Goal: Task Accomplishment & Management: Complete application form

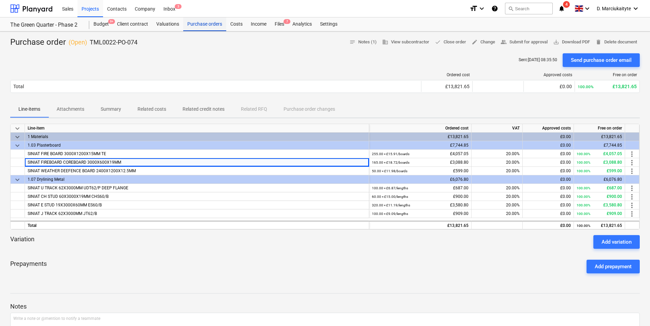
click at [212, 27] on div "Purchase orders" at bounding box center [204, 24] width 43 height 14
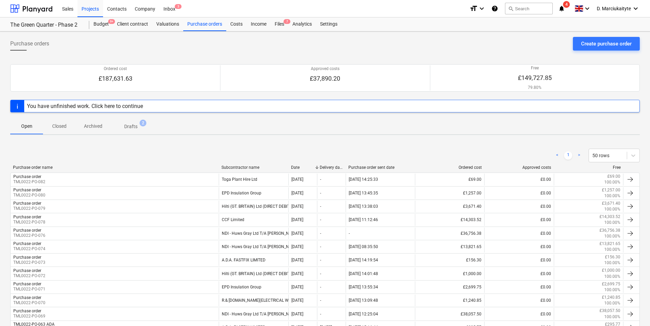
click at [134, 129] on p "Drafts" at bounding box center [130, 126] width 13 height 7
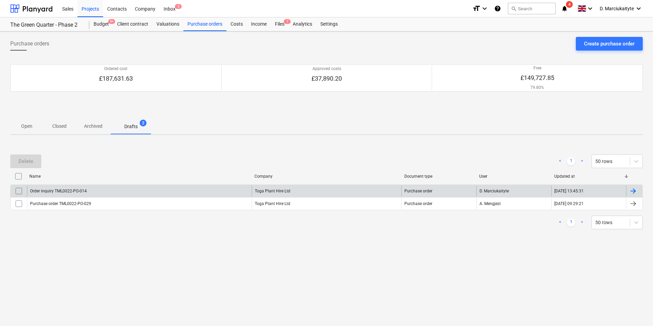
click at [124, 191] on div "Order inquiry TML0022-PO-014" at bounding box center [139, 190] width 225 height 11
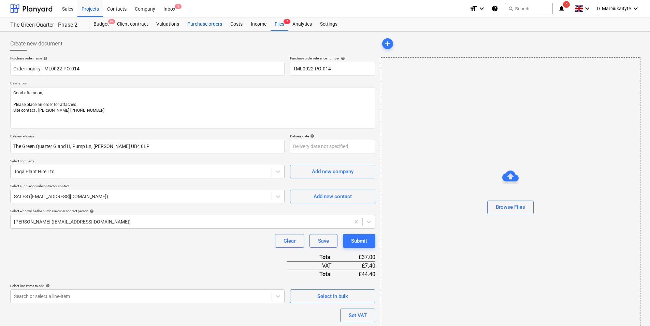
click at [214, 23] on div "Purchase orders" at bounding box center [204, 24] width 43 height 14
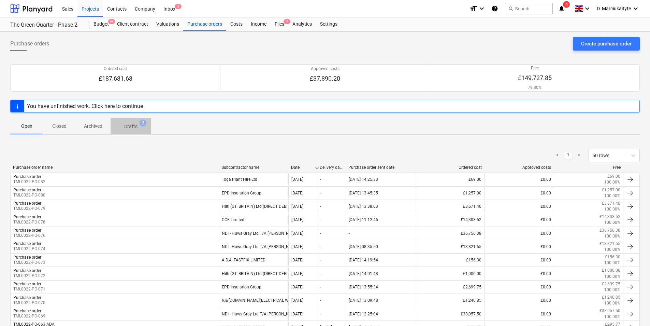
click at [135, 124] on p "Drafts" at bounding box center [130, 126] width 13 height 7
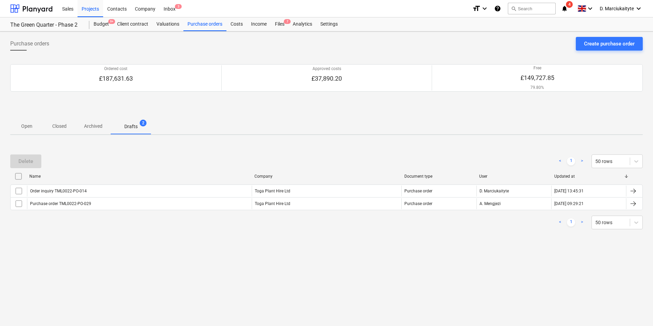
click at [25, 127] on p "Open" at bounding box center [26, 126] width 16 height 7
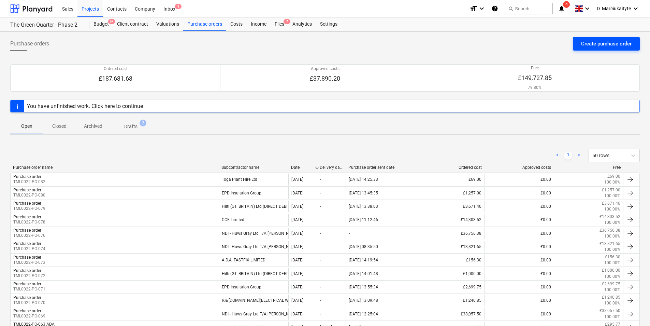
click at [585, 44] on div "Create purchase order" at bounding box center [606, 43] width 51 height 9
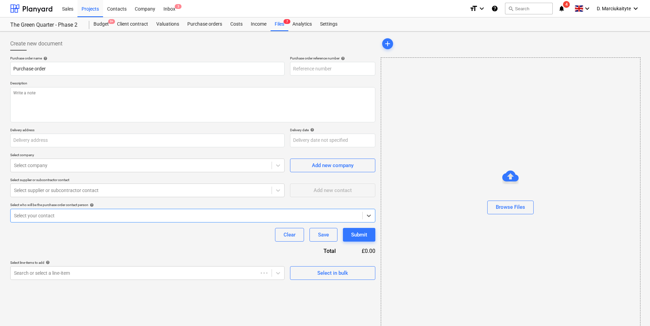
type textarea "x"
type input "The Green Quarter, Gate 4, Pump Ln, UB3 3NF"
type textarea "x"
type input "TML0022-PO-084"
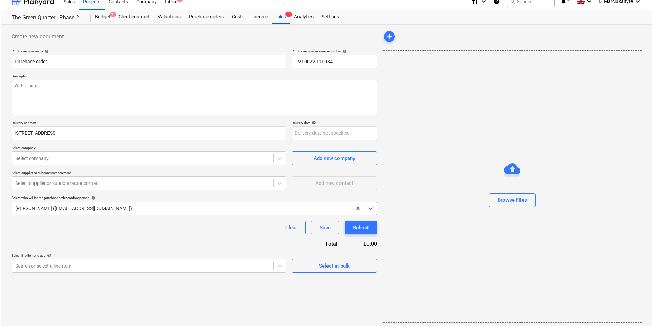
scroll to position [9, 0]
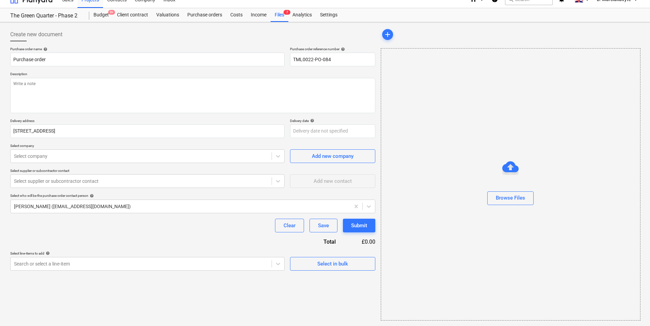
click at [332, 255] on div "Select in bulk" at bounding box center [332, 260] width 85 height 19
click at [328, 267] on div "Select in bulk" at bounding box center [332, 263] width 31 height 9
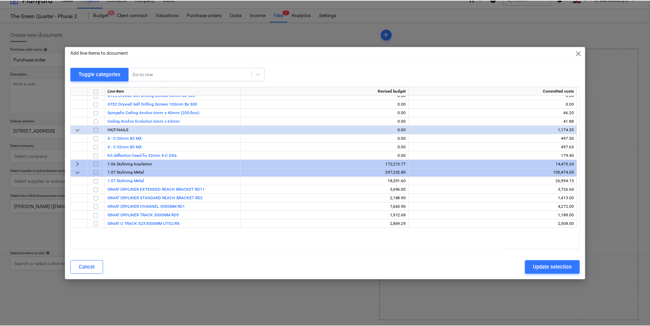
scroll to position [717, 0]
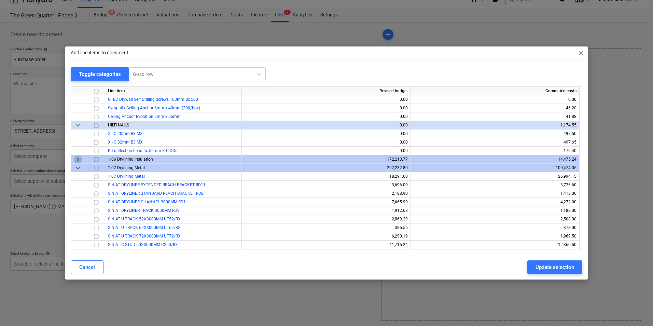
click at [80, 157] on span "keyboard_arrow_right" at bounding box center [78, 159] width 8 height 8
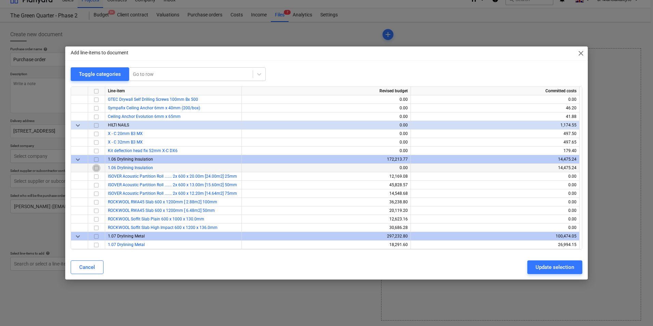
click at [97, 169] on input "checkbox" at bounding box center [96, 168] width 8 height 8
click at [546, 269] on div "Update selection" at bounding box center [554, 266] width 39 height 9
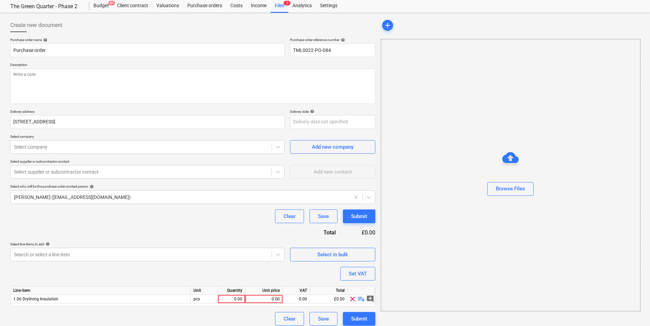
scroll to position [24, 0]
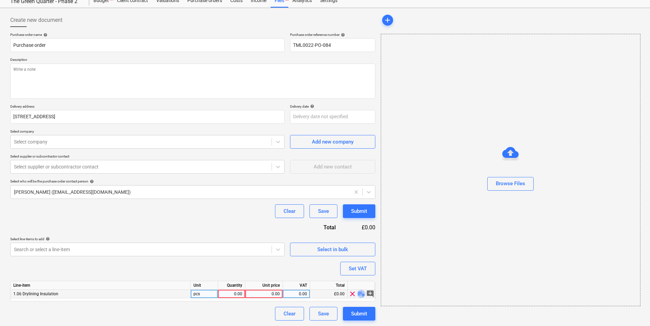
click at [360, 294] on span "playlist_add" at bounding box center [361, 293] width 8 height 8
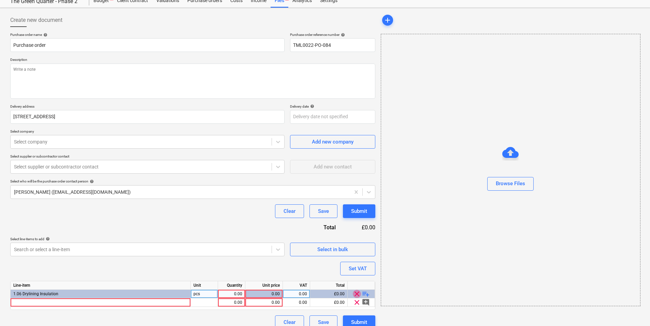
click at [360, 295] on span "clear" at bounding box center [357, 293] width 8 height 8
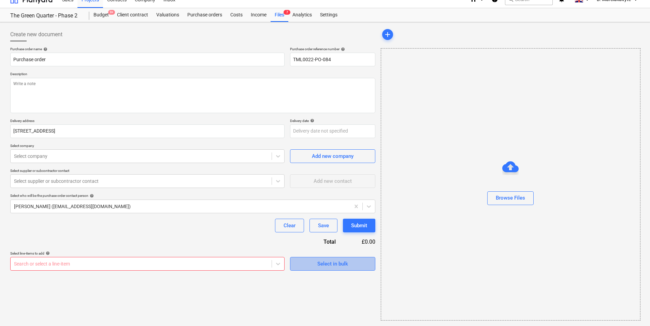
click at [346, 262] on div "Select in bulk" at bounding box center [332, 263] width 31 height 9
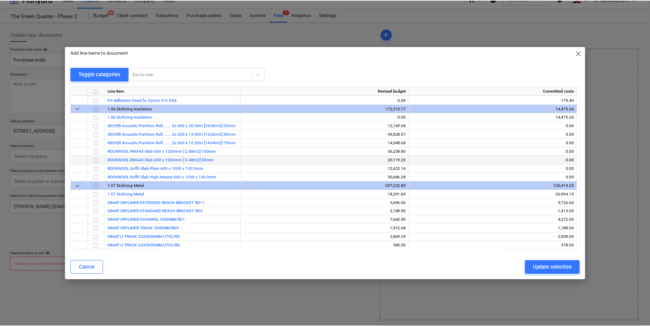
scroll to position [751, 0]
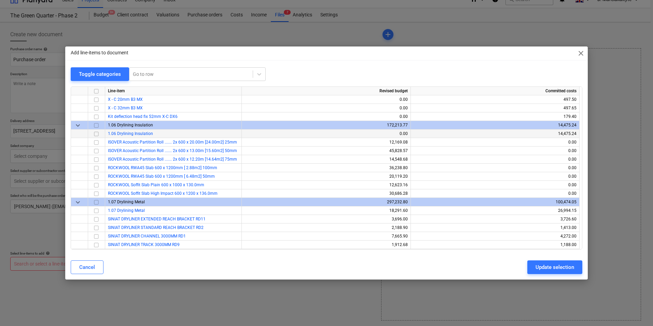
click at [98, 134] on input "checkbox" at bounding box center [96, 134] width 8 height 8
click at [547, 268] on div "Update selection" at bounding box center [554, 266] width 39 height 9
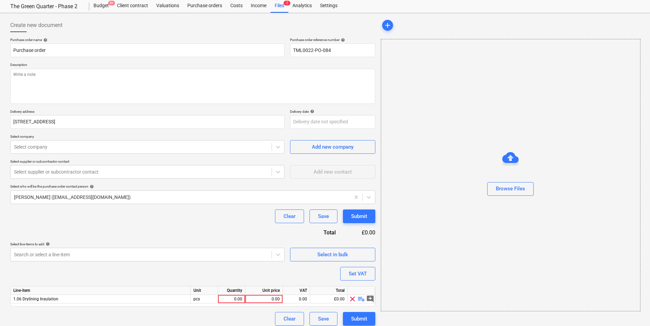
scroll to position [24, 0]
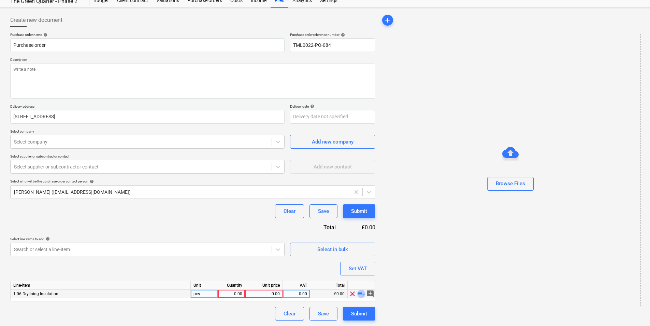
click at [361, 294] on span "playlist_add" at bounding box center [361, 293] width 8 height 8
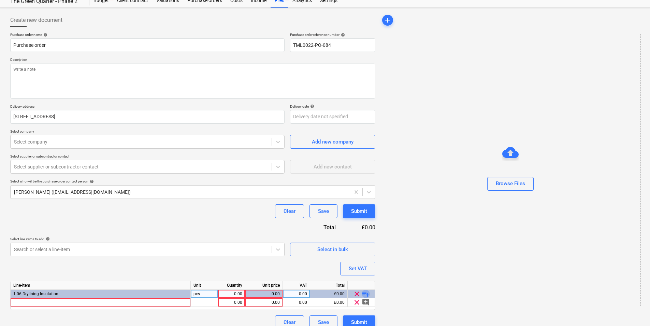
click at [366, 293] on span "playlist_add" at bounding box center [366, 293] width 8 height 8
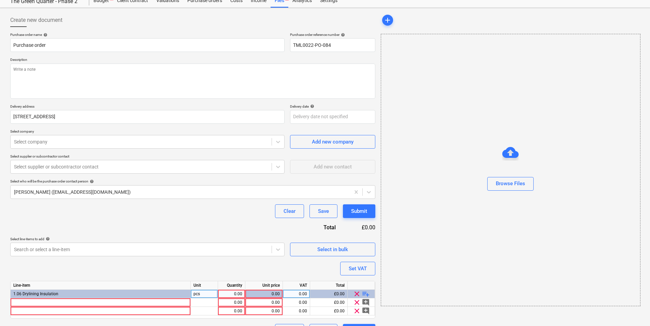
click at [366, 293] on span "playlist_add" at bounding box center [366, 293] width 8 height 8
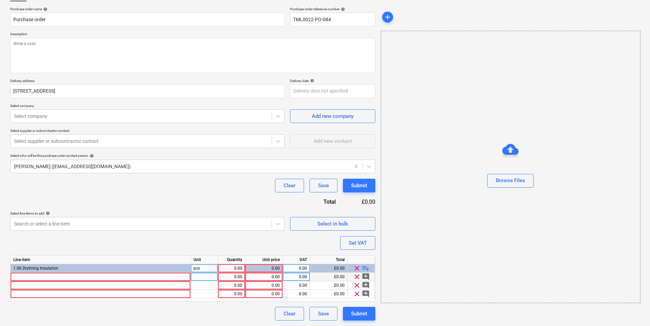
type textarea "x"
click at [120, 274] on div at bounding box center [101, 276] width 180 height 9
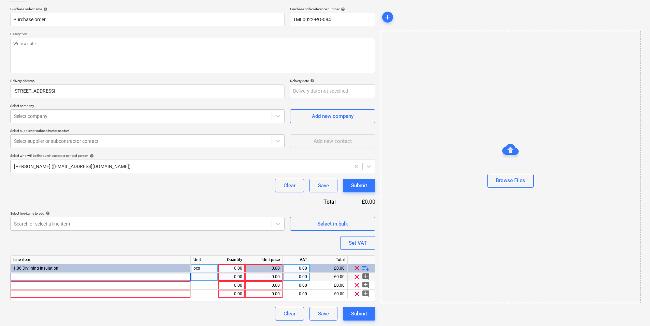
type input "25mm Superglass Acoustic Partition Roll (15.6m2 Per Roll"
type textarea "x"
type input "25mm Superglass Acoustic Partition Roll (15.6m2 Per Roll)"
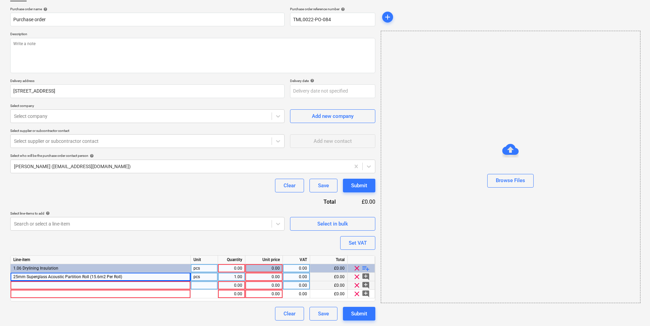
type textarea "x"
click at [75, 287] on div at bounding box center [101, 285] width 180 height 9
type input "Superglass Acoustic Partition Roll APR - 50mm (15.60m2 roll)"
type textarea "x"
click at [13, 283] on input "Superglass Acoustic Partition Roll APR - 50mm (15.60m2 roll)" at bounding box center [101, 285] width 180 height 8
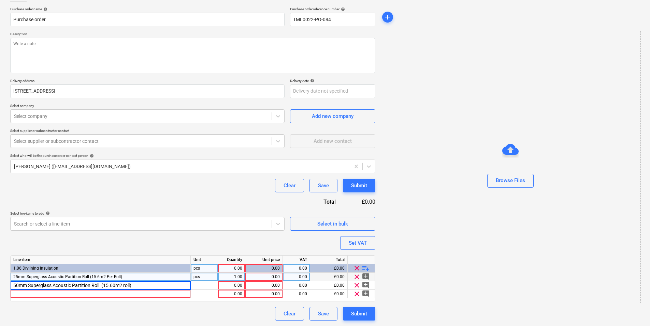
type input "50mm Superglass Acoustic Partition Roll (15.60m2 roll)"
click at [91, 296] on div at bounding box center [101, 293] width 180 height 9
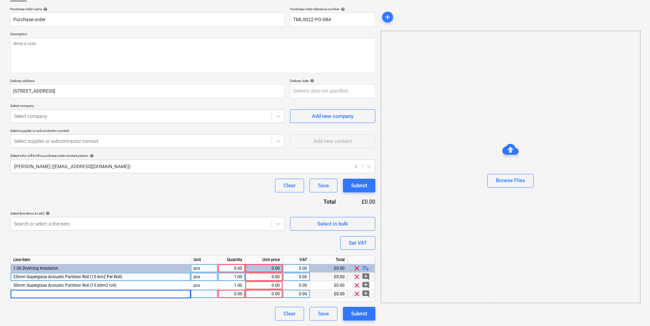
type textarea "x"
type input "80mm Superglass Multi Acoustic Roll (12.48m2 Per Roll)"
click at [213, 294] on div at bounding box center [204, 293] width 27 height 9
type textarea "x"
click at [231, 279] on div "1.00" at bounding box center [232, 276] width 22 height 9
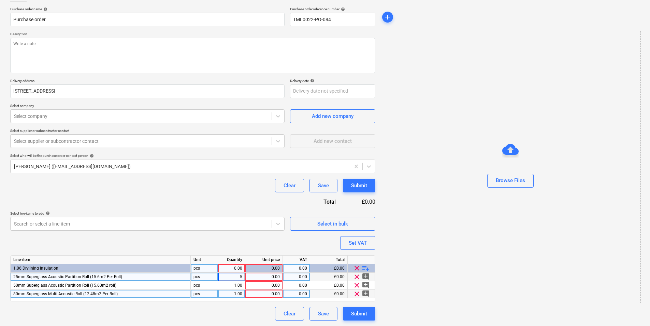
type input "50"
type textarea "x"
type input "150"
type textarea "x"
type input "200"
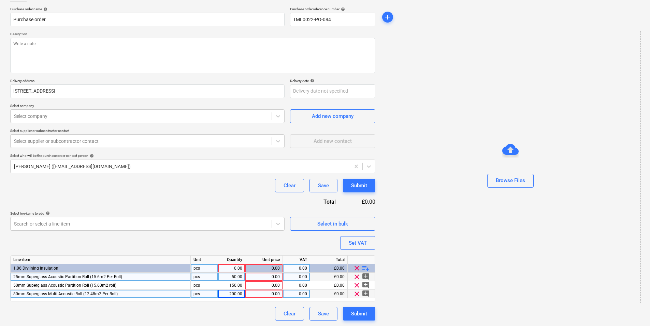
click at [260, 273] on div "0.00" at bounding box center [264, 276] width 32 height 9
type textarea "x"
click at [270, 291] on div "0.00" at bounding box center [264, 293] width 32 height 9
type input "2"
type textarea "x"
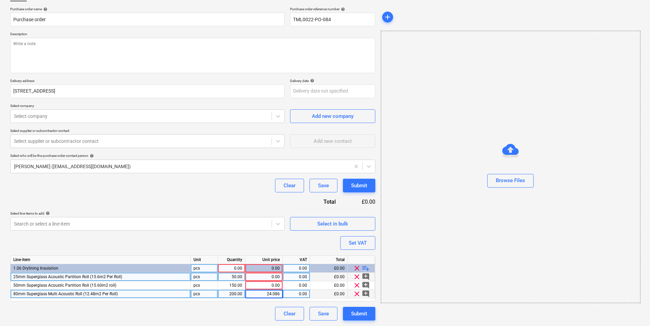
type input "24.0864"
type textarea "x"
type input "20"
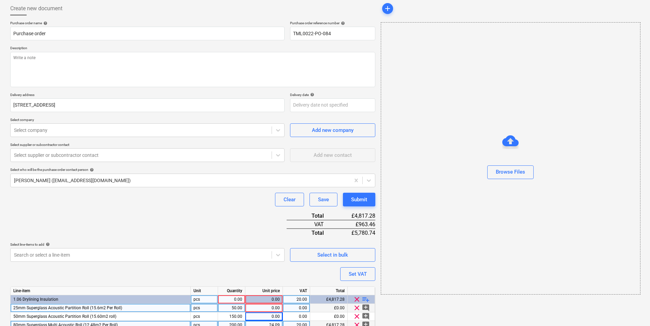
scroll to position [66, 0]
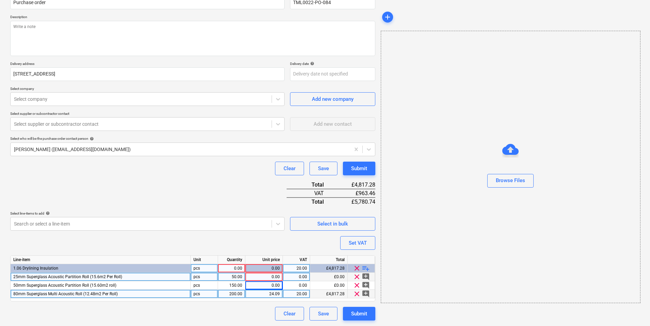
click at [91, 274] on span "25mm Superglass Acoustic Partition Roll (15.6m2 Per Roll)" at bounding box center [67, 276] width 109 height 5
type textarea "x"
click at [133, 278] on div "25mm Superglass Acoustic Partition Roll (15.6m2 Per Roll)" at bounding box center [101, 276] width 180 height 9
click at [120, 277] on input "25mm Superglass Acoustic Partition Roll (15.6m2 Per Roll)" at bounding box center [101, 276] width 180 height 8
click at [113, 277] on input "25mm Superglass Acoustic Partition Roll (15.6m2 Per Roll)" at bounding box center [101, 276] width 180 height 8
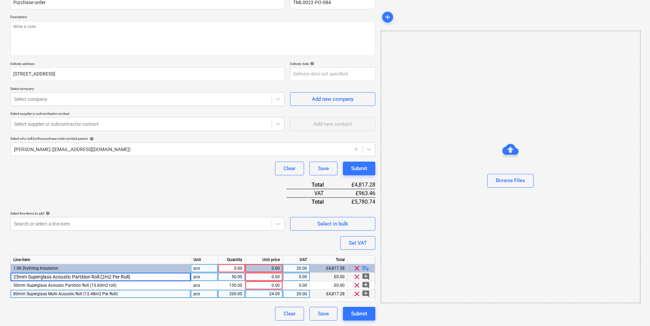
type input "25mm Superglass Acoustic Partition Roll (27m2 Per Roll)"
type textarea "x"
click at [269, 280] on div "0.00" at bounding box center [264, 276] width 32 height 9
type input "29.70"
type textarea "x"
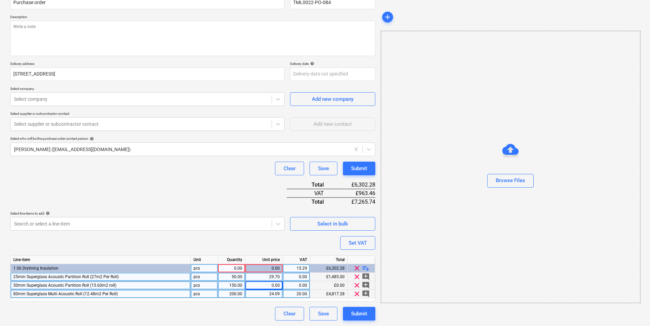
click at [279, 287] on div "0.00" at bounding box center [264, 285] width 32 height 9
type input "25.272"
type textarea "x"
click at [233, 269] on div "0.00" at bounding box center [232, 268] width 22 height 9
type input "1"
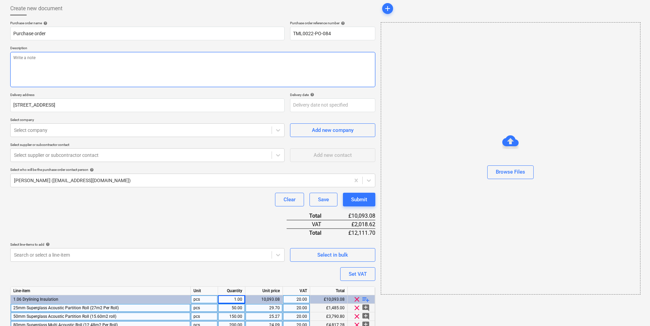
scroll to position [0, 0]
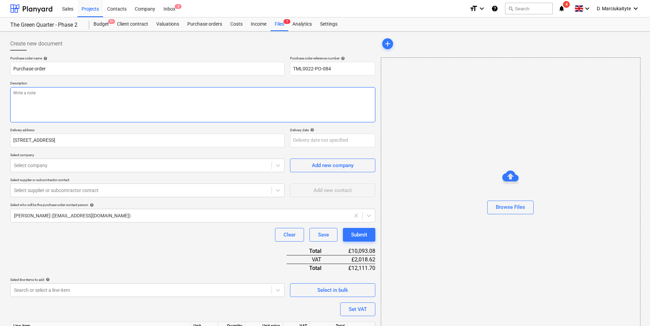
click at [174, 107] on textarea at bounding box center [192, 104] width 365 height 35
type textarea "x"
type textarea "M"
type textarea "x"
type textarea "Mo"
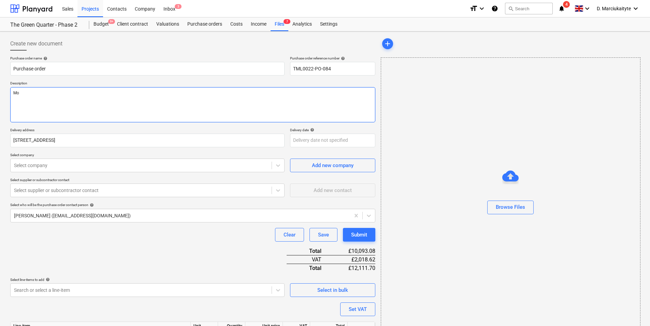
type textarea "x"
type textarea "Mor"
type textarea "x"
type textarea "Morn"
type textarea "x"
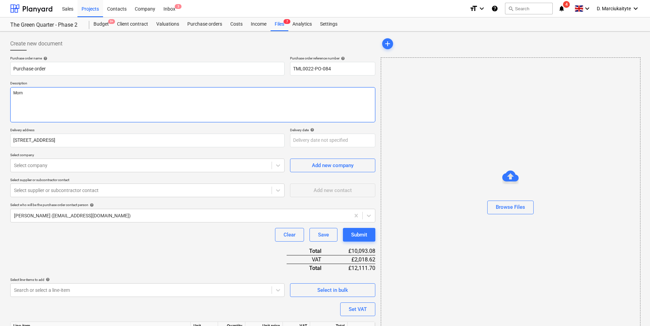
type textarea "Morni"
type textarea "x"
type textarea "Mornin"
type textarea "x"
type textarea "Morning"
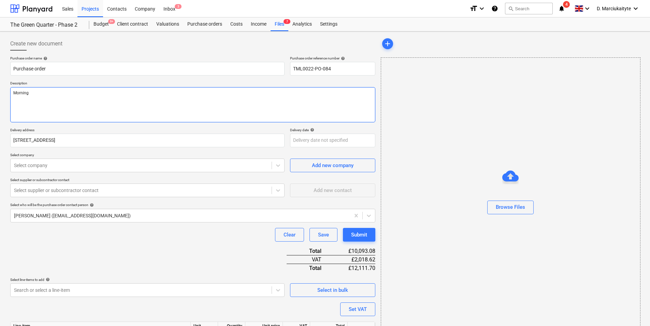
type textarea "x"
type textarea "Morning,"
type textarea "x"
type textarea "Morning,"
type textarea "x"
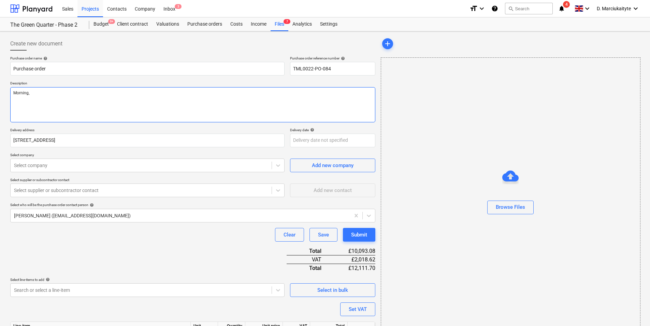
type textarea "Morning,"
type textarea "x"
type textarea "Morning, O"
type textarea "x"
type textarea "Morning,"
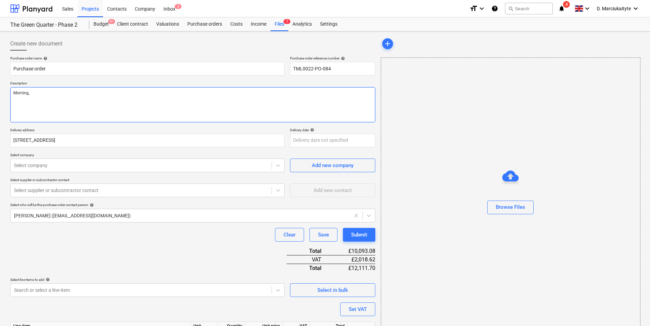
type textarea "x"
type textarea "Morning, Pl"
type textarea "x"
type textarea "Morning, Ple"
type textarea "x"
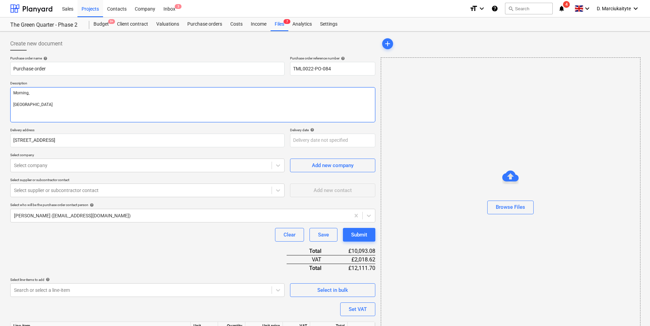
type textarea "Morning, Pleas"
type textarea "x"
type textarea "Morning, Please"
type textarea "x"
type textarea "Morning, Please"
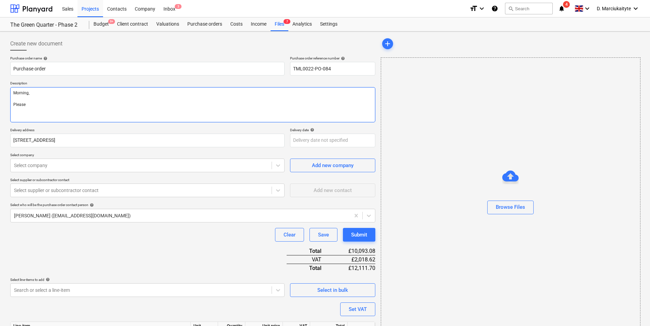
type textarea "x"
type textarea "Morning, Please p"
type textarea "x"
type textarea "Morning, Please pr"
type textarea "x"
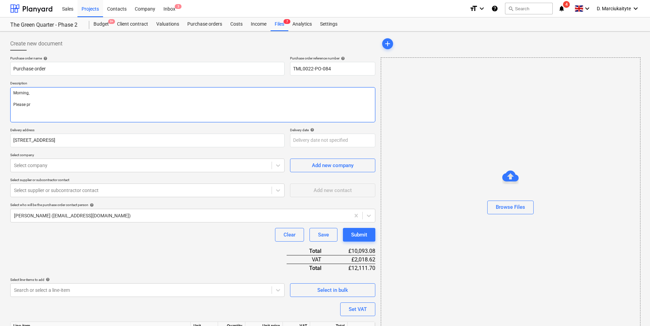
type textarea "Morning, Please pro"
type textarea "x"
type textarea "Morning, Please proc"
type textarea "x"
type textarea "Morning, Please proce"
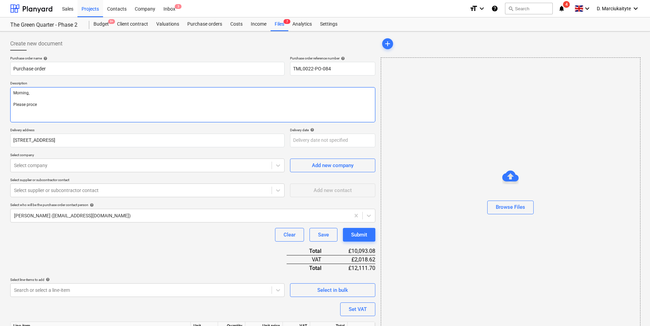
type textarea "x"
type textarea "Morning, Please procee"
type textarea "x"
type textarea "Morning, Please proceed"
type textarea "x"
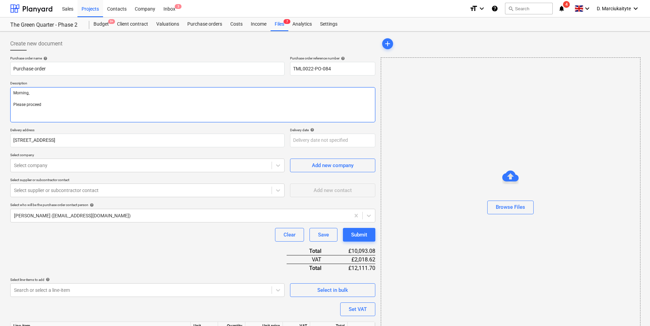
type textarea "Morning, Please proceed w"
type textarea "x"
type textarea "Morning, Please proceed wi"
type textarea "x"
type textarea "Morning, Please proceed wit"
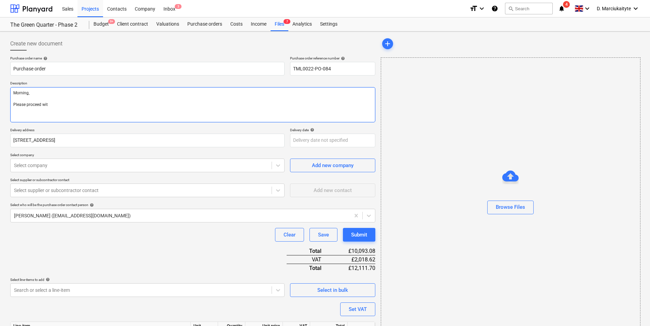
type textarea "x"
type textarea "Morning, Please proceed with"
type textarea "x"
type textarea "Morning, Please proceed with"
type textarea "x"
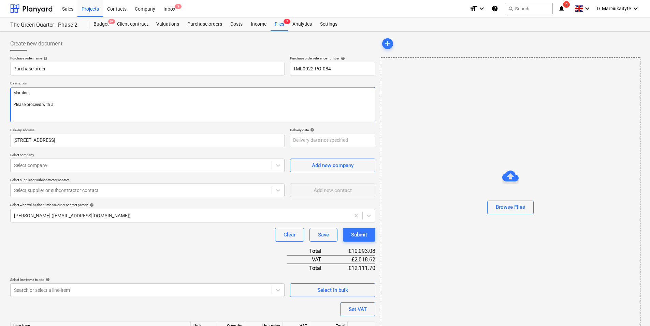
type textarea "Morning, Please proceed with at"
type textarea "x"
type textarea "Morning, Please proceed with atta"
type textarea "x"
type textarea "Morning, Please proceed with attach"
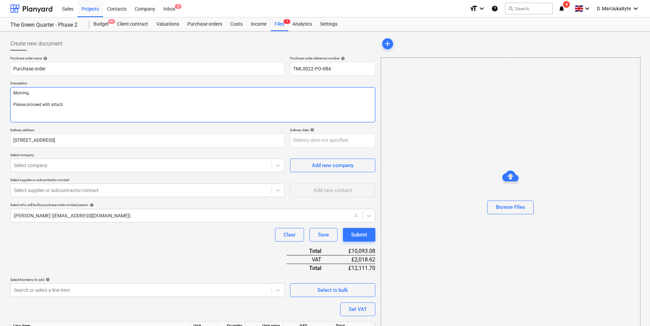
type textarea "x"
type textarea "Morning, Please proceed with attache"
type textarea "x"
type textarea "Morning, Please proceed with attached"
type textarea "x"
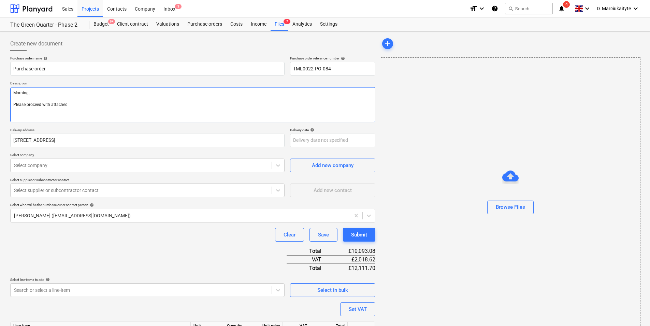
type textarea "Morning, Please proceed with attacheds"
type textarea "x"
type textarea "Morning, Please proceed with attacheds"
type textarea "x"
type textarea "Morning, Please proceed with attacheds"
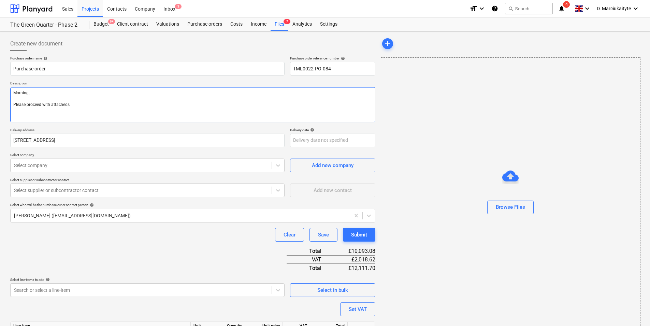
type textarea "x"
type textarea "Morning, Please proceed with attached"
type textarea "x"
type textarea "Morning, Please proceed with attached"
type textarea "x"
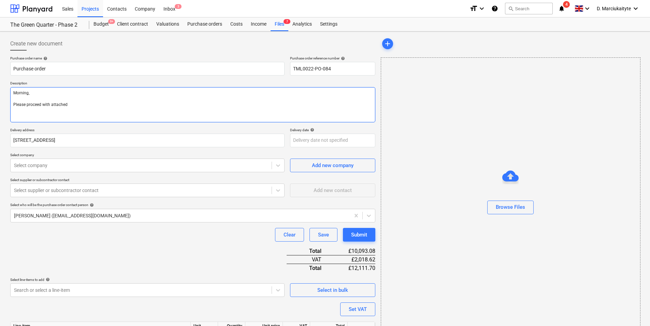
type textarea "Morning, Please proceed with attached o"
type textarea "x"
type textarea "Morning, Please proceed with attached or"
type textarea "x"
type textarea "Morning, Please proceed with attached ord"
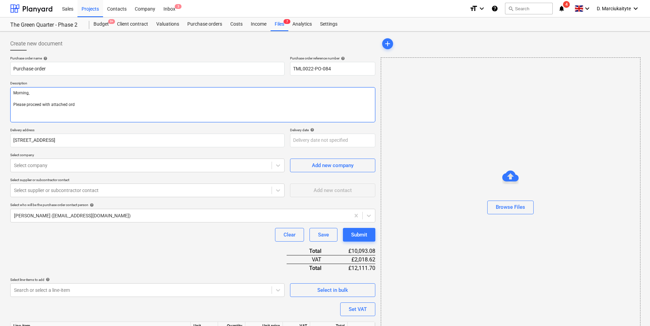
type textarea "x"
type textarea "Morning, Please proceed with attached orde"
type textarea "x"
type textarea "Morning, Please proceed with attached order"
type textarea "x"
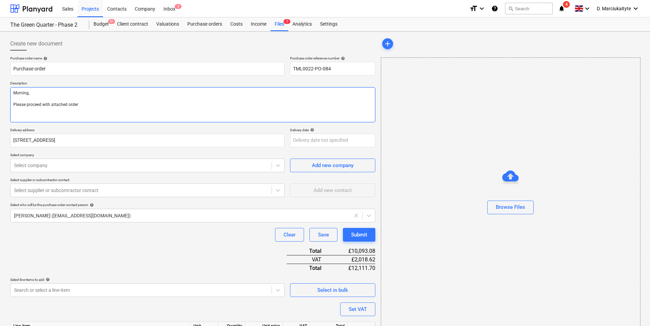
type textarea "Morning, Please proceed with attached order."
type textarea "x"
type textarea "Morning, Please proceed with attached order."
type textarea "x"
type textarea "Morning, Please proceed with attached order."
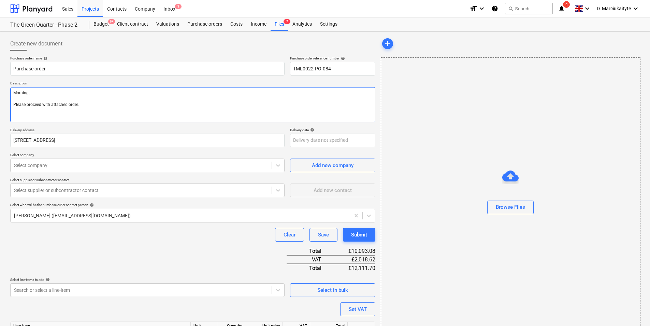
type textarea "x"
type textarea "Morning, Please proceed with attached order. /"
type textarea "x"
type textarea "Morning, Please proceed with attached order."
paste textarea "Site Contact: Dave – 07789 077947 Please call the site manager 10 minutes prior…"
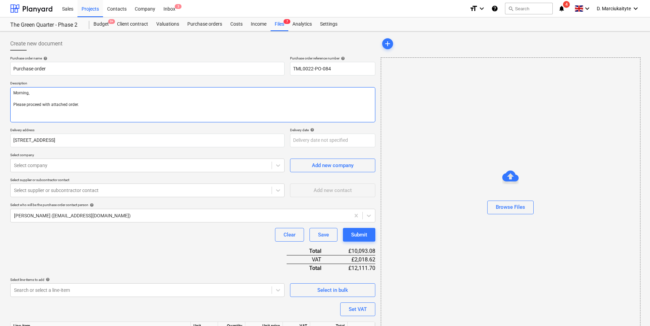
type textarea "x"
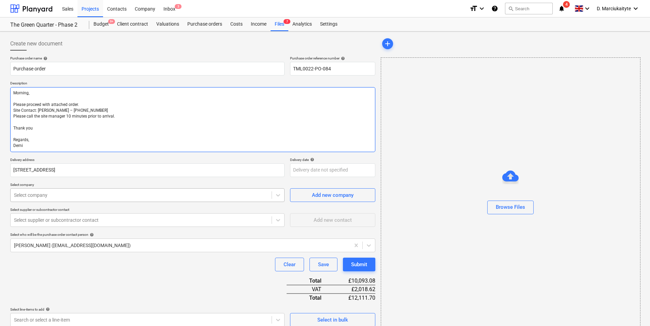
type textarea "Morning, Please proceed with attached order. Site Contact: Dave – 07789 077947 …"
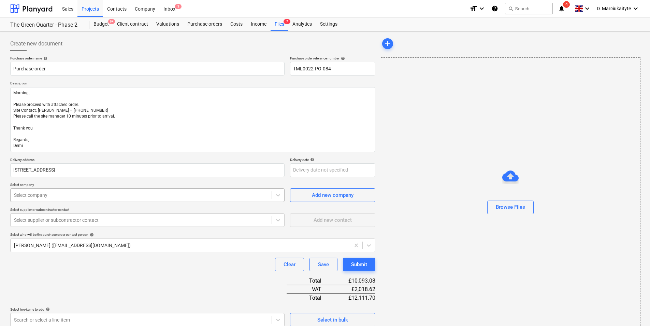
type textarea "x"
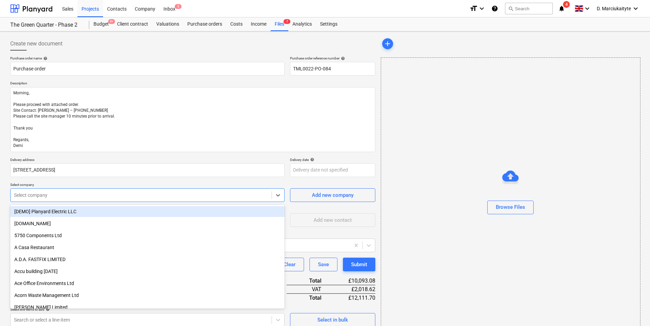
click at [213, 197] on div at bounding box center [141, 194] width 254 height 7
type input "ndi"
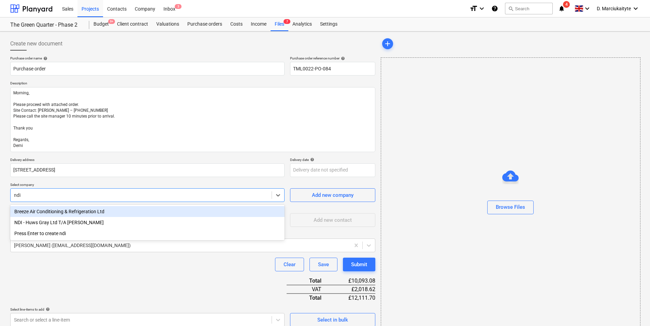
type textarea "x"
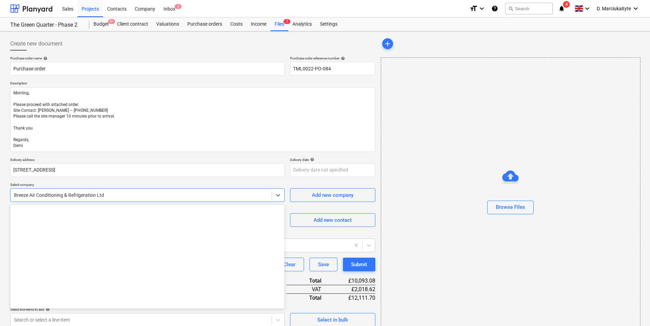
click at [215, 197] on div at bounding box center [141, 194] width 254 height 7
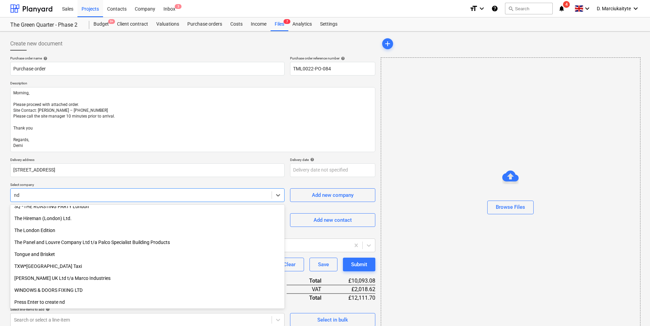
scroll to position [411, 0]
type input "ndi"
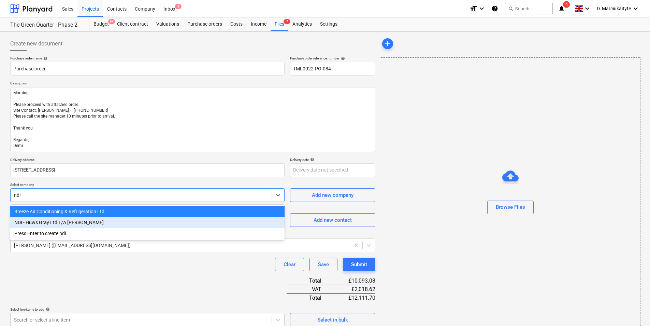
type textarea "x"
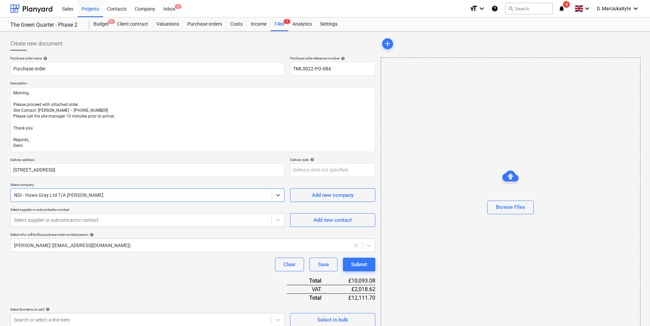
type textarea "x"
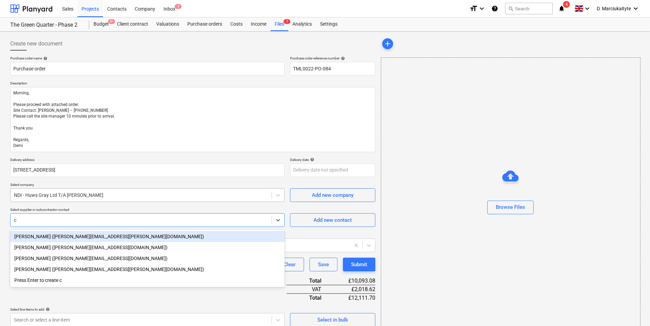
type input "ch"
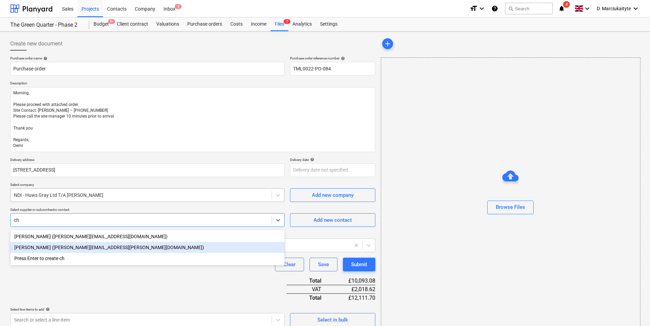
type textarea "x"
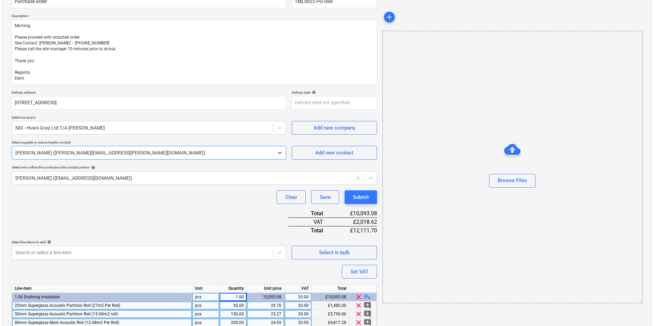
scroll to position [96, 0]
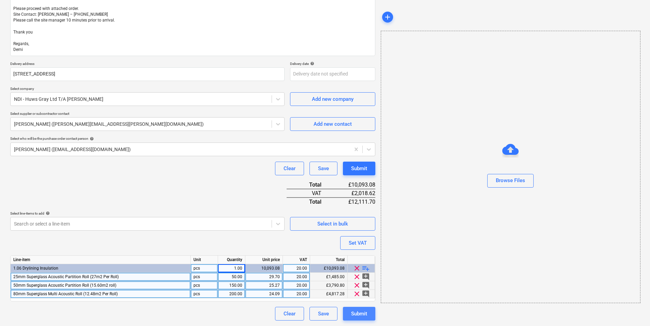
click at [362, 310] on div "Submit" at bounding box center [359, 313] width 16 height 9
type textarea "x"
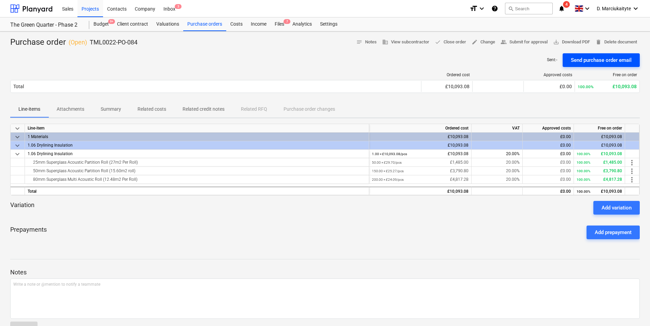
click at [571, 61] on div "Send purchase order email" at bounding box center [601, 60] width 61 height 9
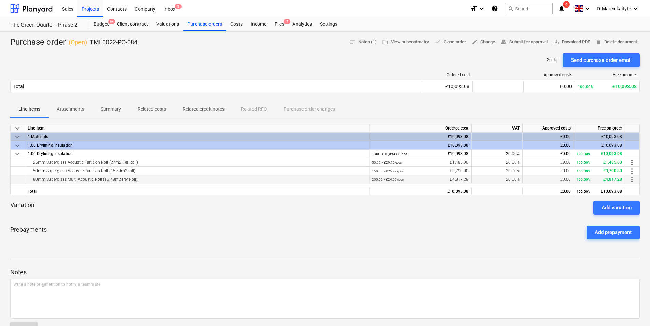
click at [178, 182] on div "80mm Superglass Multi Acoustic Roll (12.48m2 Per Roll)" at bounding box center [197, 179] width 339 height 8
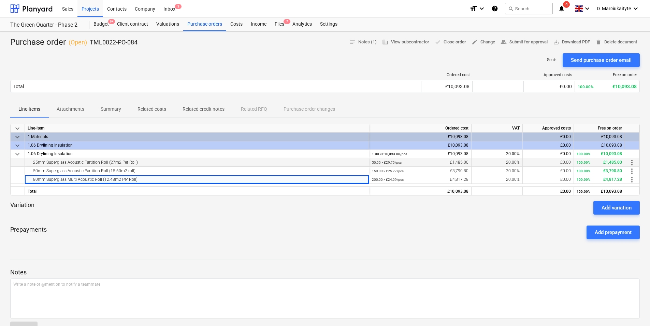
drag, startPoint x: 149, startPoint y: 160, endPoint x: 24, endPoint y: 163, distance: 125.0
click at [30, 164] on div "25mm Superglass Acoustic Partition Roll (27m2 Per Roll)" at bounding box center [197, 162] width 339 height 8
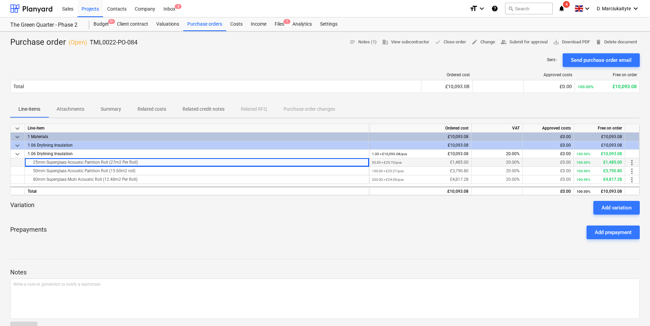
copy div "25mm Superglass Acoustic Partition Roll (27m2 Per Roll)"
click at [204, 170] on div "50mm Superglass Acoustic Partition Roll (15.60m2 roll)" at bounding box center [197, 171] width 339 height 8
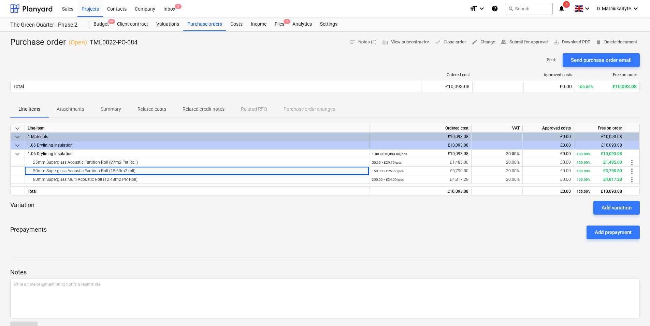
drag, startPoint x: 154, startPoint y: 170, endPoint x: 7, endPoint y: 172, distance: 147.1
click at [7, 172] on div "Purchase order ( Open ) TML0022-PO-084 notes Notes (1) business View subcontrac…" at bounding box center [325, 225] width 650 height 389
drag, startPoint x: 7, startPoint y: 172, endPoint x: 126, endPoint y: 171, distance: 119.1
click at [126, 171] on div "50mm Superglass Acoustic Partition Roll (15.60m2 roll)" at bounding box center [197, 171] width 339 height 8
drag, startPoint x: 95, startPoint y: 172, endPoint x: 34, endPoint y: 170, distance: 60.8
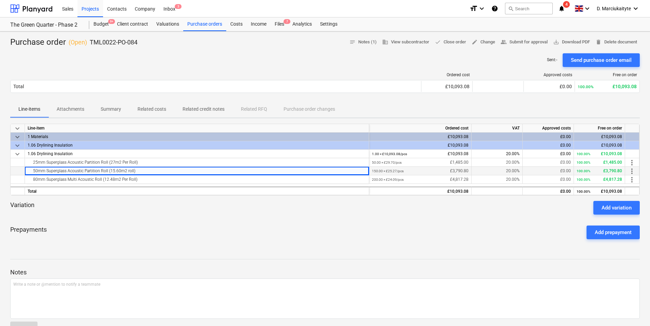
click at [34, 170] on div "50mm Superglass Acoustic Partition Roll (15.60m2 roll)" at bounding box center [197, 171] width 339 height 8
click at [223, 181] on div "80mm Superglass Multi Acoustic Roll (12.48m2 Per Roll)" at bounding box center [197, 179] width 339 height 8
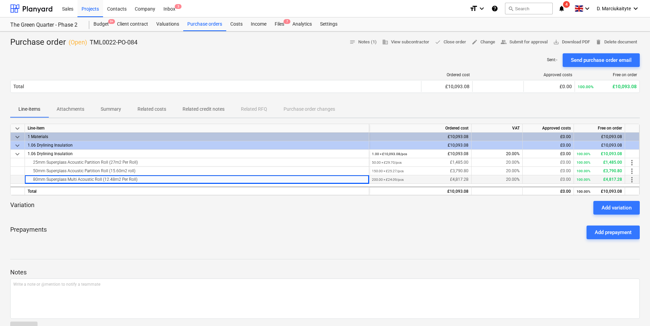
drag, startPoint x: 196, startPoint y: 182, endPoint x: 32, endPoint y: 180, distance: 164.2
click at [32, 180] on div "80mm Superglass Multi Acoustic Roll (12.48m2 Per Roll)" at bounding box center [197, 179] width 339 height 8
copy div "80mm Superglass Multi Acoustic Roll (12.48m2 Per Roll)"
drag, startPoint x: 151, startPoint y: 51, endPoint x: 89, endPoint y: 44, distance: 61.8
click at [89, 44] on div "Purchase order ( Open ) TML0022-PO-084 notes Notes (1) business View subcontrac…" at bounding box center [325, 225] width 650 height 389
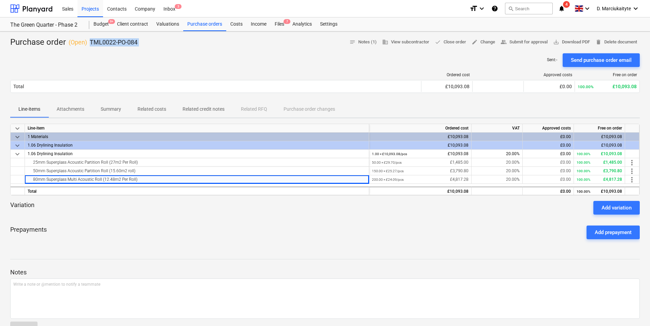
copy div "TML0022-PO-084 notes Notes (1) business View subcontractor done Close order edi…"
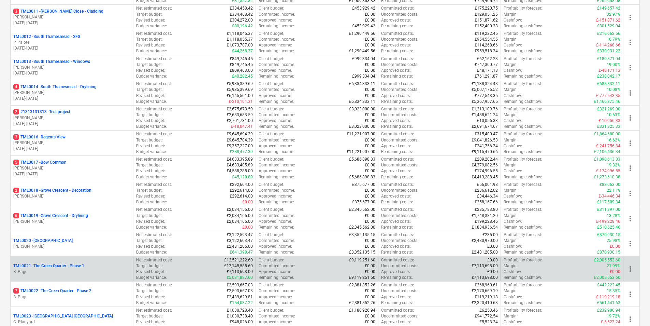
scroll to position [375, 0]
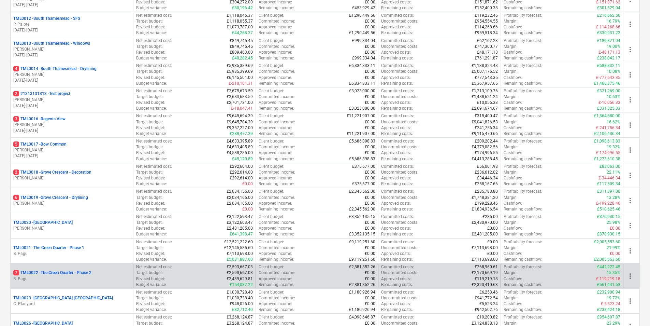
click at [61, 271] on p "7 TML0022 - The Green Quarter - Phase 2" at bounding box center [52, 273] width 78 height 6
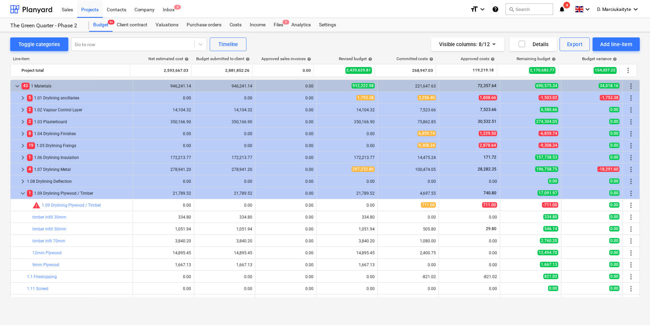
scroll to position [34, 0]
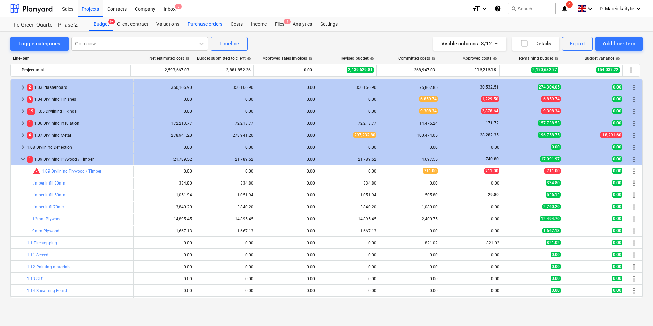
click at [211, 25] on div "Purchase orders" at bounding box center [204, 24] width 43 height 14
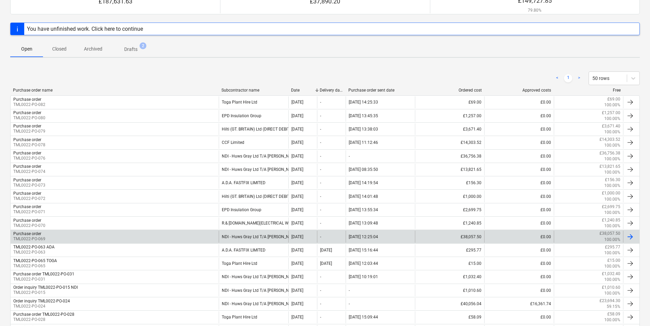
scroll to position [154, 0]
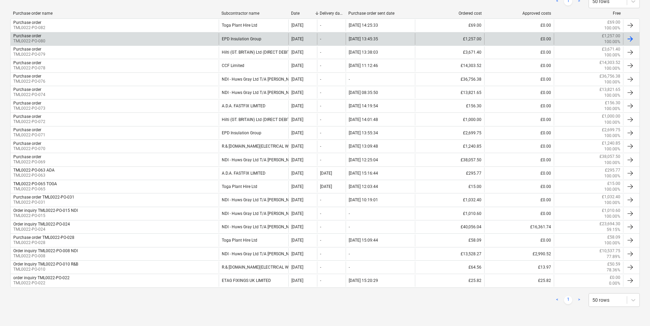
click at [195, 42] on div "Purchase order TML0022-PO-080" at bounding box center [115, 39] width 208 height 12
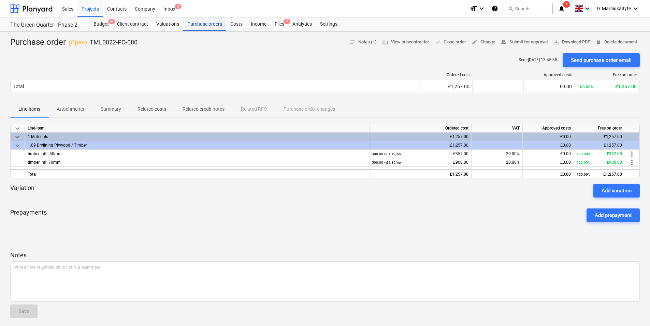
click at [211, 26] on div "Purchase orders" at bounding box center [204, 24] width 43 height 14
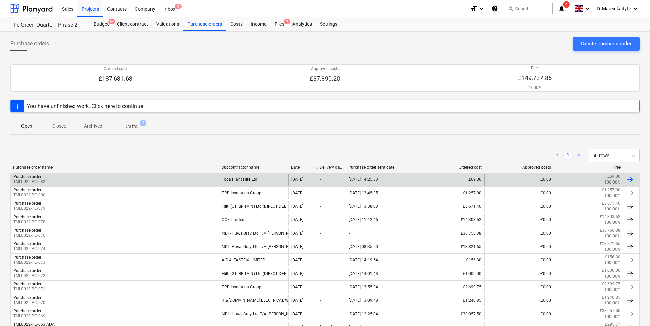
click at [152, 180] on div "Purchase order TML0022-PO-082" at bounding box center [115, 179] width 208 height 12
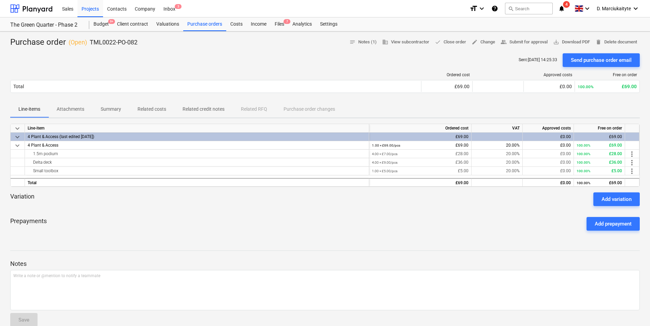
drag, startPoint x: 103, startPoint y: 107, endPoint x: 111, endPoint y: 113, distance: 10.0
click at [103, 108] on p "Summary" at bounding box center [111, 108] width 20 height 7
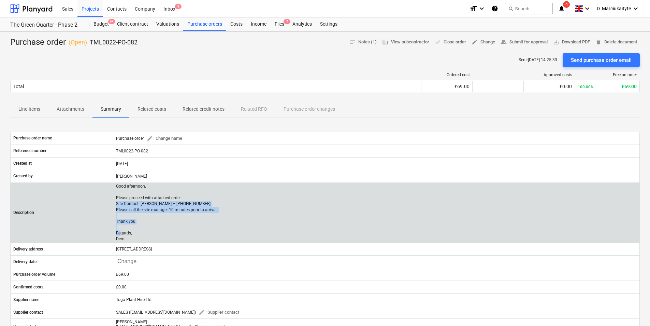
drag, startPoint x: 133, startPoint y: 237, endPoint x: 115, endPoint y: 203, distance: 38.3
click at [115, 203] on div "Good afternoon, Please proceed with attached order. Site Contact: Dave – 07789 …" at bounding box center [376, 212] width 527 height 59
copy p "Site Contact: Dave – 07789 077947 Please call the site manager 10 minutes prior…"
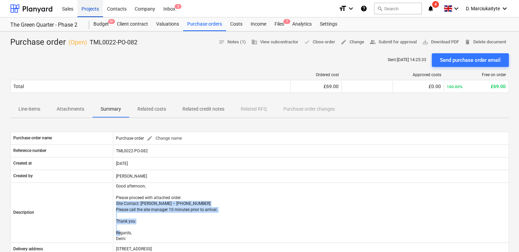
click at [91, 11] on div "Projects" at bounding box center [90, 8] width 26 height 17
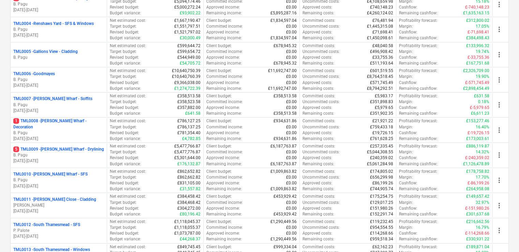
scroll to position [341, 0]
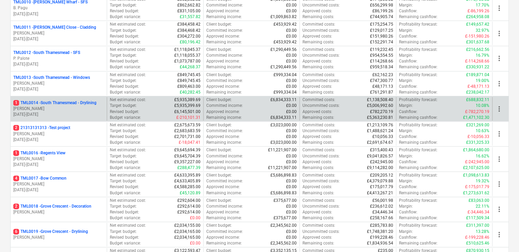
click at [35, 102] on p "1 TML0014 - [GEOGRAPHIC_DATA] - Drylining" at bounding box center [54, 103] width 83 height 6
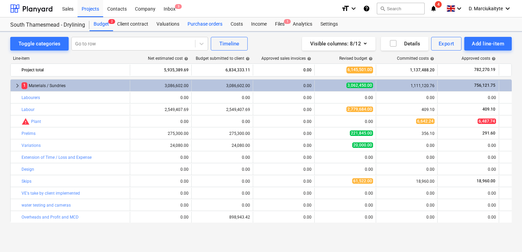
click at [199, 28] on div "Purchase orders" at bounding box center [204, 24] width 43 height 14
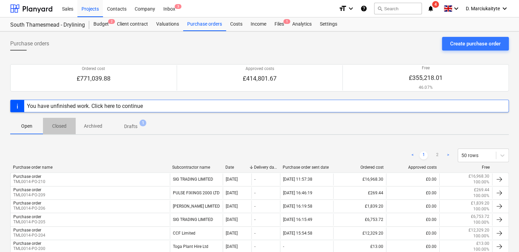
click at [56, 127] on p "Closed" at bounding box center [59, 126] width 16 height 7
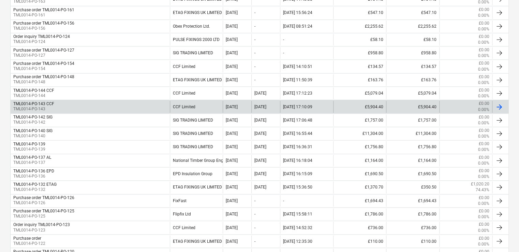
scroll to position [410, 0]
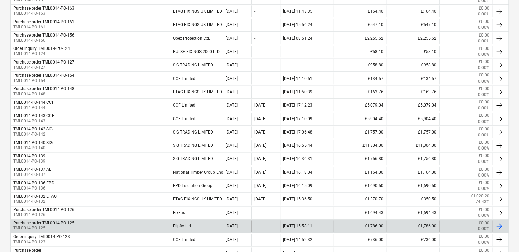
click at [111, 222] on div "Purchase order TML0014-PO-125 TML0014-PO-125" at bounding box center [90, 226] width 159 height 12
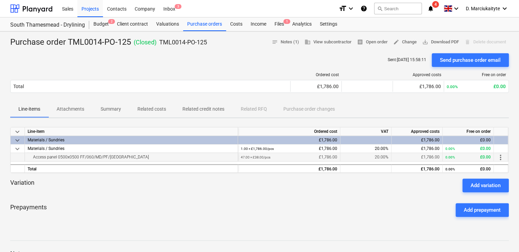
click at [272, 155] on div "47.00 × £38.00 / pcs £1,786.00" at bounding box center [289, 157] width 97 height 9
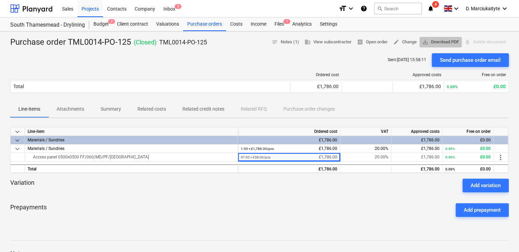
click at [441, 40] on span "save_alt Download PDF" at bounding box center [441, 42] width 37 height 8
click at [70, 115] on button "Attachments" at bounding box center [70, 109] width 44 height 16
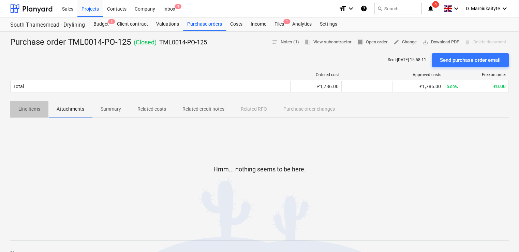
click at [19, 111] on p "Line-items" at bounding box center [29, 108] width 22 height 7
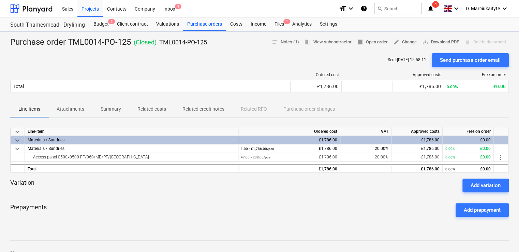
click at [108, 110] on p "Summary" at bounding box center [111, 108] width 20 height 7
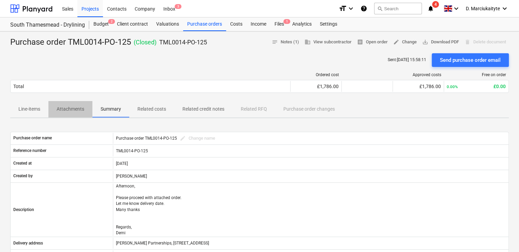
click at [82, 104] on button "Attachments" at bounding box center [70, 109] width 44 height 16
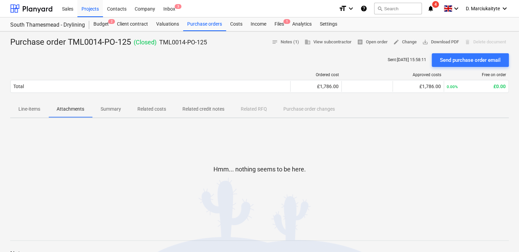
click at [102, 106] on p "Summary" at bounding box center [111, 108] width 20 height 7
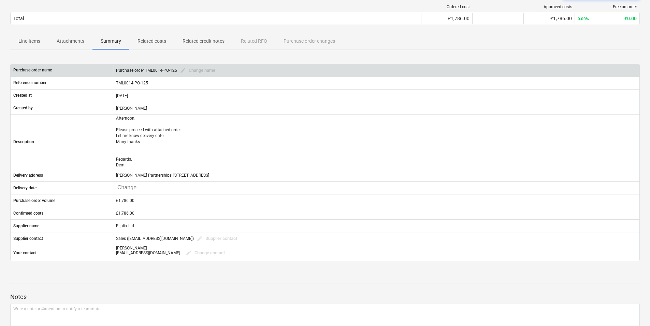
scroll to position [68, 0]
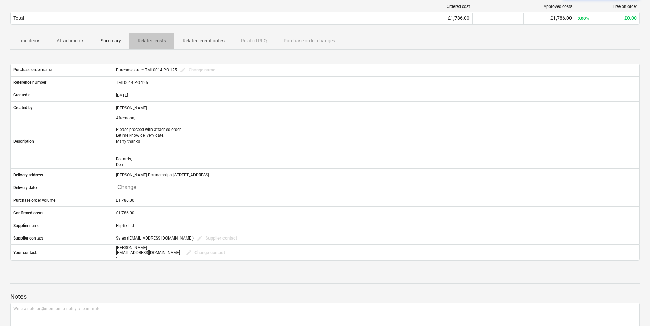
click at [147, 38] on p "Related costs" at bounding box center [152, 40] width 29 height 7
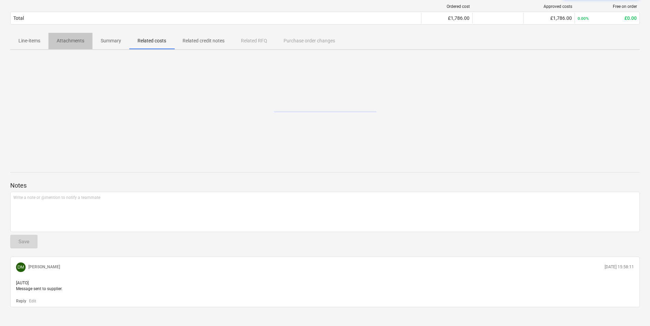
click at [86, 41] on span "Attachments" at bounding box center [70, 40] width 44 height 11
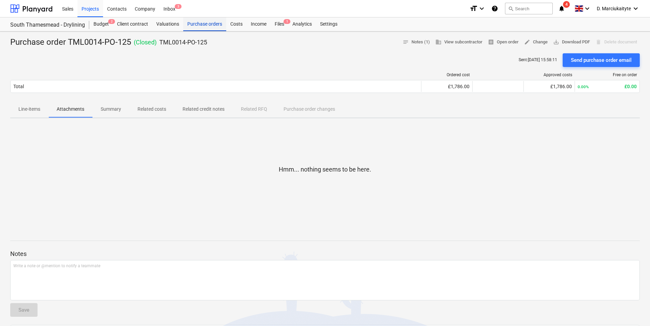
click at [214, 23] on div "Purchase orders" at bounding box center [204, 24] width 43 height 14
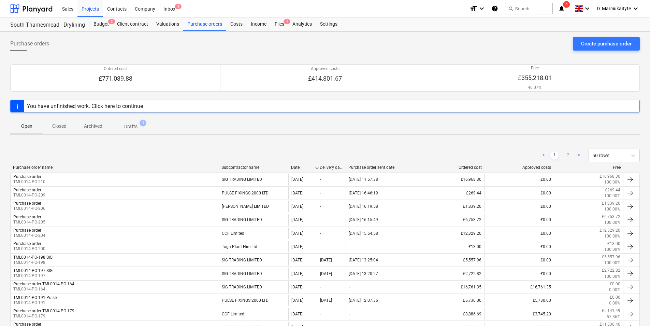
click at [237, 166] on div "Subcontractor name" at bounding box center [254, 167] width 64 height 5
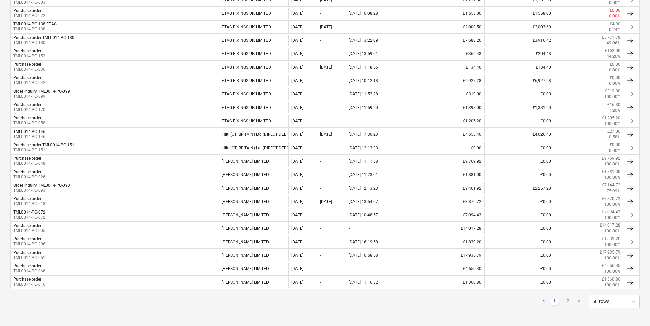
scroll to position [556, 0]
click at [568, 301] on link "2" at bounding box center [568, 300] width 8 height 8
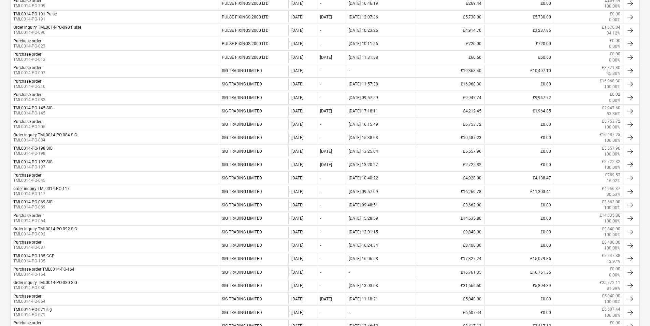
scroll to position [0, 0]
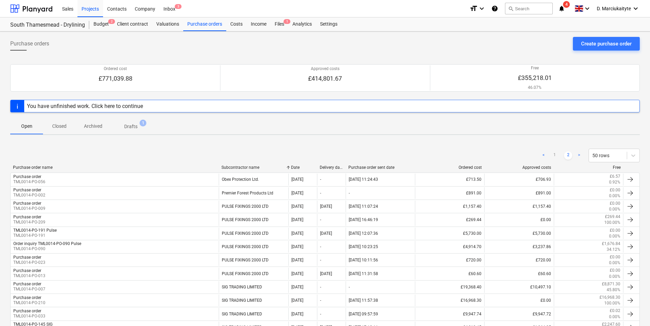
click at [64, 123] on p "Closed" at bounding box center [59, 126] width 16 height 7
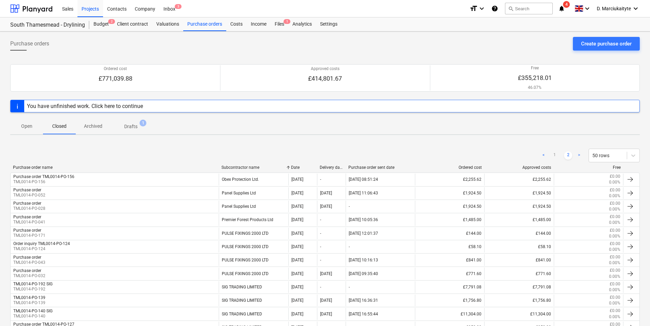
click at [242, 166] on div "Subcontractor name" at bounding box center [254, 167] width 64 height 5
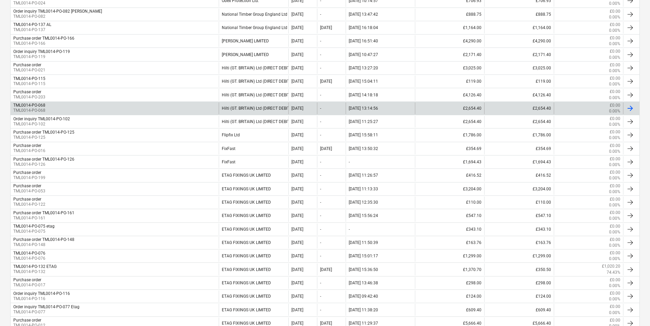
scroll to position [444, 0]
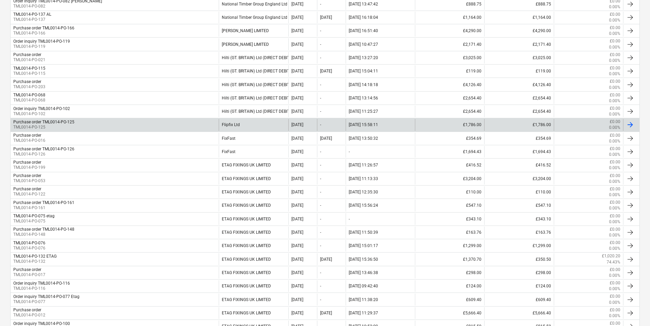
click at [240, 126] on div "Flipfix Ltd" at bounding box center [253, 125] width 69 height 12
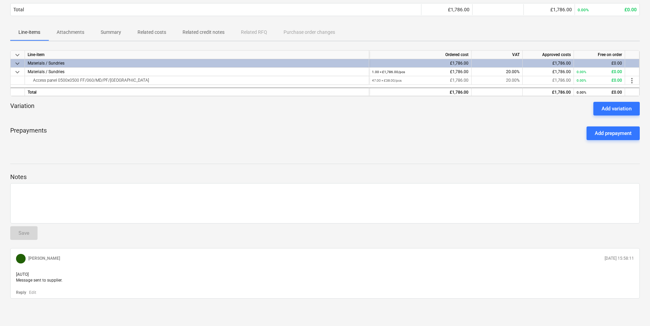
scroll to position [77, 0]
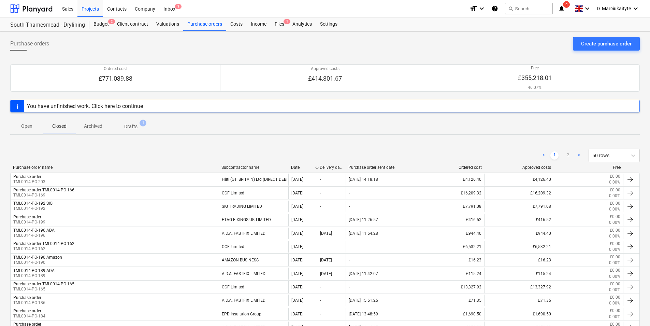
click at [237, 162] on div "< 1 2 > 50 rows" at bounding box center [325, 155] width 630 height 19
click at [237, 167] on div "Subcontractor name" at bounding box center [254, 167] width 64 height 5
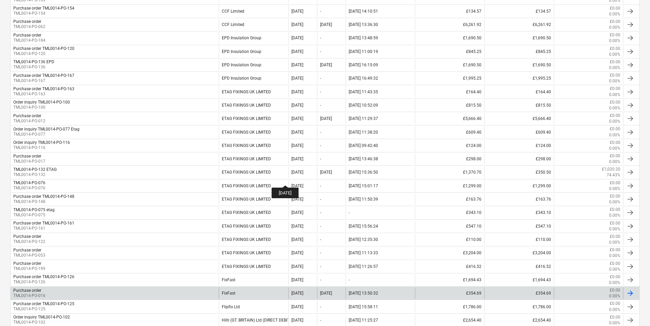
scroll to position [512, 0]
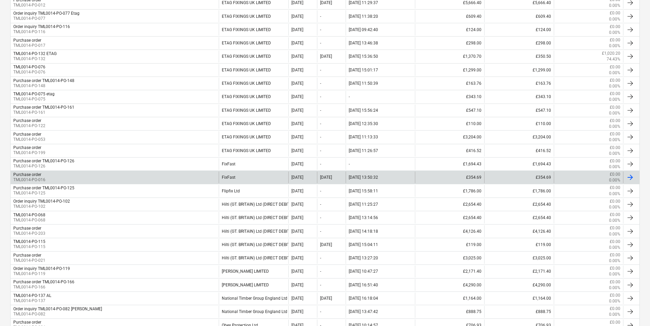
click at [234, 174] on div "FixFast" at bounding box center [253, 177] width 69 height 12
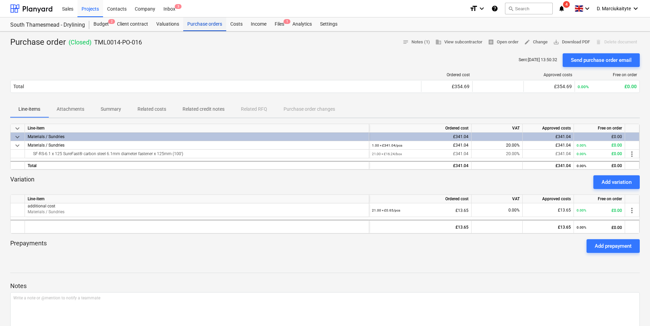
click at [208, 28] on div "Purchase orders" at bounding box center [204, 24] width 43 height 14
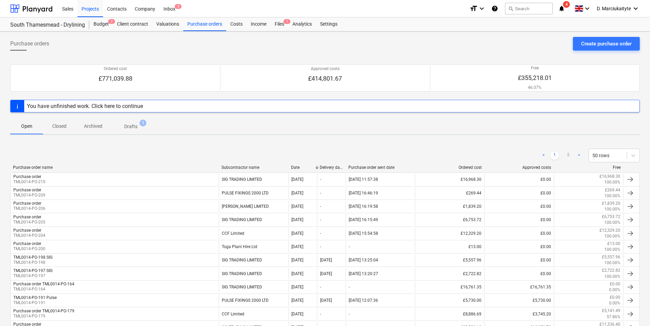
click at [238, 165] on div "Subcontractor name" at bounding box center [254, 167] width 64 height 5
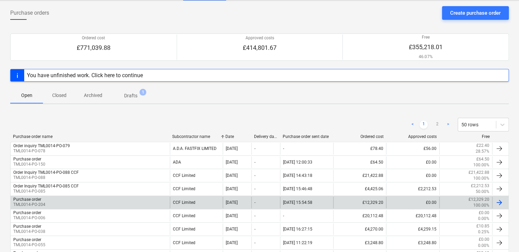
scroll to position [68, 0]
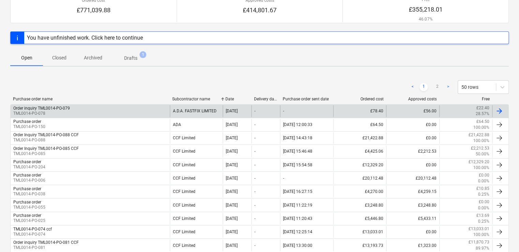
click at [73, 113] on div "Order inquiry TML0014-PO-079 TML0014-PO-078" at bounding box center [90, 111] width 159 height 12
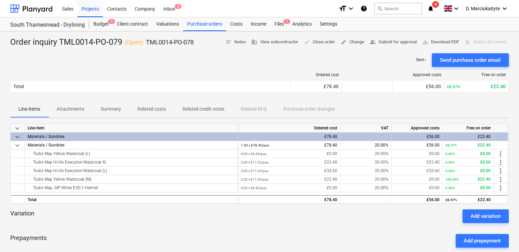
click at [72, 113] on span "Attachments" at bounding box center [70, 108] width 44 height 11
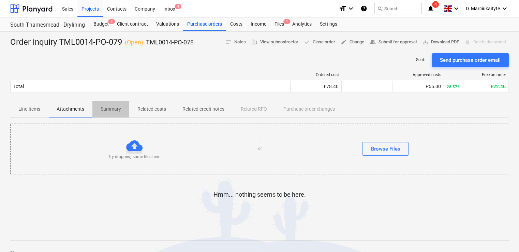
drag, startPoint x: 107, startPoint y: 111, endPoint x: 137, endPoint y: 114, distance: 30.2
click at [107, 111] on p "Summary" at bounding box center [111, 108] width 20 height 7
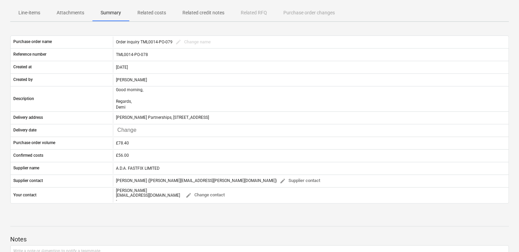
scroll to position [54, 0]
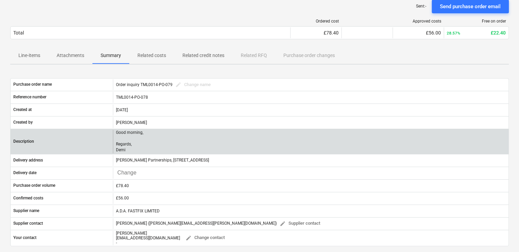
drag, startPoint x: 151, startPoint y: 148, endPoint x: 143, endPoint y: 129, distance: 20.3
click at [151, 147] on div "Good morning, Regards, Demi" at bounding box center [311, 142] width 396 height 24
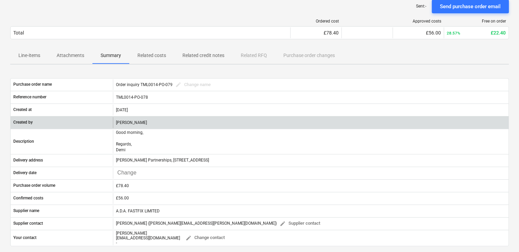
click at [141, 126] on div "[PERSON_NAME]" at bounding box center [311, 122] width 396 height 11
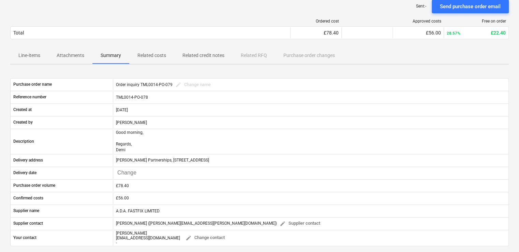
click at [109, 56] on p "Summary" at bounding box center [111, 55] width 20 height 7
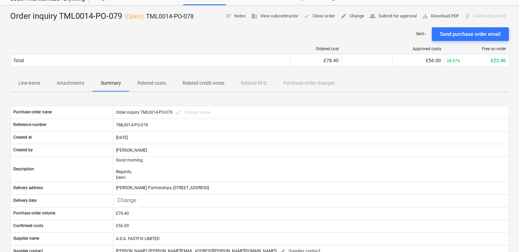
scroll to position [0, 0]
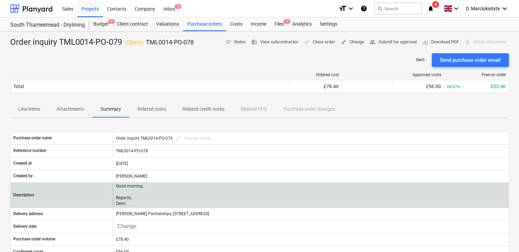
click at [121, 192] on p "Good morning, Regards, Demi" at bounding box center [129, 195] width 27 height 24
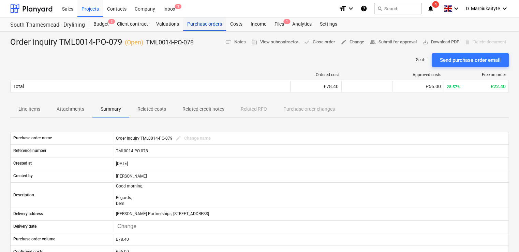
click at [199, 20] on div "Purchase orders" at bounding box center [204, 24] width 43 height 14
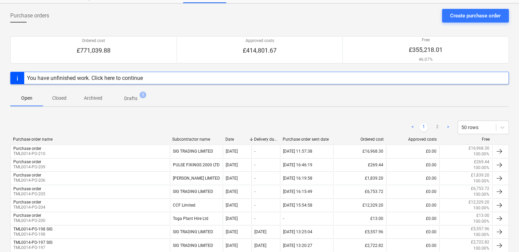
scroll to position [68, 0]
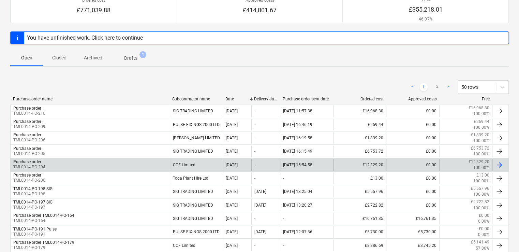
click at [137, 167] on div "Purchase order TML0014-PO-204" at bounding box center [90, 165] width 159 height 12
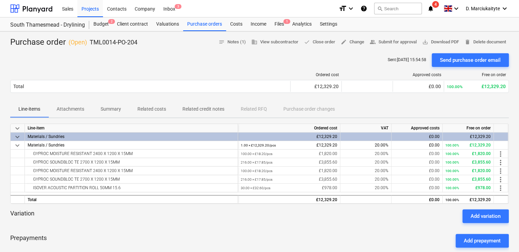
click at [110, 113] on span "Summary" at bounding box center [110, 108] width 37 height 11
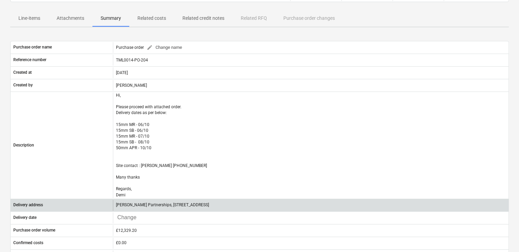
scroll to position [102, 0]
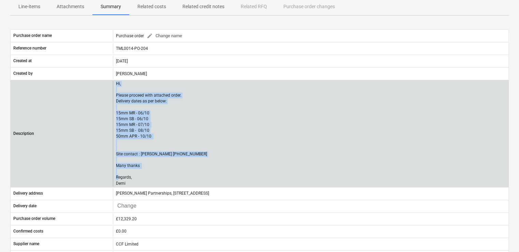
drag, startPoint x: 130, startPoint y: 182, endPoint x: 114, endPoint y: 84, distance: 99.4
click at [114, 84] on div "Hi, Please proceed with attached order. Delivery dates as per below: 15mm MR - …" at bounding box center [311, 133] width 396 height 105
copy p "Hi, Please proceed with attached order. Delivery dates as per below: 15mm MR - …"
click at [266, 120] on div "Hi, Please proceed with attached order. Delivery dates as per below: 15mm MR - …" at bounding box center [311, 133] width 396 height 105
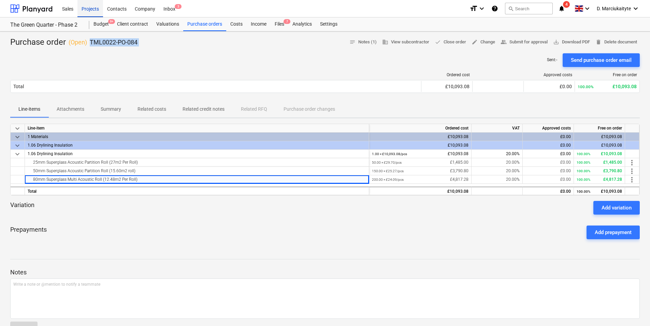
drag, startPoint x: 91, startPoint y: 11, endPoint x: 88, endPoint y: 12, distance: 3.9
click at [92, 11] on div "Projects" at bounding box center [90, 8] width 26 height 17
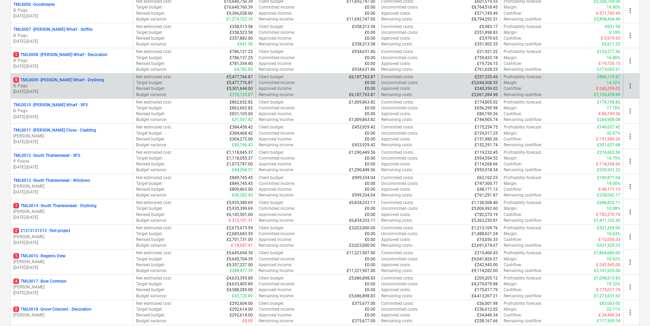
scroll to position [239, 0]
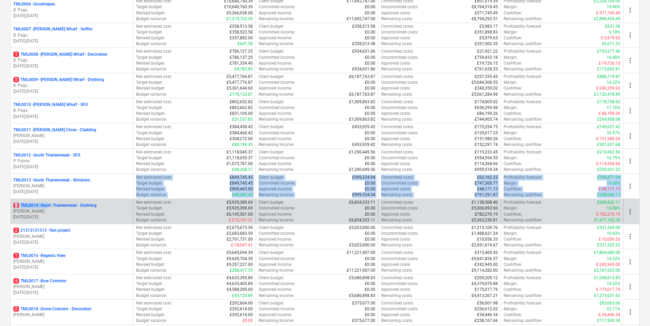
drag, startPoint x: 49, startPoint y: 196, endPoint x: 49, endPoint y: 206, distance: 10.3
click at [49, 206] on div "4 TML0001 - [PERSON_NAME] [PERSON_NAME] [DATE] - [DATE] Net estimated cost : £9…" at bounding box center [325, 299] width 630 height 855
click at [49, 206] on p "1 TML0014 - [GEOGRAPHIC_DATA] - Drylining" at bounding box center [54, 205] width 83 height 6
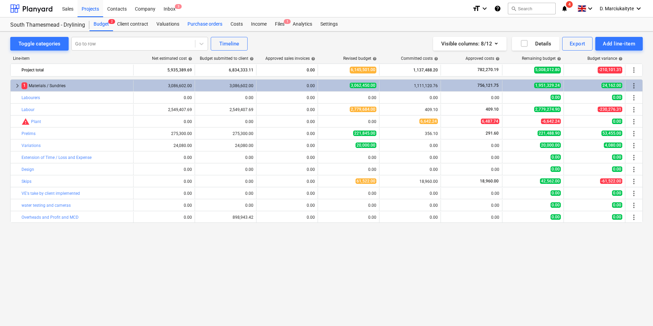
click at [207, 25] on div "Purchase orders" at bounding box center [204, 24] width 43 height 14
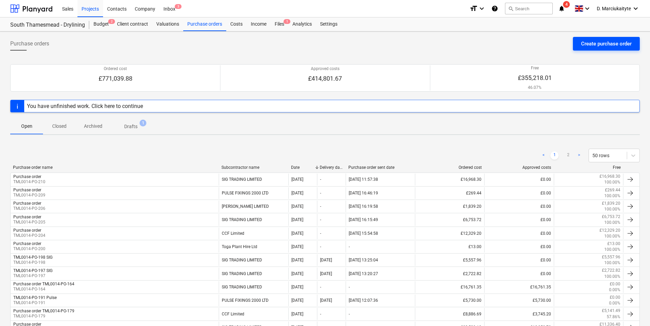
click at [580, 49] on button "Create purchase order" at bounding box center [606, 44] width 67 height 14
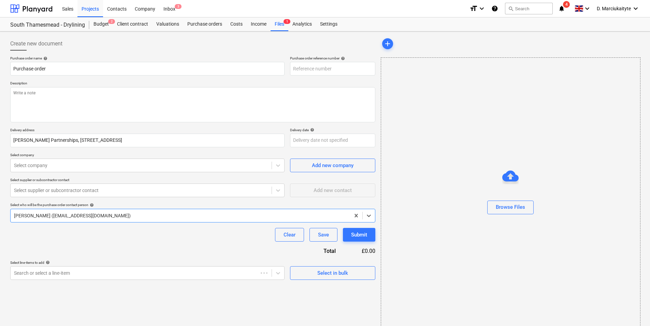
type textarea "x"
type input "TML0014-PO-211"
click at [341, 269] on div "Select in bulk" at bounding box center [332, 272] width 31 height 9
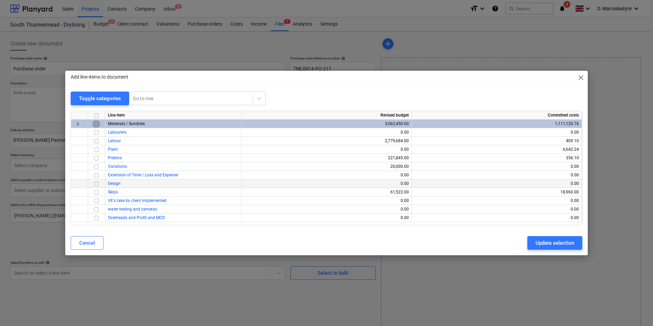
drag, startPoint x: 99, startPoint y: 124, endPoint x: 237, endPoint y: 182, distance: 149.9
click at [98, 124] on input "checkbox" at bounding box center [96, 124] width 8 height 8
drag, startPoint x: 590, startPoint y: 236, endPoint x: 584, endPoint y: 238, distance: 6.0
click at [587, 237] on div "Add line-items to document close Toggle categories Go to row Line-item Revised …" at bounding box center [326, 163] width 653 height 326
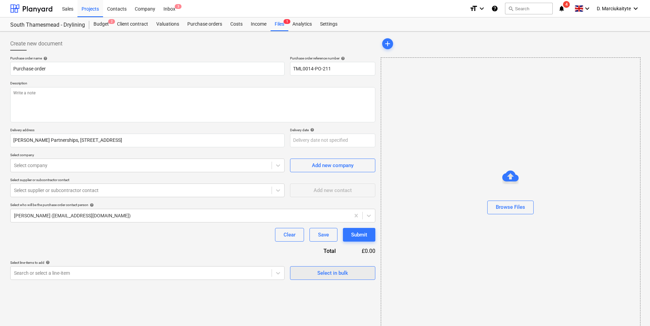
click at [321, 270] on div "Select in bulk" at bounding box center [332, 272] width 31 height 9
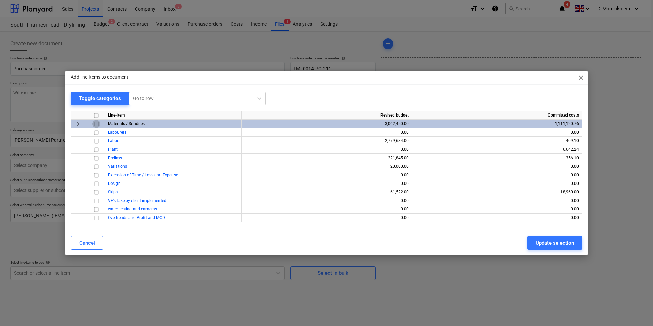
click at [97, 124] on input "checkbox" at bounding box center [96, 124] width 8 height 8
click at [566, 240] on div "Update selection" at bounding box center [554, 242] width 39 height 9
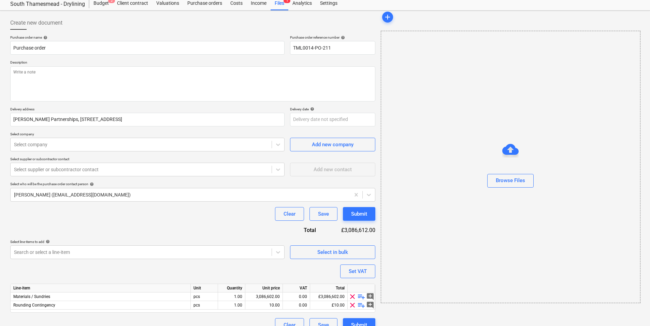
scroll to position [32, 0]
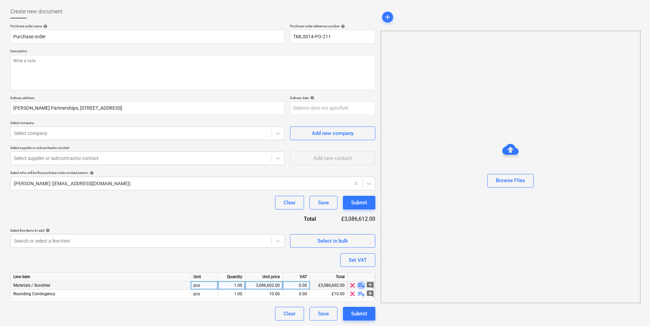
click at [361, 286] on span "playlist_add" at bounding box center [361, 285] width 8 height 8
type textarea "x"
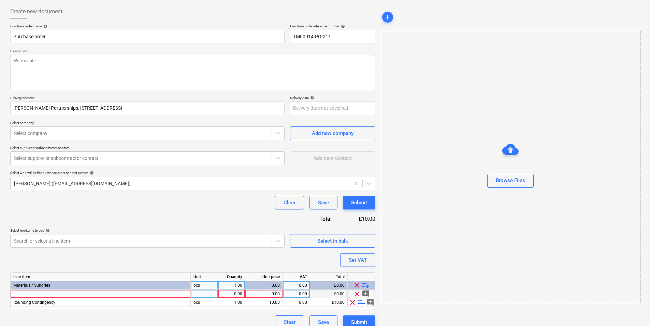
click at [82, 294] on div at bounding box center [101, 293] width 180 height 9
type input "Access panel 0500x0500 FF/060/MD/PF/[GEOGRAPHIC_DATA]"
click at [208, 290] on div at bounding box center [204, 293] width 27 height 9
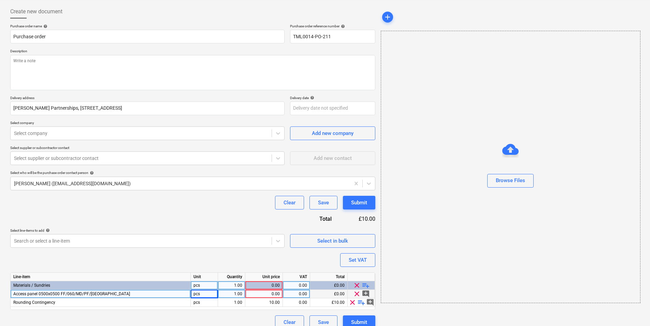
click at [257, 294] on div "0.00" at bounding box center [264, 293] width 32 height 9
type textarea "x"
click at [234, 295] on div "1.00" at bounding box center [232, 293] width 22 height 9
type input "2"
click at [275, 291] on div "0.00" at bounding box center [264, 293] width 32 height 9
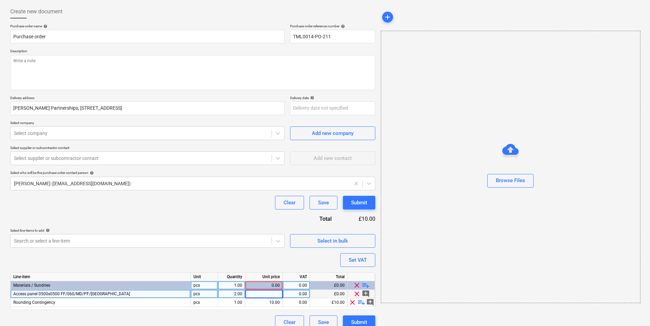
type textarea "x"
type input "38"
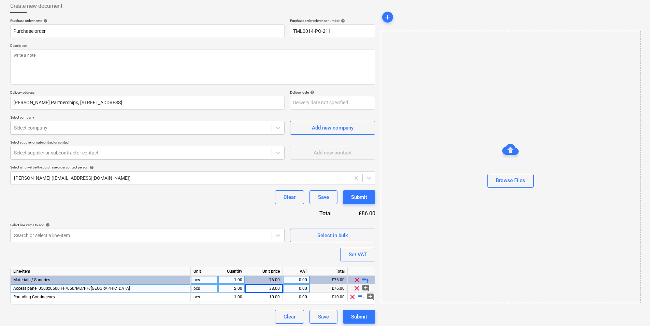
scroll to position [41, 0]
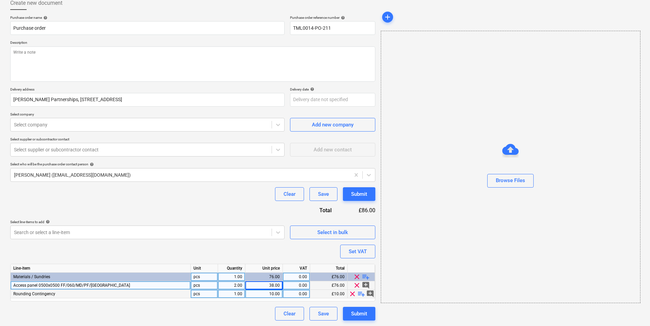
click at [351, 293] on span "clear" at bounding box center [352, 293] width 8 height 8
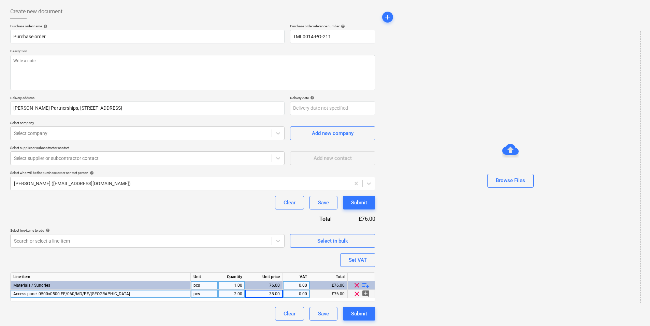
scroll to position [32, 0]
click at [364, 284] on span "playlist_add" at bounding box center [366, 285] width 8 height 8
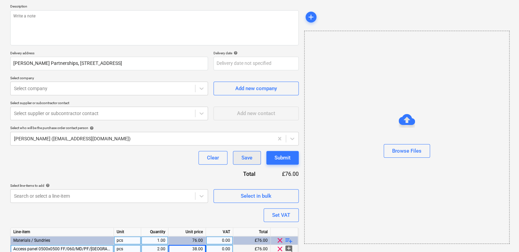
scroll to position [114, 0]
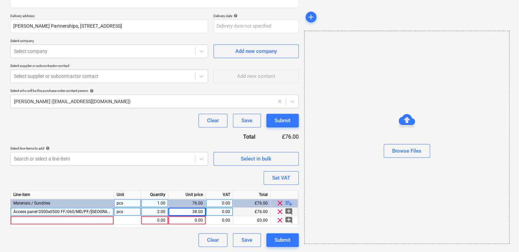
click at [47, 215] on div "Access panel 0500x0500 FF/060/MD/PF/[GEOGRAPHIC_DATA]" at bounding box center [62, 212] width 103 height 9
type textarea "x"
click at [41, 211] on input "Access panel 0500x0500 FF/060/MD/PF/[GEOGRAPHIC_DATA]" at bounding box center [62, 212] width 103 height 8
drag, startPoint x: 42, startPoint y: 213, endPoint x: 12, endPoint y: 211, distance: 30.5
click at [12, 211] on input "Access panel 0500x0500 FF/060/MD/PF/[GEOGRAPHIC_DATA]" at bounding box center [62, 212] width 103 height 8
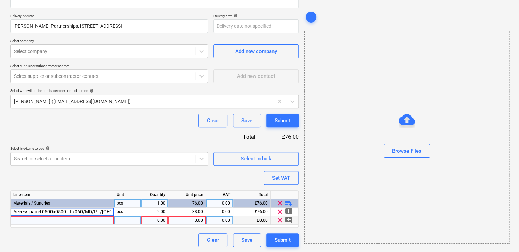
click at [69, 222] on div at bounding box center [62, 220] width 103 height 9
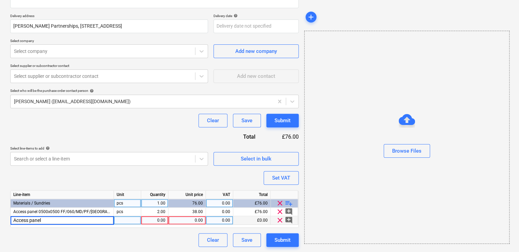
type input "Access panel"
click at [73, 222] on div "Access panel" at bounding box center [62, 220] width 103 height 9
type textarea "x"
click at [90, 223] on input "Access panel" at bounding box center [62, 220] width 103 height 8
type input "Access panel 0600x0600 FF/000/PD/BF/BL"
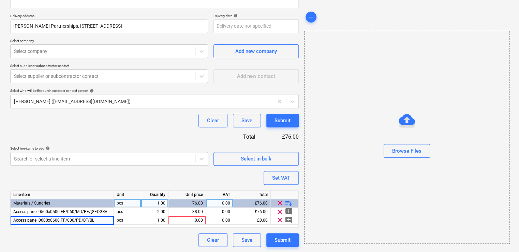
click at [158, 177] on div "Purchase order name help Purchase order Purchase order reference number help TM…" at bounding box center [154, 94] width 289 height 305
click at [183, 217] on div "0.00" at bounding box center [187, 220] width 32 height 9
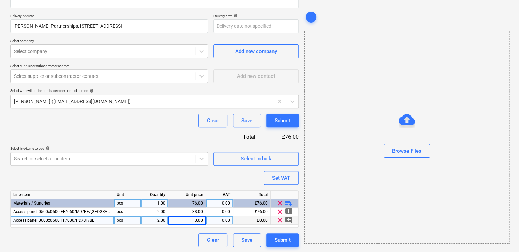
click at [178, 219] on div "0.00" at bounding box center [187, 220] width 32 height 9
type textarea "x"
type input "49.52"
type textarea "x"
type input "20"
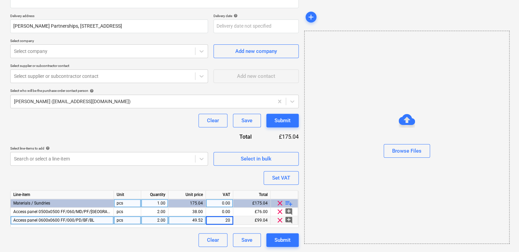
type textarea "x"
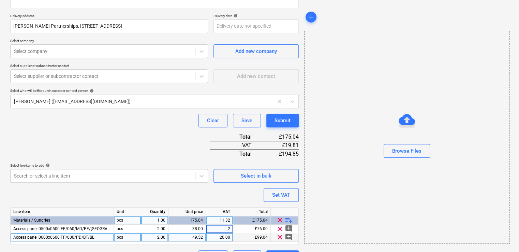
type input "20"
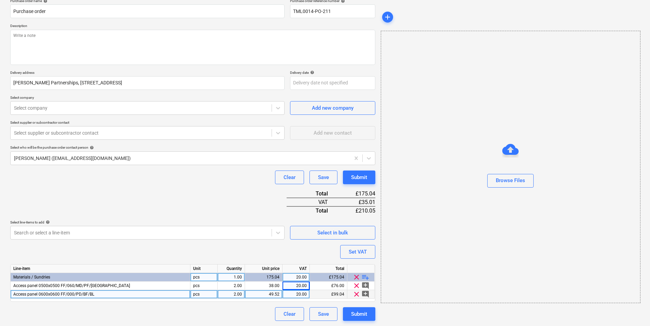
scroll to position [58, 0]
click at [131, 299] on div "Line-item Unit Quantity Unit price VAT Total Materials / Sundries pcs 1.00 175.…" at bounding box center [192, 283] width 365 height 38
type textarea "x"
click at [128, 293] on div "Access panel 0600x0600 FF/000/PD/BF/BL" at bounding box center [101, 293] width 180 height 9
click at [134, 292] on input "Access panel 0600x0600 FF/000/PD/BF/BL" at bounding box center [101, 293] width 180 height 8
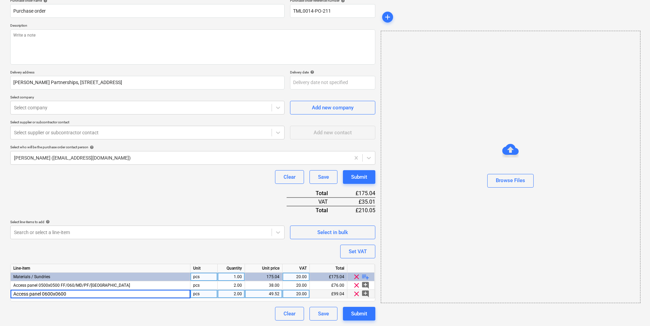
type input "Access panel 0600x0600 FF/060/MD/PF/[GEOGRAPHIC_DATA]"
type textarea "x"
type input "38."
click at [271, 295] on div "38.00" at bounding box center [264, 293] width 32 height 9
type textarea "x"
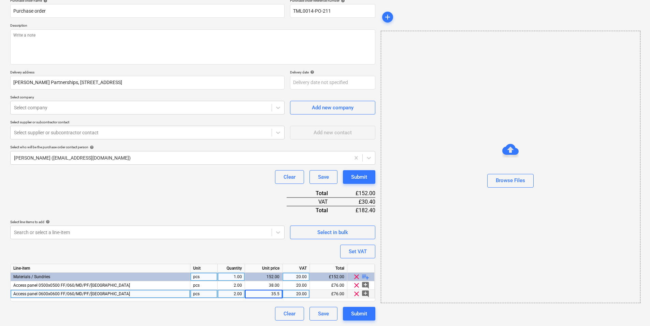
type input "35.50"
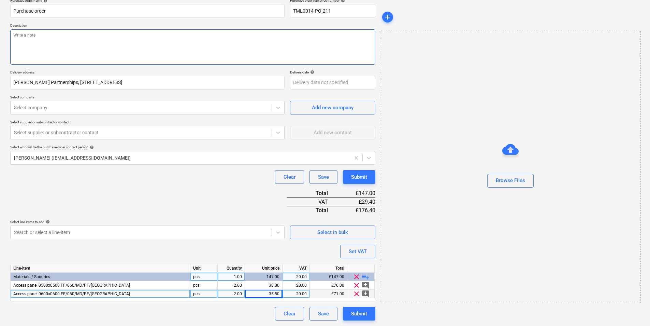
drag, startPoint x: 171, startPoint y: 20, endPoint x: 171, endPoint y: 35, distance: 15.0
click at [172, 24] on div "Purchase order name help Purchase order Purchase order reference number help TM…" at bounding box center [192, 159] width 365 height 322
click at [170, 38] on textarea at bounding box center [192, 46] width 365 height 35
type textarea "x"
type textarea "G"
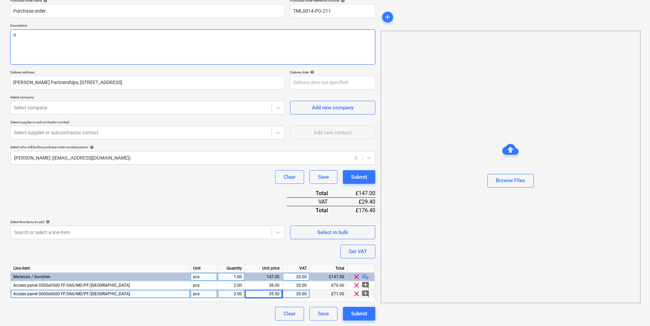
type textarea "x"
type textarea "Go"
type textarea "x"
type textarea "Goo"
type textarea "x"
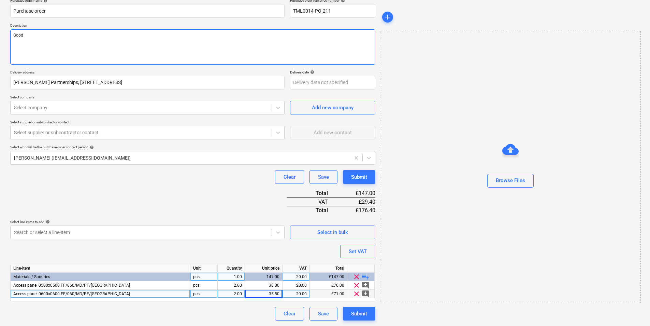
type textarea "Good"
type textarea "x"
type textarea "Good a"
type textarea "x"
type textarea "Good af"
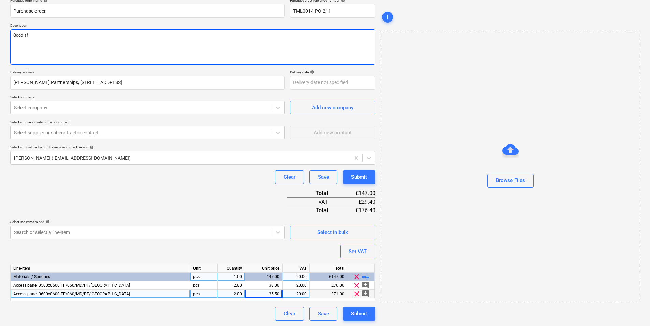
type textarea "x"
type textarea "Good aft"
type textarea "x"
type textarea "Good afte"
type textarea "x"
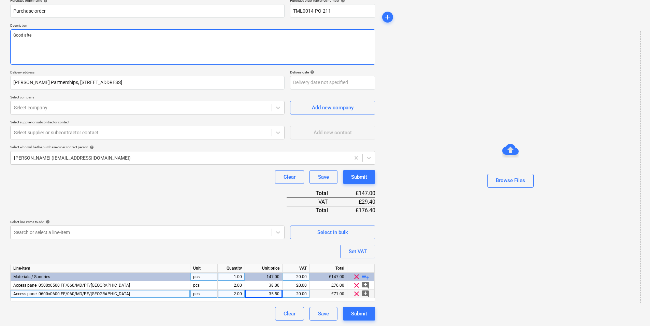
type textarea "Good aft"
type textarea "x"
type textarea "Good af"
type textarea "x"
type textarea "Good a"
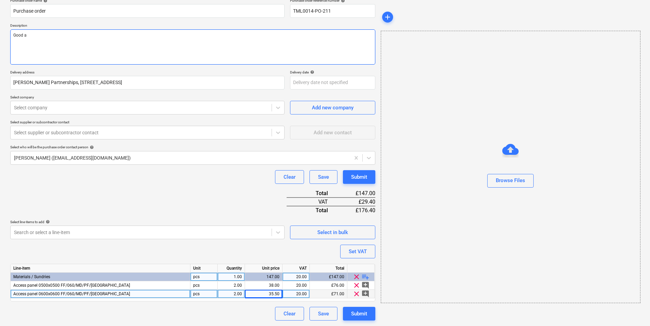
type textarea "x"
type textarea "Good"
type textarea "x"
type textarea "Good"
type textarea "x"
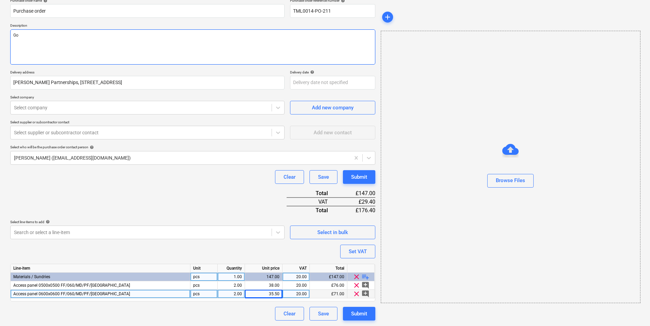
type textarea "G"
type textarea "x"
type textarea "M"
type textarea "x"
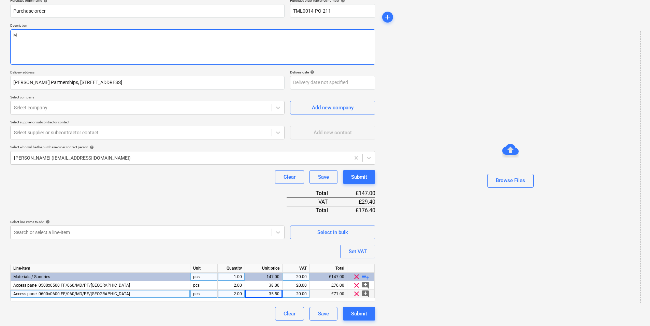
type textarea "Mo"
type textarea "x"
type textarea "Mor"
type textarea "x"
type textarea "Morn"
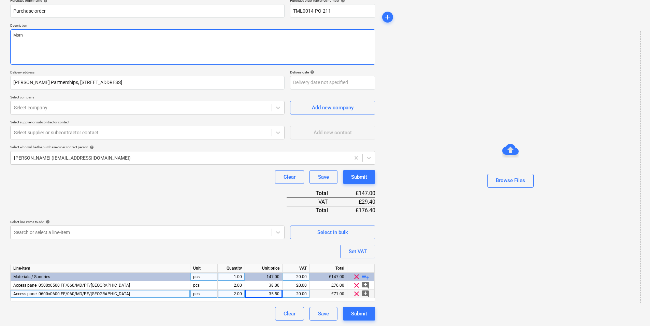
type textarea "x"
type textarea "Morni"
type textarea "x"
type textarea "Morning"
type textarea "x"
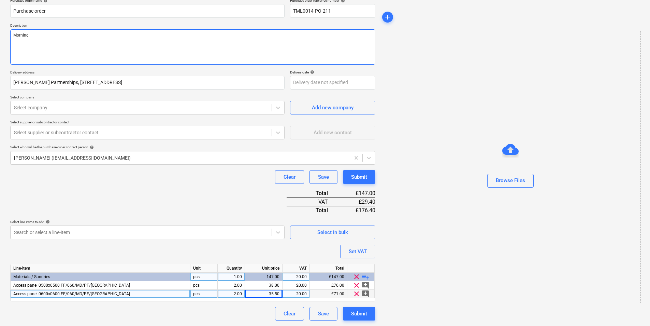
type textarea "Morning,"
type textarea "x"
type textarea "Morning,"
type textarea "x"
type textarea "Morning, O"
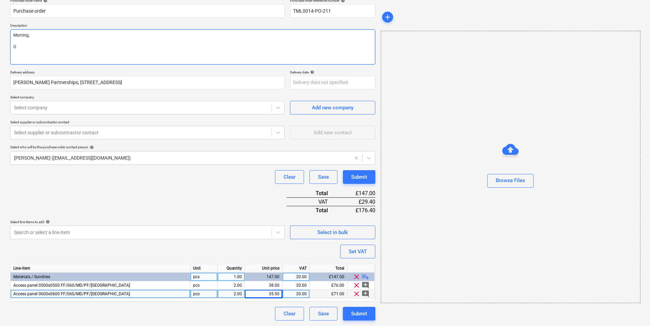
type textarea "x"
type textarea "Morning, OP"
type textarea "x"
type textarea "Morning, O"
type textarea "x"
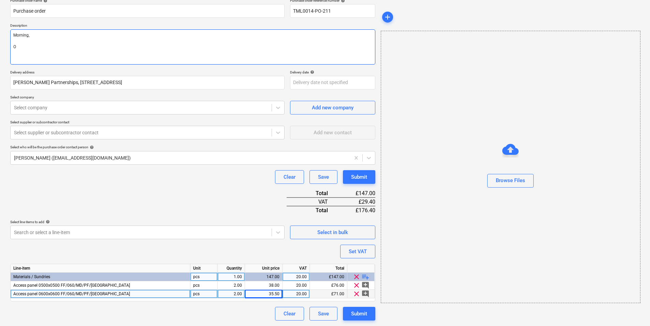
type textarea "Morning,"
type textarea "x"
type textarea "Morning, Pl"
type textarea "x"
type textarea "Morning, Ple"
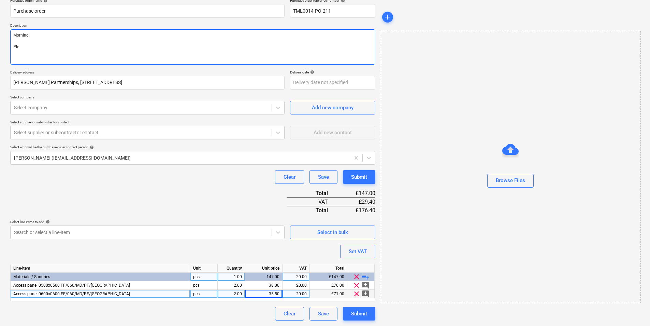
type textarea "x"
type textarea "Morning, [GEOGRAPHIC_DATA]"
type textarea "x"
type textarea "Morning, Pleas"
type textarea "x"
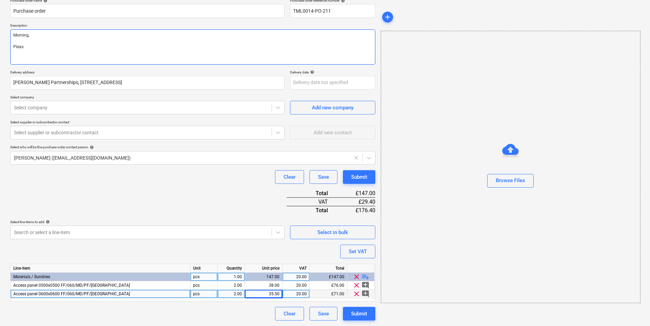
type textarea "Morning, Please"
type textarea "x"
type textarea "Morning, Please"
type textarea "x"
type textarea "Morning, Please p"
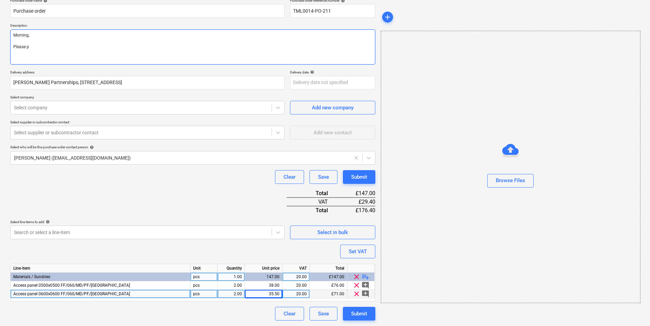
type textarea "x"
type textarea "Morning, Please pr"
type textarea "x"
type textarea "Morning, Please pro"
type textarea "x"
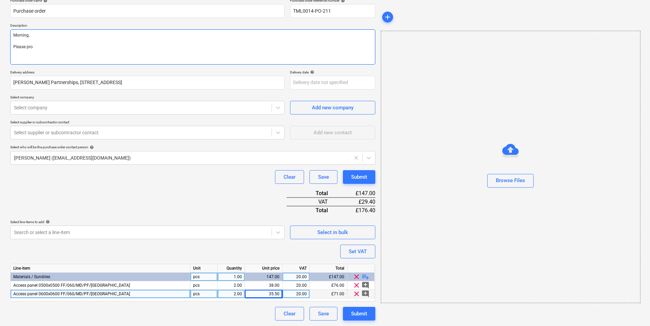
type textarea "Morning, Please proc"
type textarea "x"
type textarea "Morning, Please proce"
type textarea "x"
type textarea "Morning, Please procee"
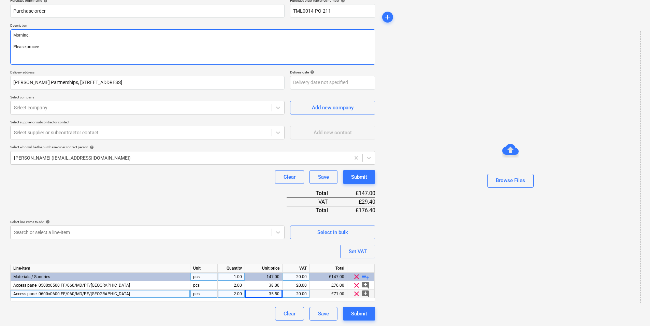
type textarea "x"
type textarea "Morning, Please proceed"
type textarea "x"
type textarea "Morning, Please proceed w"
type textarea "x"
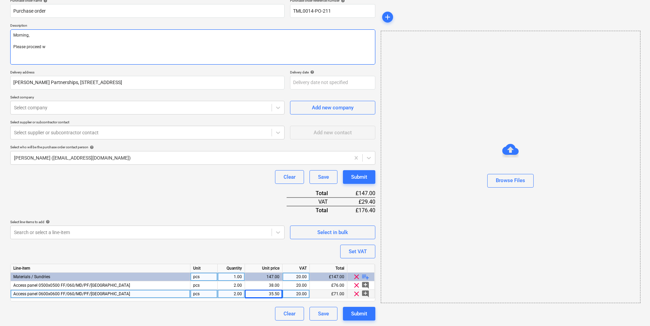
type textarea "Morning, Please proceed wi"
type textarea "x"
type textarea "Morning, Please proceed wit"
type textarea "x"
type textarea "Morning, Please proceed with"
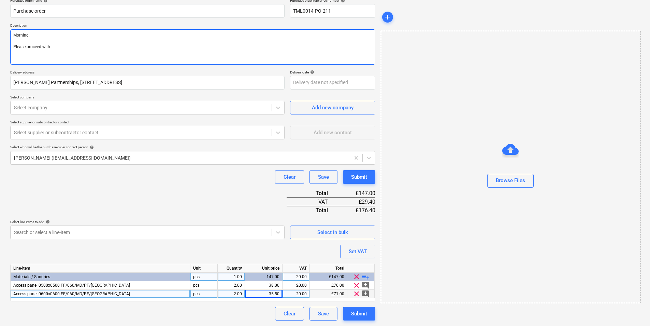
type textarea "x"
type textarea "Morning, Please proceed with"
type textarea "x"
type textarea "Morning, Please proceed with a"
type textarea "x"
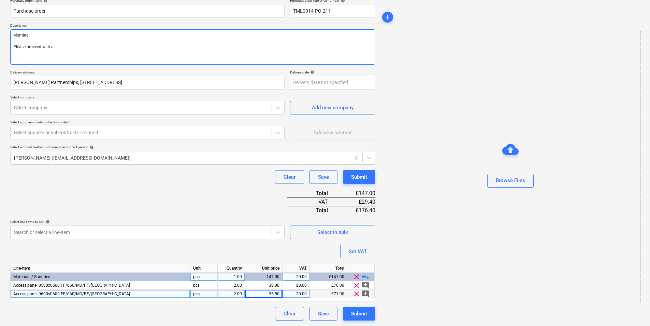
type textarea "Morning, Please proceed with at"
type textarea "x"
type textarea "Morning, Please proceed with att"
type textarea "x"
type textarea "Morning, Please proceed with attac"
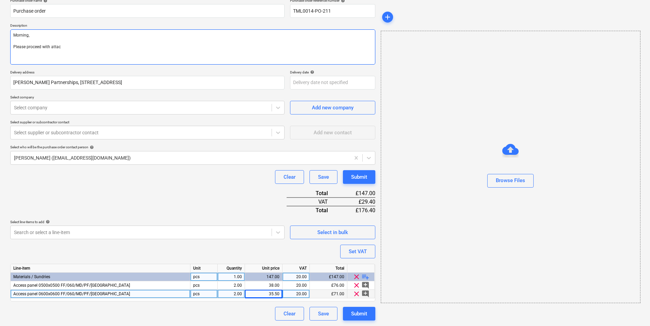
type textarea "x"
type textarea "Morning, Please proceed with attach"
type textarea "x"
type textarea "Morning, Please proceed with attache"
type textarea "x"
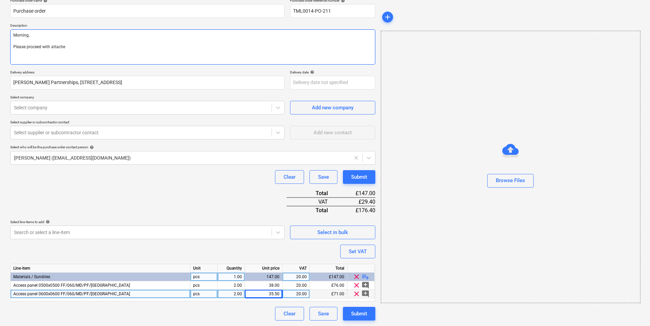
type textarea "Morning, Please proceed with attaches"
type textarea "x"
type textarea "Morning, Please proceed with attaches"
type textarea "x"
type textarea "Morning, Please proceed with attaches"
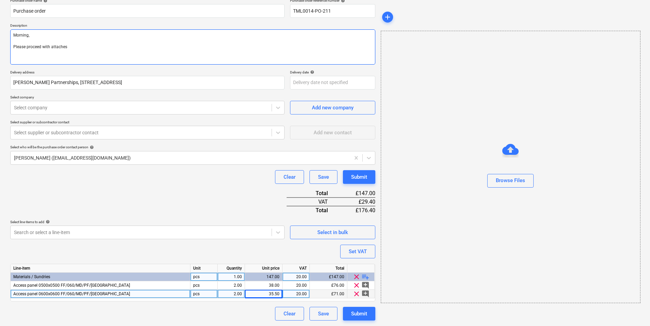
type textarea "x"
type textarea "Morning, Please proceed with attache"
type textarea "x"
type textarea "Morning, Please proceed with attached"
type textarea "x"
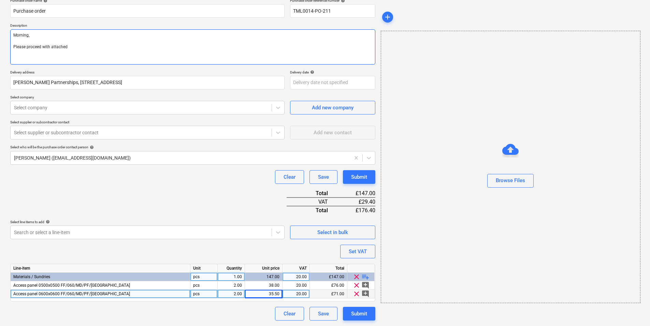
type textarea "Morning, Please proceed with attached"
type textarea "x"
type textarea "Morning, Please proceed with attached o"
type textarea "x"
type textarea "Morning, Please proceed with attached or"
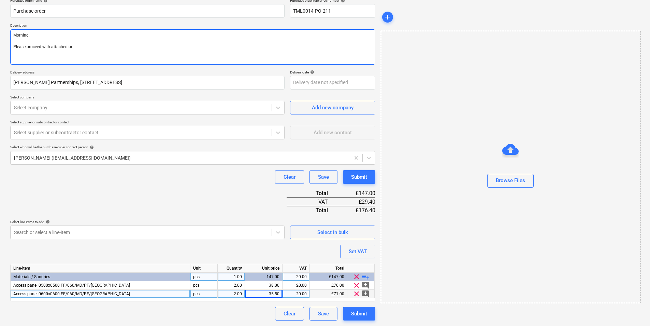
type textarea "x"
type textarea "Morning, Please proceed with attached orde"
type textarea "x"
type textarea "Morning, Please proceed with attached order"
type textarea "x"
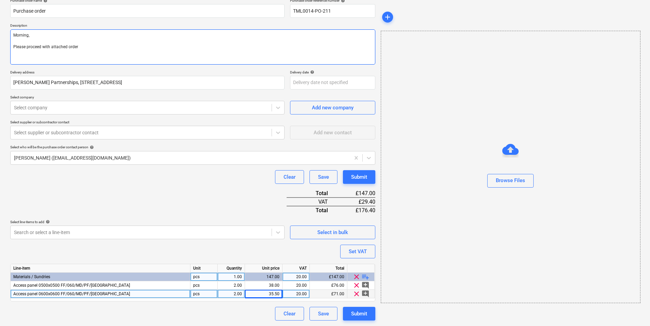
type textarea "Morning, Please proceed with attached order"
type textarea "x"
type textarea "Morning, Please proceed with attached order"
type textarea "x"
type textarea "Morning, Please proceed with attached order."
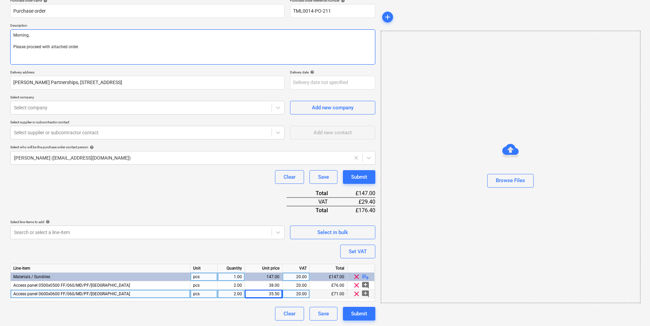
type textarea "x"
type textarea "Morning, Please proceed with attached order."
paste textarea "Hi, Please proceed with attached order. Delivery dates as per below: 15mm MR - …"
type textarea "x"
type textarea "Morning, Please proceed with attached order. Hi, Please proceed with attached o…"
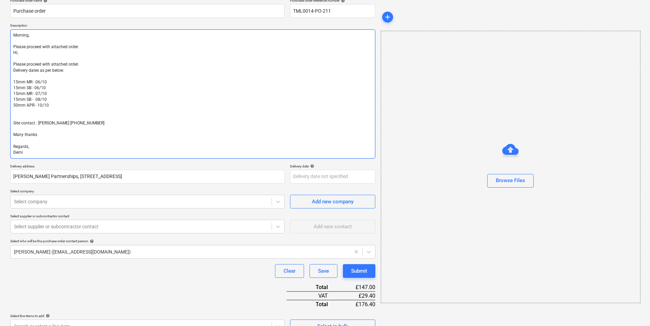
drag, startPoint x: 73, startPoint y: 74, endPoint x: 10, endPoint y: 53, distance: 66.5
click at [10, 53] on div "Create new document Purchase order name help Purchase order Purchase order refe…" at bounding box center [193, 196] width 371 height 440
type textarea "x"
type textarea "Morning, Please proceed with attached order. 15mm MR - 06/10 15mm SB - 06/10 15…"
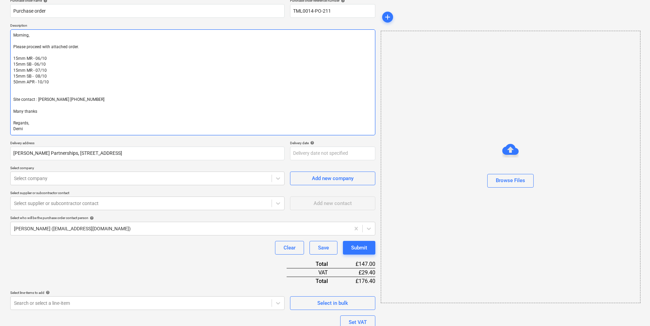
drag, startPoint x: 53, startPoint y: 81, endPoint x: -1, endPoint y: 56, distance: 59.9
click at [0, 56] on html "Sales Projects Contacts Company Inbox 3 format_size keyboard_arrow_down help se…" at bounding box center [325, 105] width 650 height 326
type textarea "x"
type textarea "Morning, Please proceed with attached order. Site contact : Alex 07958418640 Ma…"
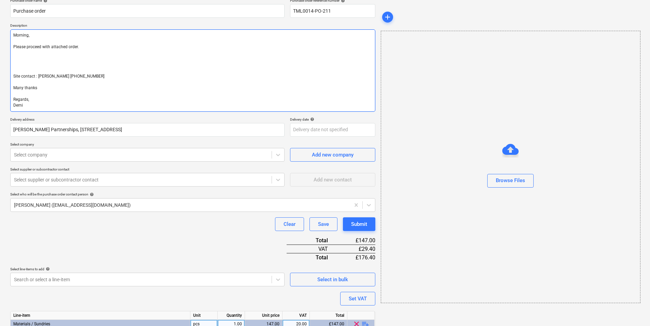
click at [40, 70] on textarea "Morning, Please proceed with attached order. Site contact : Alex 07958418640 Ma…" at bounding box center [192, 70] width 365 height 82
type textarea "x"
type textarea "Morning, Please proceed with attached order. Site contact : Alex 07958418640 Ma…"
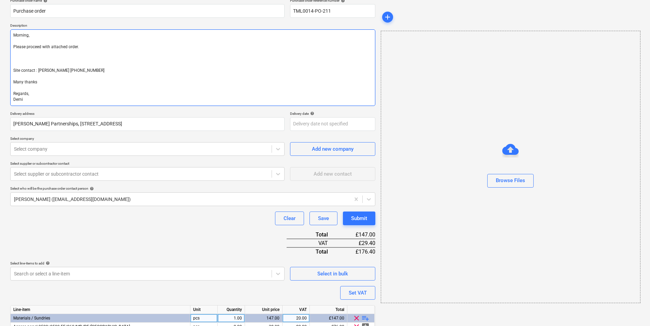
type textarea "x"
type textarea "Morning, Please proceed with attached order. Site contact : Alex 07958418640 Ma…"
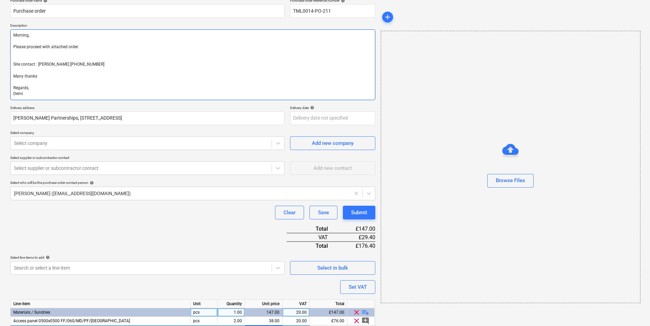
type textarea "x"
type textarea "Morning, Please proceed with attached order. Site contact : Alex 07958418640 Ma…"
type textarea "x"
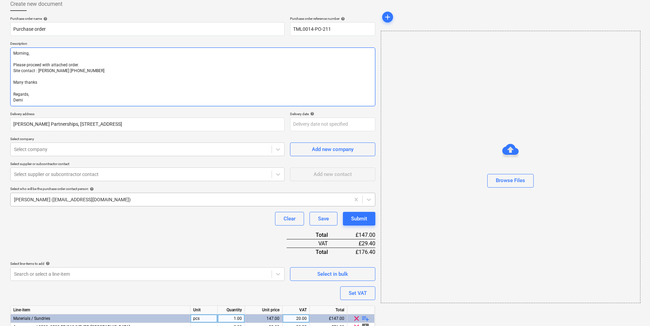
scroll to position [68, 0]
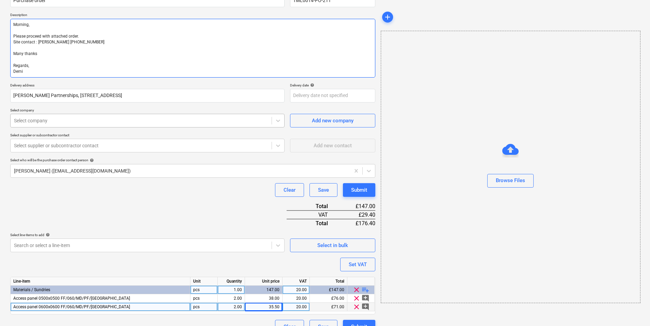
type textarea "Morning, Please proceed with attached order. Site contact : Alex 07958418640 Ma…"
type textarea "x"
click at [106, 118] on div at bounding box center [141, 120] width 254 height 7
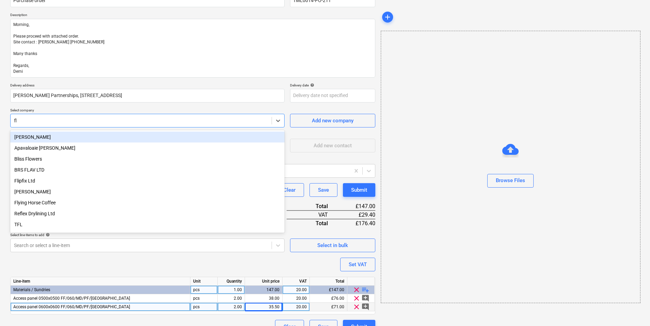
type input "fli"
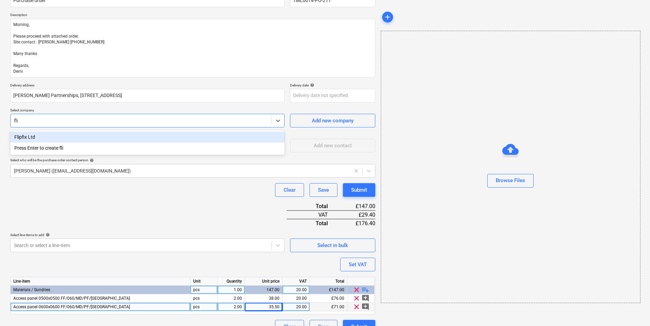
type textarea "x"
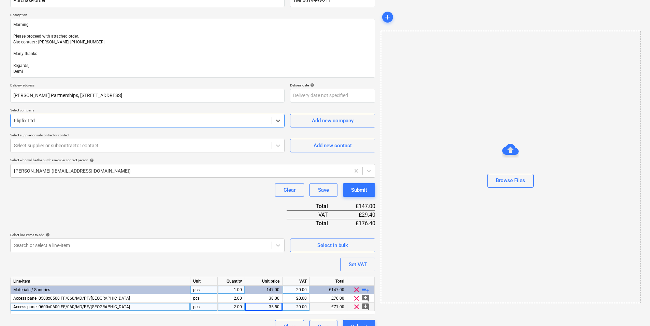
type textarea "x"
drag, startPoint x: 285, startPoint y: 143, endPoint x: 283, endPoint y: 147, distance: 4.3
click at [283, 147] on div "Select supplier or subcontractor contact option , selected. Select is focused ,…" at bounding box center [192, 142] width 365 height 19
click at [281, 147] on icon at bounding box center [278, 145] width 7 height 7
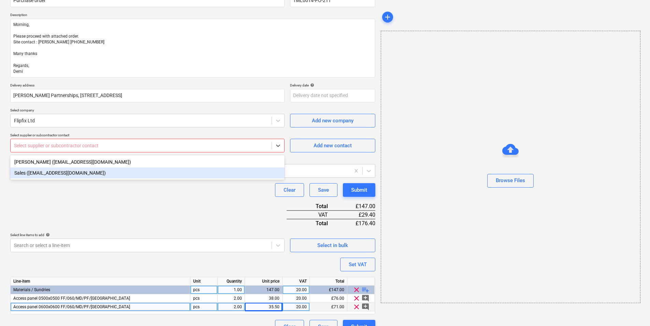
click at [191, 177] on div "Sales (sales@flipfix.com)" at bounding box center [147, 172] width 274 height 11
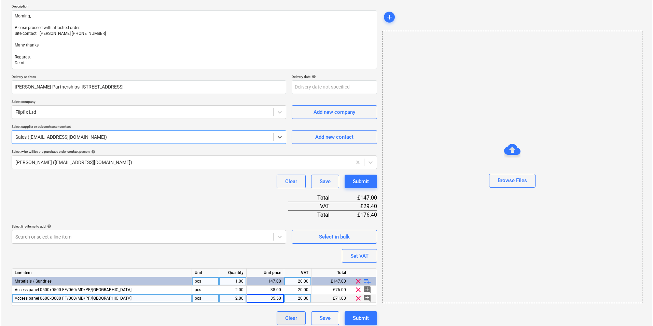
scroll to position [81, 0]
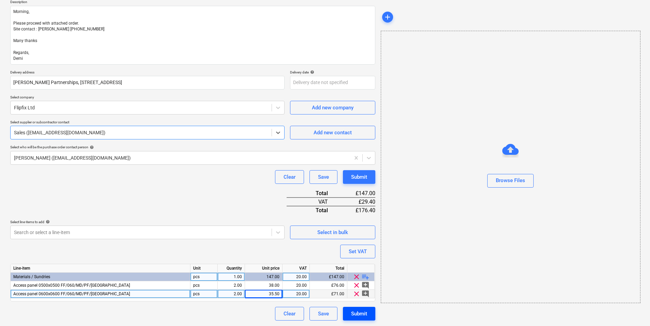
click at [368, 314] on button "Submit" at bounding box center [359, 314] width 32 height 14
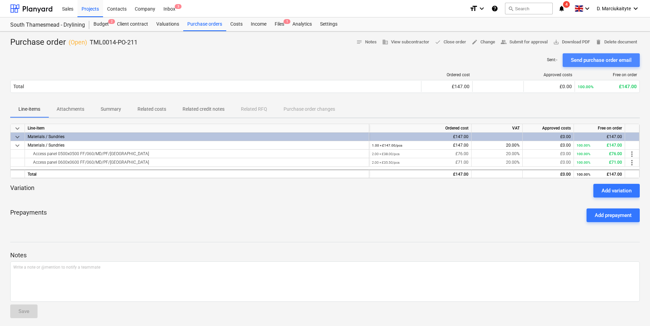
click at [580, 60] on div "Send purchase order email" at bounding box center [601, 60] width 61 height 9
click at [208, 25] on div "Purchase orders" at bounding box center [204, 24] width 43 height 14
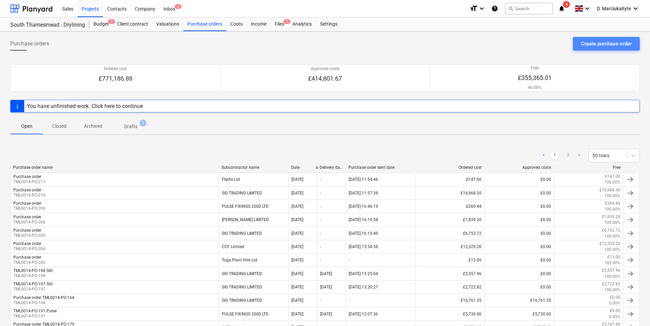
click at [597, 44] on div "Create purchase order" at bounding box center [606, 43] width 51 height 9
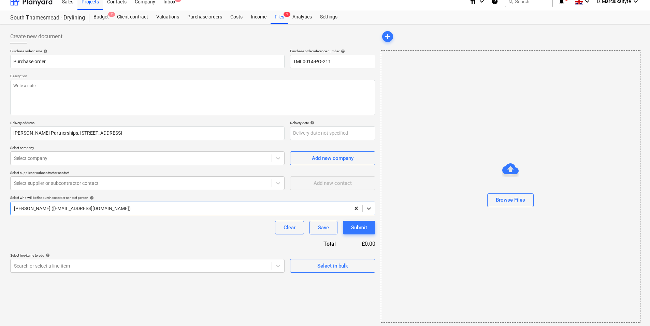
scroll to position [9, 0]
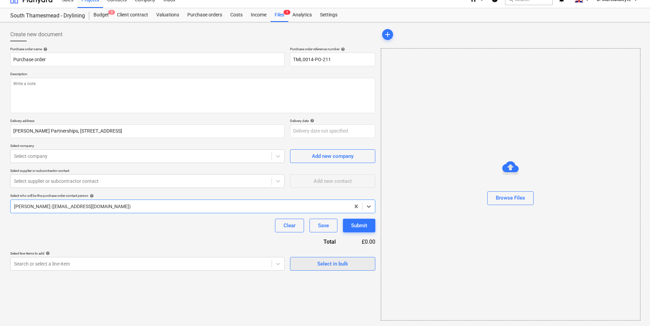
click at [314, 262] on span "Select in bulk" at bounding box center [333, 263] width 68 height 9
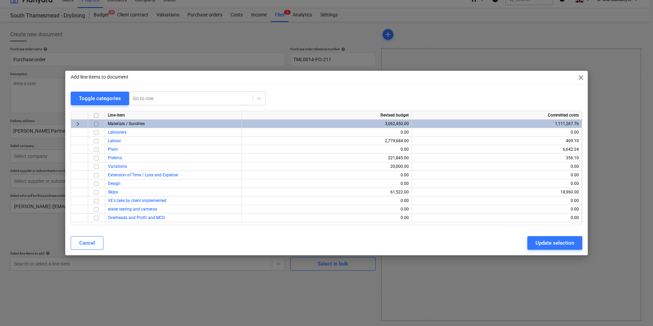
click at [95, 123] on input "checkbox" at bounding box center [96, 124] width 8 height 8
click at [532, 249] on button "Update selection" at bounding box center [554, 243] width 55 height 14
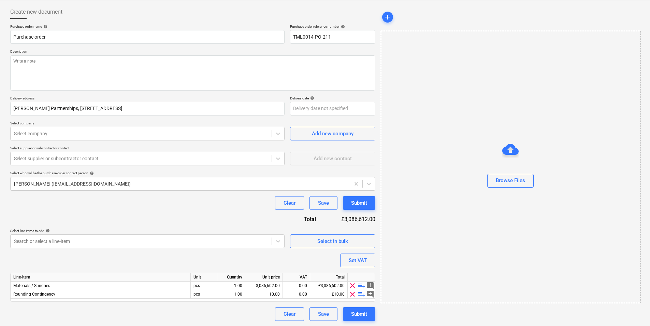
scroll to position [32, 0]
click at [359, 286] on span "playlist_add" at bounding box center [361, 285] width 8 height 8
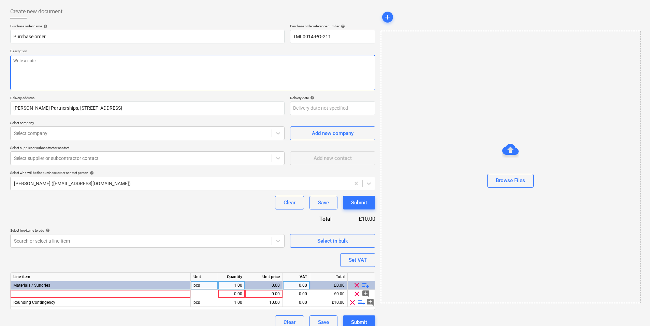
click at [102, 63] on textarea at bounding box center [192, 72] width 365 height 35
paste textarea "Hi, Please proceed with attached order. Delivery dates as per below: 15mm MR - …"
type textarea "x"
type textarea "Hi, Please proceed with attached order. Delivery dates as per below: 15mm MR - …"
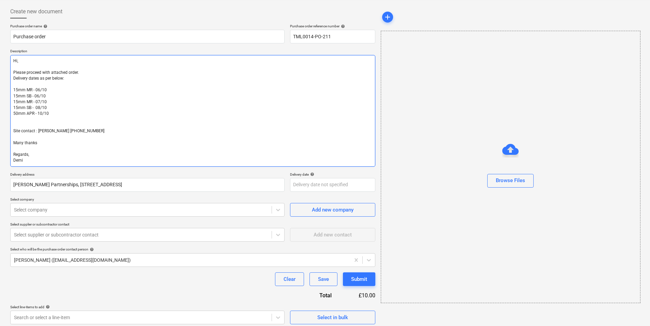
drag, startPoint x: 54, startPoint y: 114, endPoint x: 6, endPoint y: 89, distance: 54.2
click at [6, 89] on div "Create new document Purchase order name help Purchase order Purchase order refe…" at bounding box center [325, 204] width 650 height 411
type textarea "x"
type textarea "Hi, Please proceed with attached order. Delivery dates as per below: Site conta…"
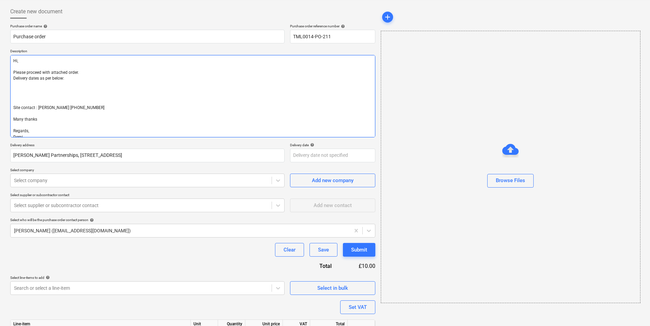
type textarea "x"
type textarea "Hi, Please proceed with attached order. Delivery dates as per below: Site conta…"
drag, startPoint x: 56, startPoint y: 96, endPoint x: 54, endPoint y: 99, distance: 3.7
click at [56, 97] on textarea "Hi, Please proceed with attached order. Delivery dates as per below: Site conta…" at bounding box center [192, 96] width 365 height 82
type textarea "x"
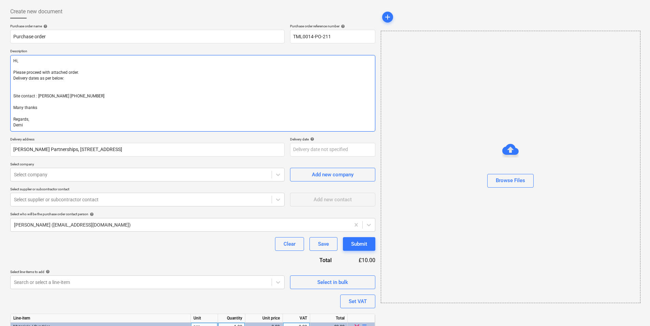
type textarea "Hi, Please proceed with attached order. Delivery dates as per below: Site conta…"
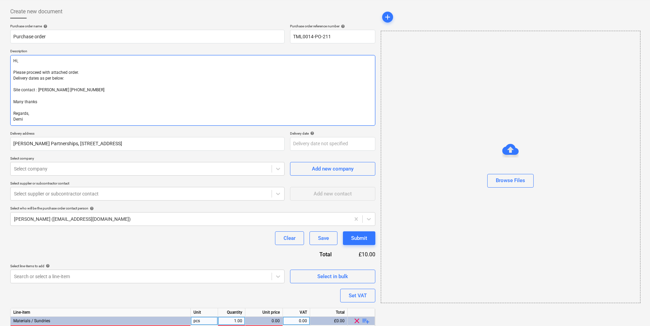
type textarea "x"
type textarea "Hi, Please proceed with attached order. Delivery dates as per below: Site conta…"
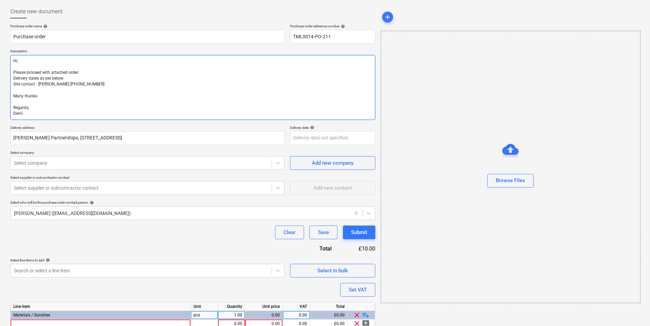
drag, startPoint x: 65, startPoint y: 77, endPoint x: 6, endPoint y: 77, distance: 58.4
click at [8, 77] on div "Create new document Purchase order name help Purchase order Purchase order refe…" at bounding box center [193, 181] width 371 height 359
type textarea "x"
type textarea "Hi, Please proceed with attached order. Site contact : Alex 07958418640 Many th…"
type textarea "x"
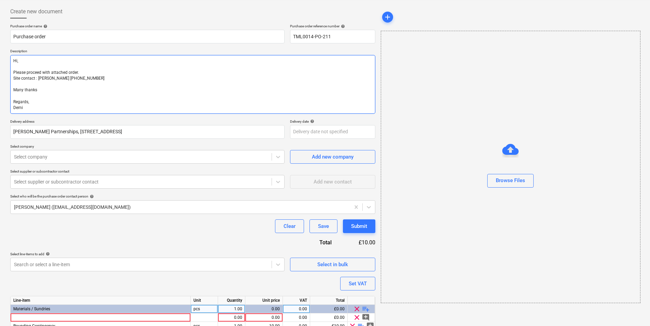
drag, startPoint x: 99, startPoint y: 83, endPoint x: 6, endPoint y: 63, distance: 94.9
click at [6, 63] on div "Create new document Purchase order name help Purchase order Purchase order refe…" at bounding box center [325, 178] width 650 height 358
drag, startPoint x: 27, startPoint y: 105, endPoint x: -1, endPoint y: 48, distance: 63.8
click at [0, 48] on html "Sales Projects Contacts Company Inbox 3 format_size keyboard_arrow_down help se…" at bounding box center [325, 131] width 650 height 326
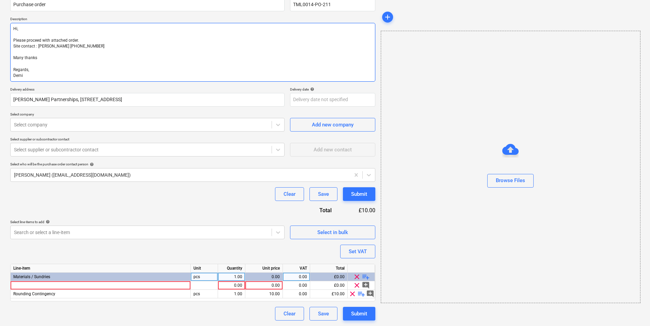
type textarea "Hi, Please proceed with attached order. Site contact : Alex 07958418640 Many th…"
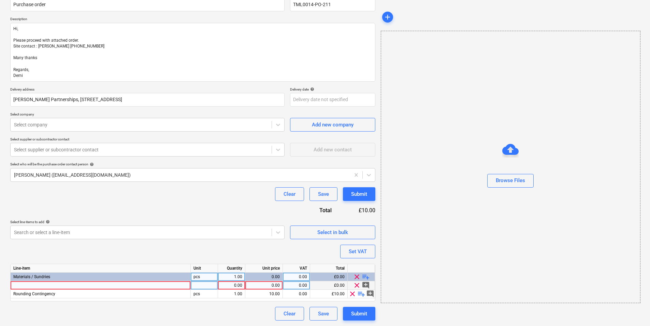
type textarea "x"
click at [109, 284] on div at bounding box center [101, 285] width 180 height 9
type input "large toolboxes"
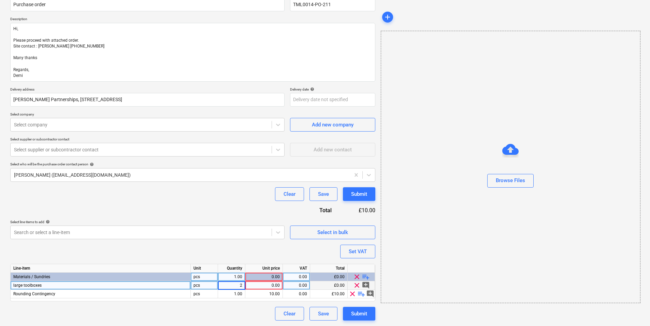
type textarea "x"
type input "6.50"
type textarea "x"
type input "20"
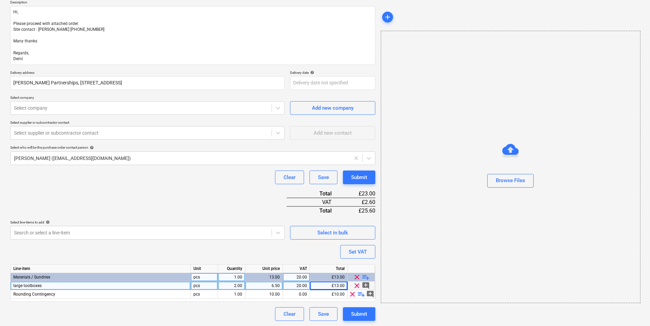
scroll to position [81, 0]
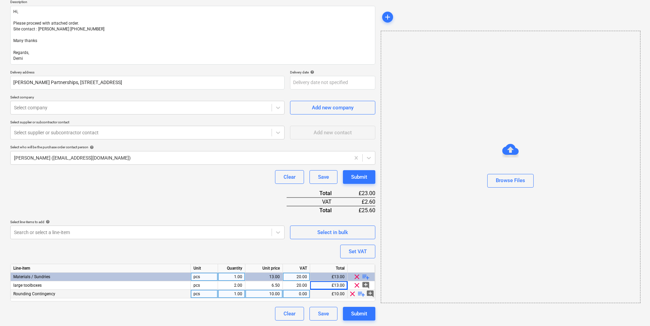
click at [351, 293] on span "clear" at bounding box center [352, 293] width 8 height 8
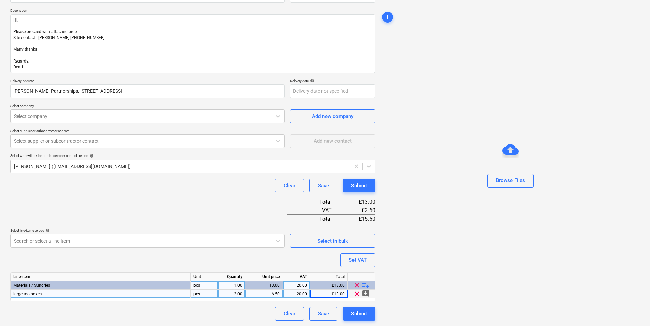
scroll to position [73, 0]
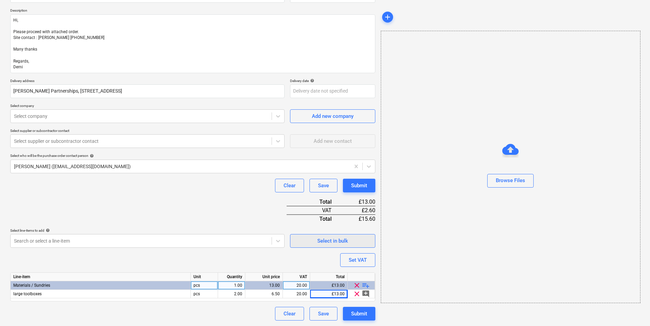
click at [299, 244] on span "Select in bulk" at bounding box center [333, 240] width 68 height 9
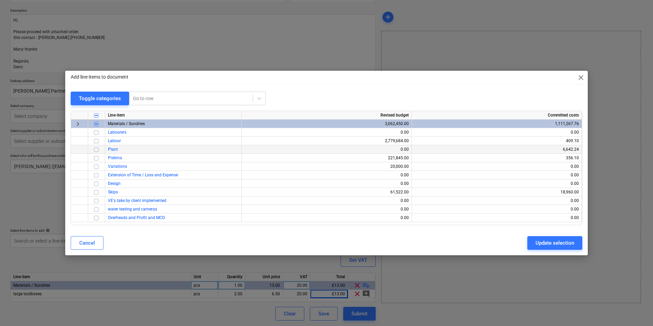
click at [98, 148] on input "checkbox" at bounding box center [96, 149] width 8 height 8
click at [552, 245] on div "Update selection" at bounding box center [554, 242] width 39 height 9
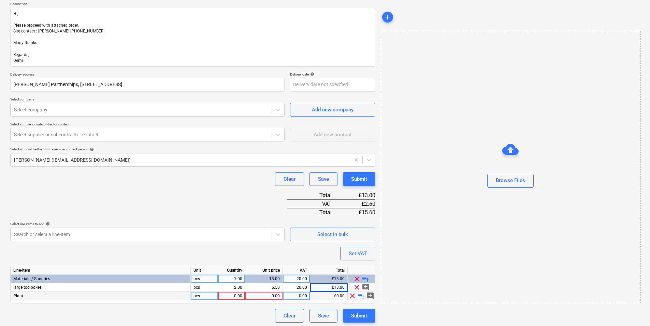
scroll to position [81, 0]
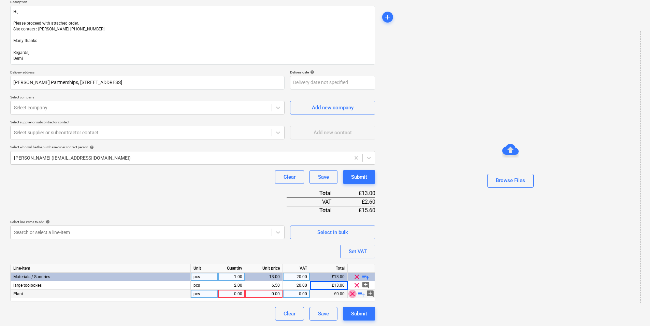
click at [352, 295] on span "clear" at bounding box center [352, 293] width 8 height 8
type textarea "x"
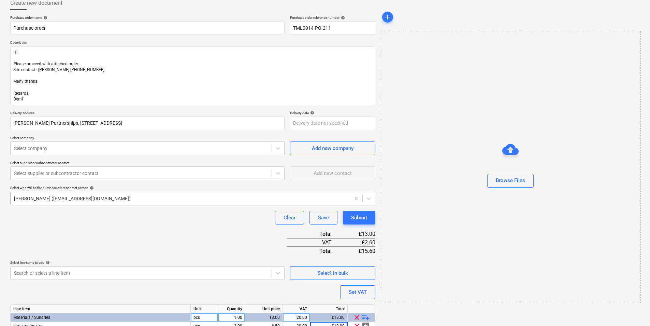
scroll to position [73, 0]
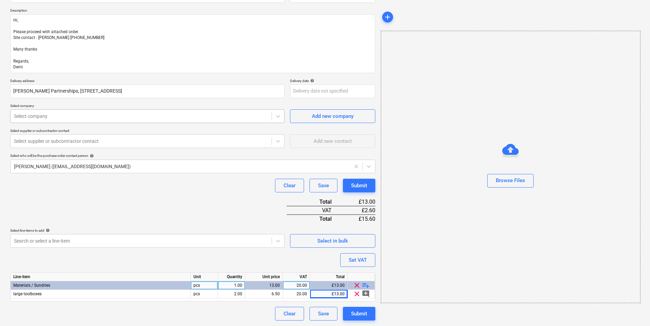
click at [92, 121] on div "Select company" at bounding box center [141, 116] width 261 height 10
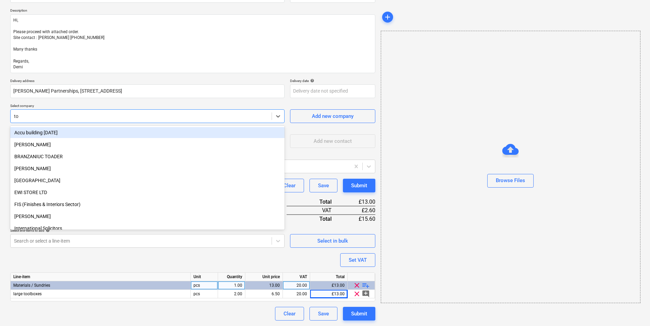
type input "tog"
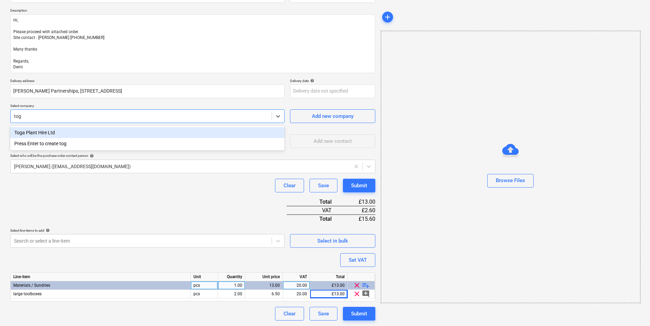
type textarea "x"
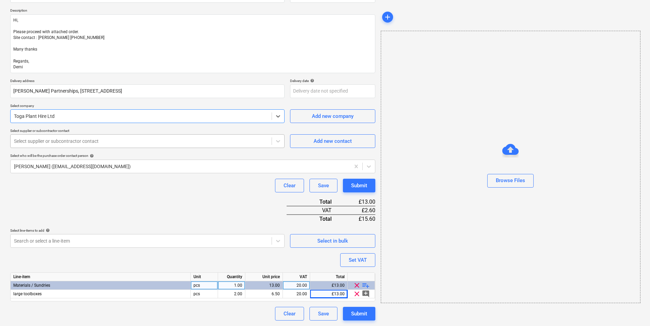
click at [137, 143] on div at bounding box center [141, 141] width 254 height 7
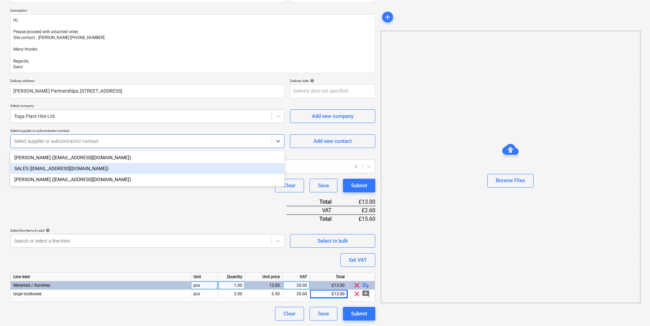
click at [112, 167] on div "SALES (salessupport@toga.co.uk)" at bounding box center [147, 168] width 274 height 11
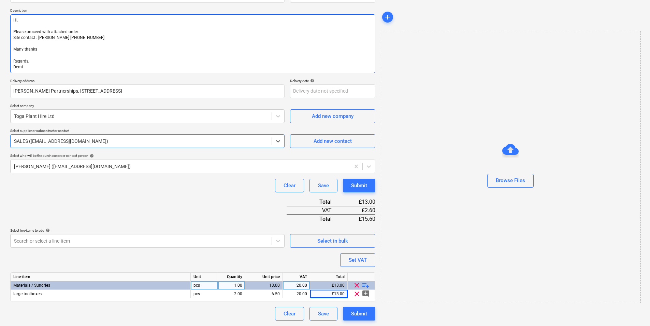
click at [96, 38] on textarea "Hi, Please proceed with attached order. Site contact : Alex 07958418640 Many th…" at bounding box center [192, 43] width 365 height 59
type textarea "x"
type textarea "Hi, Please proceed with attached order. Site contact : Alex 07958418640 Many th…"
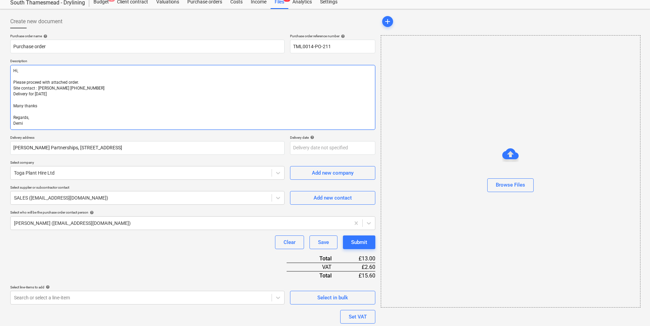
scroll to position [79, 0]
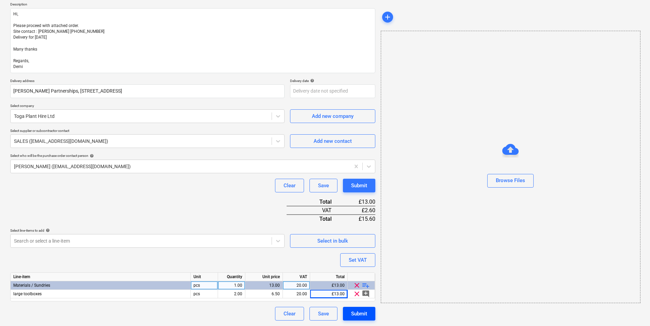
click at [359, 313] on div "Submit" at bounding box center [359, 313] width 16 height 9
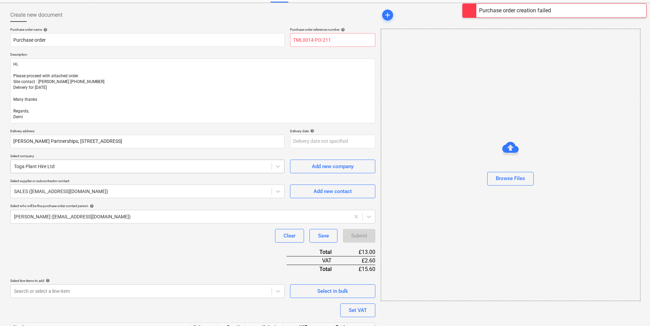
scroll to position [0, 0]
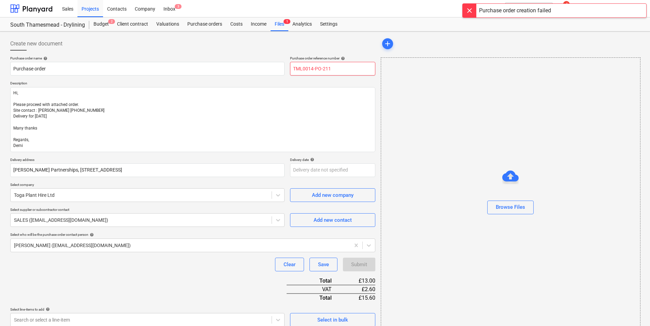
click at [338, 62] on input "TML0014-PO-211" at bounding box center [332, 69] width 85 height 14
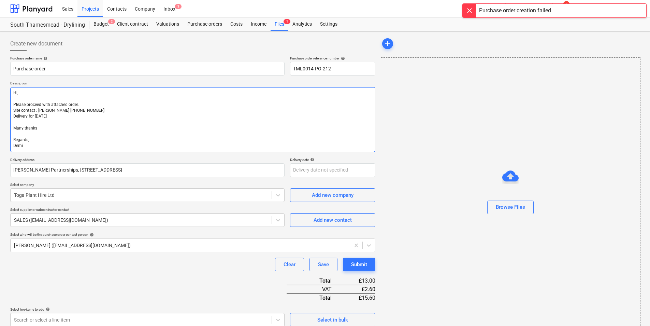
click at [315, 108] on textarea "Hi, Please proceed with attached order. Site contact : Alex 07958418640 Deliver…" at bounding box center [192, 119] width 365 height 65
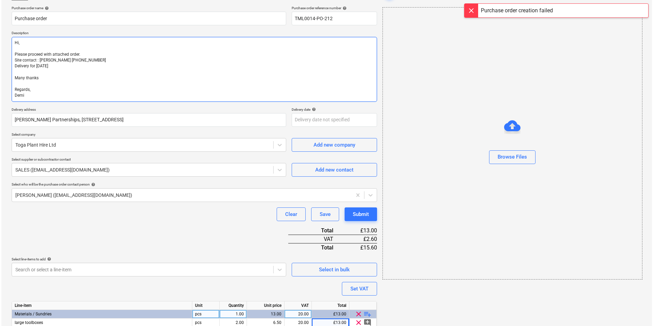
scroll to position [79, 0]
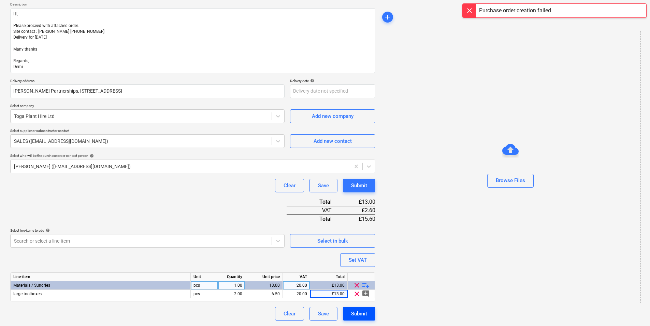
click at [366, 312] on div "Submit" at bounding box center [359, 313] width 16 height 9
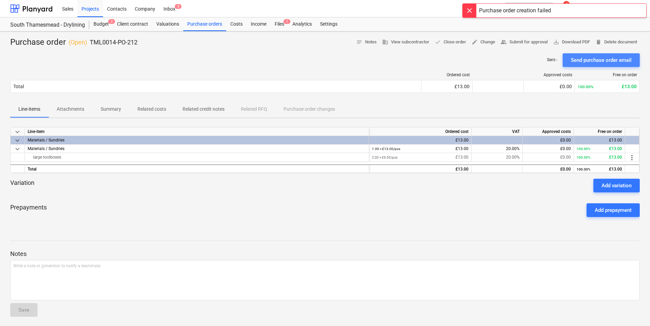
click at [592, 56] on div "Send purchase order email" at bounding box center [601, 60] width 61 height 9
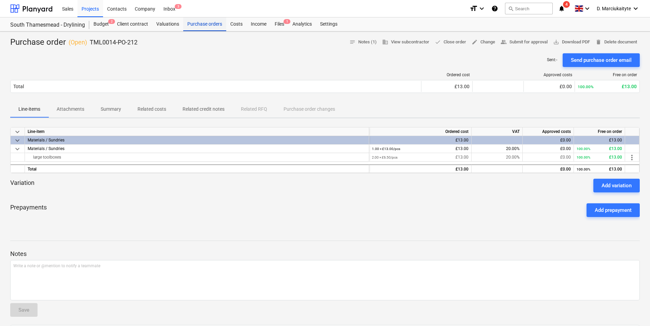
click at [200, 20] on div "Purchase orders" at bounding box center [204, 24] width 43 height 14
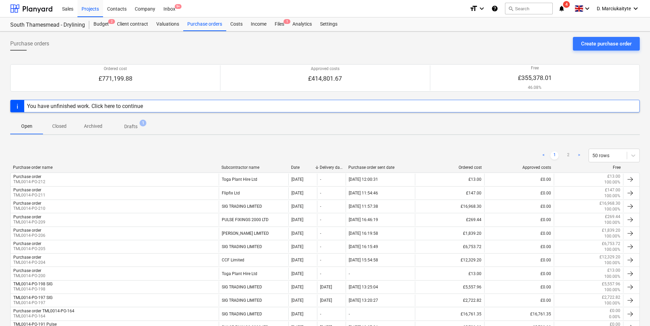
click at [595, 49] on button "Create purchase order" at bounding box center [606, 44] width 67 height 14
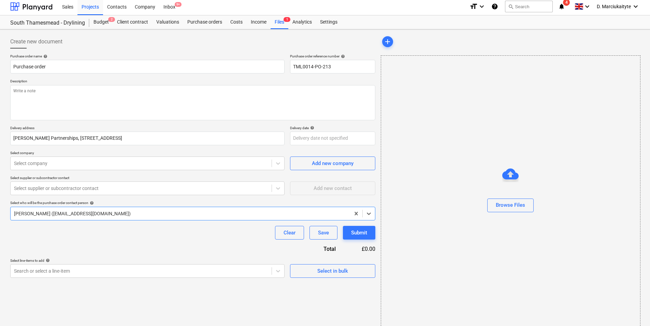
scroll to position [9, 0]
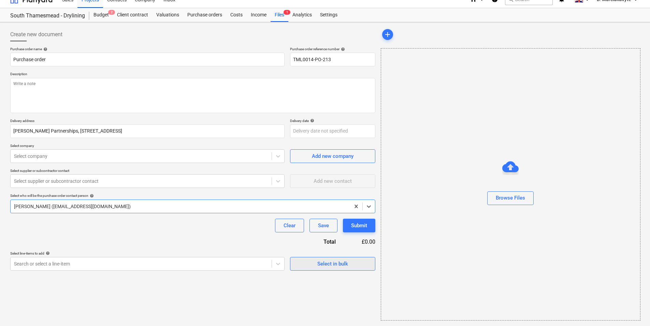
click at [322, 263] on div "Select in bulk" at bounding box center [332, 263] width 31 height 9
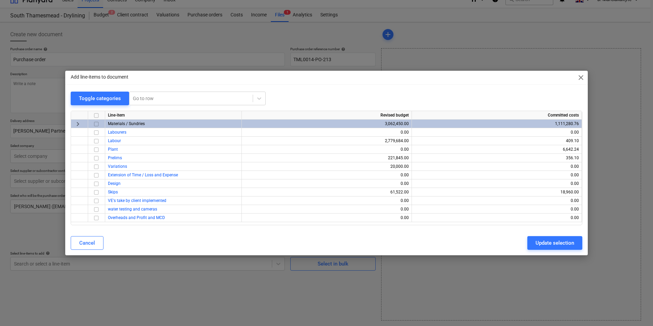
click at [96, 126] on input "checkbox" at bounding box center [96, 124] width 8 height 8
click at [547, 247] on div "Update selection" at bounding box center [554, 242] width 39 height 9
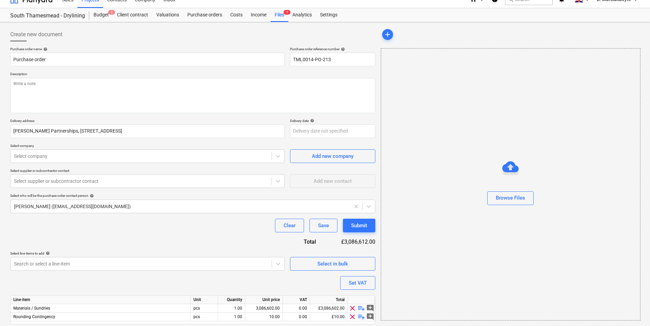
scroll to position [32, 0]
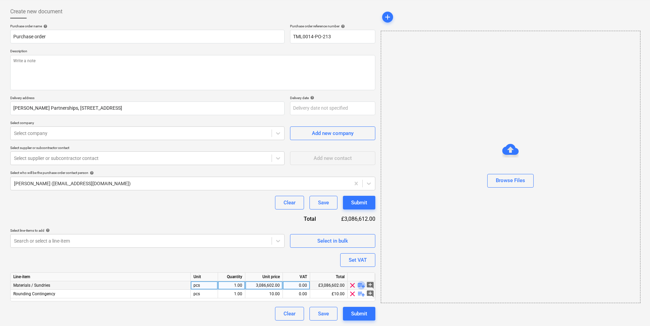
click at [361, 283] on span "playlist_add" at bounding box center [361, 285] width 8 height 8
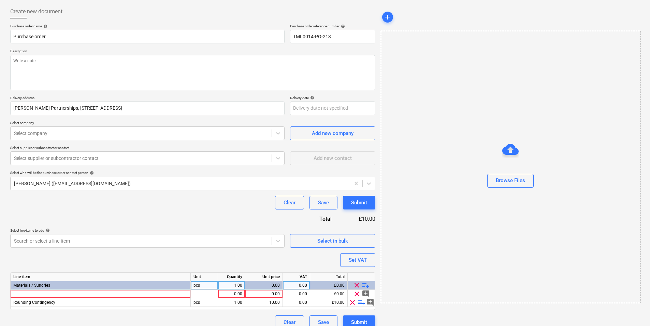
click at [366, 285] on span "playlist_add" at bounding box center [366, 285] width 8 height 8
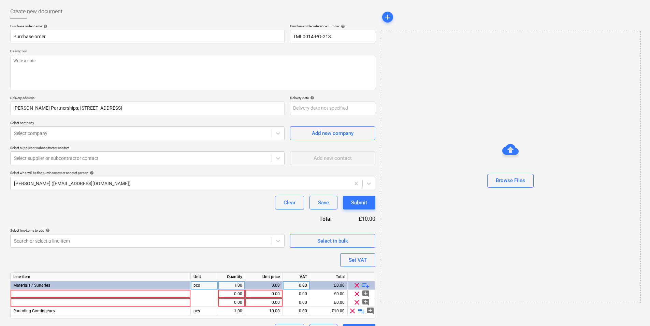
click at [366, 285] on span "playlist_add" at bounding box center [366, 285] width 8 height 8
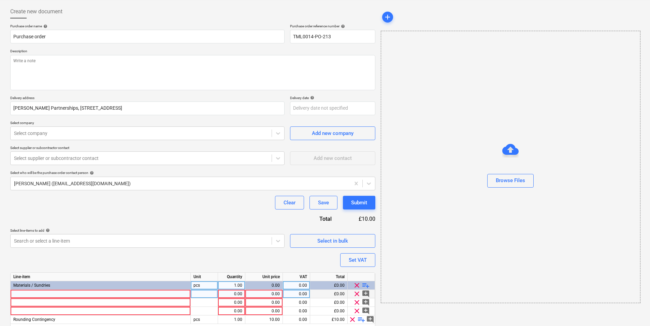
click at [139, 295] on div at bounding box center [101, 293] width 180 height 9
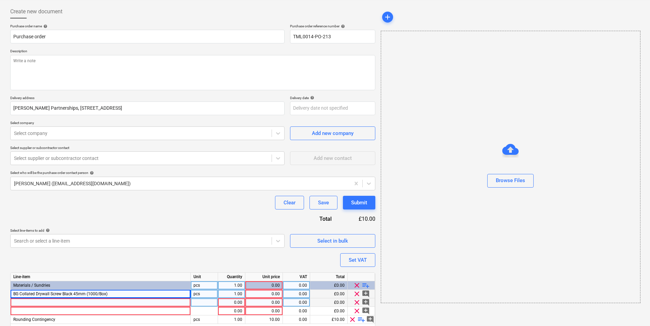
click at [60, 301] on div at bounding box center [101, 302] width 180 height 9
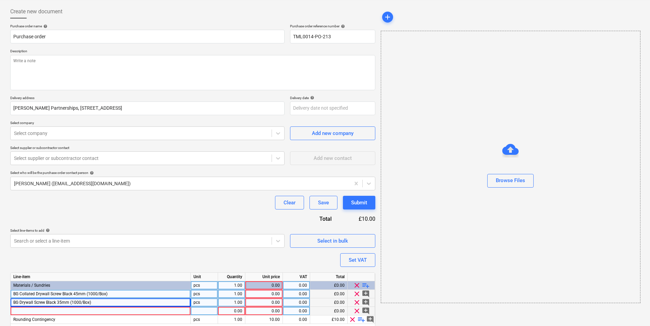
click at [144, 309] on div at bounding box center [101, 311] width 180 height 9
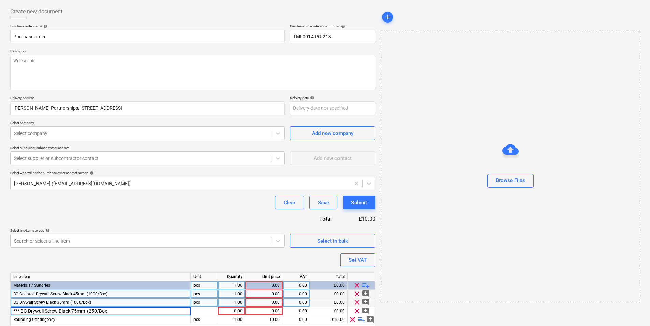
drag, startPoint x: 22, startPoint y: 311, endPoint x: -1, endPoint y: 309, distance: 23.3
click at [0, 294] on html "Sales Projects Contacts Company Inbox 9+ format_size keyboard_arrow_down help s…" at bounding box center [325, 131] width 650 height 326
click at [124, 311] on input "BG Drywall Screw Black 75mm (250/Box" at bounding box center [101, 311] width 180 height 8
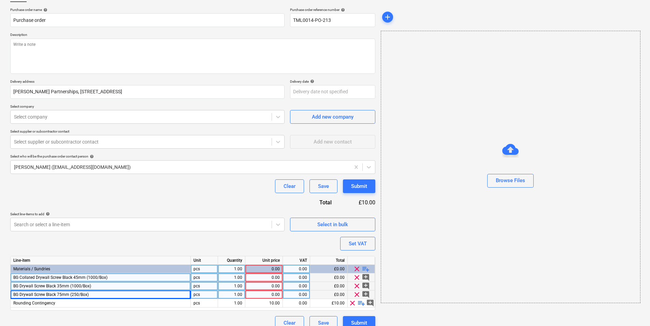
scroll to position [58, 0]
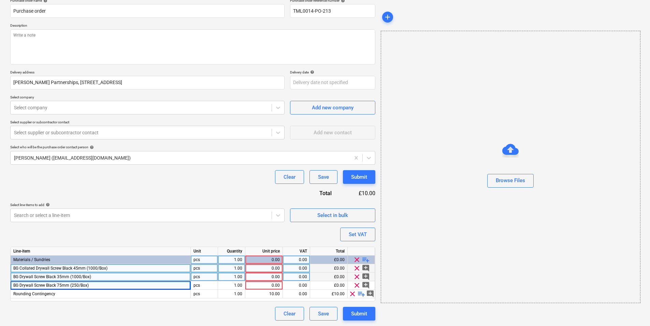
click at [363, 258] on span "playlist_add" at bounding box center [366, 259] width 8 height 8
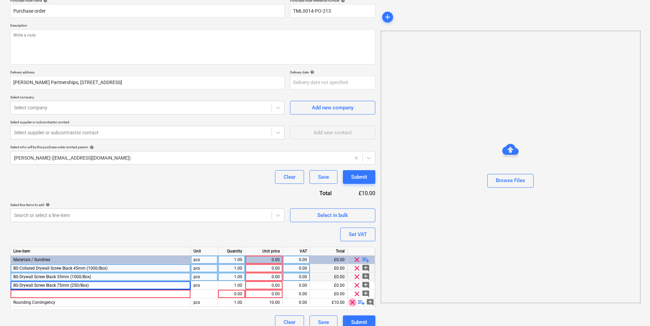
drag, startPoint x: 351, startPoint y: 302, endPoint x: 349, endPoint y: 306, distance: 4.2
click at [351, 303] on span "clear" at bounding box center [352, 302] width 8 height 8
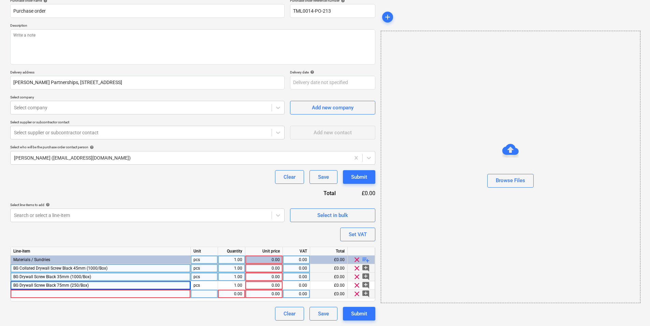
click at [80, 292] on div at bounding box center [101, 293] width 180 height 9
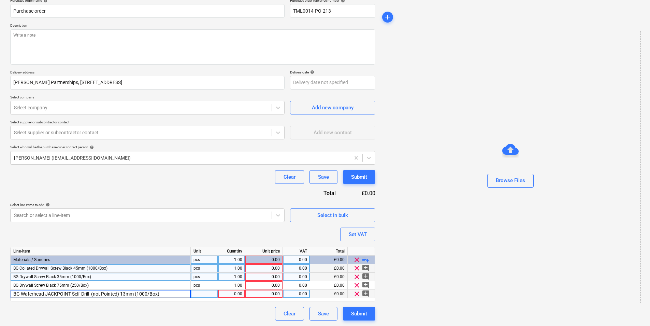
drag, startPoint x: 123, startPoint y: 294, endPoint x: 94, endPoint y: 297, distance: 29.8
click at [94, 297] on input "BG Waferhead JACKPOINT Self-Drill (not Pointed) 13mm (1000/Box)" at bounding box center [101, 293] width 180 height 8
click at [126, 293] on input "BG Waferhead JACKPOINT Self-Drill (not Pointed) 13mm (1000/Box)" at bounding box center [101, 293] width 180 height 8
drag, startPoint x: 120, startPoint y: 295, endPoint x: 91, endPoint y: 296, distance: 29.7
click at [91, 296] on input "BG Waferhead JACKPOINT Self-Drill (not Pointed) 13mm (1000/Box)" at bounding box center [101, 293] width 180 height 8
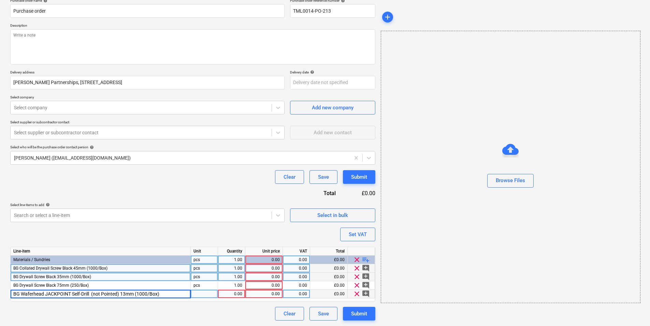
click at [92, 296] on input "BG Waferhead JACKPOINT Self-Drill (not Pointed) 13mm (1000/Box)" at bounding box center [101, 293] width 180 height 8
click at [157, 189] on div "Purchase order name help Purchase order Purchase order reference number help TM…" at bounding box center [192, 159] width 365 height 322
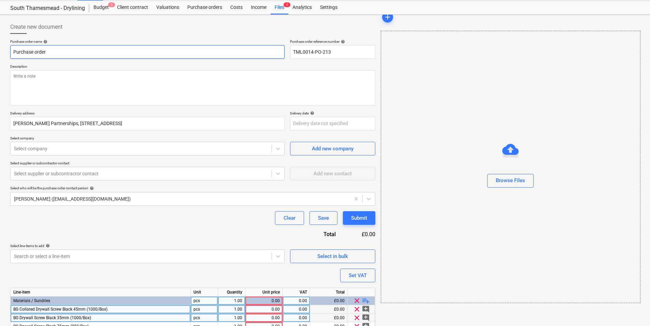
scroll to position [0, 0]
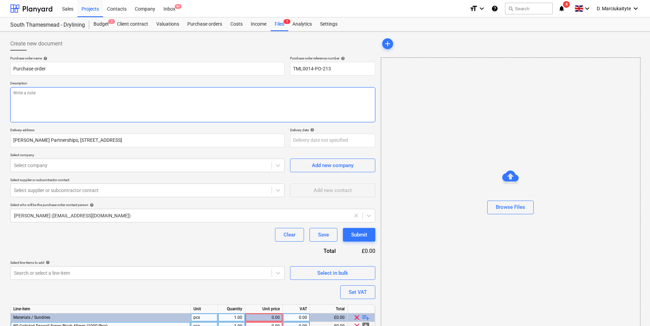
click at [77, 96] on textarea at bounding box center [192, 104] width 365 height 35
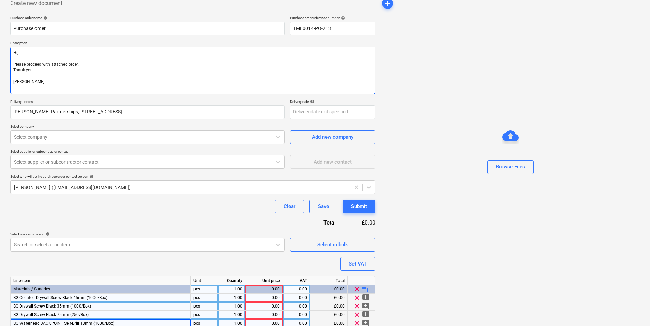
scroll to position [70, 0]
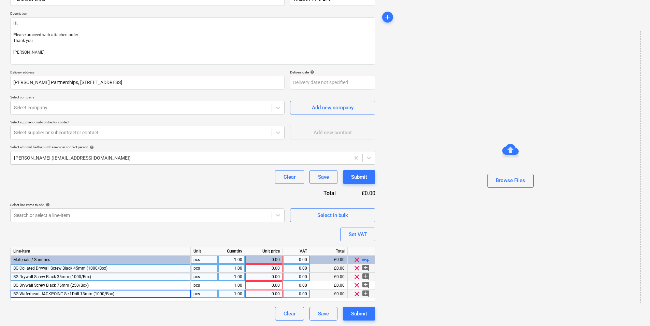
click at [229, 266] on div "1.00" at bounding box center [232, 268] width 22 height 9
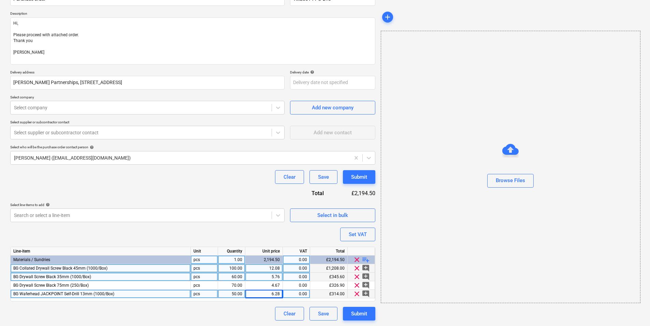
click at [305, 268] on div "0.00" at bounding box center [297, 268] width 22 height 9
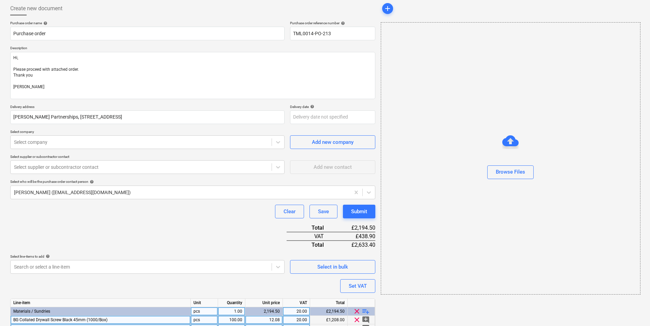
scroll to position [87, 0]
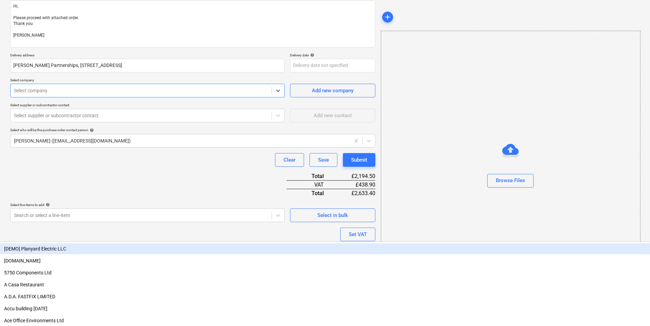
click at [180, 95] on div "Select company" at bounding box center [141, 91] width 261 height 10
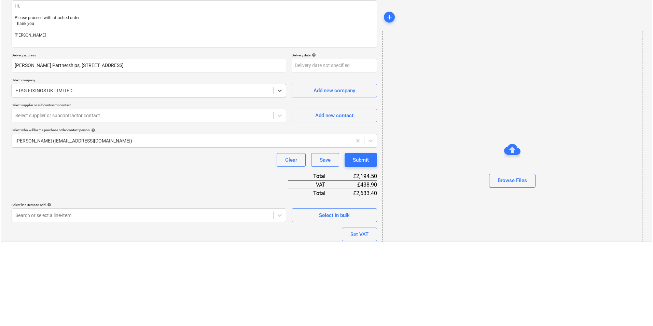
scroll to position [2043, 0]
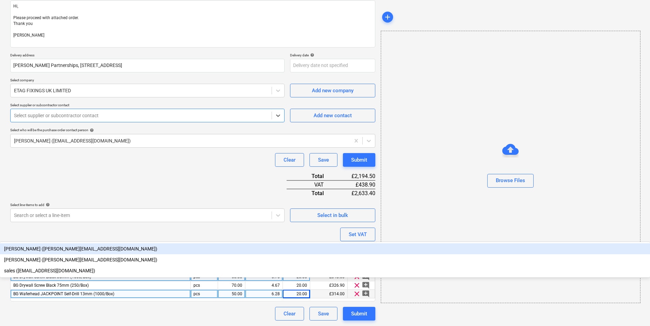
click at [186, 118] on div at bounding box center [141, 115] width 254 height 7
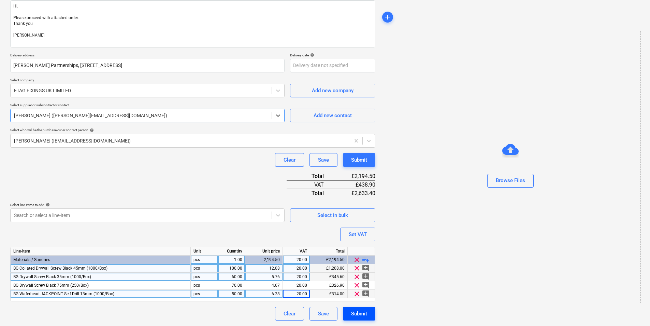
click at [349, 308] on button "Submit" at bounding box center [359, 314] width 32 height 14
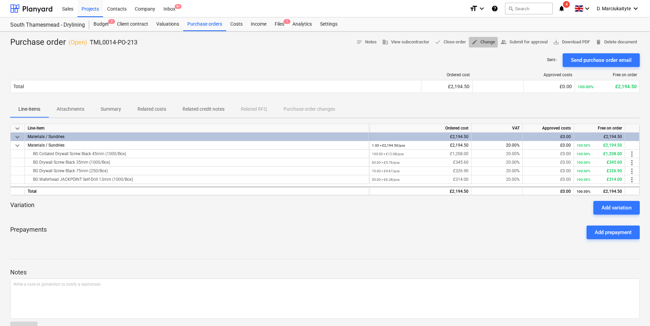
click at [478, 43] on span "edit Change" at bounding box center [484, 42] width 24 height 8
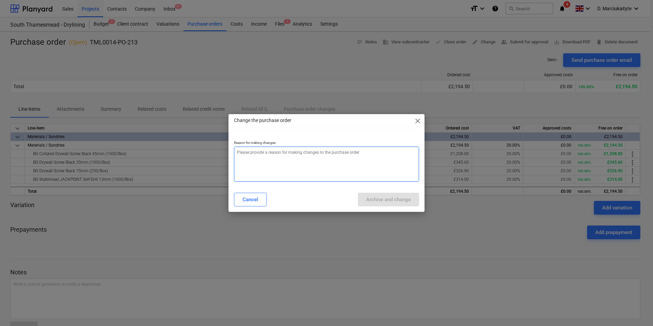
click at [314, 165] on textarea at bounding box center [326, 163] width 185 height 35
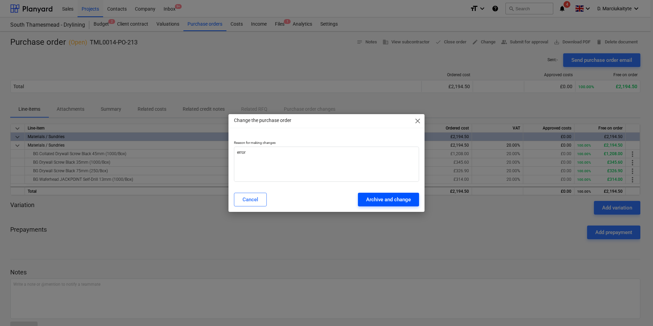
click at [384, 202] on div "Archive and change" at bounding box center [388, 199] width 45 height 9
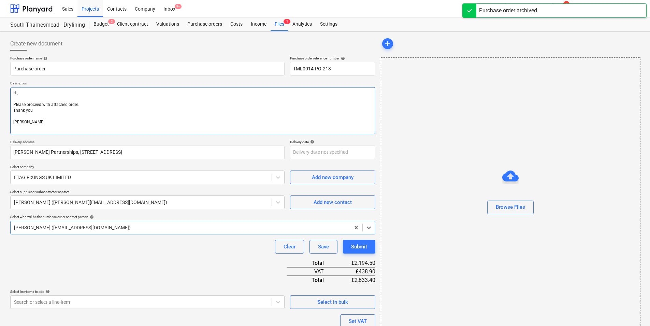
drag, startPoint x: 27, startPoint y: 123, endPoint x: 82, endPoint y: 110, distance: 56.4
click at [27, 122] on textarea "Hi, Please proceed with attached order. Thank you Regrads, Demi" at bounding box center [192, 110] width 365 height 47
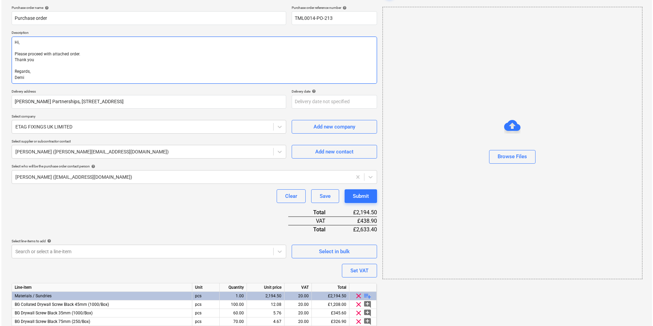
scroll to position [87, 0]
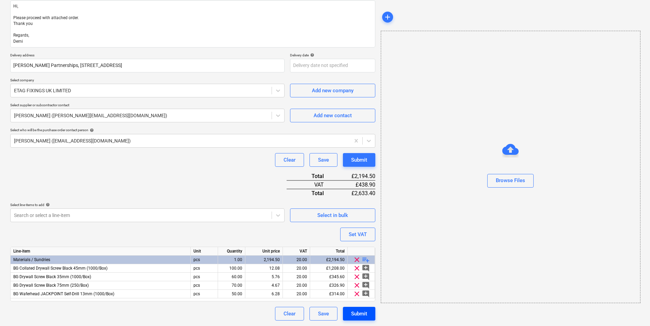
click at [357, 311] on div "Submit" at bounding box center [359, 313] width 16 height 9
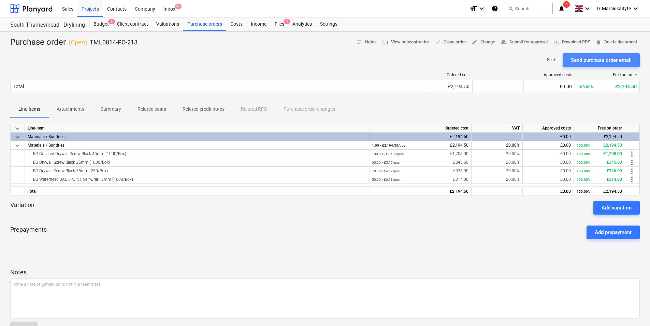
click at [589, 60] on div "Send purchase order email" at bounding box center [601, 60] width 61 height 9
click at [207, 27] on div "Purchase orders" at bounding box center [204, 24] width 43 height 14
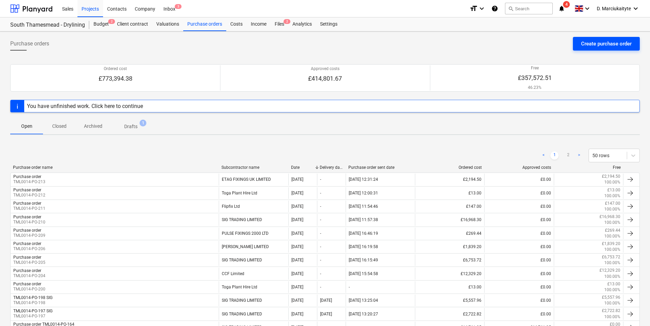
click at [597, 38] on button "Create purchase order" at bounding box center [606, 44] width 67 height 14
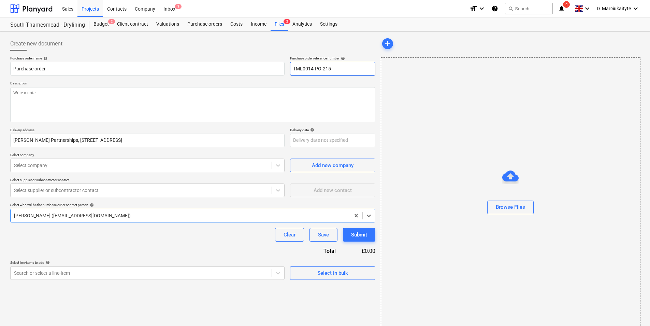
click at [339, 65] on input "TML0014-PO-215" at bounding box center [332, 69] width 85 height 14
click at [330, 268] on div "Select in bulk" at bounding box center [332, 272] width 31 height 9
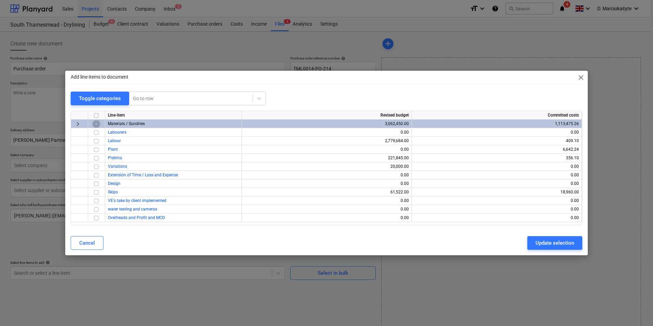
click at [97, 125] on input "checkbox" at bounding box center [96, 124] width 8 height 8
click at [546, 243] on div "Update selection" at bounding box center [554, 242] width 39 height 9
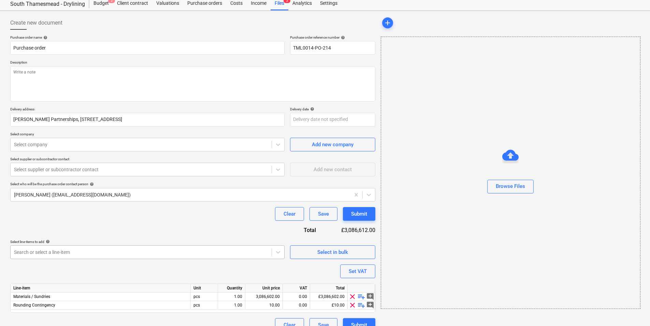
scroll to position [32, 0]
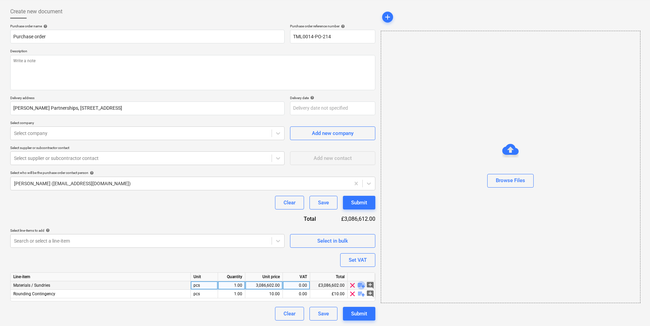
click at [361, 286] on span "playlist_add" at bounding box center [361, 285] width 8 height 8
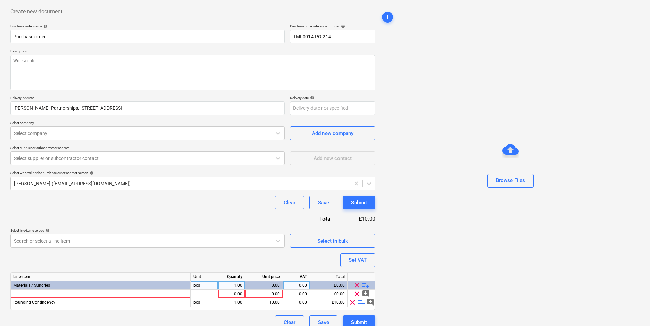
click at [368, 284] on span "playlist_add" at bounding box center [366, 285] width 8 height 8
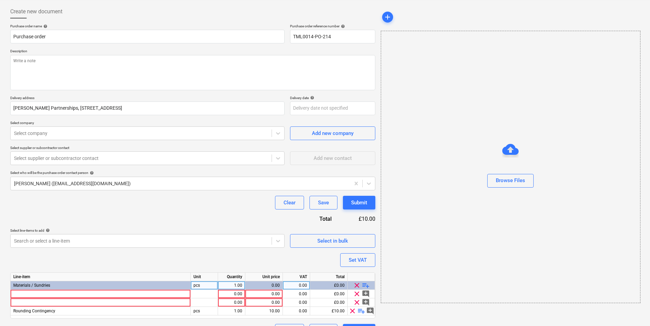
click at [368, 284] on span "playlist_add" at bounding box center [366, 285] width 8 height 8
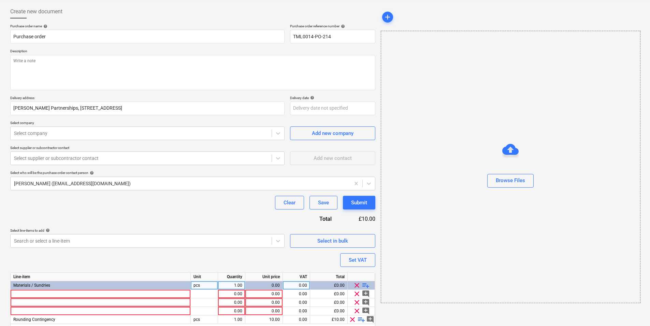
click at [368, 284] on span "playlist_add" at bounding box center [366, 285] width 8 height 8
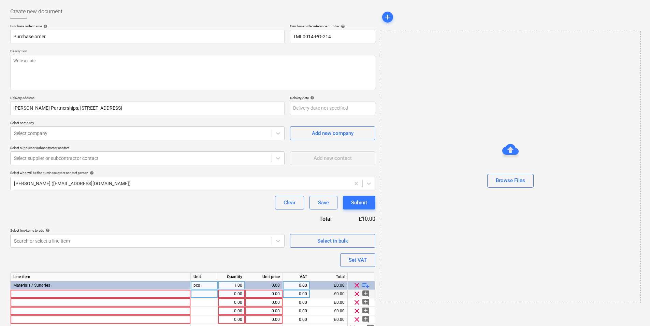
click at [118, 296] on div at bounding box center [101, 293] width 180 height 9
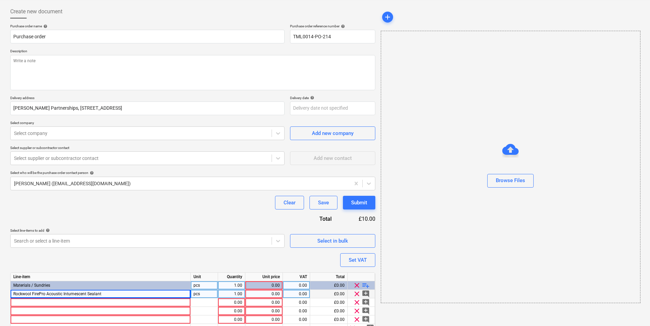
drag, startPoint x: 191, startPoint y: 293, endPoint x: 242, endPoint y: 295, distance: 50.9
click at [196, 293] on div "pcs" at bounding box center [204, 293] width 27 height 9
click at [231, 298] on div "Line-item Unit Quantity Unit price VAT Total Materials / Sundries pcs 1.00 0.00…" at bounding box center [192, 303] width 365 height 63
drag, startPoint x: 231, startPoint y: 298, endPoint x: 233, endPoint y: 294, distance: 3.7
click at [233, 294] on div "1.00" at bounding box center [232, 293] width 22 height 9
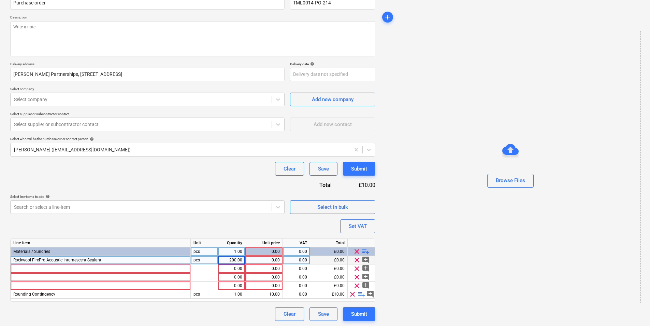
scroll to position [66, 0]
click at [260, 260] on div "0.00" at bounding box center [264, 259] width 32 height 9
click at [286, 258] on div "0.00" at bounding box center [296, 259] width 27 height 9
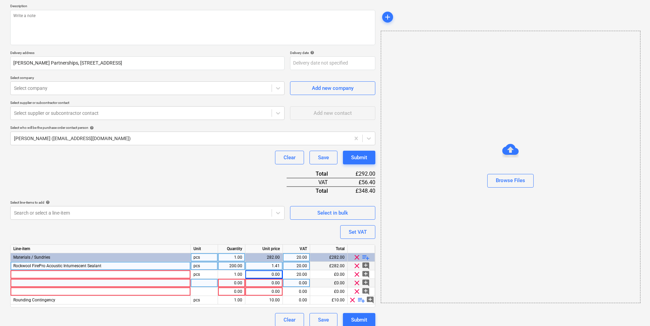
scroll to position [83, 0]
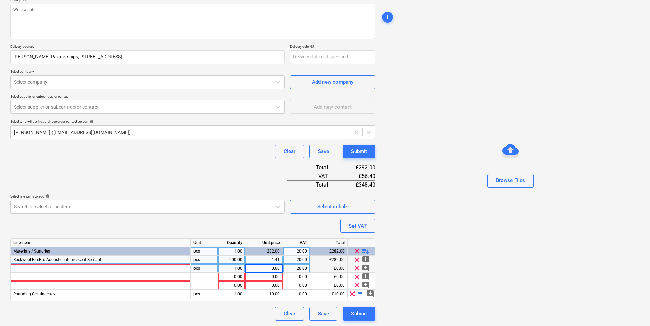
click at [128, 269] on div at bounding box center [101, 268] width 180 height 9
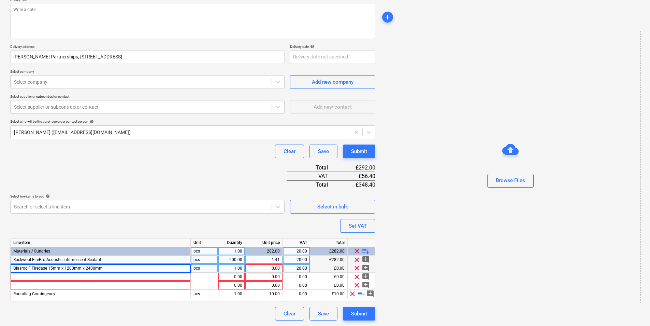
click at [279, 268] on div "0.00" at bounding box center [264, 268] width 32 height 9
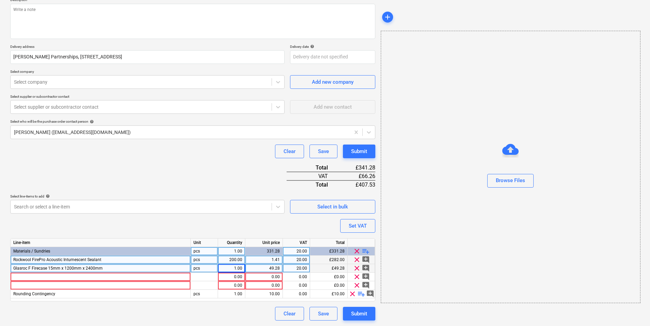
click at [241, 266] on div "1.00" at bounding box center [232, 268] width 22 height 9
click at [359, 278] on span "clear" at bounding box center [357, 276] width 8 height 8
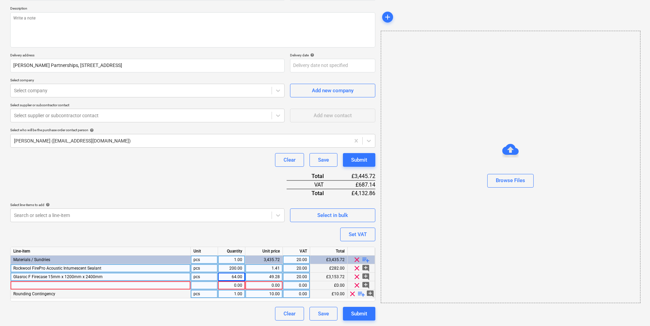
click at [354, 295] on span "clear" at bounding box center [352, 293] width 8 height 8
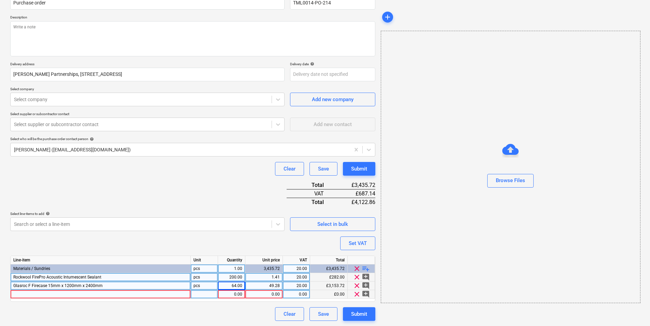
scroll to position [66, 0]
click at [354, 293] on span "clear" at bounding box center [357, 293] width 8 height 8
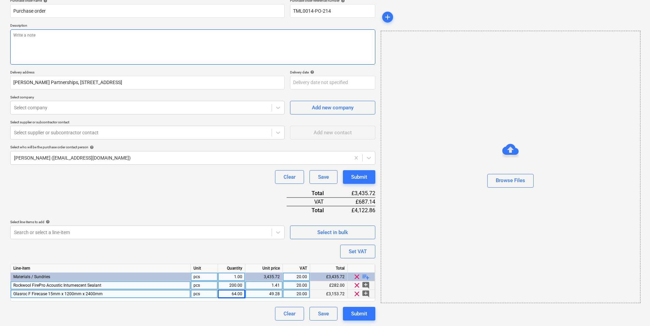
click at [65, 34] on textarea at bounding box center [192, 46] width 365 height 35
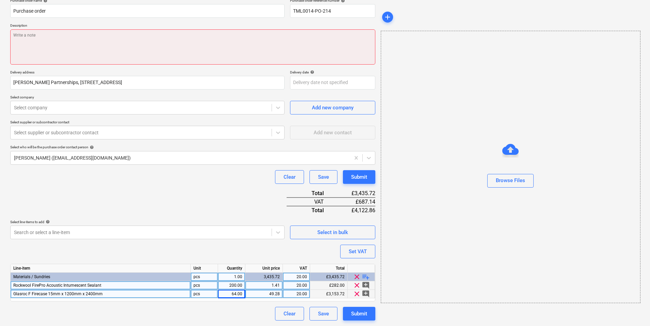
click at [123, 33] on textarea at bounding box center [192, 46] width 365 height 35
paste textarea "Afternoon, Please proceed with attached order. site contact : Ionut 07424539956…"
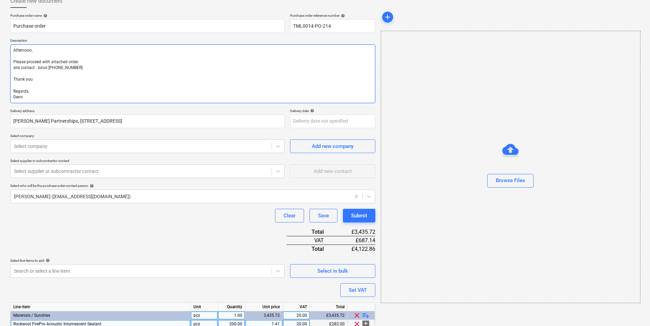
scroll to position [0, 0]
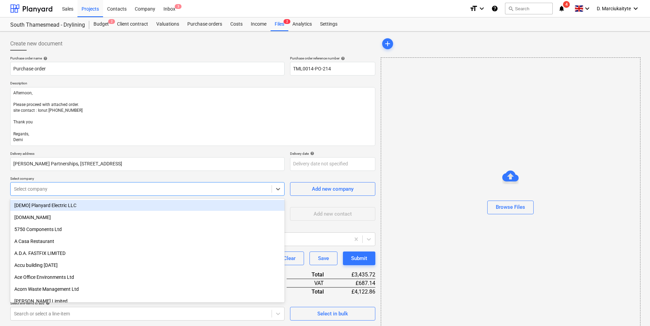
click at [162, 186] on div at bounding box center [141, 188] width 254 height 7
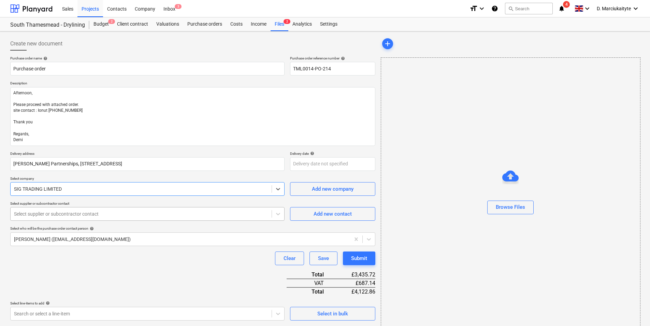
drag, startPoint x: 96, startPoint y: 222, endPoint x: 97, endPoint y: 217, distance: 4.6
click at [97, 221] on div "Purchase order name help Purchase order Purchase order reference number help TM…" at bounding box center [192, 228] width 365 height 345
click at [98, 217] on div at bounding box center [141, 213] width 254 height 7
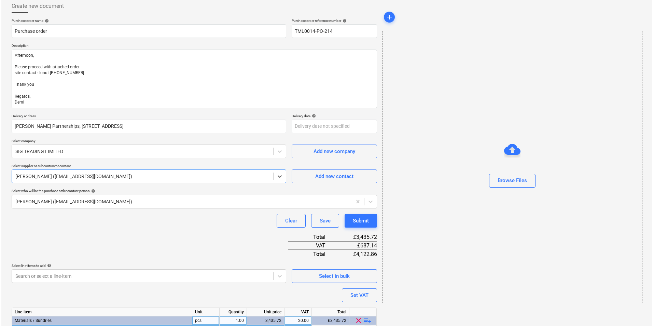
scroll to position [81, 0]
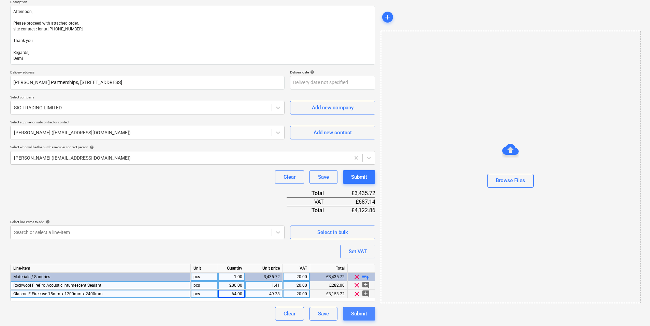
click at [356, 314] on div "Submit" at bounding box center [359, 313] width 16 height 9
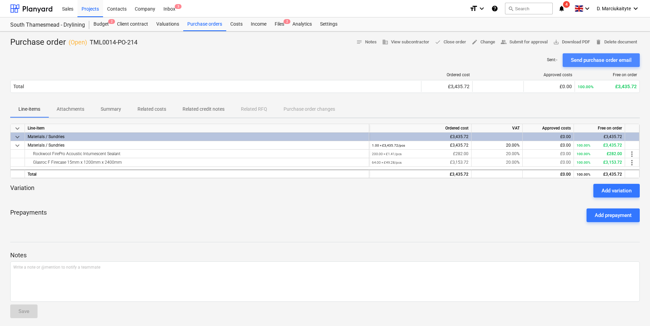
click at [604, 61] on div "Send purchase order email" at bounding box center [601, 60] width 61 height 9
click at [566, 62] on button "Send purchase order email" at bounding box center [601, 60] width 77 height 14
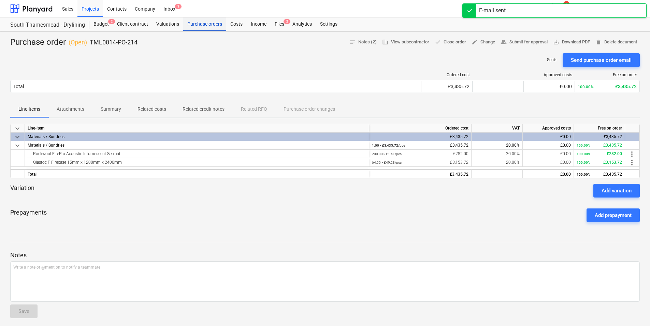
click at [213, 25] on div "Purchase orders" at bounding box center [204, 24] width 43 height 14
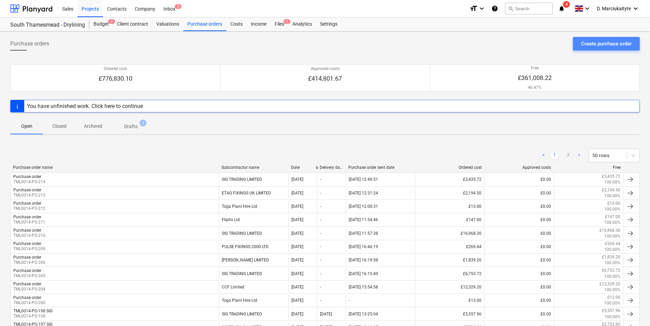
click at [598, 48] on div "Create purchase order" at bounding box center [606, 43] width 51 height 9
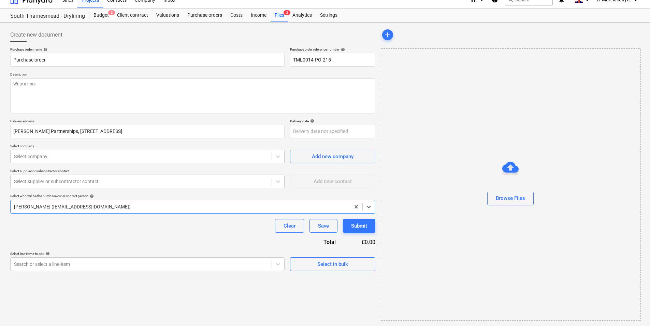
scroll to position [9, 0]
click at [329, 270] on button "Select in bulk" at bounding box center [332, 264] width 85 height 14
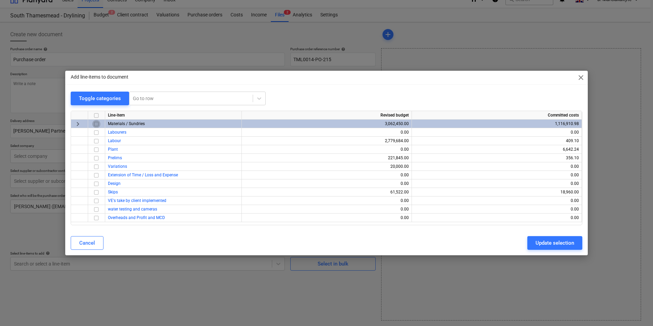
click at [99, 124] on input "checkbox" at bounding box center [96, 124] width 8 height 8
click at [555, 244] on div "Update selection" at bounding box center [554, 242] width 39 height 9
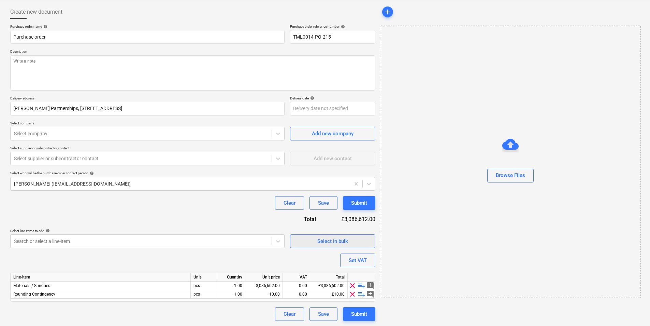
scroll to position [32, 0]
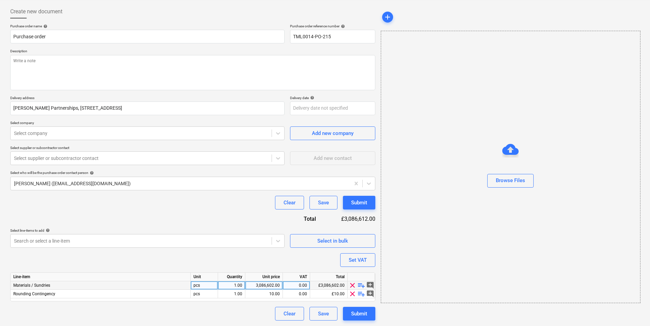
click at [360, 286] on span "playlist_add" at bounding box center [361, 285] width 8 height 8
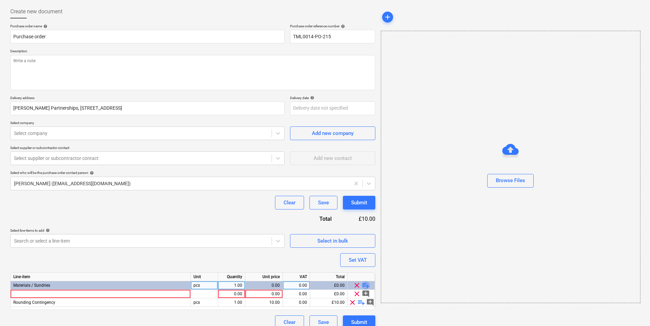
click at [368, 285] on span "playlist_add" at bounding box center [366, 285] width 8 height 8
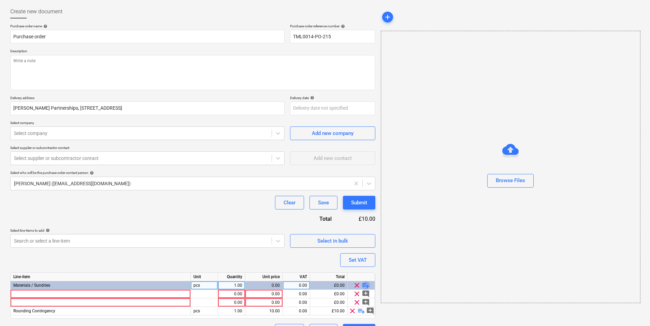
click at [365, 285] on span "playlist_add" at bounding box center [366, 285] width 8 height 8
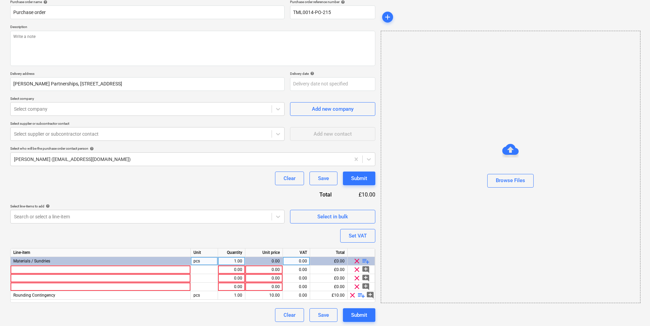
scroll to position [58, 0]
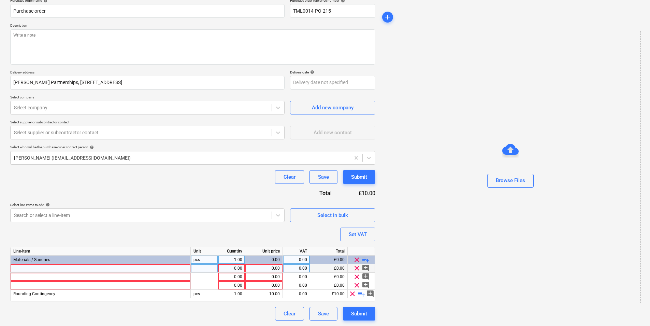
click at [40, 266] on div at bounding box center [101, 268] width 180 height 9
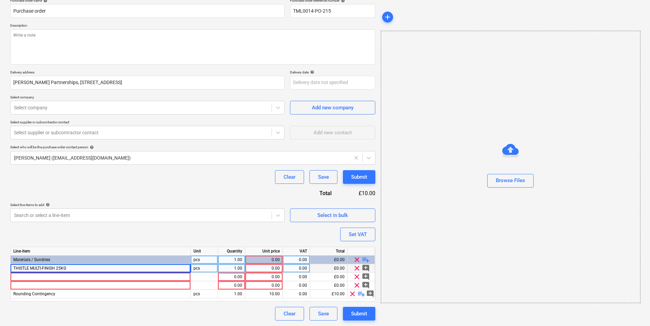
click at [201, 269] on div "pcs" at bounding box center [204, 268] width 27 height 9
click at [230, 269] on div "1.00" at bounding box center [232, 268] width 22 height 9
click at [161, 274] on div at bounding box center [101, 276] width 180 height 9
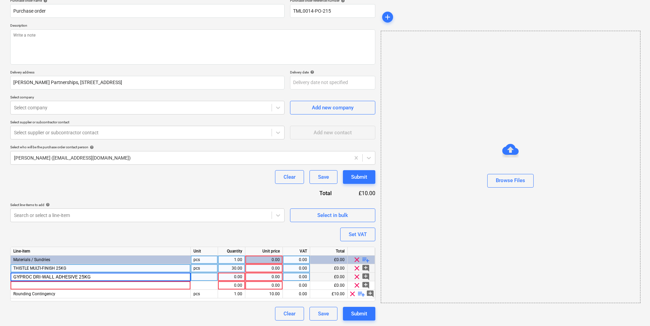
click at [209, 275] on div at bounding box center [204, 276] width 27 height 9
click at [237, 276] on div "1.00" at bounding box center [232, 276] width 22 height 9
click at [118, 287] on div at bounding box center [101, 285] width 180 height 9
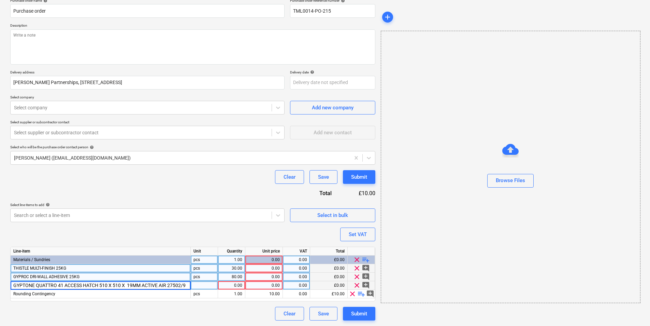
scroll to position [0, 0]
click at [204, 286] on div "pcs" at bounding box center [204, 285] width 27 height 9
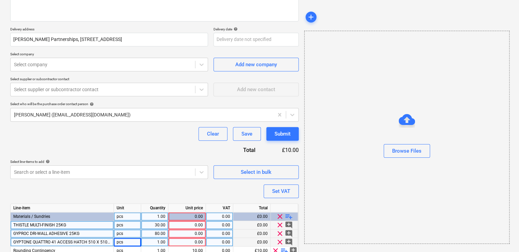
scroll to position [131, 0]
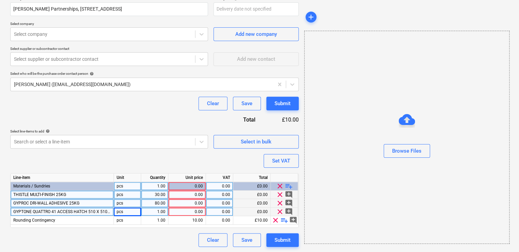
click at [200, 195] on div "0.00" at bounding box center [187, 194] width 32 height 9
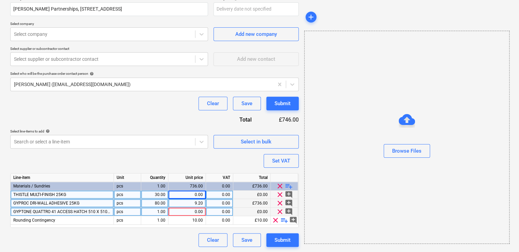
click at [185, 196] on div "0.00" at bounding box center [187, 194] width 32 height 9
click at [197, 212] on div "0.00" at bounding box center [187, 212] width 32 height 9
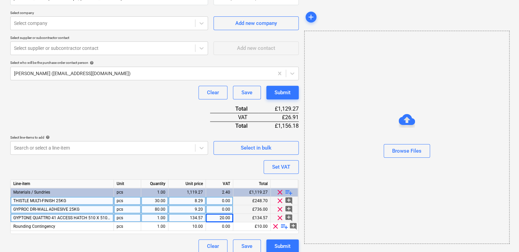
scroll to position [148, 0]
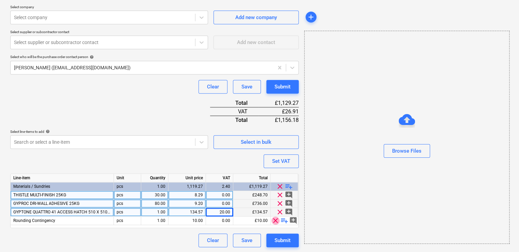
drag, startPoint x: 275, startPoint y: 218, endPoint x: 244, endPoint y: 181, distance: 48.4
click at [275, 218] on span "clear" at bounding box center [276, 220] width 8 height 8
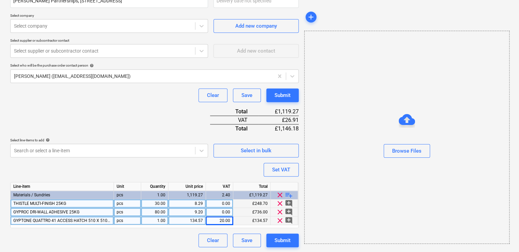
click at [216, 201] on div "0.00" at bounding box center [220, 203] width 22 height 9
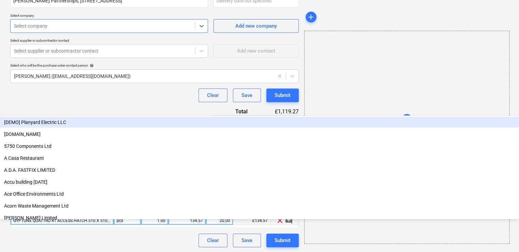
click at [56, 28] on div at bounding box center [103, 26] width 178 height 7
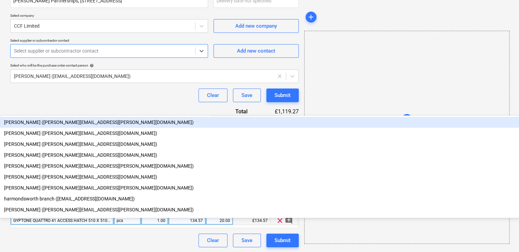
click at [62, 52] on div at bounding box center [103, 50] width 178 height 7
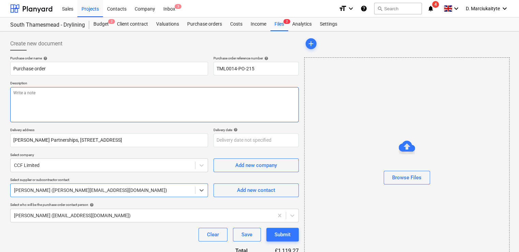
click at [65, 98] on textarea at bounding box center [154, 104] width 289 height 35
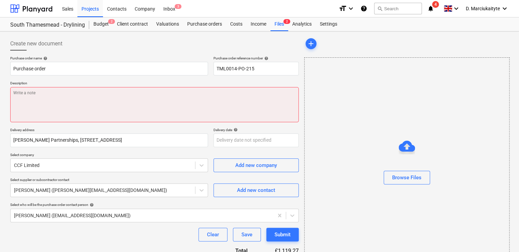
click at [68, 97] on textarea at bounding box center [154, 104] width 289 height 35
paste textarea "Hi, Please proceed with attached order. Delivery dates as per below: 15mm MR - …"
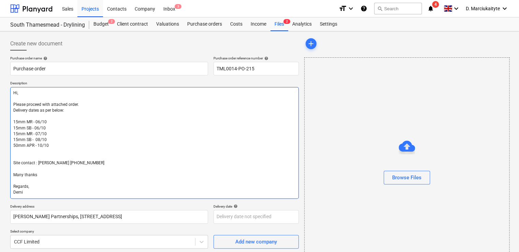
drag, startPoint x: 57, startPoint y: 145, endPoint x: 7, endPoint y: 120, distance: 56.6
click at [7, 120] on div "Create new document Purchase order name help Purchase order Purchase order refe…" at bounding box center [259, 249] width 519 height 437
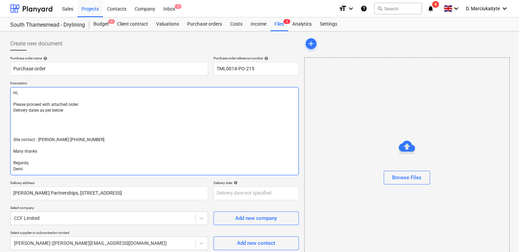
click at [43, 130] on textarea "Hi, Please proceed with attached order. Delivery dates as per below: Site conta…" at bounding box center [154, 131] width 289 height 88
click at [42, 131] on textarea "Hi, Please proceed with attached order. Delivery dates as per below: Site conta…" at bounding box center [154, 131] width 289 height 88
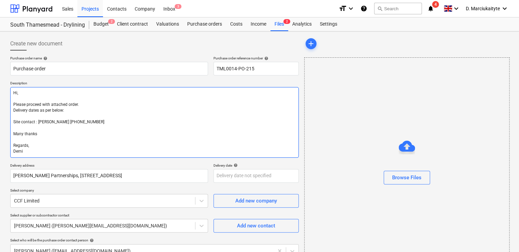
drag, startPoint x: 67, startPoint y: 114, endPoint x: 5, endPoint y: 105, distance: 62.7
click at [10, 109] on div "Create new document Purchase order name help Purchase order Purchase order refe…" at bounding box center [155, 229] width 294 height 390
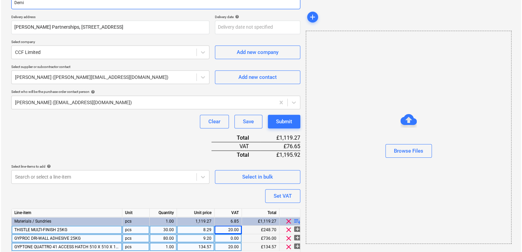
scroll to position [169, 0]
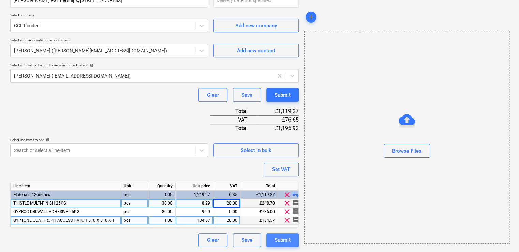
click at [287, 239] on div "Submit" at bounding box center [283, 240] width 16 height 9
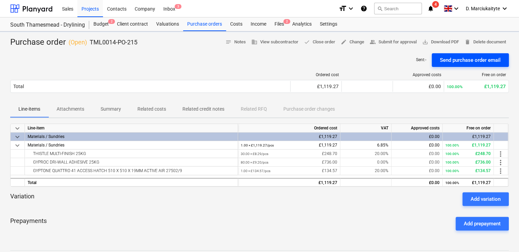
click at [459, 58] on div "Send purchase order email" at bounding box center [470, 60] width 61 height 9
click at [186, 22] on div "Purchase orders" at bounding box center [204, 24] width 43 height 14
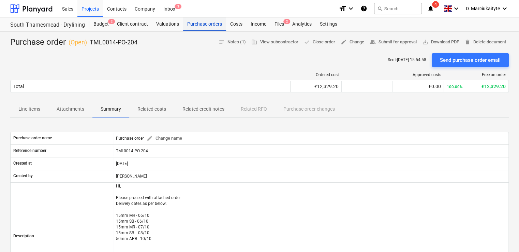
drag, startPoint x: 0, startPoint y: 0, endPoint x: 199, endPoint y: 25, distance: 200.9
click at [199, 25] on div "Purchase orders" at bounding box center [204, 24] width 43 height 14
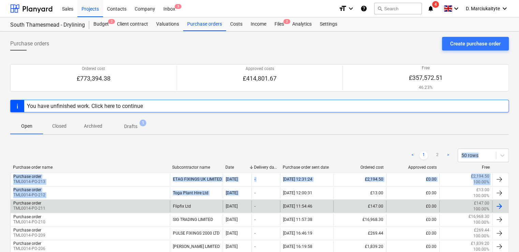
drag, startPoint x: 251, startPoint y: 185, endPoint x: 258, endPoint y: 202, distance: 17.9
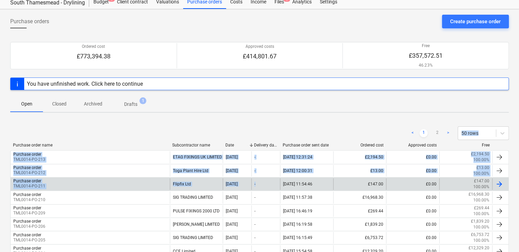
scroll to position [34, 0]
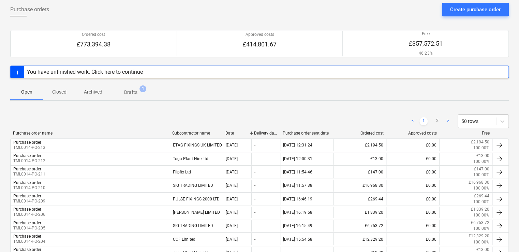
click at [167, 124] on div "< 1 2 > 50 rows" at bounding box center [259, 121] width 499 height 14
click at [65, 90] on p "Closed" at bounding box center [59, 91] width 16 height 7
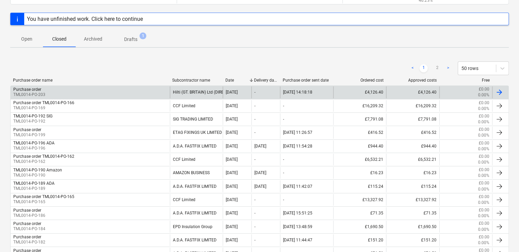
scroll to position [34, 0]
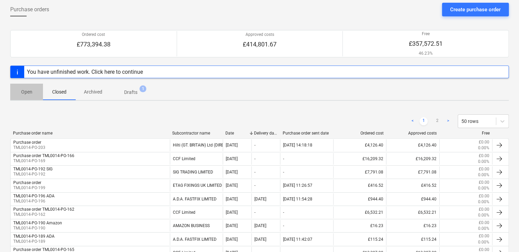
click at [27, 96] on span "Open" at bounding box center [26, 91] width 33 height 11
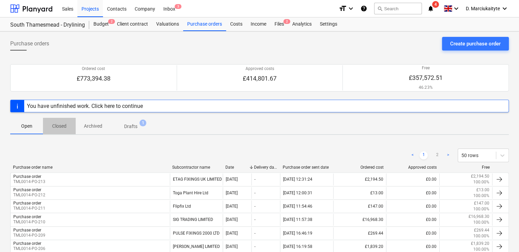
click at [60, 132] on button "Closed" at bounding box center [59, 126] width 33 height 16
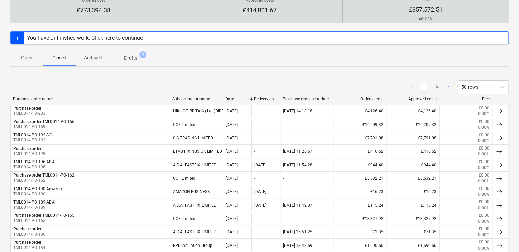
scroll to position [11, 0]
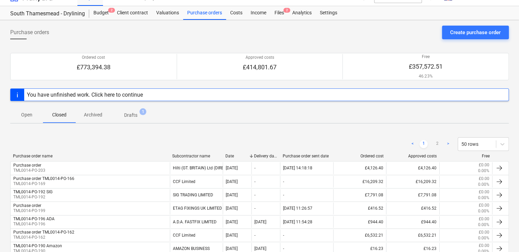
drag, startPoint x: 89, startPoint y: 115, endPoint x: 99, endPoint y: 121, distance: 11.7
click at [90, 115] on p "Archived" at bounding box center [93, 114] width 18 height 7
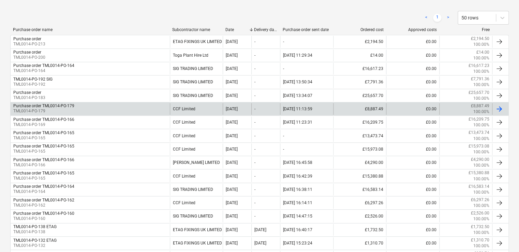
scroll to position [148, 0]
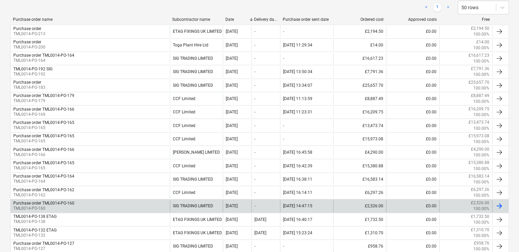
click at [80, 207] on div "Purchase order TML0014-PO-160 TML0014-PO-160" at bounding box center [90, 206] width 159 height 12
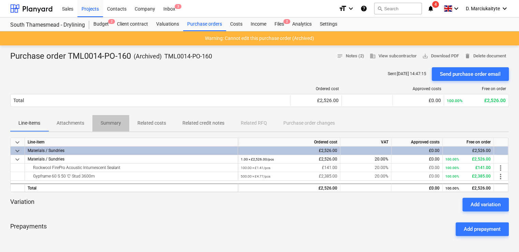
click at [113, 127] on button "Summary" at bounding box center [110, 123] width 37 height 16
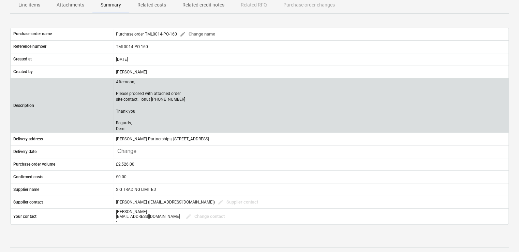
scroll to position [102, 0]
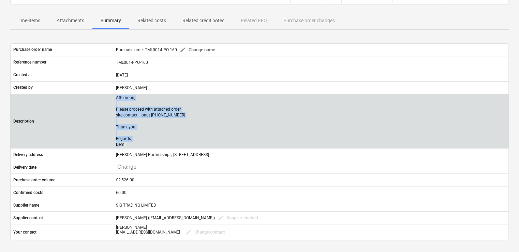
drag, startPoint x: 138, startPoint y: 144, endPoint x: 117, endPoint y: 99, distance: 49.8
click at [117, 99] on p "Afternoon, Please proceed with attached order. site contact : Ionut [PHONE_NUMB…" at bounding box center [150, 121] width 69 height 53
copy p "Afternoon, Please proceed with attached order. site contact : Ionut 07424539956…"
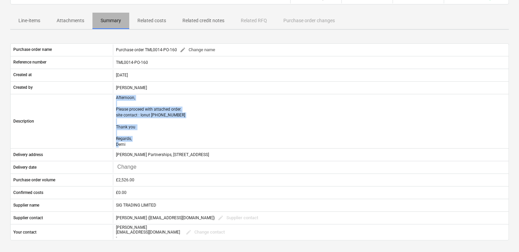
click at [106, 22] on p "Summary" at bounding box center [111, 20] width 20 height 7
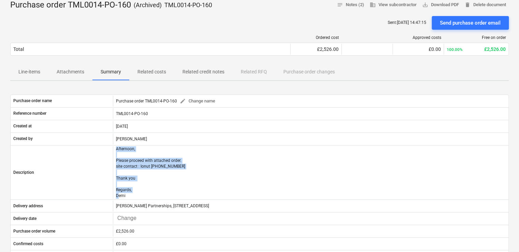
scroll to position [0, 0]
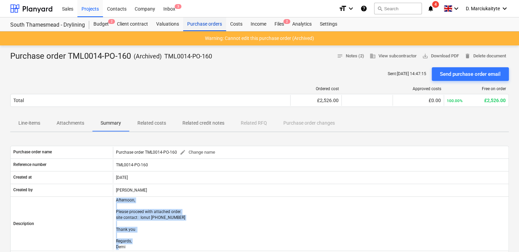
click at [197, 27] on div "Purchase orders" at bounding box center [204, 24] width 43 height 14
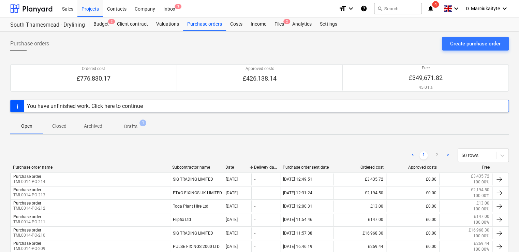
drag, startPoint x: 188, startPoint y: 159, endPoint x: 188, endPoint y: 162, distance: 3.4
click at [188, 160] on div "< 1 2 > 50 rows" at bounding box center [259, 155] width 499 height 14
click at [188, 163] on div "< 1 2 > 50 rows" at bounding box center [259, 155] width 499 height 19
click at [187, 167] on div "Subcontractor name" at bounding box center [196, 167] width 48 height 5
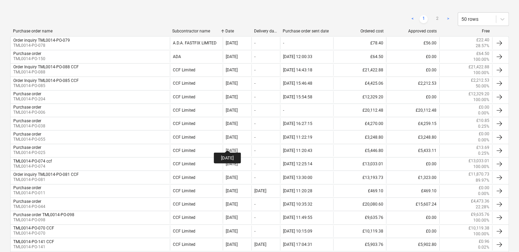
scroll to position [273, 0]
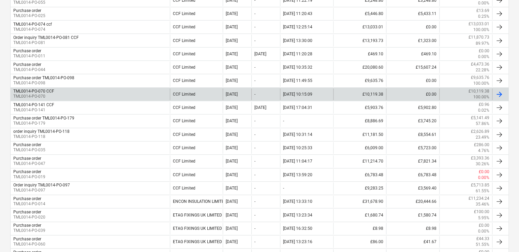
click at [178, 97] on div "CCF Limited" at bounding box center [196, 94] width 53 height 12
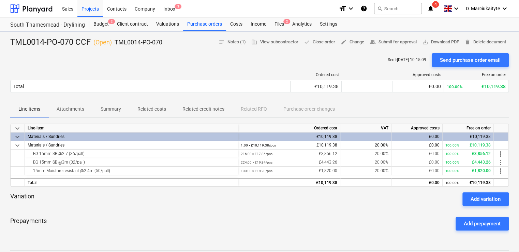
click at [114, 108] on p "Summary" at bounding box center [111, 108] width 20 height 7
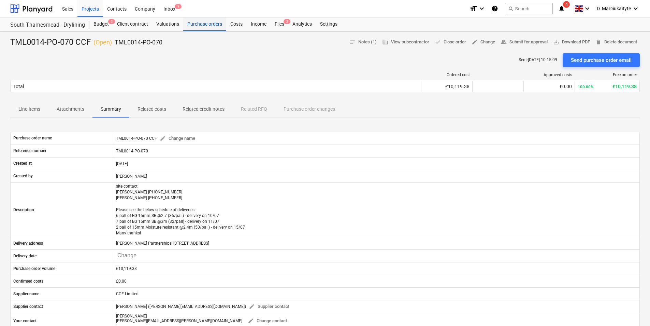
click at [209, 19] on div "Purchase orders" at bounding box center [204, 24] width 43 height 14
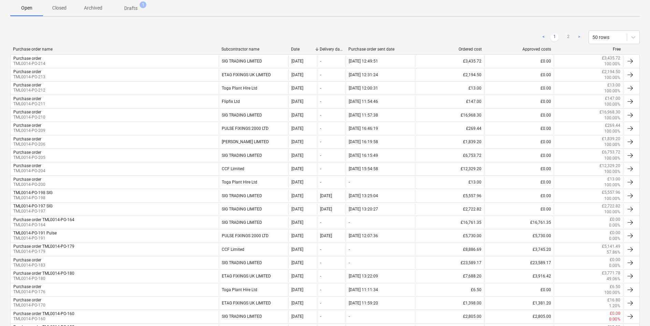
scroll to position [34, 0]
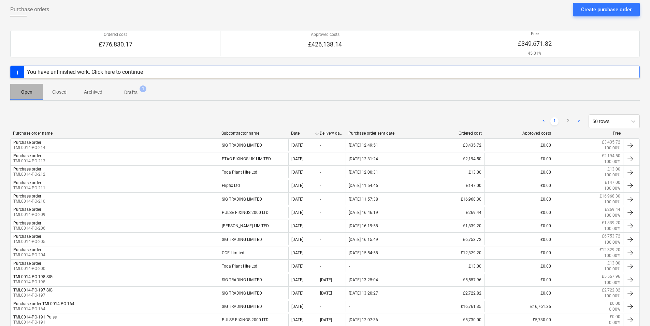
click at [25, 93] on p "Open" at bounding box center [26, 91] width 16 height 7
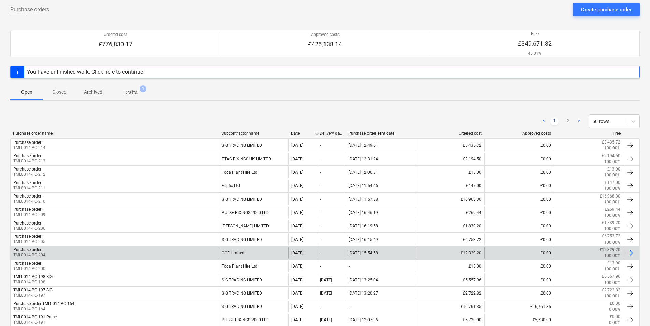
click at [186, 248] on div "Purchase order TML0014-PO-204" at bounding box center [115, 253] width 208 height 12
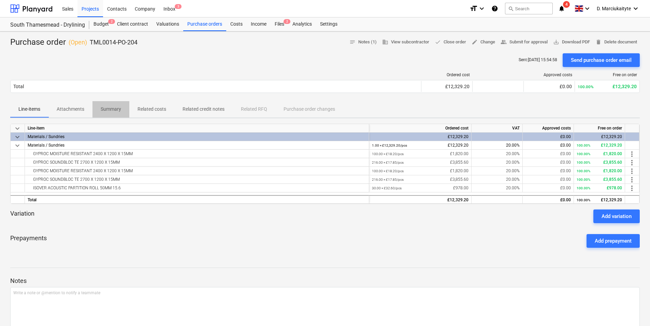
click at [107, 105] on span "Summary" at bounding box center [110, 108] width 37 height 11
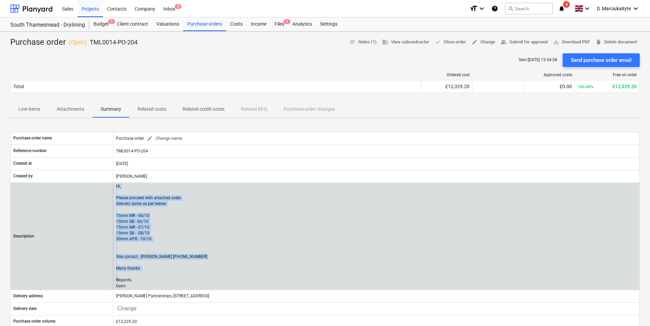
drag, startPoint x: 139, startPoint y: 286, endPoint x: 116, endPoint y: 185, distance: 103.7
click at [116, 185] on div "Hi, Please proceed with attached order. Delivery dates as per below: 15mm MR - …" at bounding box center [376, 235] width 527 height 105
copy p "Hi, Please proceed with attached order. Delivery dates as per below: 15mm MR - …"
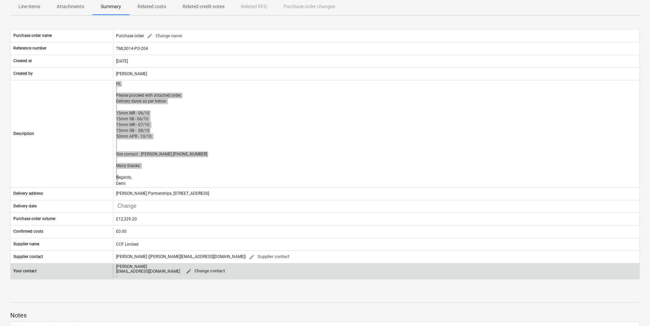
scroll to position [68, 0]
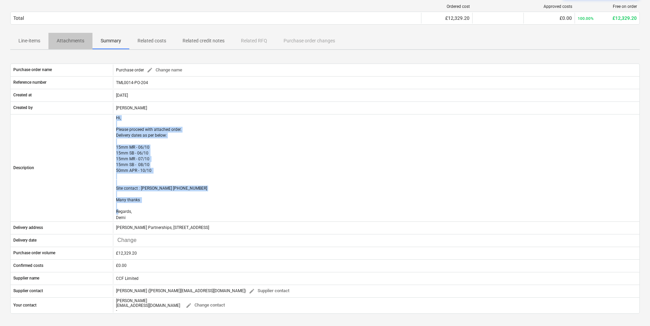
click at [81, 45] on span "Attachments" at bounding box center [70, 40] width 44 height 11
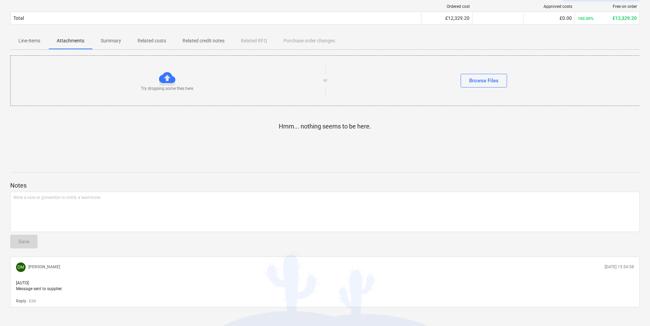
click at [115, 47] on button "Summary" at bounding box center [110, 41] width 37 height 16
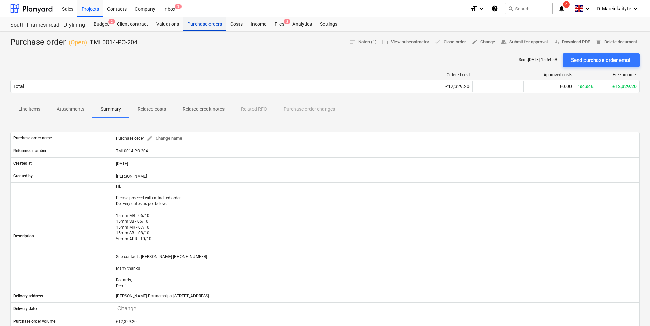
click at [205, 23] on div "Purchase orders" at bounding box center [204, 24] width 43 height 14
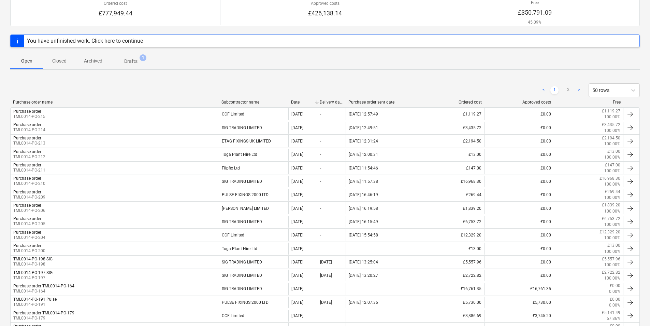
scroll to position [68, 0]
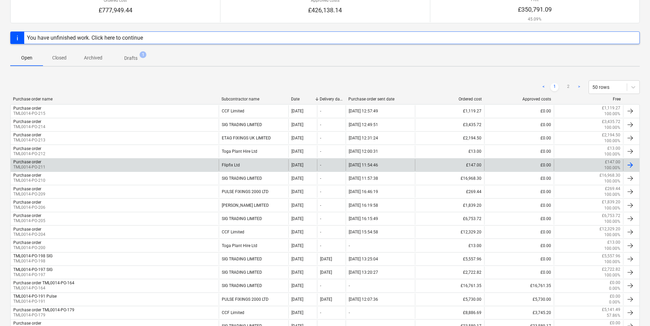
click at [198, 166] on div "Purchase order TML0014-PO-211" at bounding box center [115, 165] width 208 height 12
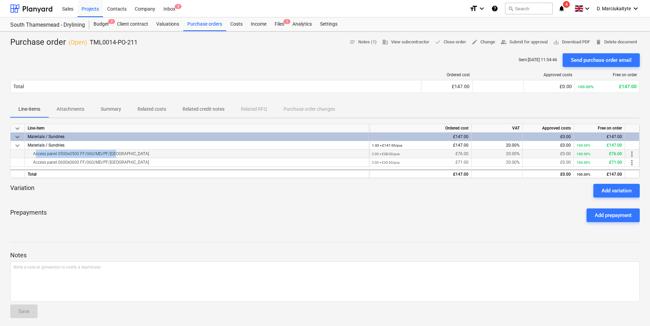
drag, startPoint x: 146, startPoint y: 157, endPoint x: 28, endPoint y: 155, distance: 117.8
click at [28, 155] on div "Access panel 0500x0500 FF/060/MD/PF/[GEOGRAPHIC_DATA]" at bounding box center [197, 153] width 339 height 8
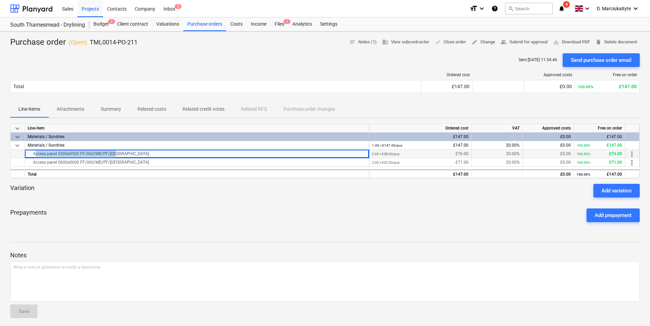
copy div "Access panel 0500x0500 FF/060/MD/PF/[GEOGRAPHIC_DATA]"
click at [199, 160] on div "Access panel 0600x0600 FF/060/MD/PF/[GEOGRAPHIC_DATA]" at bounding box center [197, 162] width 339 height 8
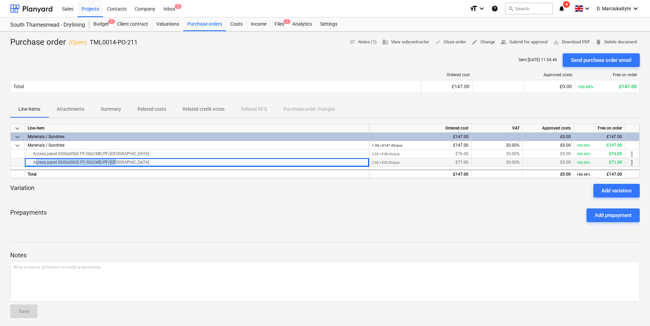
drag, startPoint x: 181, startPoint y: 163, endPoint x: 32, endPoint y: 162, distance: 149.5
click at [32, 162] on div "Access panel 0600x0600 FF/060/MD/PF/[GEOGRAPHIC_DATA]" at bounding box center [197, 162] width 339 height 8
copy div "Access panel 0600x0600 FF/060/MD/PF/[GEOGRAPHIC_DATA]"
drag, startPoint x: 143, startPoint y: 45, endPoint x: 89, endPoint y: 42, distance: 53.3
click at [89, 42] on div "Purchase order ( Open ) TML0014-PO-211 notes Notes (1) business View subcontrac…" at bounding box center [325, 42] width 630 height 11
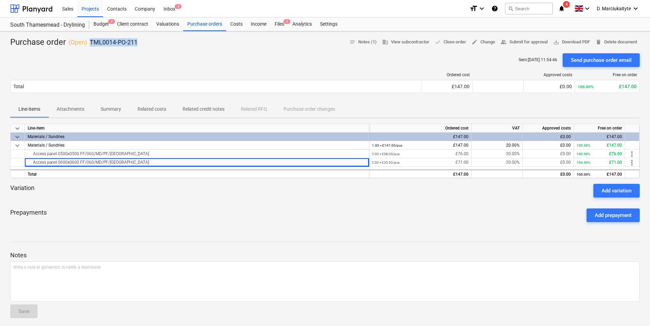
copy p "TML0014-PO-211"
click at [106, 107] on p "Summary" at bounding box center [111, 108] width 20 height 7
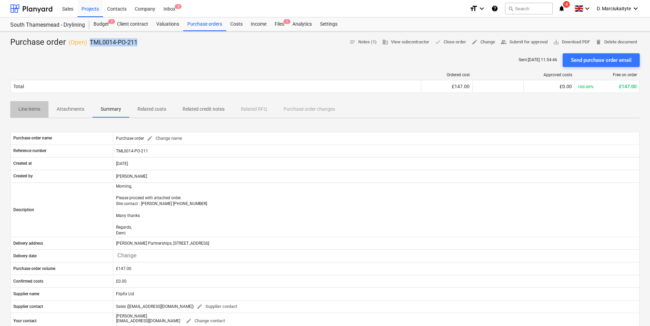
click at [34, 110] on p "Line-items" at bounding box center [29, 108] width 22 height 7
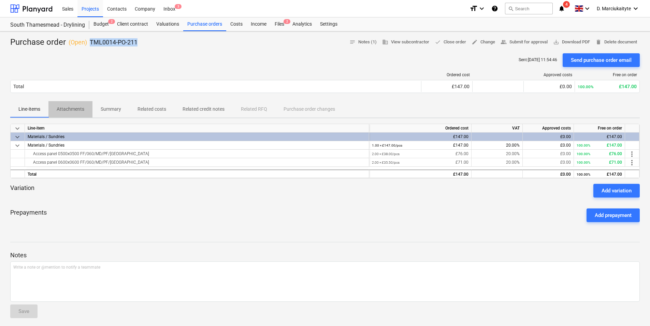
click at [68, 111] on p "Attachments" at bounding box center [71, 108] width 28 height 7
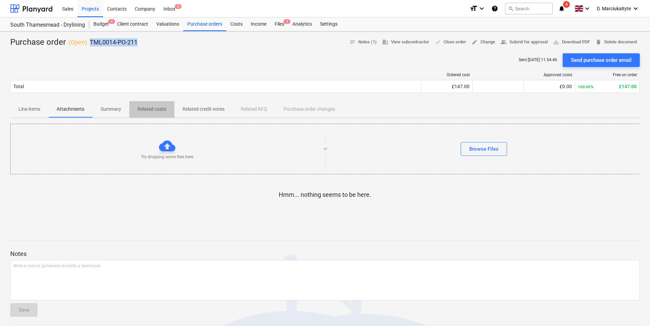
click at [146, 108] on p "Related costs" at bounding box center [152, 108] width 29 height 7
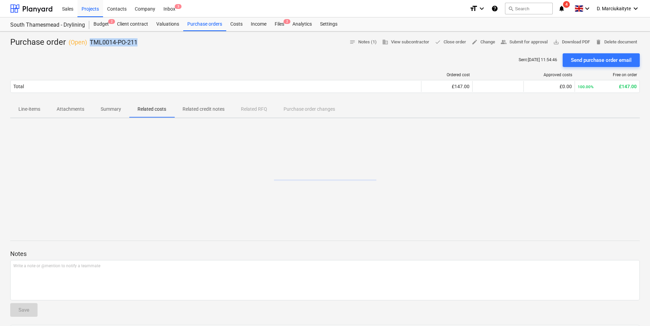
click at [109, 108] on p "Summary" at bounding box center [111, 108] width 20 height 7
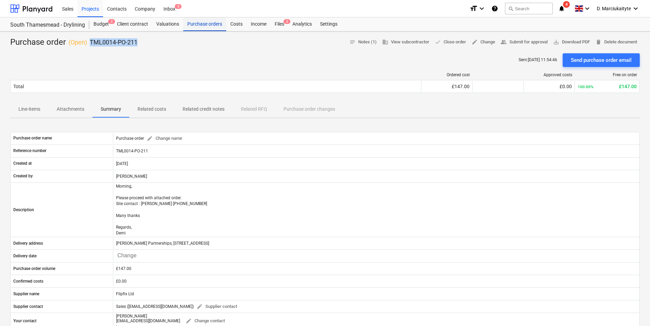
click at [197, 25] on div "Purchase orders" at bounding box center [204, 24] width 43 height 14
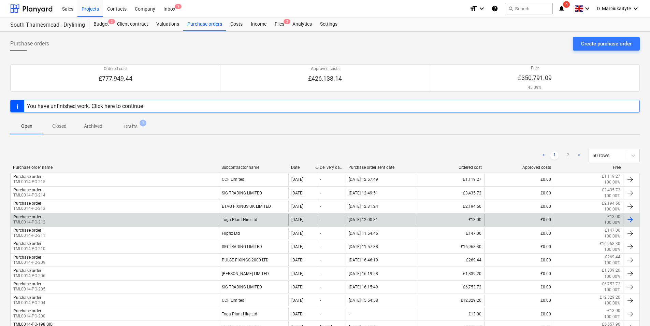
click at [226, 219] on div "Toga Plant Hire Ltd" at bounding box center [253, 220] width 69 height 12
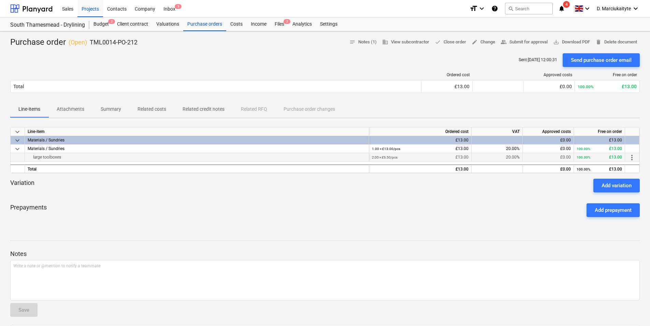
drag, startPoint x: 73, startPoint y: 158, endPoint x: 32, endPoint y: 155, distance: 40.7
click at [32, 155] on div "large toolboxes" at bounding box center [197, 157] width 339 height 8
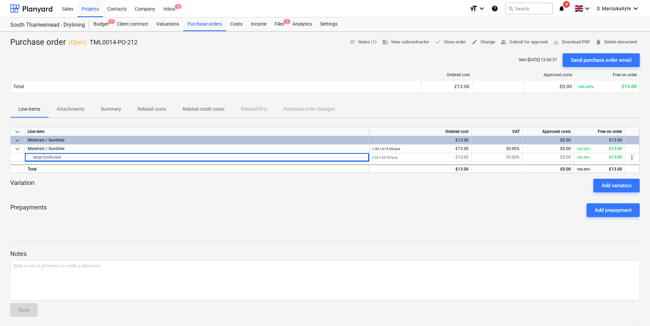
copy div "large toolboxes"
drag, startPoint x: 145, startPoint y: 43, endPoint x: 89, endPoint y: 43, distance: 55.3
click at [89, 43] on div "Purchase order ( Open ) TML0014-PO-212 notes Notes (1) business View subcontrac…" at bounding box center [325, 42] width 630 height 11
copy p "TML0014-PO-212"
click at [209, 25] on div "Purchase orders" at bounding box center [204, 24] width 43 height 14
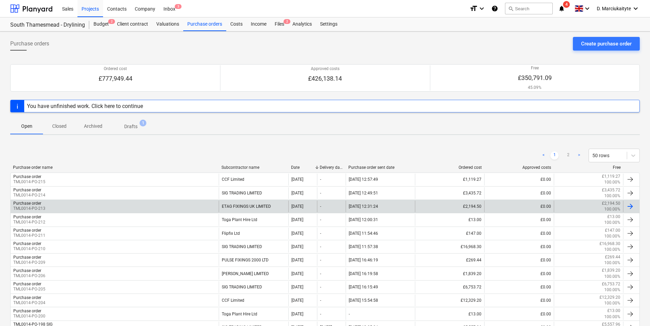
click at [172, 206] on div "Purchase order TML0014-PO-213" at bounding box center [115, 206] width 208 height 12
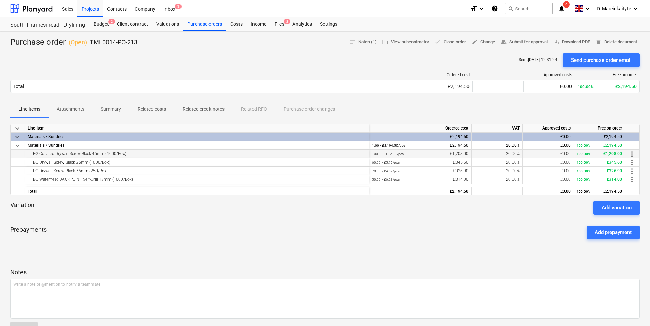
drag, startPoint x: 135, startPoint y: 153, endPoint x: 22, endPoint y: 153, distance: 113.0
click at [0, 0] on div "BG Collated Drywall Screw Black 45mm (1000/Box) 100.00 × £12.08 / pcs £1,208.00…" at bounding box center [0, 0] width 0 height 0
copy div "BG Collated Drywall Screw Black 45mm (1000/Box)"
click at [127, 172] on div "BG Drywall Screw Black 75mm (250/Box)" at bounding box center [197, 171] width 339 height 8
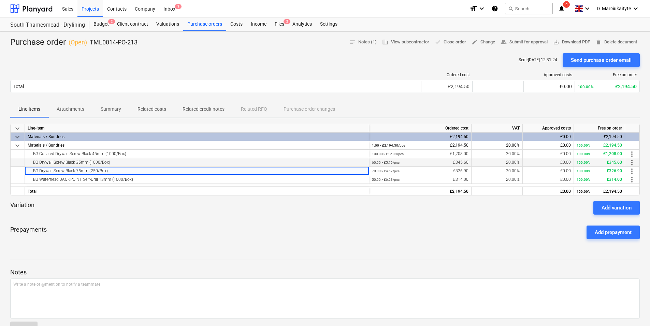
drag, startPoint x: 118, startPoint y: 161, endPoint x: 29, endPoint y: 163, distance: 88.8
click at [29, 163] on div "BG Drywall Screw Black 35mm (1000/Box)" at bounding box center [197, 162] width 339 height 8
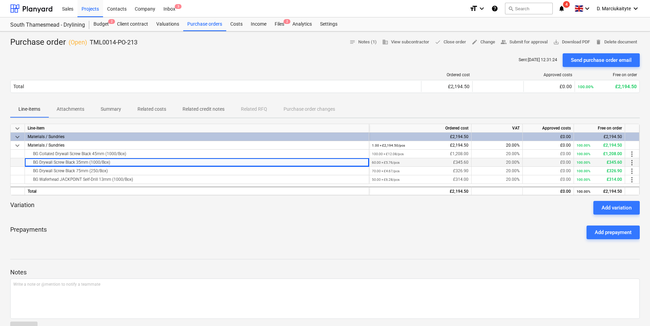
copy div "BG Drywall Screw Black 35mm (1000/Box)"
click at [123, 172] on div "BG Drywall Screw Black 75mm (250/Box)" at bounding box center [197, 171] width 339 height 8
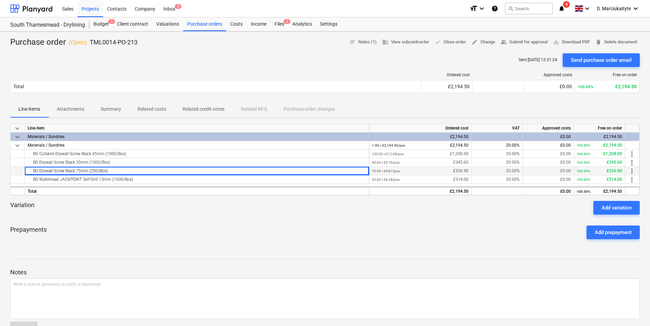
drag, startPoint x: 101, startPoint y: 169, endPoint x: 32, endPoint y: 167, distance: 69.3
click at [32, 167] on div "BG Drywall Screw Black 75mm (250/Box)" at bounding box center [197, 171] width 339 height 8
copy div "BG Drywall Screw Black 75mm (250/Box)"
click at [148, 180] on div "BG Waferhead JACKPOINT Self-Drill 13mm (1000/Box)" at bounding box center [197, 179] width 339 height 8
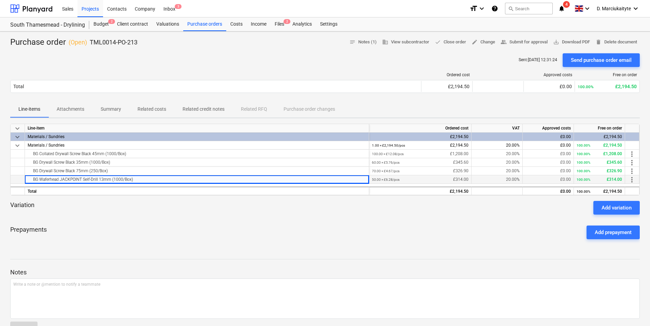
drag, startPoint x: 147, startPoint y: 180, endPoint x: 20, endPoint y: 176, distance: 127.0
click at [0, 0] on div "BG Waferhead JACKPOINT Self-Drill 13mm (1000/Box) 50.00 × £6.28 / pcs £314.00 2…" at bounding box center [0, 0] width 0 height 0
drag, startPoint x: 146, startPoint y: 39, endPoint x: 90, endPoint y: 45, distance: 56.6
click at [90, 45] on div "Purchase order ( Open ) TML0014-PO-213 notes Notes (1) business View subcontrac…" at bounding box center [325, 42] width 630 height 11
click at [209, 24] on div "Purchase orders" at bounding box center [204, 24] width 43 height 14
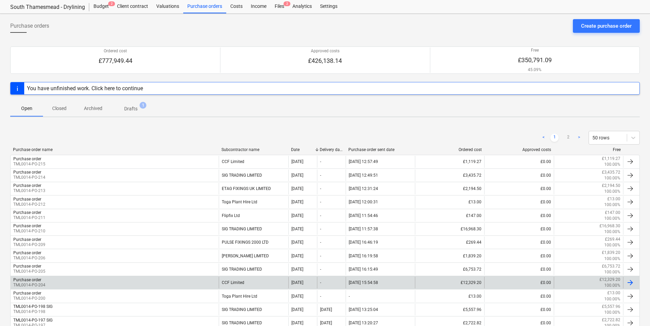
scroll to position [34, 0]
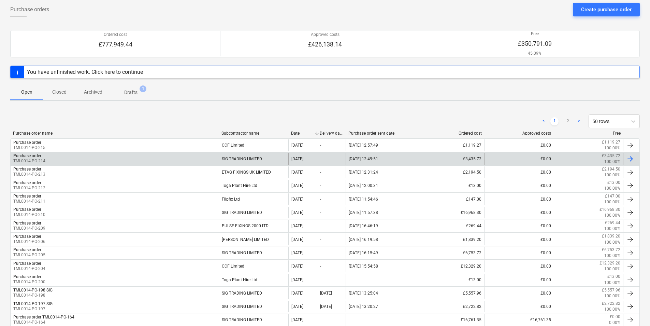
click at [185, 160] on div "Purchase order TML0014-PO-214" at bounding box center [115, 159] width 208 height 12
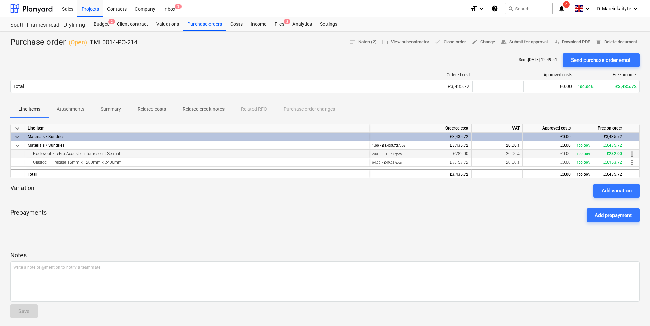
drag, startPoint x: 131, startPoint y: 154, endPoint x: 30, endPoint y: 153, distance: 101.0
click at [30, 153] on div "Rockwool FirePro Acoustic Intumescent Sealant" at bounding box center [197, 153] width 339 height 8
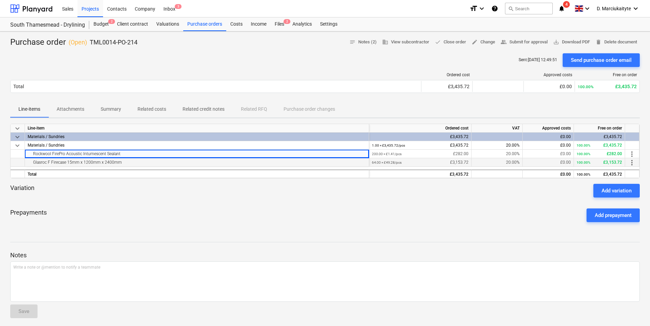
click at [125, 161] on div "Glasroc F Firecase 15mm x 1200mm x 2400mm" at bounding box center [197, 162] width 339 height 8
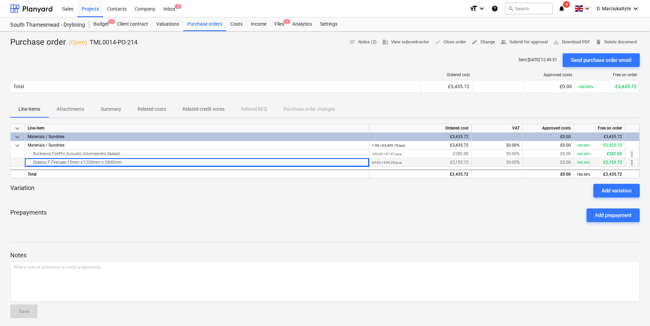
drag, startPoint x: 81, startPoint y: 156, endPoint x: 28, endPoint y: 159, distance: 53.3
click at [28, 159] on div "Glasroc F Firecase 15mm x 1200mm x 2400mm" at bounding box center [197, 162] width 339 height 8
drag, startPoint x: 114, startPoint y: 40, endPoint x: 90, endPoint y: 41, distance: 23.9
click at [90, 41] on div "Purchase order ( Open ) TML0014-PO-214 notes Notes (2) business View subcontrac…" at bounding box center [325, 42] width 630 height 11
click at [198, 23] on div "Purchase orders" at bounding box center [204, 24] width 43 height 14
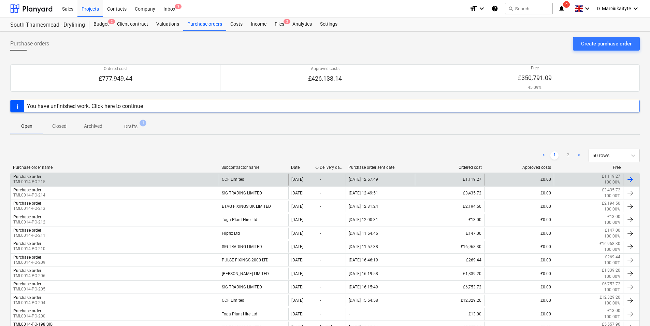
click at [184, 181] on div "Purchase order TML0014-PO-215" at bounding box center [115, 179] width 208 height 12
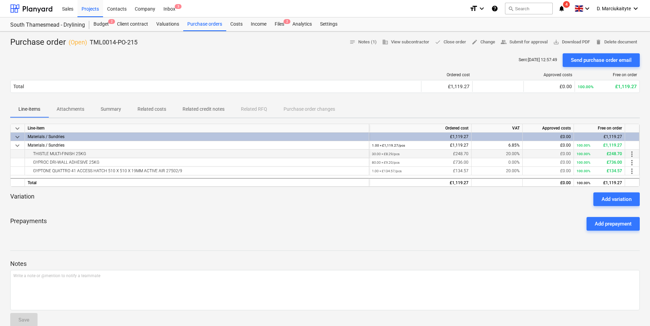
drag, startPoint x: 108, startPoint y: 153, endPoint x: 30, endPoint y: 154, distance: 77.8
click at [30, 154] on div "THISTLE MULTI-FINISH 25KG" at bounding box center [197, 153] width 339 height 8
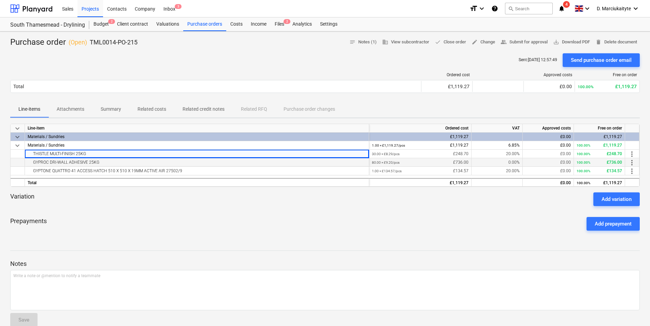
click at [108, 163] on div "GYPROC DRI-WALL ADHESIVE 25KG" at bounding box center [197, 162] width 339 height 8
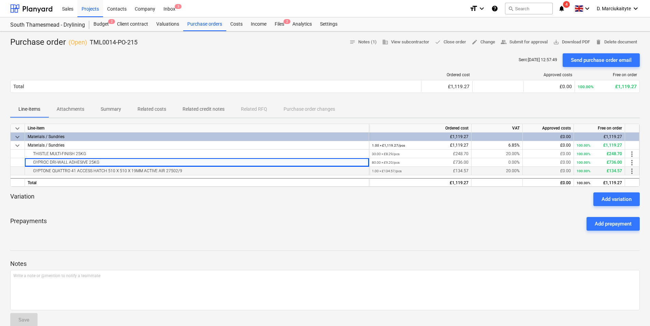
drag, startPoint x: 103, startPoint y: 162, endPoint x: 24, endPoint y: 167, distance: 79.0
click at [31, 163] on div "GYPROC DRI-WALL ADHESIVE 25KG" at bounding box center [197, 162] width 339 height 8
click at [189, 168] on div "GYPTONE QUATTRO 41 ACCESS HATCH 510 X 510 X 19MM ACTIVE AIR 27502/9" at bounding box center [197, 171] width 339 height 8
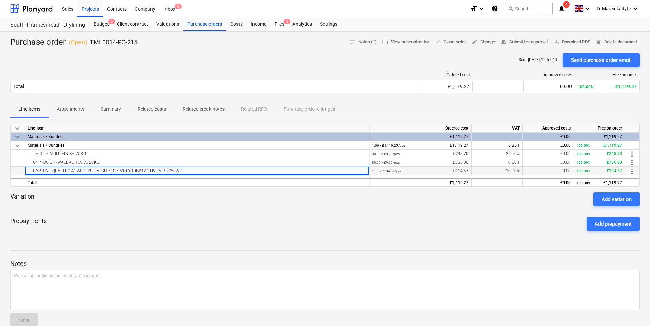
drag, startPoint x: 189, startPoint y: 171, endPoint x: 27, endPoint y: 172, distance: 161.8
click at [27, 172] on div "GYPTONE QUATTRO 41 ACCESS HATCH 510 X 510 X 19MM ACTIVE AIR 27502/9" at bounding box center [197, 171] width 344 height 9
drag, startPoint x: 149, startPoint y: 47, endPoint x: 89, endPoint y: 47, distance: 59.4
click at [89, 47] on div "Purchase order ( Open ) TML0014-PO-215 notes Notes (1) business View subcontrac…" at bounding box center [325, 42] width 630 height 11
click at [201, 21] on div "Purchase orders" at bounding box center [204, 24] width 43 height 14
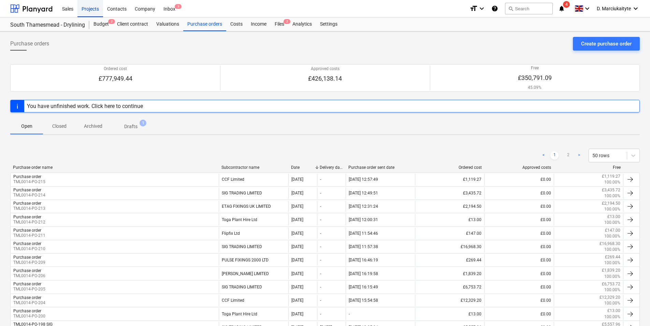
click at [87, 12] on div "Projects" at bounding box center [90, 8] width 26 height 17
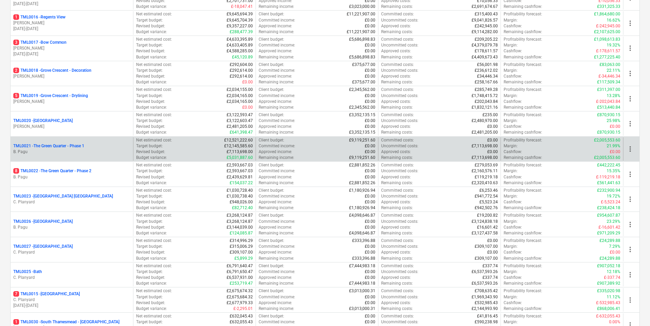
scroll to position [478, 0]
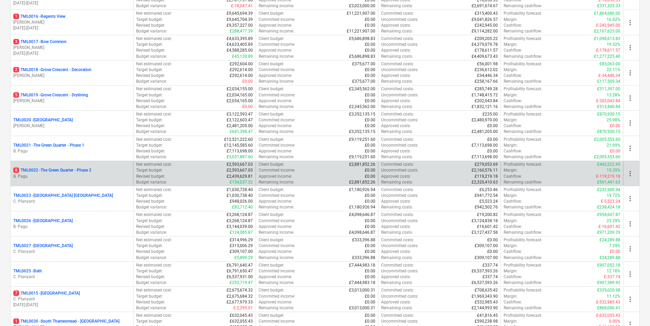
click at [55, 173] on p "8 TML0022 - The Green Quarter - Phase 2" at bounding box center [52, 170] width 78 height 6
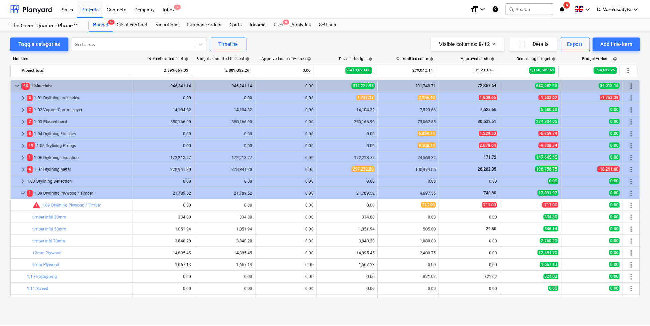
scroll to position [34, 0]
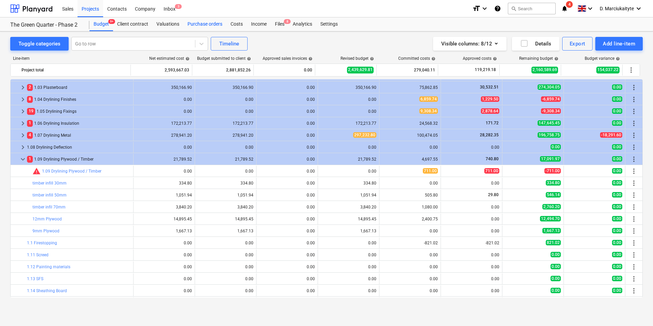
click at [209, 26] on div "Purchase orders" at bounding box center [204, 24] width 43 height 14
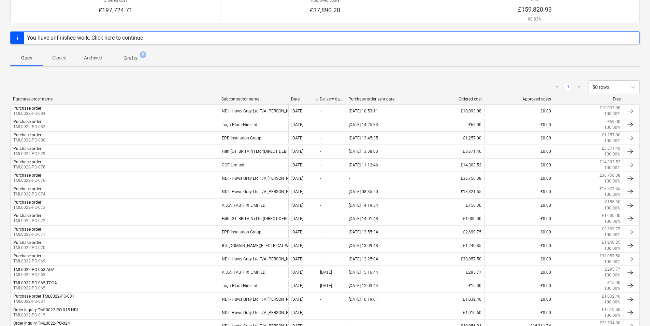
scroll to position [102, 0]
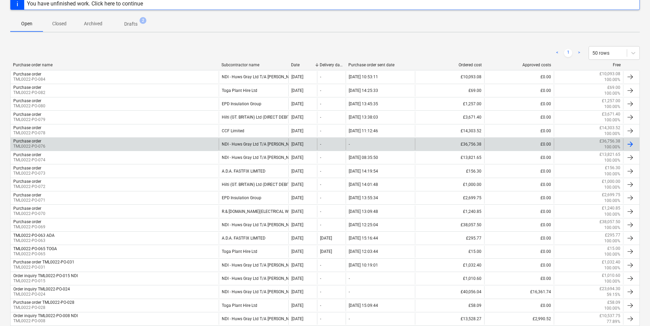
click at [58, 139] on div "Purchase order TML0022-PO-076" at bounding box center [115, 144] width 208 height 12
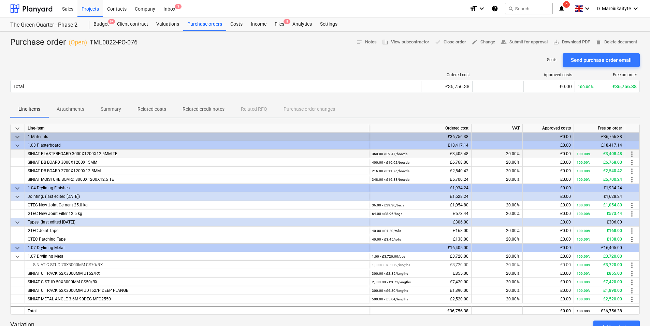
click at [122, 151] on div "SINIAT PLASTERBOARD 3000X1200X12.5MM TE" at bounding box center [197, 153] width 344 height 9
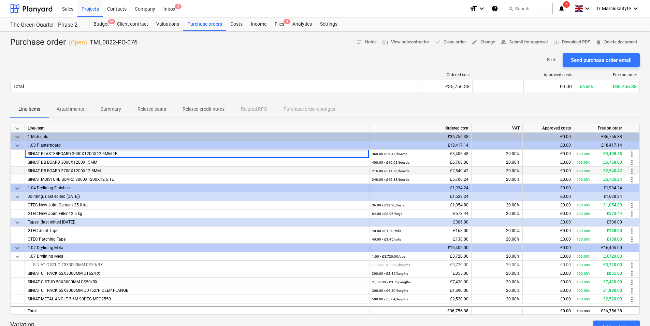
click at [74, 171] on span "SINIAT DB BOARD 2700X1200X12.5MM" at bounding box center [64, 170] width 73 height 5
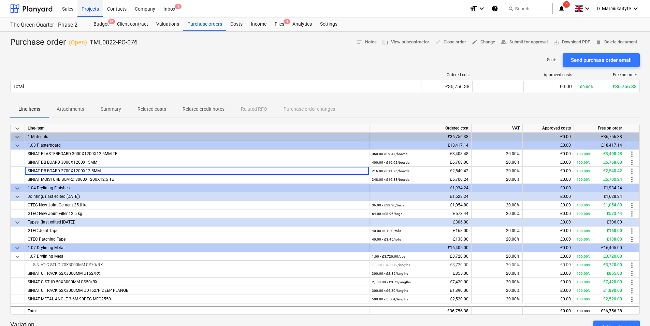
click at [90, 12] on div "Projects" at bounding box center [90, 8] width 26 height 17
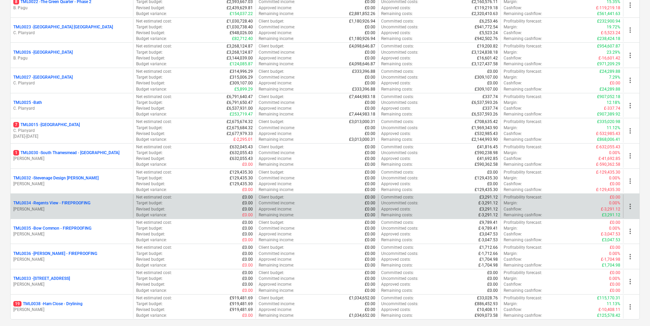
scroll to position [694, 0]
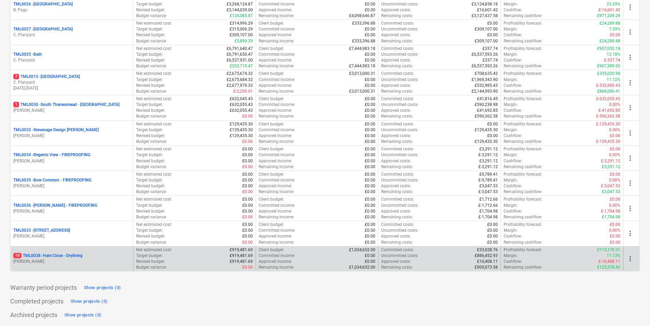
click at [62, 252] on div "19 TML0038 - Ham Close - Drylining [PERSON_NAME]" at bounding box center [72, 259] width 123 height 24
click at [73, 251] on div "19 TML0038 - Ham Close - Drylining [PERSON_NAME]" at bounding box center [72, 259] width 123 height 24
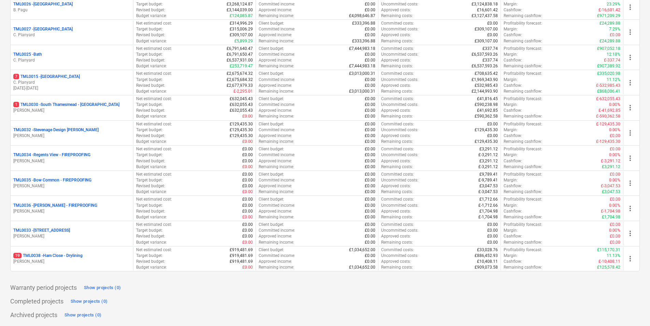
click at [77, 252] on p "19 TML0038 - Ham Close - Drylining" at bounding box center [47, 256] width 69 height 6
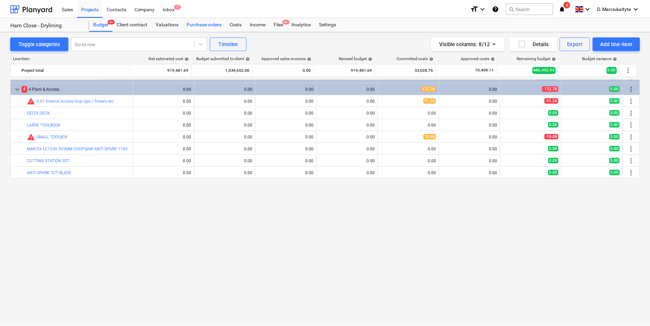
scroll to position [924, 0]
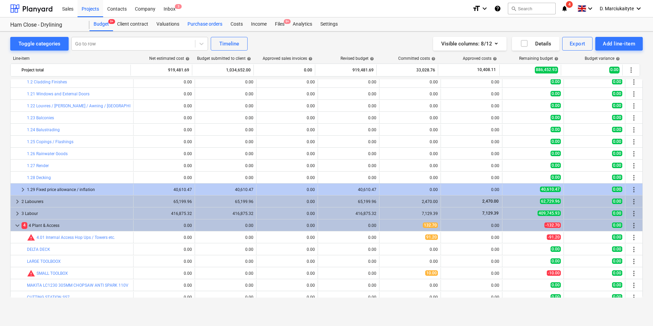
click at [210, 19] on div "Purchase orders" at bounding box center [204, 24] width 43 height 14
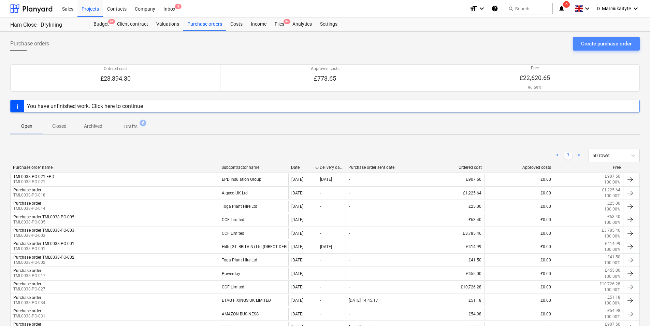
click at [519, 44] on div "Create purchase order" at bounding box center [606, 43] width 51 height 9
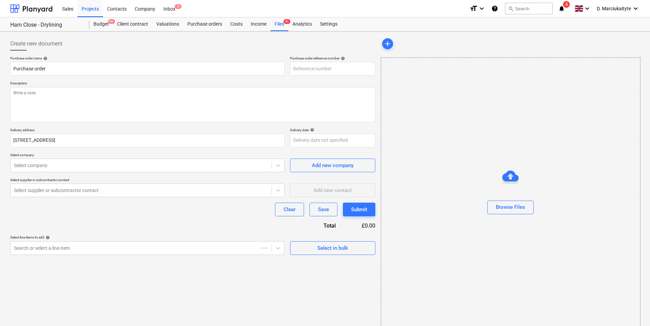
type textarea "x"
type input "TML0038-PO-046"
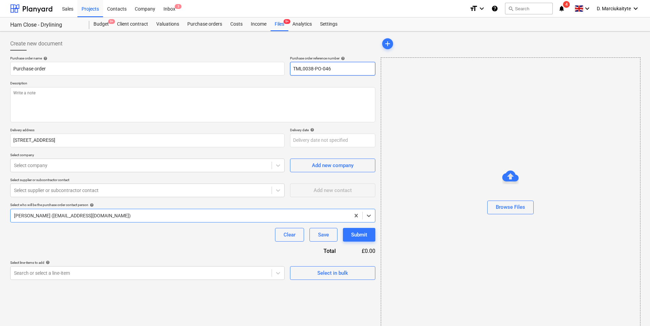
click at [339, 70] on input "TML0038-PO-046" at bounding box center [332, 69] width 85 height 14
type textarea "x"
type input "TML0038-PO-04"
type textarea "x"
type input "TML0038-PO-0"
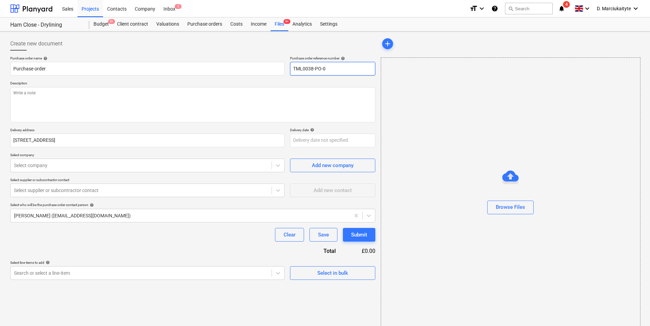
type textarea "x"
type input "TML0038-PO-02"
type textarea "x"
type input "TML0038-PO-022"
click at [345, 110] on textarea at bounding box center [192, 104] width 365 height 35
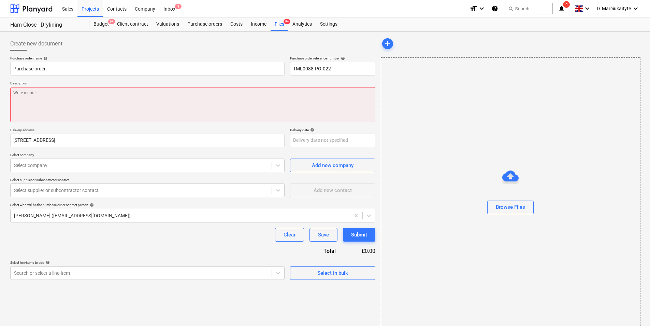
click at [205, 93] on textarea at bounding box center [192, 104] width 365 height 35
paste textarea "Good afternoon,, Please place an order for attached, delivery for 22/09 please.…"
type textarea "x"
type textarea "Good afternoon,, Please place an order for attached, delivery for 22/09 please.…"
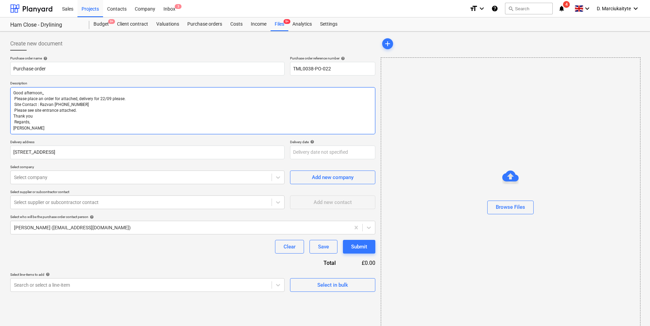
click at [66, 92] on textarea "Good afternoon,, Please place an order for attached, delivery for 22/09 please.…" at bounding box center [192, 110] width 365 height 47
type textarea "x"
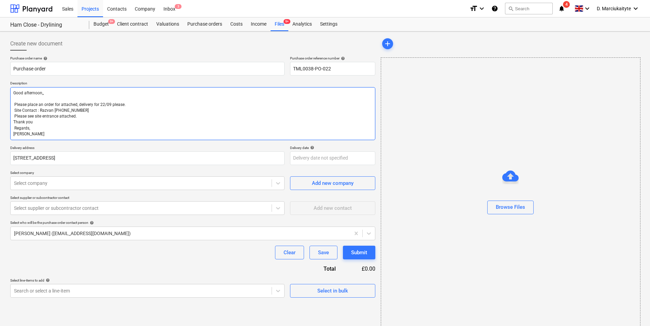
type textarea "Good afternoon,, Please place an order for attached, delivery for 22/09 please.…"
drag, startPoint x: 103, startPoint y: 105, endPoint x: 120, endPoint y: 105, distance: 17.4
click at [110, 105] on textarea "Good afternoon,, Please place an order for attached, delivery for 22/09 please.…" at bounding box center [192, 113] width 365 height 53
type textarea "x"
type textarea "Good afternoon,, Please place an order for attached, delivery for 2 please. Sit…"
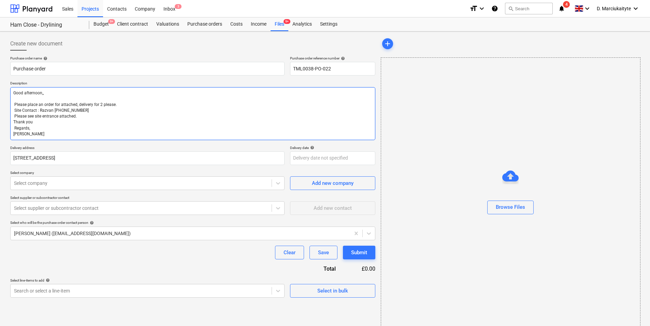
type textarea "x"
type textarea "Good afternoon,, Please place an order for attached, delivery for please. Site …"
type textarea "x"
type textarea "Good afternoon,, Please place an order for attached, delivery for 0 please. Sit…"
type textarea "x"
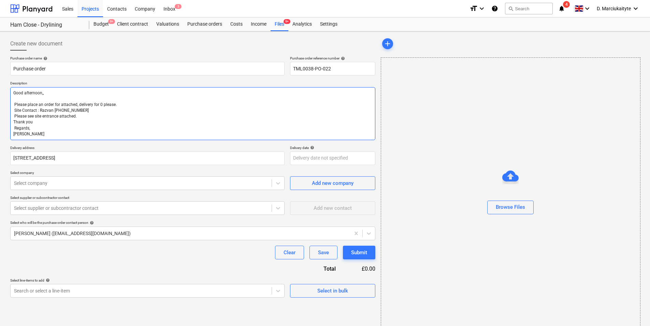
type textarea "Good afternoon,, Please place an order for attached, delivery for 06 please. Si…"
type textarea "x"
type textarea "Good afternoon,, Please place an order for attached, delivery for 06/ please. S…"
type textarea "x"
type textarea "Good afternoon,, Please place an order for attached, delivery for 06/1 please. …"
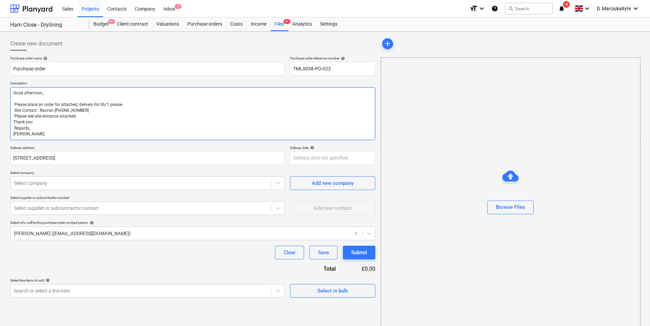
type textarea "x"
type textarea "Good afternoon,, Please place an order for attached, delivery for 06/10 please.…"
click at [81, 116] on textarea "Good afternoon,, Please place an order for attached, delivery for 06/10 please.…" at bounding box center [192, 113] width 365 height 53
type textarea "x"
type textarea "Good afternoon,, Please place an order for attached, delivery for 06/10 please.…"
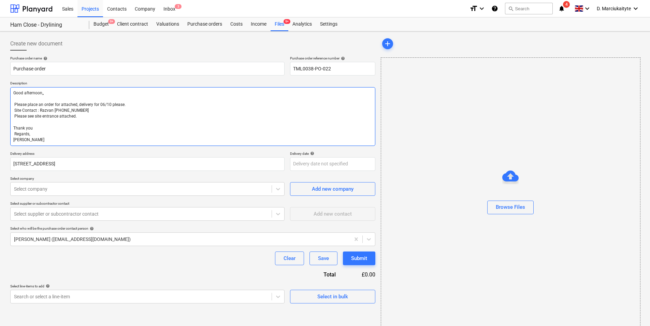
drag, startPoint x: 82, startPoint y: 116, endPoint x: 1, endPoint y: 115, distance: 80.6
click at [1, 115] on div "Create new document Purchase order name help Purchase order Purchase order refe…" at bounding box center [325, 182] width 650 height 303
type textarea "x"
type textarea "Good afternoon,, Please place an order for attached, delivery for 06/10 please.…"
click at [36, 129] on textarea "Good afternoon,, Please place an order for attached, delivery for 06/10 please.…" at bounding box center [192, 116] width 365 height 59
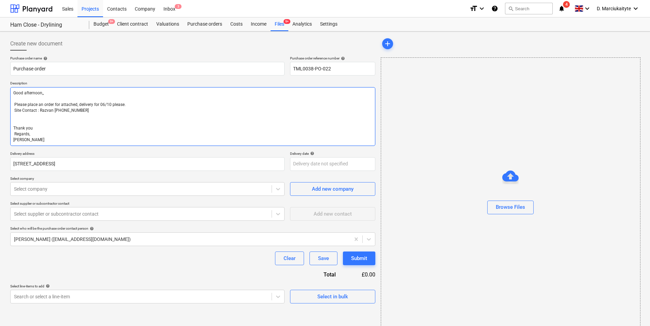
type textarea "x"
type textarea "Good afternoon,, Please place an order for attached, delivery for 06/10 please.…"
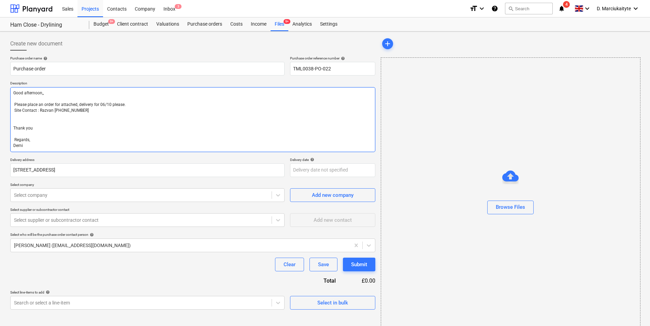
click at [14, 141] on textarea "Good afternoon,, Please place an order for attached, delivery for 06/10 please.…" at bounding box center [192, 119] width 365 height 65
type textarea "x"
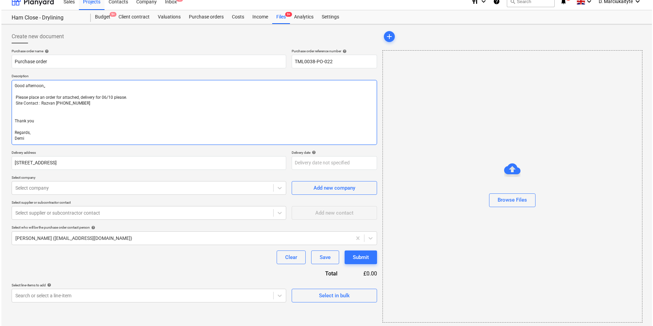
scroll to position [9, 0]
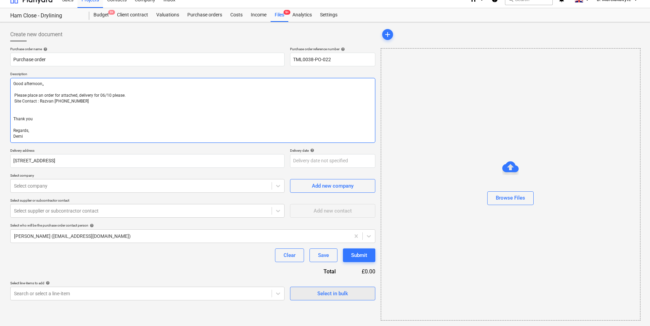
type textarea "Good afternoon,, Please place an order for attached, delivery for 06/10 please.…"
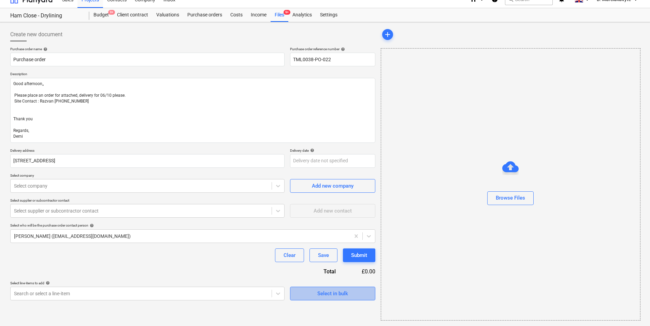
click at [348, 252] on span "Select in bulk" at bounding box center [333, 293] width 68 height 9
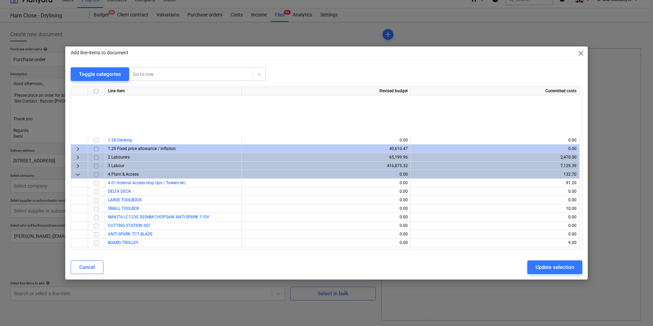
scroll to position [1092, 0]
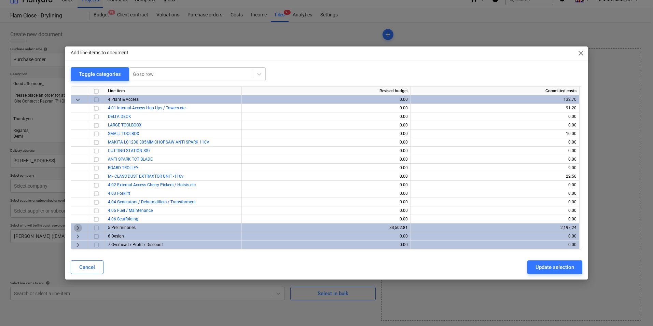
click at [74, 228] on span "keyboard_arrow_right" at bounding box center [78, 228] width 8 height 8
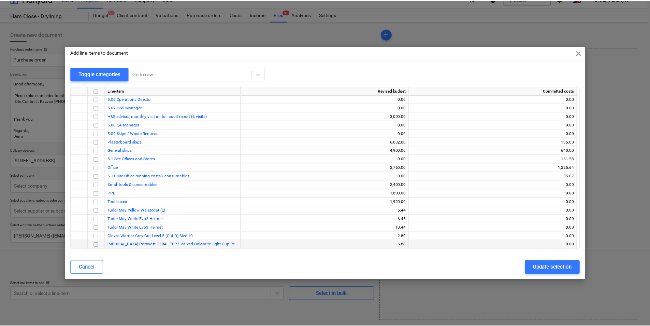
scroll to position [1288, 0]
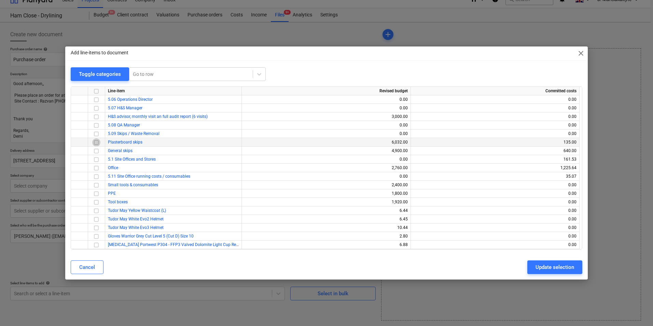
click at [95, 142] on input "checkbox" at bounding box center [96, 142] width 8 height 8
click at [519, 252] on div "Update selection" at bounding box center [554, 266] width 39 height 9
type textarea "x"
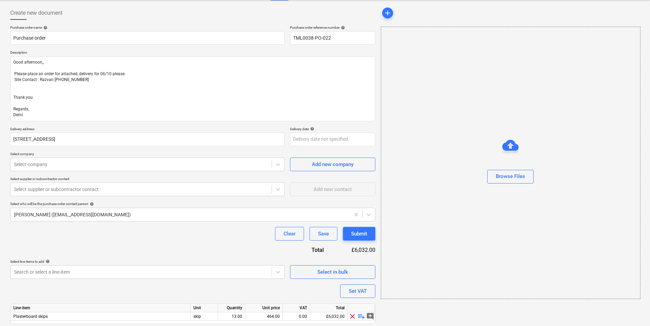
scroll to position [53, 0]
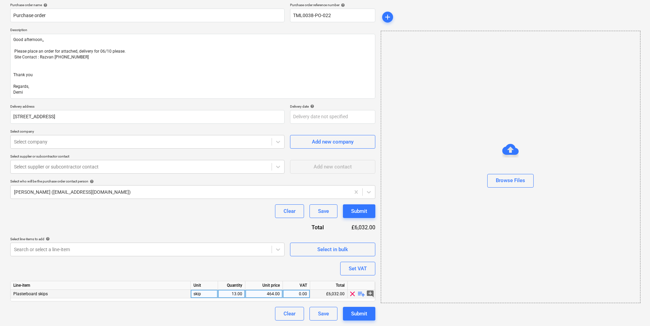
click at [236, 252] on div "13.00" at bounding box center [232, 293] width 22 height 9
type input "1"
type textarea "x"
type input "135"
type textarea "x"
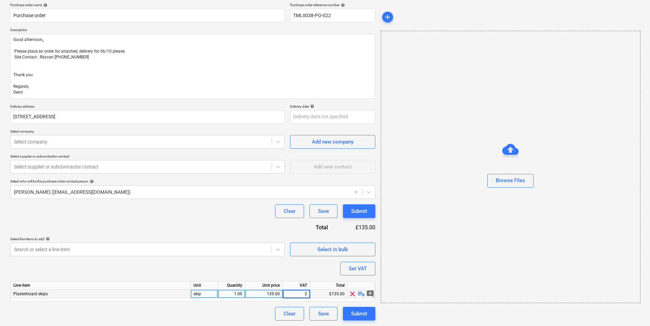
type input "20"
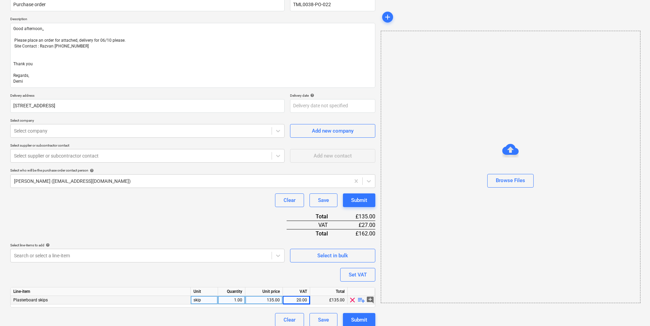
scroll to position [70, 0]
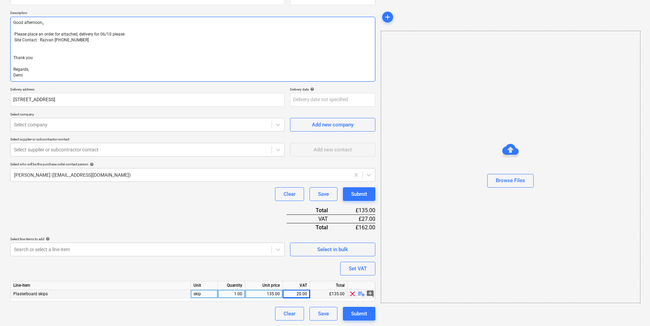
click at [63, 30] on textarea "Good afternoon,, Please place an order for attached, delivery for 06/10 please.…" at bounding box center [192, 49] width 365 height 65
drag, startPoint x: 40, startPoint y: 34, endPoint x: 68, endPoint y: 33, distance: 27.7
click at [41, 34] on textarea "Good afternoon,, Please place an order for attached, delivery for 06/10 please.…" at bounding box center [192, 49] width 365 height 65
drag, startPoint x: 142, startPoint y: 35, endPoint x: 11, endPoint y: 27, distance: 131.7
click at [11, 27] on textarea "Good afternoon,, Please place an order for attached, delivery for 06/10 please.…" at bounding box center [192, 49] width 365 height 65
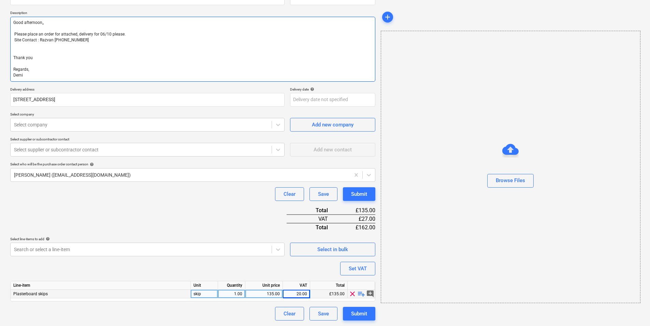
type textarea "x"
type textarea "Good afternoon,, Site Contact : Razvan +44 7501 645393 Thank you Regards, Demi"
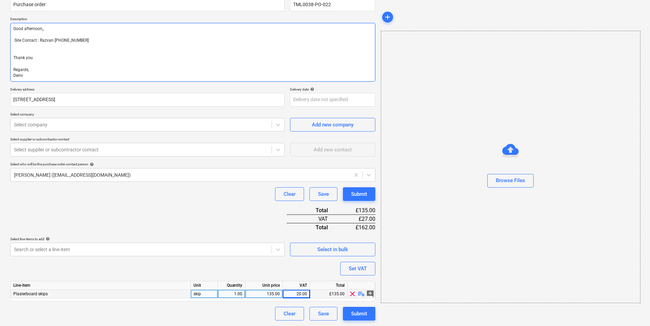
type textarea "x"
type textarea "Good afternoon,, Site Contact : Razvan +44 7501 645393 Thank you Regards, Demi"
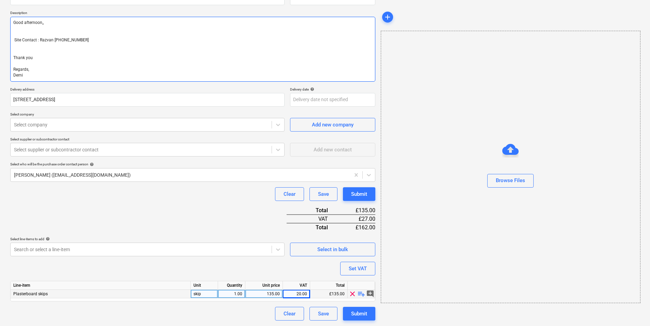
type textarea "x"
type textarea "Good afternoon,, P Site Contact : Razvan +44 7501 645393 Thank you Regards, Demi"
type textarea "x"
type textarea "Good afternoon,, Pl Site Contact : Razvan +44 7501 645393 Thank you Regards, De…"
type textarea "x"
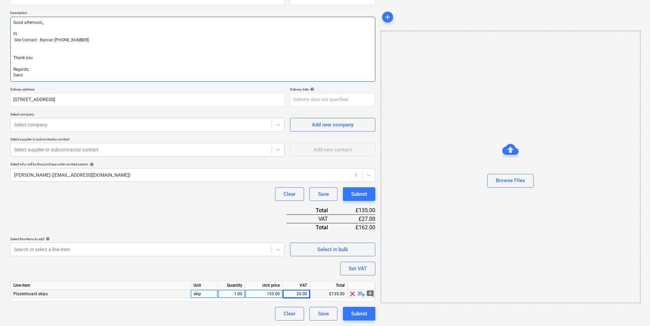
type textarea "Good afternoon,, Ple Site Contact : Razvan +44 7501 645393 Thank you Regards, D…"
type textarea "x"
type textarea "Good afternoon,, Plea Site Contact : Razvan +44 7501 645393 Thank you Regards, …"
type textarea "x"
type textarea "Good afternoon,, Pleas Site Contact : Razvan +44 7501 645393 Thank you Regards,…"
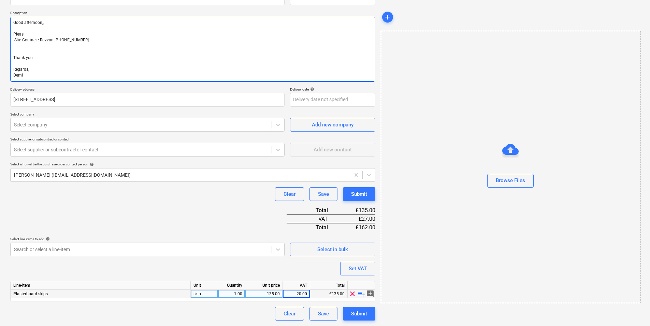
type textarea "x"
type textarea "Good afternoon,, Please Site Contact : Razvan +44 7501 645393 Thank you Regards…"
type textarea "x"
type textarea "Good afternoon,, Please Site Contact : Razvan +44 7501 645393 Thank you Regards…"
type textarea "x"
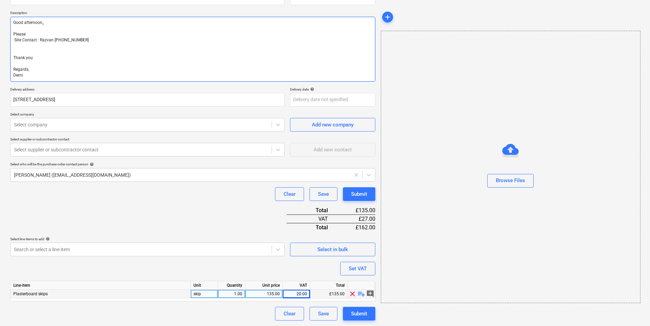
type textarea "Good afternoon,, Please e Site Contact : Razvan +44 7501 645393 Thank you Regar…"
type textarea "x"
type textarea "Good afternoon,, Please ex Site Contact : Razvan +44 7501 645393 Thank you Rega…"
type textarea "x"
type textarea "Good afternoon,, Please exc Site Contact : Razvan +44 7501 645393 Thank you Reg…"
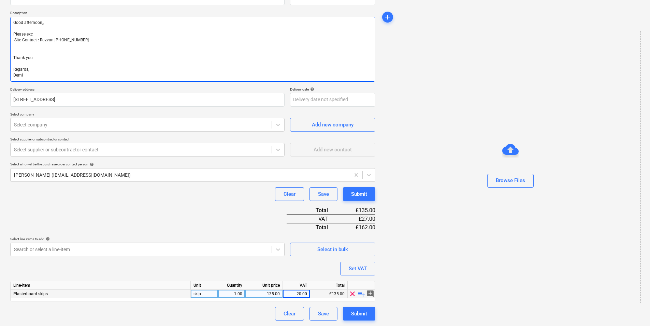
type textarea "x"
type textarea "Good afternoon,, Please exch Site Contact : Razvan +44 7501 645393 Thank you Re…"
type textarea "x"
type textarea "Good afternoon,, Please exchn Site Contact : Razvan +44 7501 645393 Thank you R…"
type textarea "x"
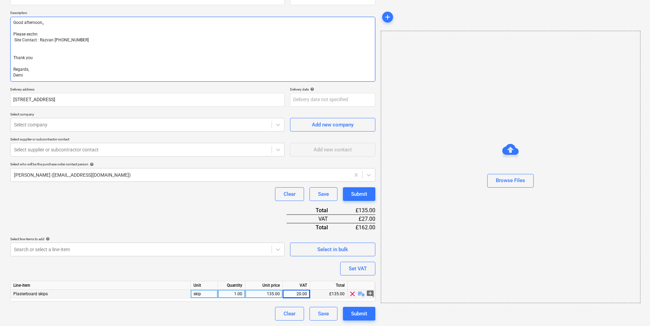
type textarea "Good afternoon,, Please exchn a Site Contact : Razvan +44 7501 645393 Thank you…"
type textarea "x"
type textarea "Good afternoon,, Please exchn ag Site Contact : Razvan +44 7501 645393 Thank yo…"
type textarea "x"
type textarea "Good afternoon,, Please exchn age Site Contact : Razvan +44 7501 645393 Thank y…"
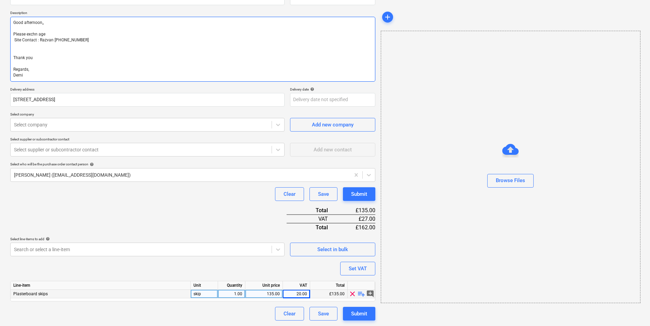
type textarea "x"
type textarea "Good afternoon,, Please exchn ag Site Contact : Razvan +44 7501 645393 Thank yo…"
type textarea "x"
type textarea "Good afternoon,, Please exchn a Site Contact : Razvan +44 7501 645393 Thank you…"
type textarea "x"
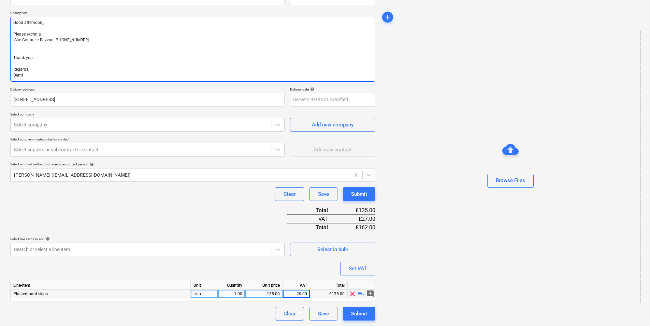
type textarea "Good afternoon,, Please exchn Site Contact : Razvan +44 7501 645393 Thank you R…"
type textarea "x"
type textarea "Good afternoon,, Please exchn Site Contact : Razvan +44 7501 645393 Thank you R…"
type textarea "x"
type textarea "Good afternoon,, Please exch Site Contact : Razvan +44 7501 645393 Thank you Re…"
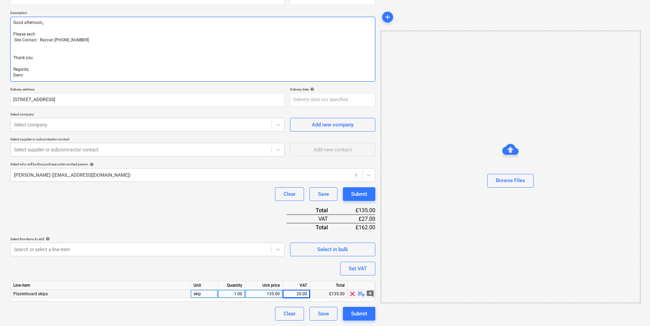
type textarea "x"
type textarea "Good afternoon,, Please excha Site Contact : Razvan +44 7501 645393 Thank you R…"
type textarea "x"
type textarea "Good afternoon,, Please exchan Site Contact : Razvan +44 7501 645393 Thank you …"
type textarea "x"
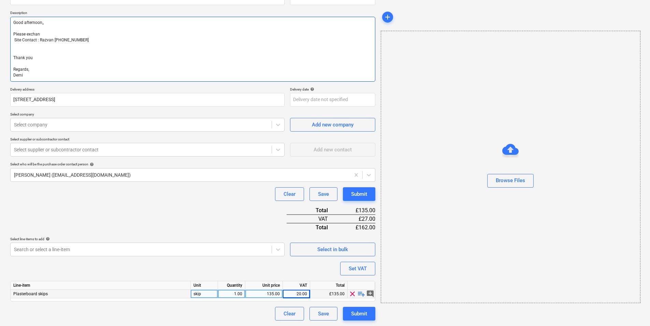
type textarea "Good afternoon,, Please exchang Site Contact : Razvan +44 7501 645393 Thank you…"
type textarea "x"
type textarea "Good afternoon,, Please exchange Site Contact : Razvan +44 7501 645393 Thank yo…"
type textarea "x"
type textarea "Good afternoon,, Please exchange Site Contact : Razvan +44 7501 645393 Thank yo…"
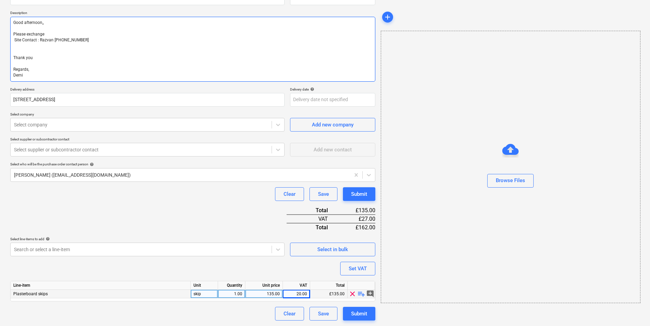
type textarea "x"
type textarea "Good afternoon,, Please exchange p Site Contact : Razvan +44 7501 645393 Thank …"
type textarea "x"
type textarea "Good afternoon,, Please exchange pl Site Contact : Razvan +44 7501 645393 Thank…"
type textarea "x"
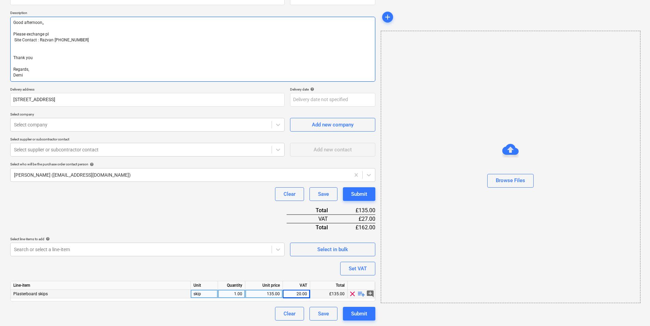
type textarea "Good afternoon,, Please exchange pla Site Contact : Razvan +44 7501 645393 Than…"
type textarea "x"
type textarea "Good afternoon,, Please exchange plas Site Contact : Razvan +44 7501 645393 Tha…"
type textarea "x"
type textarea "Good afternoon,, Please exchange plast Site Contact : Razvan +44 7501 645393 Th…"
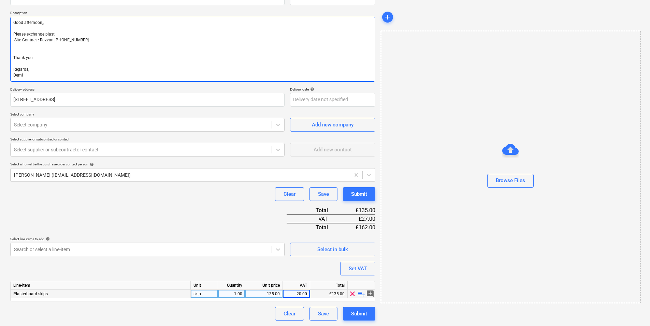
type textarea "x"
type textarea "Good afternoon,, Please exchange plaste Site Contact : Razvan +44 7501 645393 T…"
type textarea "x"
type textarea "Good afternoon,, Please exchange plaster Site Contact : Razvan +44 7501 645393 …"
type textarea "x"
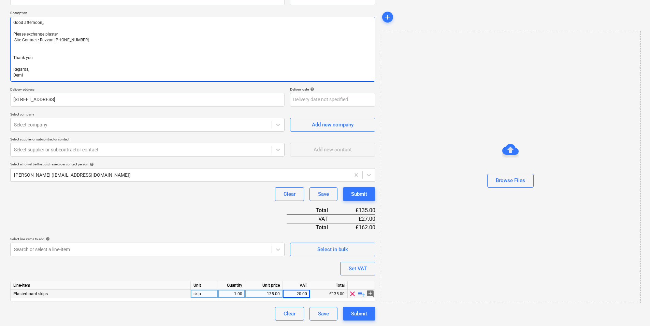
type textarea "Good afternoon,, Please exchange plasterb Site Contact : Razvan +44 7501 645393…"
type textarea "x"
type textarea "Good afternoon,, Please exchange plasterbo Site Contact : Razvan +44 7501 64539…"
type textarea "x"
type textarea "Good afternoon,, Please exchange plasterboa Site Contact : Razvan +44 7501 6453…"
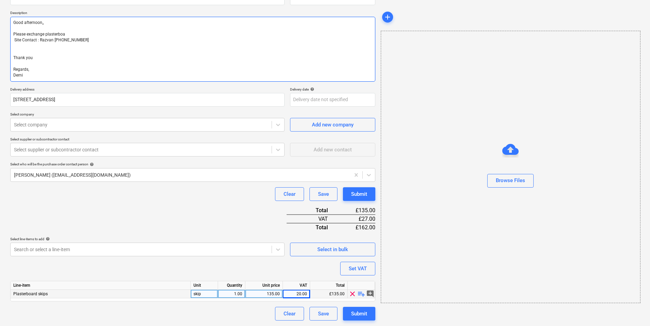
type textarea "x"
type textarea "Good afternoon,, Please exchange plasterboar Site Contact : Razvan +44 7501 645…"
type textarea "x"
type textarea "Good afternoon,, Please exchange plasterboard Site Contact : Razvan +44 7501 64…"
type textarea "x"
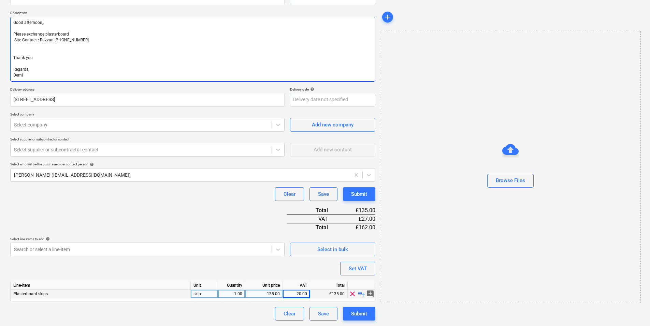
type textarea "Good afternoon,, Please exchange plasterboard Site Contact : Razvan +44 7501 64…"
type textarea "x"
type textarea "Good afternoon,, Please exchange plasterboard s Site Contact : Razvan +44 7501 …"
type textarea "x"
type textarea "Good afternoon,, Please exchange plasterboard ski Site Contact : Razvan +44 750…"
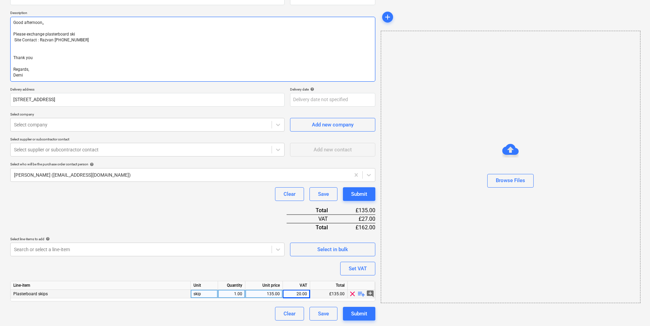
type textarea "x"
type textarea "Good afternoon,, Please exchange plasterboard skiu Site Contact : Razvan +44 75…"
type textarea "x"
type textarea "Good afternoon,, Please exchange plasterboard ski Site Contact : Razvan +44 750…"
type textarea "x"
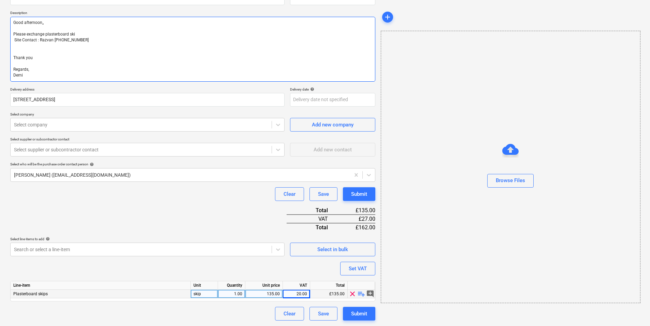
type textarea "Good afternoon,, Please exchange plasterboard skip Site Contact : Razvan +44 75…"
type textarea "x"
type textarea "Good afternoon,, Please exchange plasterboard skip Site Contact : Razvan +44 75…"
type textarea "x"
type textarea "Good afternoon,, Please exchange plasterboard skip f Site Contact : Razvan +44 …"
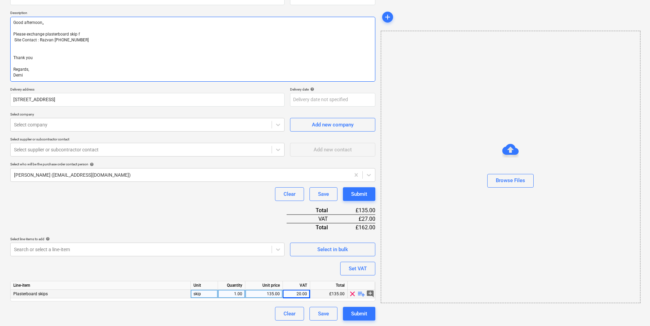
type textarea "x"
type textarea "Good afternoon,, Please exchange plasterboard skip fo Site Contact : Razvan +44…"
type textarea "x"
type textarea "Good afternoon,, Please exchange plasterboard skip for Site Contact : Razvan +4…"
type textarea "x"
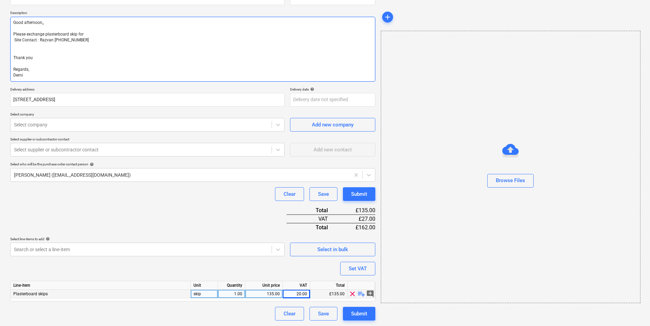
type textarea "Good afternoon,, Please exchange plasterboard skip for Site Contact : Razvan +4…"
type textarea "x"
type textarea "Good afternoon,, Please exchange plasterboard skip for 0 Site Contact : Razvan …"
type textarea "x"
type textarea "Good afternoon,, Please exchange plasterboard skip for 06 Site Contact : Razvan…"
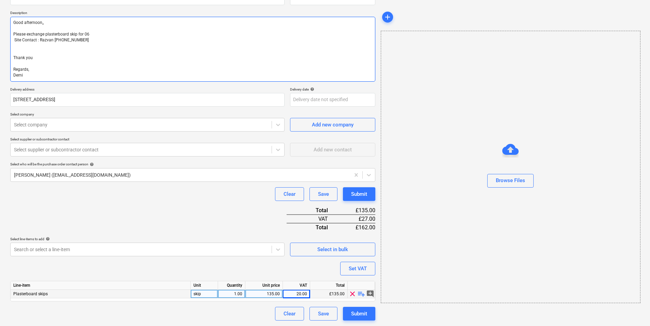
type textarea "x"
type textarea "Good afternoon,, Please exchange plasterboard skip for 06/ Site Contact : Razva…"
type textarea "x"
type textarea "Good afternoon,, Please exchange plasterboard skip for 06/1 Site Contact : Razv…"
type textarea "x"
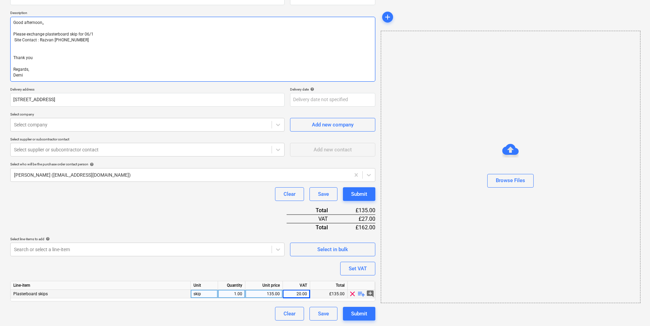
type textarea "Good afternoon,, Please exchange plasterboard skip for 06/10 Site Contact : Raz…"
type textarea "x"
drag, startPoint x: 118, startPoint y: 32, endPoint x: 0, endPoint y: 17, distance: 118.7
click at [0, 17] on div "Create new document Purchase order name help Purchase order Purchase order refe…" at bounding box center [325, 143] width 650 height 365
type textarea "Good afternoon,, Please exchange plasterboard skip for 06/10. Site Contact : Ra…"
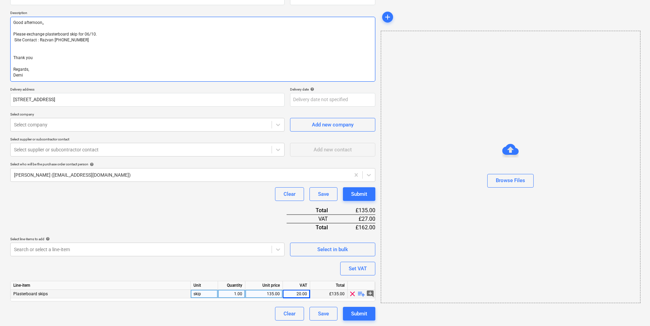
click at [127, 40] on textarea "Good afternoon,, Please exchange plasterboard skip for 06/10. Site Contact : Ra…" at bounding box center [192, 49] width 365 height 65
drag, startPoint x: 122, startPoint y: 34, endPoint x: 8, endPoint y: 30, distance: 114.4
click at [8, 30] on div "Create new document Purchase order name help Purchase order Purchase order refe…" at bounding box center [193, 143] width 371 height 359
paste textarea "Good afternoon, Please arrange to exchange the plasterboard skip on"
type textarea "x"
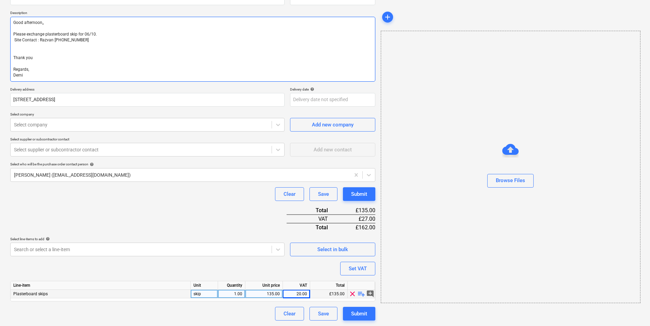
type textarea "Good afternoon,, Good afternoon, Please arrange to exchange the plasterboard sk…"
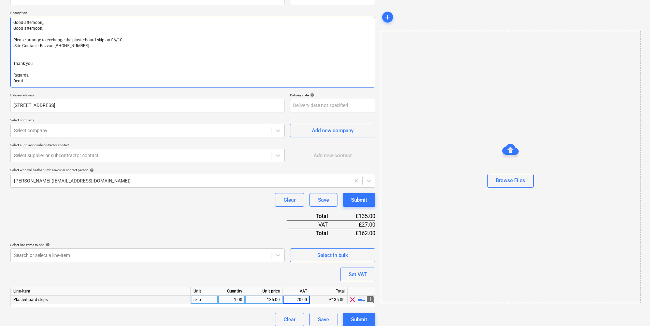
drag, startPoint x: 52, startPoint y: 29, endPoint x: 10, endPoint y: 30, distance: 41.7
click at [10, 30] on div "Create new document Purchase order name help Purchase order Purchase order refe…" at bounding box center [193, 146] width 371 height 365
type textarea "x"
type textarea "Good afternoon,, Please arrange to exchange the plasterboard skip on 06/10. Sit…"
type textarea "x"
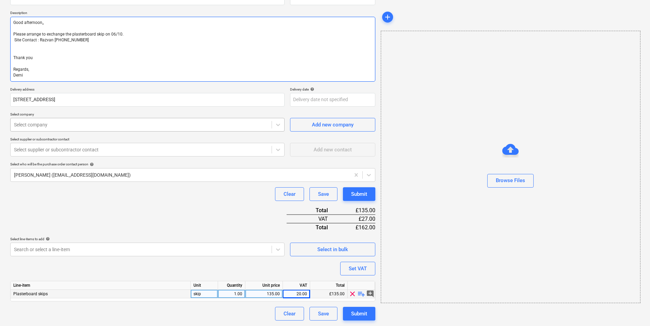
type textarea "Good afternoon,, Please arrange to exchange the plasterboard skip on 06/10. Sit…"
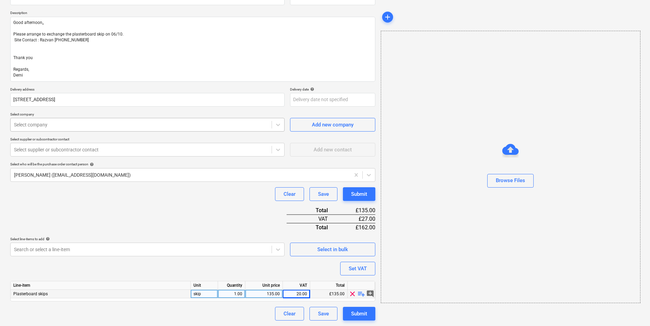
type textarea "x"
drag, startPoint x: 45, startPoint y: 127, endPoint x: 46, endPoint y: 123, distance: 4.9
click at [46, 126] on div at bounding box center [141, 124] width 254 height 7
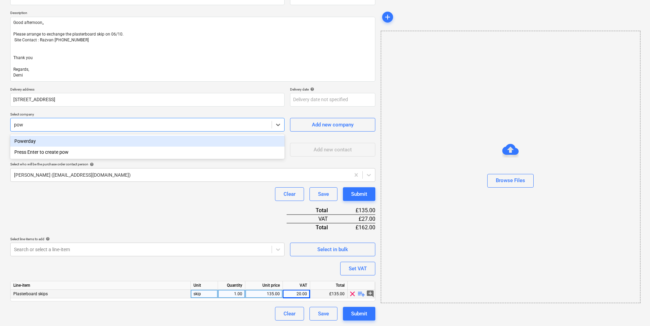
type input "powe"
type textarea "x"
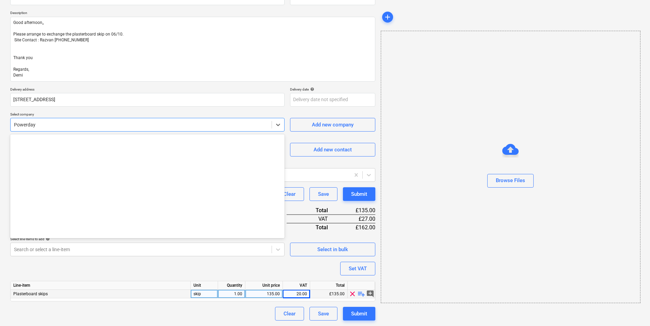
scroll to position [4504, 0]
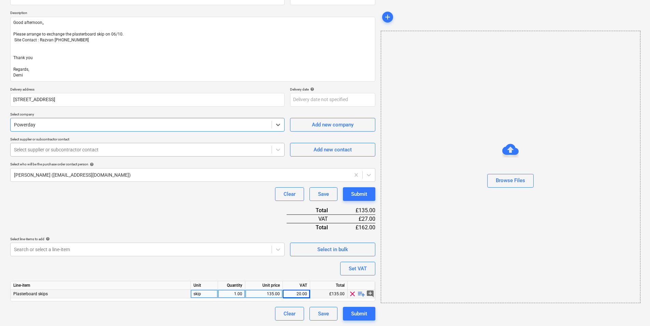
drag, startPoint x: 101, startPoint y: 152, endPoint x: 106, endPoint y: 155, distance: 5.7
click at [101, 152] on div at bounding box center [141, 149] width 254 height 7
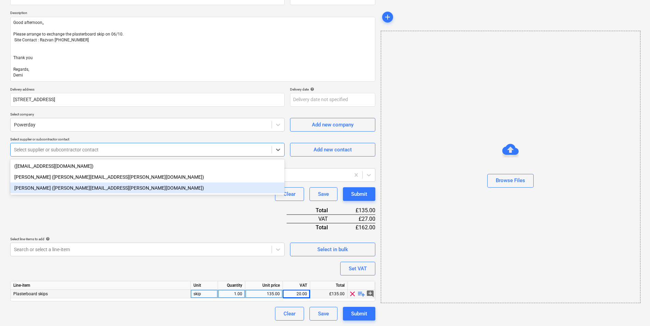
click at [81, 188] on div "Paul Devlin (paul.devlin@powerday.co.uk)" at bounding box center [147, 187] width 274 height 11
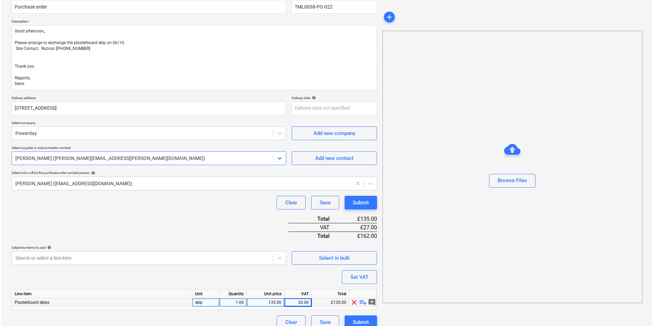
scroll to position [70, 0]
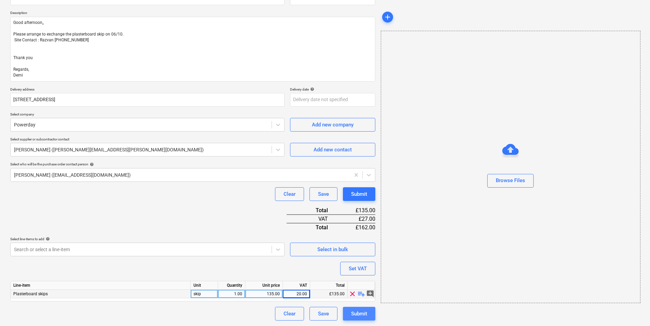
click at [353, 252] on div "Submit" at bounding box center [359, 313] width 16 height 9
type textarea "x"
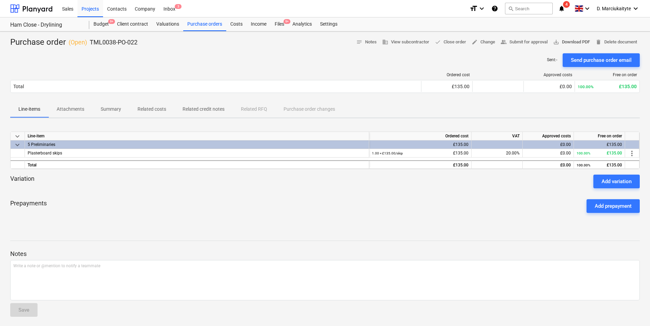
click at [519, 39] on span "save_alt Download PDF" at bounding box center [571, 42] width 37 height 8
drag, startPoint x: 112, startPoint y: 110, endPoint x: 104, endPoint y: 109, distance: 7.9
click at [112, 110] on p "Summary" at bounding box center [111, 108] width 20 height 7
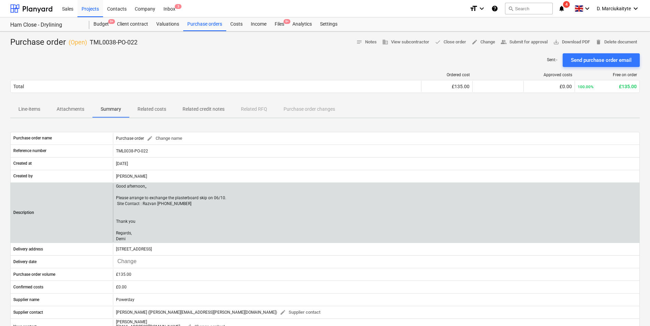
drag, startPoint x: 135, startPoint y: 238, endPoint x: 113, endPoint y: 189, distance: 53.5
click at [113, 189] on div "Good afternoon,, Please arrange to exchange the plasterboard skip on 06/10. Sit…" at bounding box center [376, 212] width 527 height 59
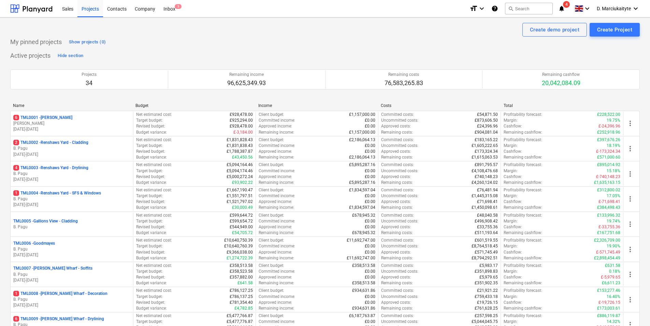
click at [428, 43] on div "My pinned projects Show projects (0)" at bounding box center [325, 42] width 630 height 11
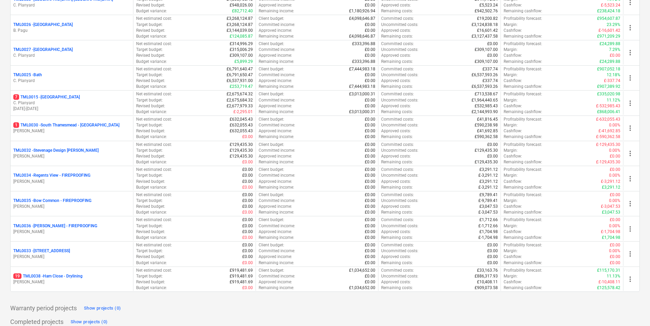
scroll to position [694, 0]
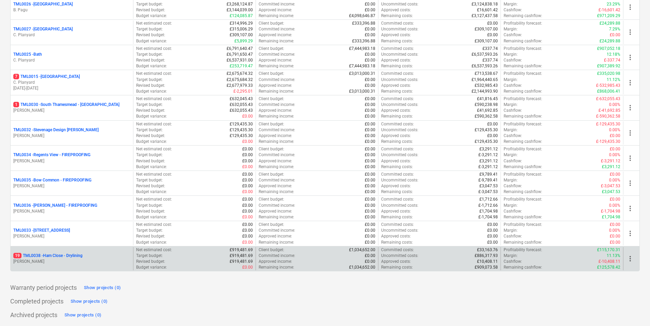
click at [61, 252] on div "19 TML0038 - Ham Close - Drylining [PERSON_NAME]" at bounding box center [72, 259] width 123 height 24
click at [45, 262] on p "[PERSON_NAME]" at bounding box center [71, 261] width 117 height 6
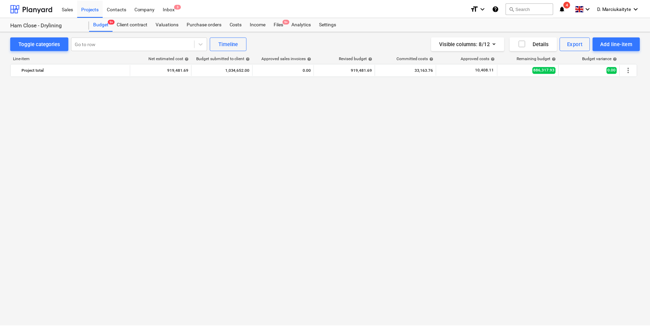
scroll to position [548, 0]
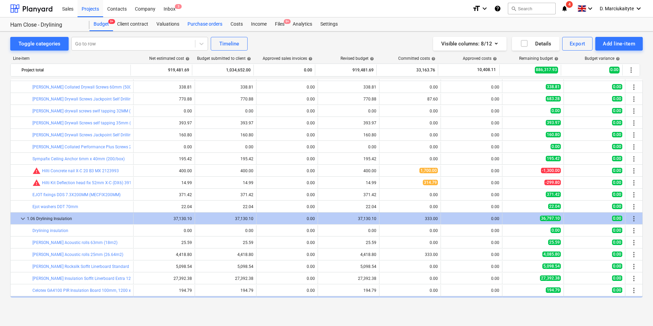
click at [222, 28] on div "Purchase orders" at bounding box center [204, 24] width 43 height 14
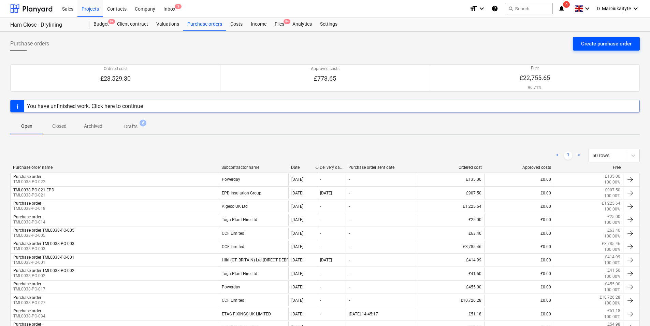
click at [578, 44] on button "Create purchase order" at bounding box center [606, 44] width 67 height 14
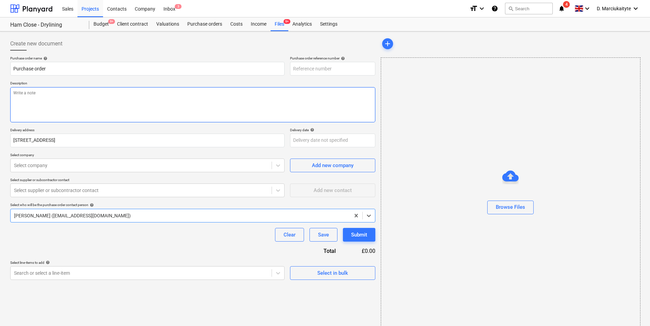
type textarea "x"
type input "TML0038-PO-047"
click at [359, 72] on input "TML0038-PO-047" at bounding box center [332, 69] width 85 height 14
type textarea "x"
type input "TML0038-PO-04"
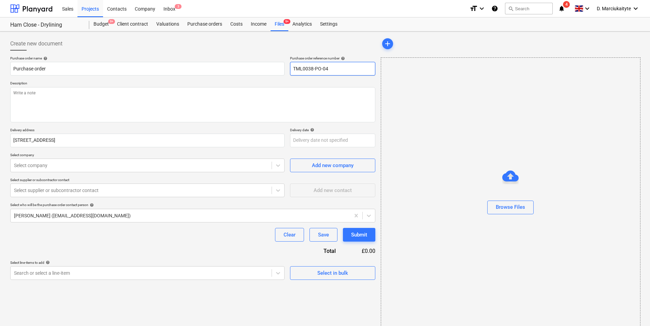
type textarea "x"
type input "TML0038-PO-0"
type textarea "x"
type input "TML0038-PO-02"
type textarea "x"
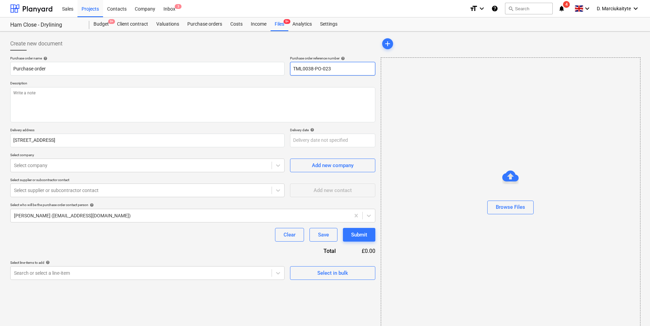
type input "TML0038-PO-023"
click at [348, 97] on textarea at bounding box center [192, 104] width 365 height 35
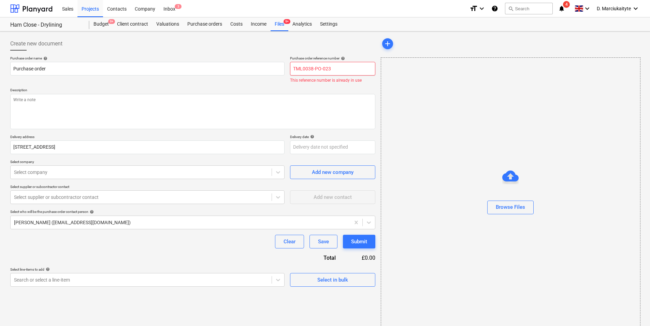
click at [341, 71] on input "TML0038-PO-023" at bounding box center [332, 69] width 85 height 14
type textarea "x"
type input "TML0038-PO-02"
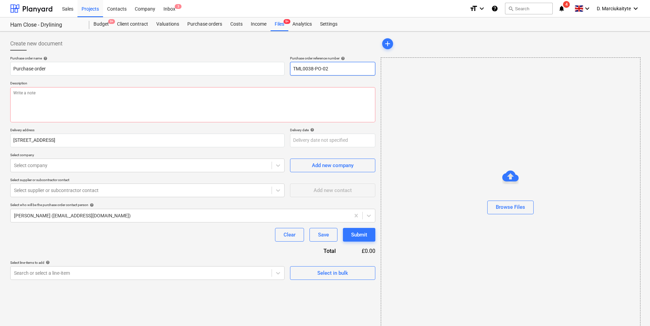
type textarea "x"
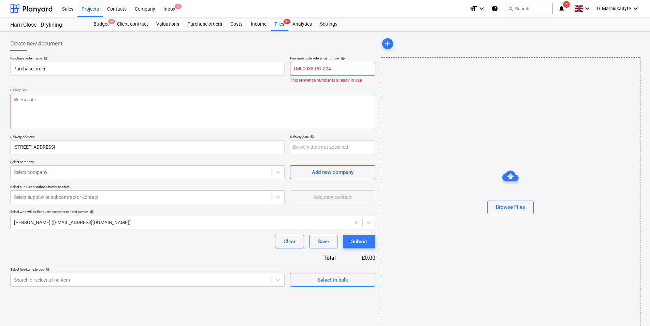
type input "TML0038-PO-024"
type textarea "x"
type input "TML0038-PO-02"
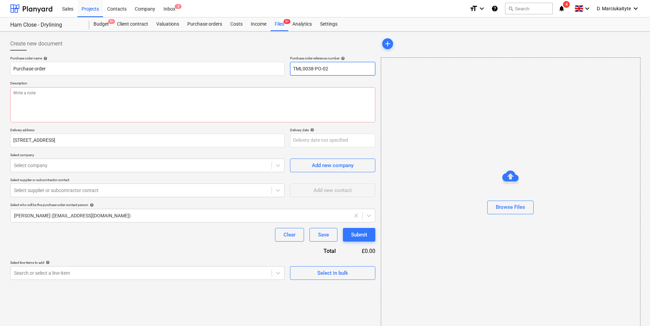
type textarea "x"
type input "TML0038-PO-0"
type textarea "x"
type input "TML0038-PO-04"
type textarea "x"
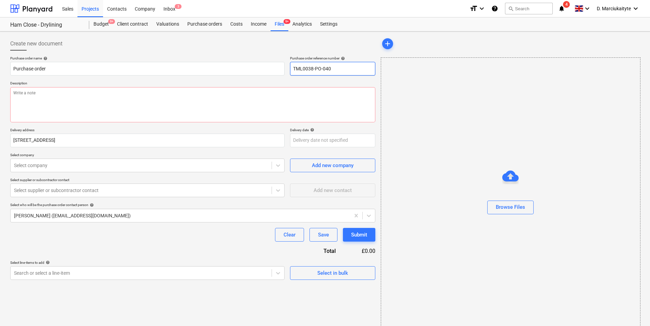
type input "TML0038-PO-040"
type textarea "x"
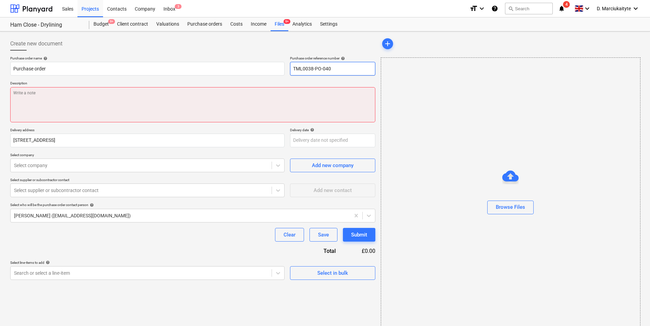
type input "TML0038-PO-040"
drag, startPoint x: 322, startPoint y: 100, endPoint x: 339, endPoint y: 84, distance: 22.5
click at [322, 100] on textarea at bounding box center [192, 104] width 365 height 35
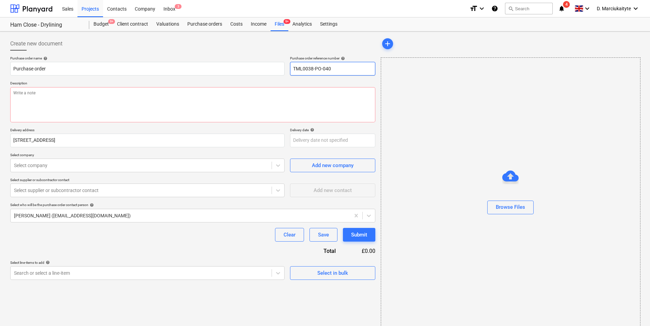
click at [356, 72] on input "TML0038-PO-040" at bounding box center [332, 69] width 85 height 14
type textarea "x"
type input "TML0038-PO-040"
type textarea "x"
type input "TML0038-PO-04"
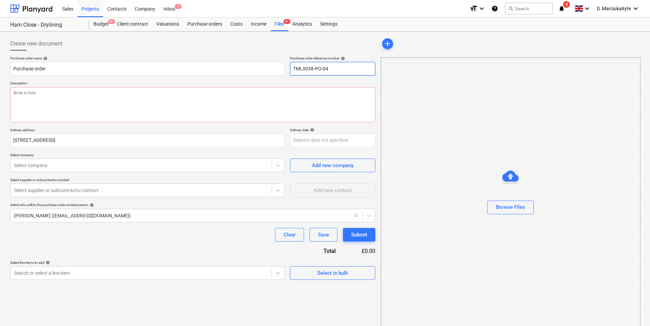
type textarea "x"
type input "TML0038-PO-0"
type textarea "x"
type input "TML0038-PO-03"
type textarea "x"
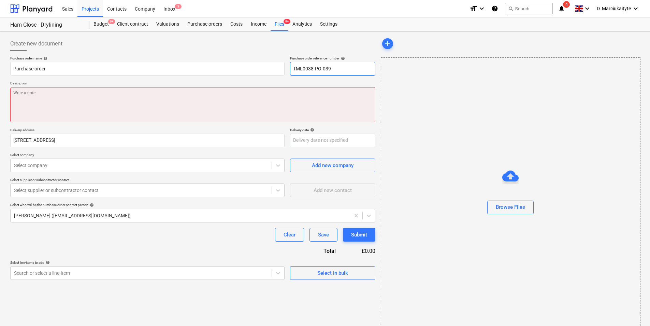
type input "TML0038-PO-039"
click at [356, 99] on textarea at bounding box center [192, 104] width 365 height 35
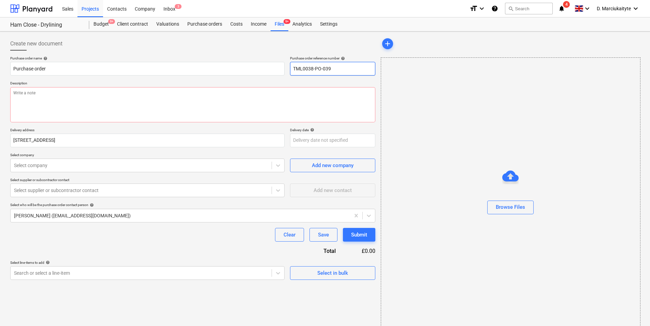
click at [334, 70] on input "TML0038-PO-039" at bounding box center [332, 69] width 85 height 14
type textarea "x"
type input "TML0038-PO-03"
type textarea "x"
type input "TML0038-PO-0"
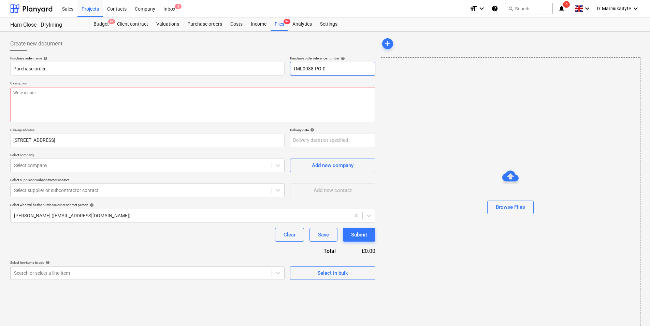
type textarea "x"
type input "TML0038-PO-02"
type textarea "x"
type input "TML0038-PO-025"
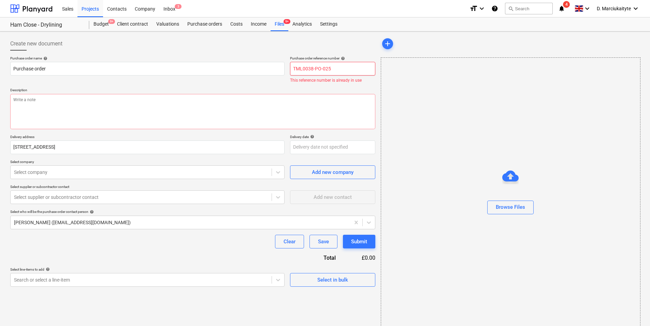
type textarea "x"
type input "TML0038-PO-02"
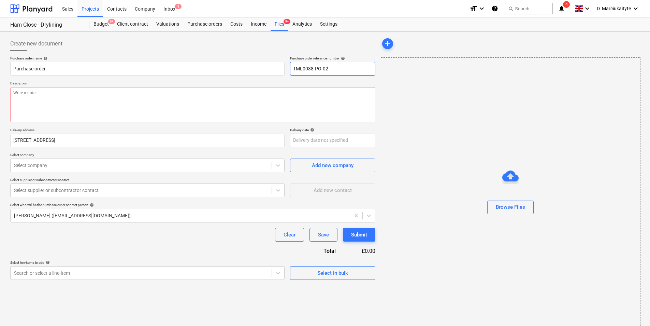
type textarea "x"
type input "TML0038-PO-026"
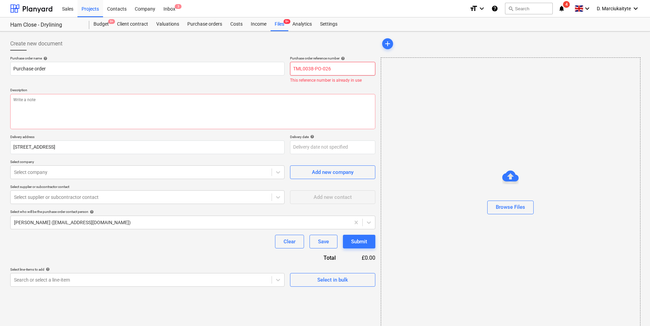
type textarea "x"
type input "TML0038-PO-02"
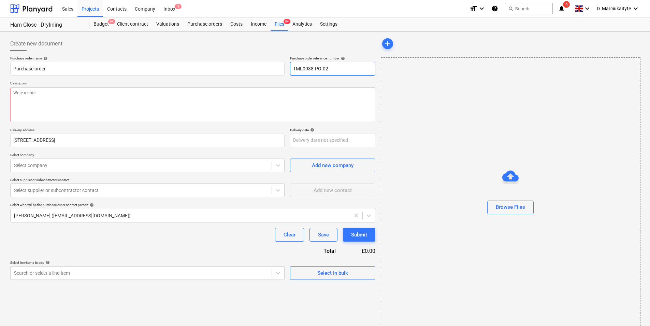
type textarea "x"
type input "TML0038-PO-027"
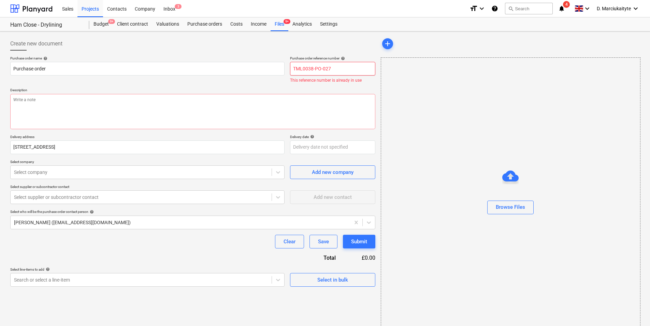
type textarea "x"
type input "TML0038-PO-02"
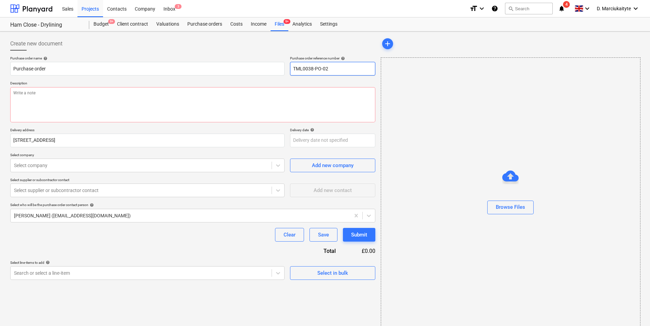
type textarea "x"
type input "TML0038-PO-028"
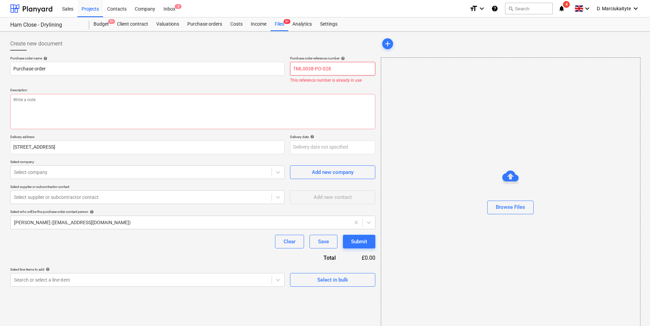
type textarea "x"
type input "TML0038-PO-02"
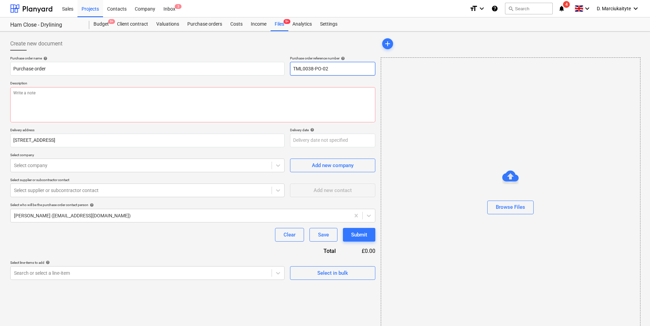
type textarea "x"
type input "TML0038-PO-029"
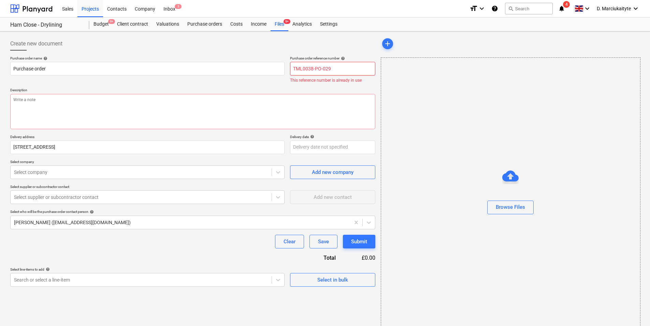
type textarea "x"
type input "TML0038-PO-02"
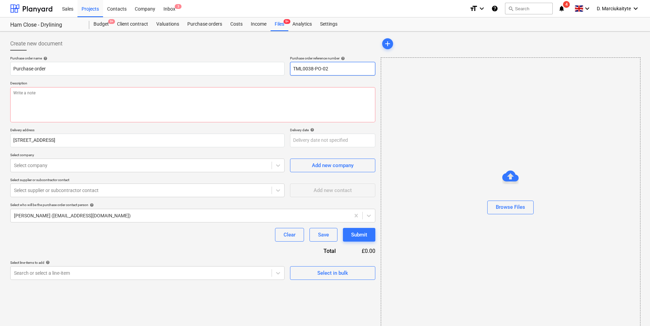
type textarea "x"
type input "TML0038-PO-0"
type textarea "x"
type input "TML0038-PO-03"
type textarea "x"
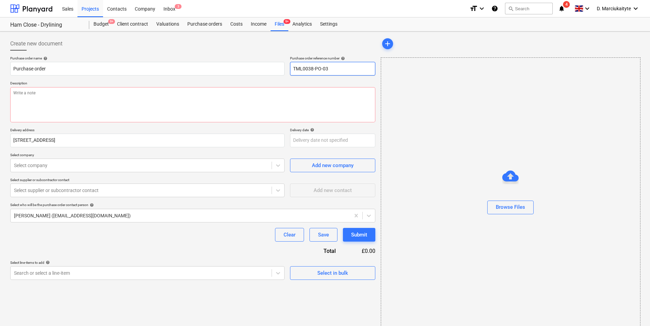
type input "TML0038-PO-030"
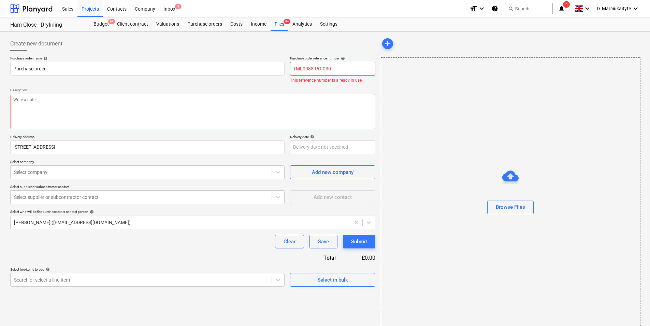
type textarea "x"
type input "TML0038-PO-03"
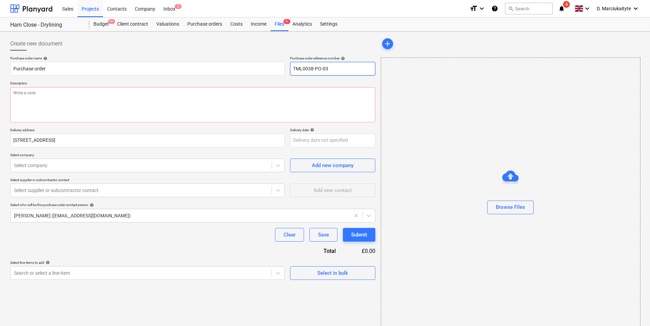
type textarea "x"
type input "TML0038-PO-0"
type textarea "x"
type input "TML0038-PO-03"
type textarea "x"
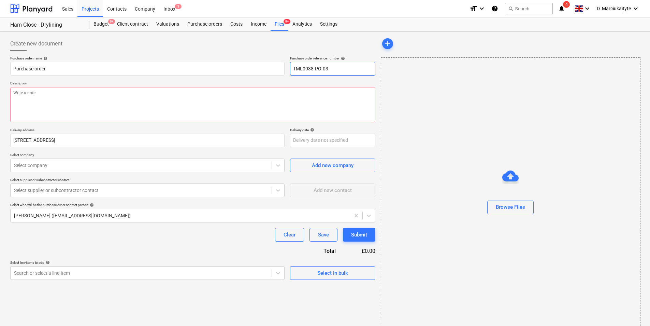
type input "TML0038-PO-031"
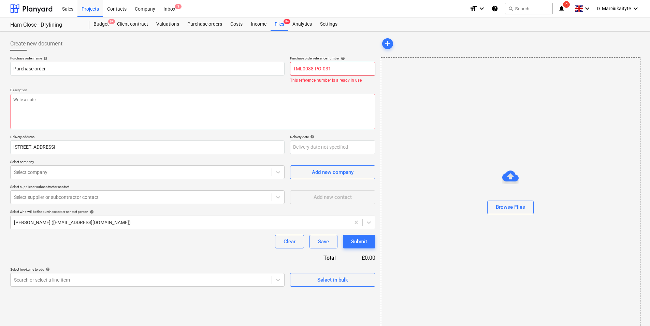
type textarea "x"
type input "TML0038-PO-03"
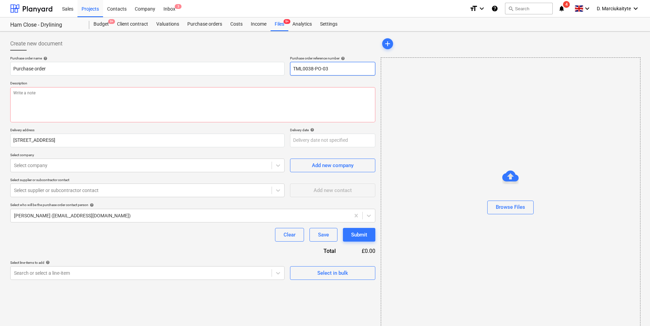
type textarea "x"
type input "TML0038-PO-033"
type textarea "x"
type input "TML0038-PO-03"
type textarea "x"
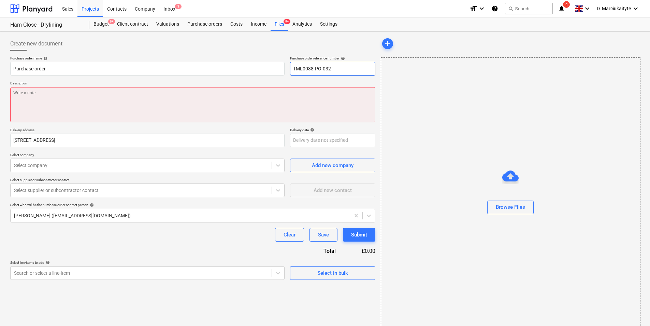
type input "TML0038-PO-032"
click at [145, 114] on textarea at bounding box center [192, 104] width 365 height 35
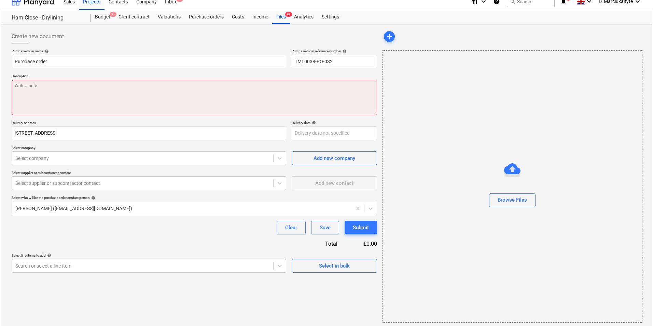
scroll to position [9, 0]
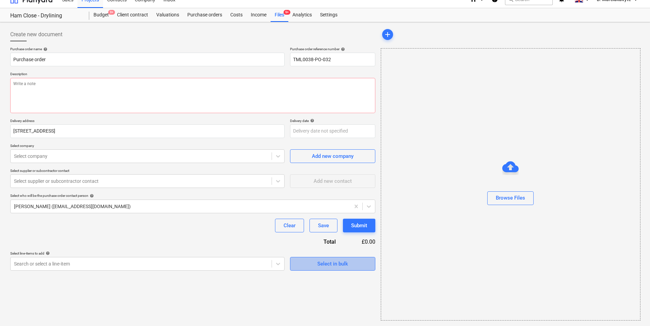
click at [324, 260] on div "Select in bulk" at bounding box center [332, 263] width 31 height 9
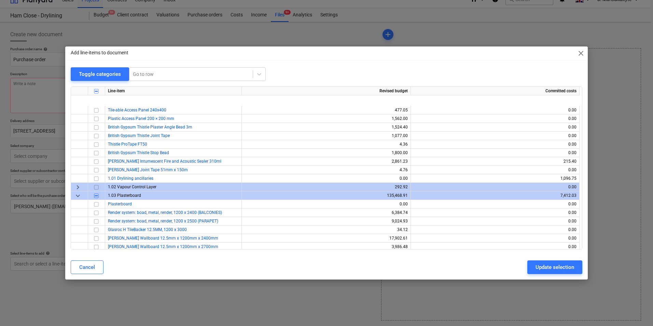
scroll to position [0, 0]
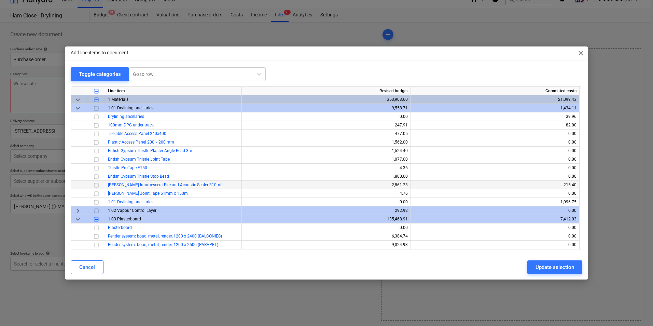
click at [95, 184] on input "checkbox" at bounding box center [96, 185] width 8 height 8
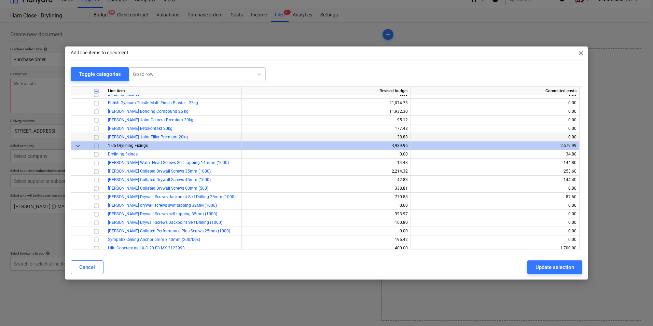
scroll to position [341, 0]
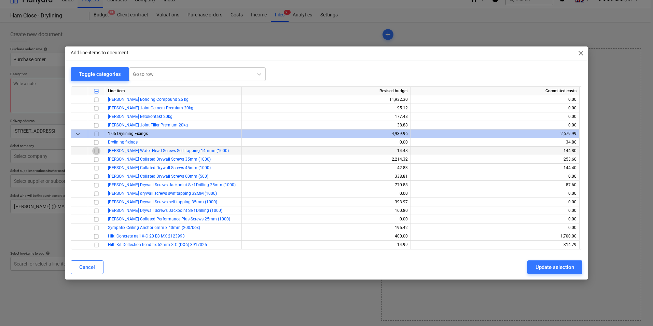
click at [96, 151] on input "checkbox" at bounding box center [96, 151] width 8 height 8
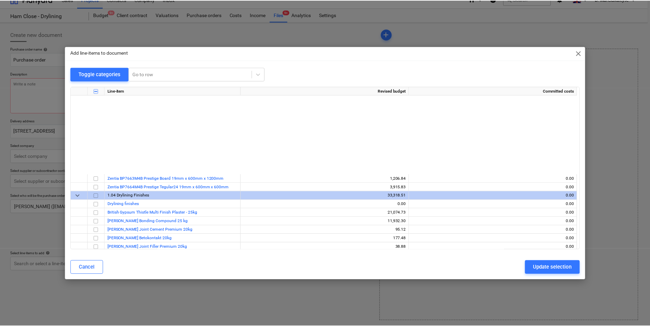
scroll to position [205, 0]
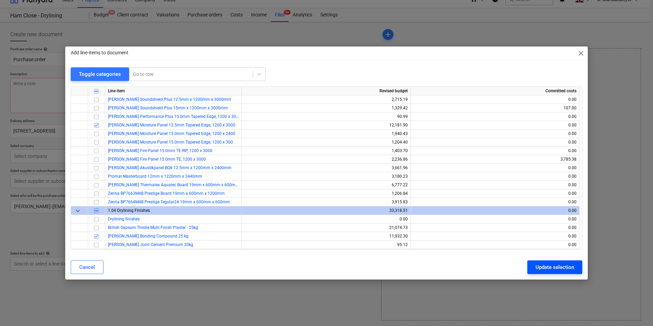
click at [541, 264] on div "Update selection" at bounding box center [554, 266] width 39 height 9
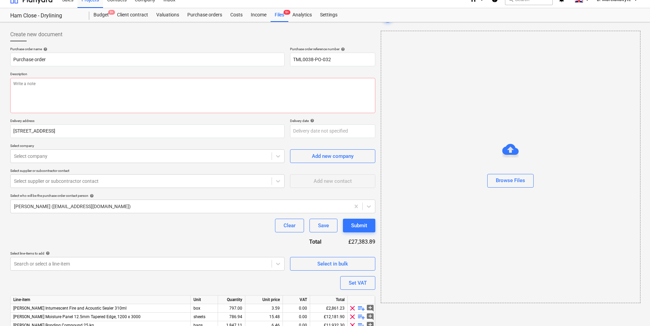
scroll to position [66, 0]
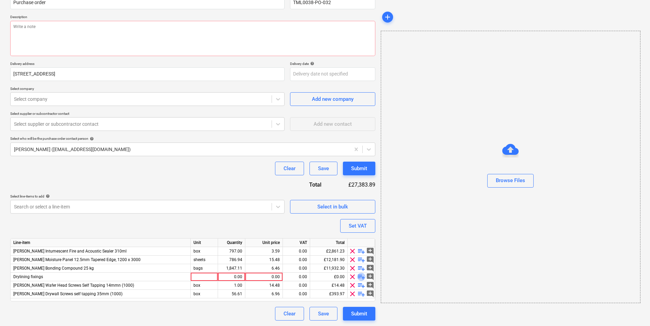
click at [360, 274] on span "playlist_add" at bounding box center [361, 276] width 8 height 8
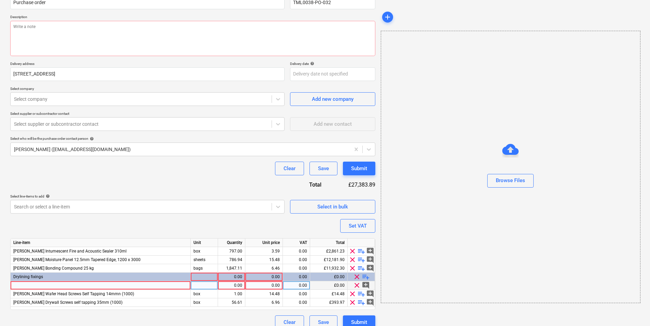
type textarea "x"
click at [77, 282] on div at bounding box center [101, 285] width 180 height 9
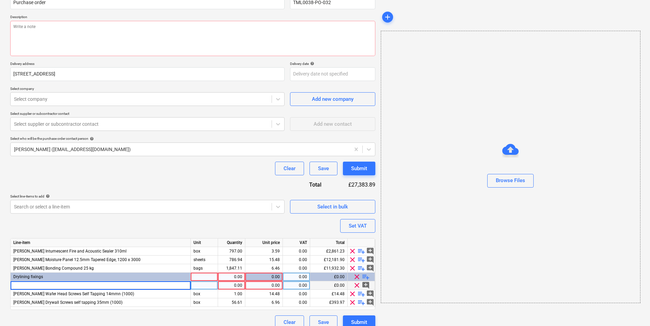
type input "[PERSON_NAME] Drywall Screws self tapping 45mm (1000)"
type textarea "x"
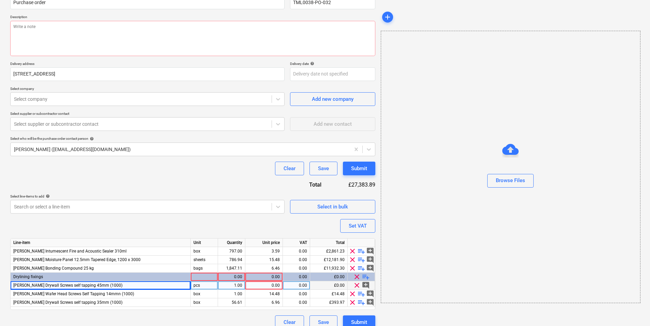
click at [216, 283] on div "pcs" at bounding box center [204, 285] width 27 height 9
type input "box"
type textarea "x"
type input "20"
type textarea "x"
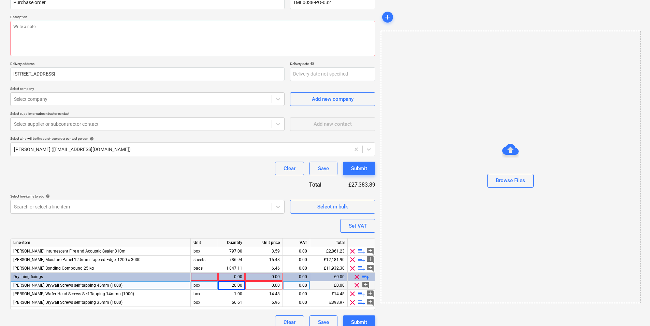
drag, startPoint x: 200, startPoint y: 283, endPoint x: 200, endPoint y: 287, distance: 4.4
click at [200, 287] on div "box" at bounding box center [204, 285] width 27 height 9
click at [196, 277] on div at bounding box center [204, 276] width 27 height 9
type input "box"
type textarea "x"
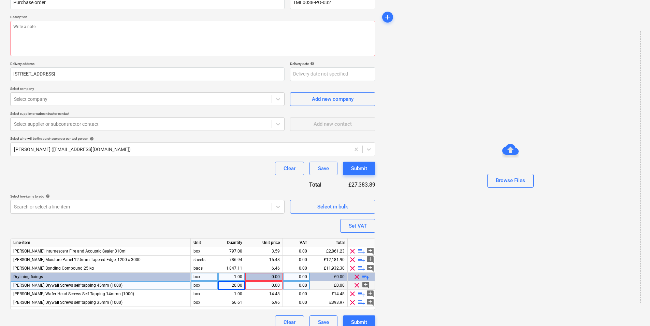
click at [304, 284] on div "0.00" at bounding box center [297, 285] width 22 height 9
type input "20"
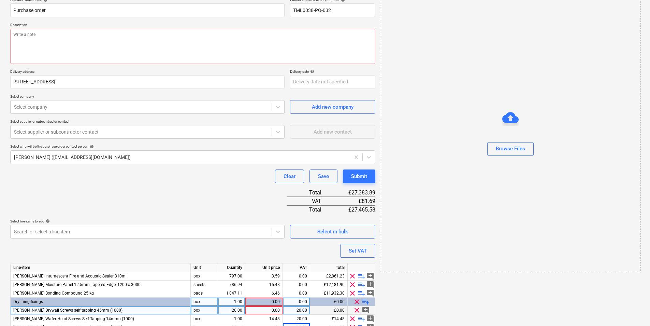
scroll to position [92, 0]
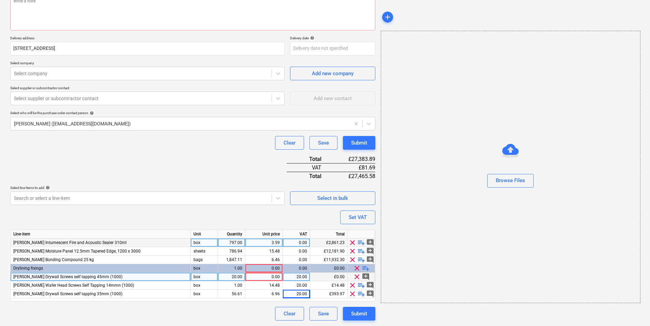
click at [226, 240] on div "797.00" at bounding box center [232, 242] width 22 height 9
type textarea "x"
click at [74, 71] on div at bounding box center [141, 73] width 254 height 7
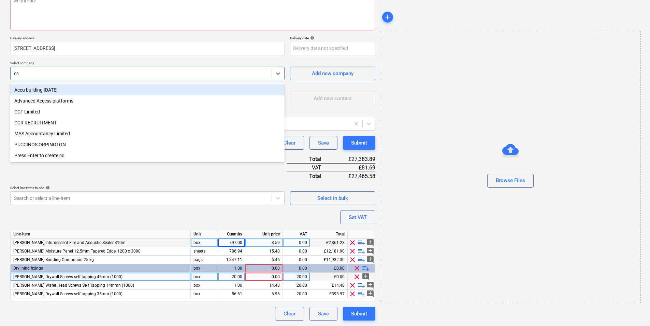
type input "ccf"
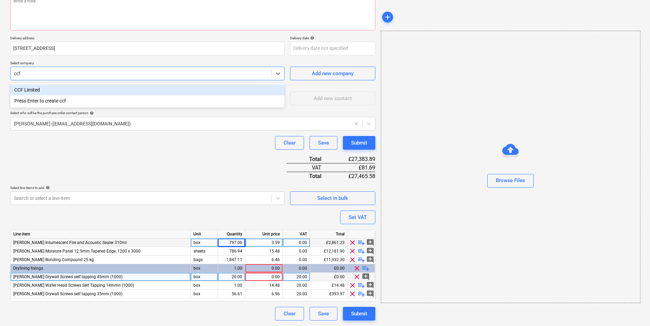
type textarea "x"
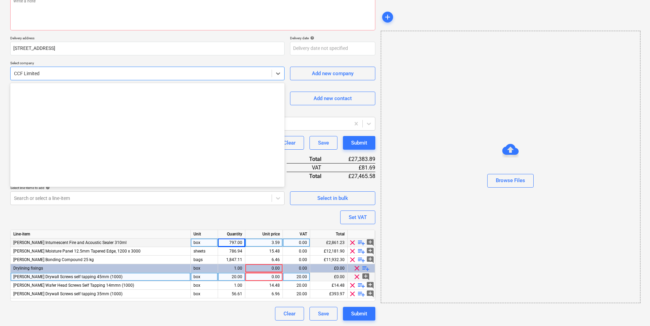
scroll to position [1099, 0]
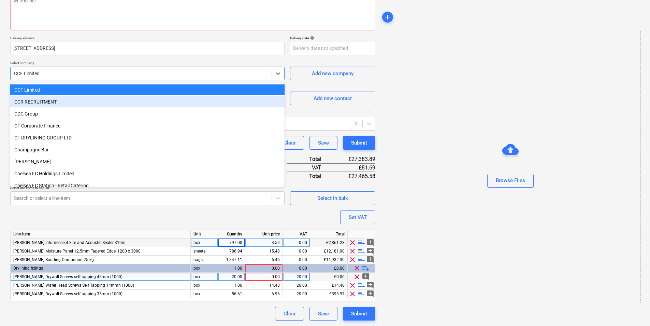
type textarea "x"
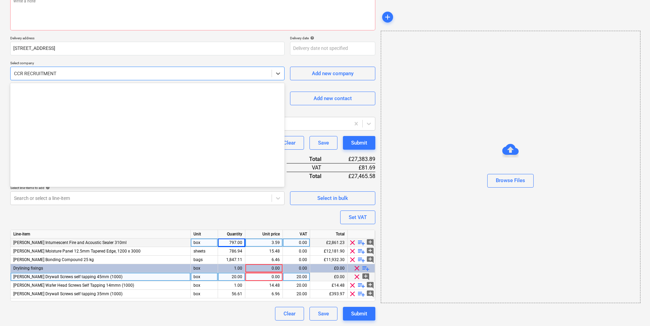
scroll to position [1111, 0]
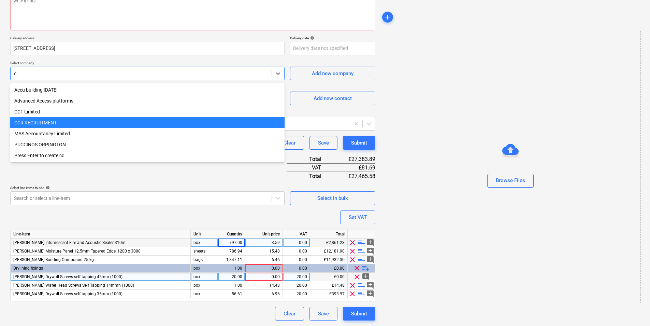
type input "cc"
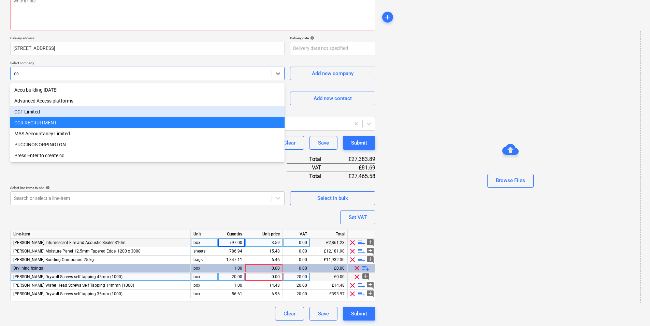
type textarea "x"
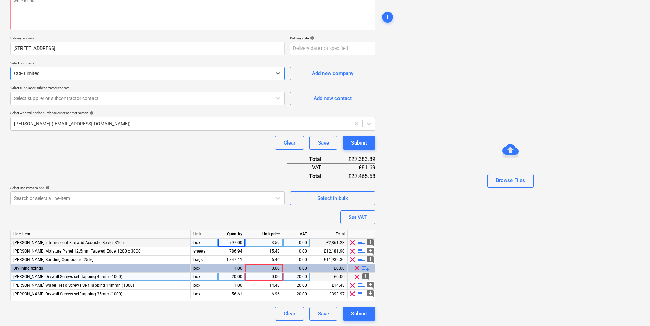
type textarea "x"
type input "tr"
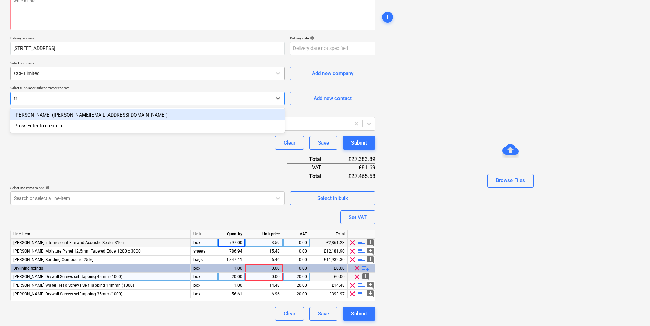
type textarea "x"
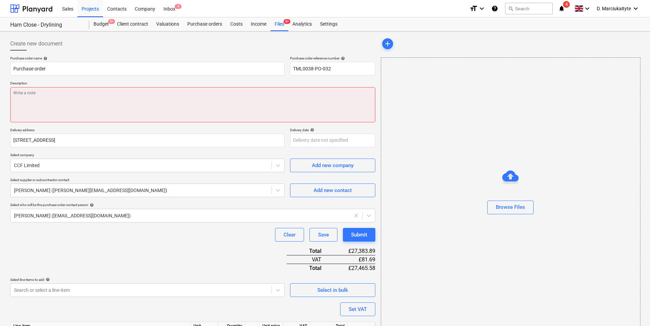
click at [47, 96] on textarea at bounding box center [192, 104] width 365 height 35
paste textarea "Afternoon, Please proceed with attahced order. Change site contact to : Razvan …"
type textarea "x"
type textarea "Afternoon, Please proceed with attahced order. Change site contact to : Razvan …"
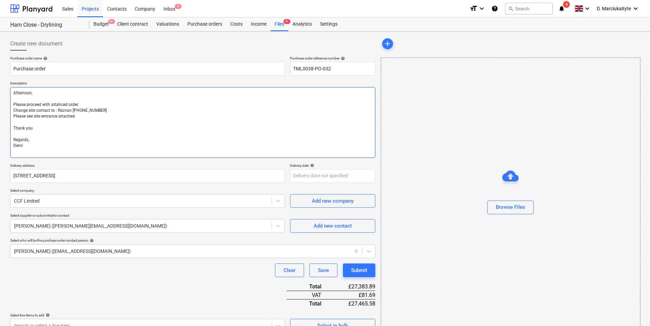
type textarea "x"
type textarea "Afternoon, Please proceed with attahced order. Change site contact to : Razvan …"
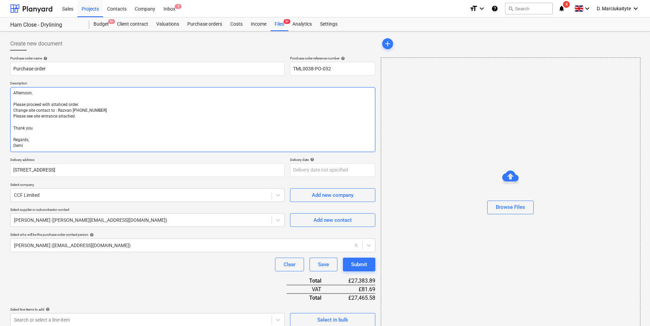
click at [73, 118] on textarea "Afternoon, Please proceed with attahced order. Change site contact to : Razvan …" at bounding box center [192, 119] width 365 height 65
drag, startPoint x: 77, startPoint y: 118, endPoint x: 7, endPoint y: 117, distance: 70.0
click at [7, 117] on div "Create new document Purchase order name help Purchase order Purchase order refe…" at bounding box center [325, 239] width 650 height 416
type textarea "x"
type textarea "Afternoon, Please proceed with attahced order. Change site contact to : Razvan …"
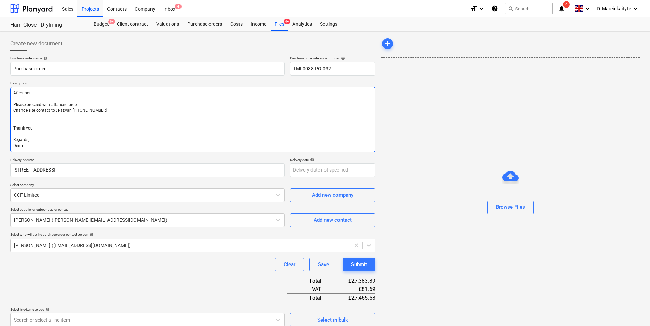
drag, startPoint x: 26, startPoint y: 112, endPoint x: 7, endPoint y: 113, distance: 18.8
click at [7, 113] on div "Create new document Purchase order name help Purchase order Purchase order refe…" at bounding box center [325, 239] width 650 height 416
drag, startPoint x: 28, startPoint y: 112, endPoint x: 20, endPoint y: 111, distance: 7.5
click at [20, 111] on textarea "Afternoon, Please proceed with attahced order. Change site contact to : Razvan …" at bounding box center [192, 119] width 365 height 65
type textarea "x"
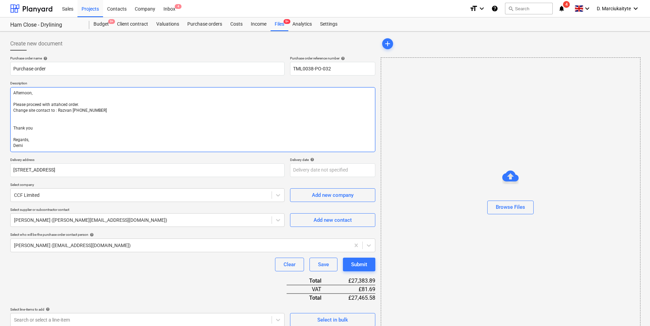
type textarea "Afternoon, Please proceed with attahced order. Chasite contact to : Razvan [PHO…"
drag, startPoint x: 62, startPoint y: 104, endPoint x: 200, endPoint y: 105, distance: 137.2
click at [69, 104] on textarea "Afternoon, Please proceed with attahced order. Chasite contact to : Razvan [PHO…" at bounding box center [192, 119] width 365 height 65
type textarea "x"
type textarea "Afternoon, Please proceed with attahcorder. Chasite contact to : Razvan [PHONE_…"
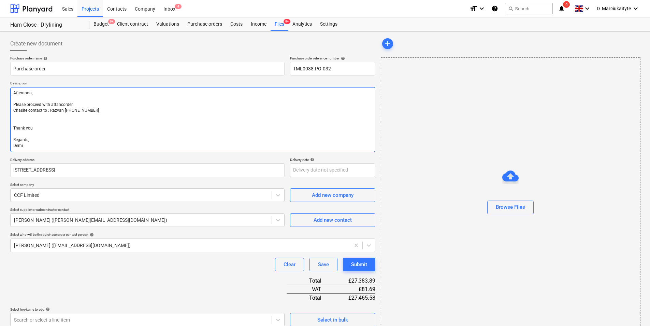
type textarea "x"
type textarea "Afternoon, Please proceed with attahorder. Chasite contact to : Razvan [PHONE_N…"
type textarea "x"
type textarea "Afternoon, Please proceed with attaheorder. Chasite contact to : Razvan [PHONE_…"
type textarea "x"
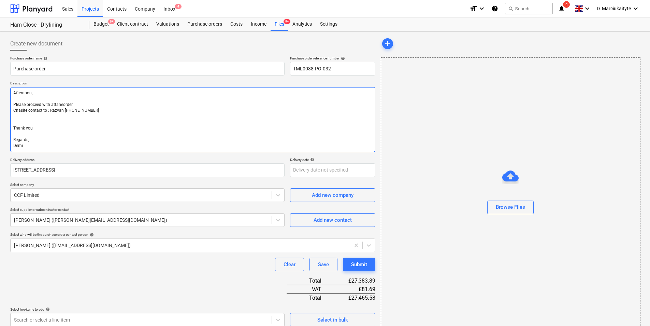
type textarea "Afternoon, Please proceed with attahedorder. Chasite contact to : Razvan [PHONE…"
type textarea "x"
type textarea "Afternoon, Please proceed with attahed order. Chasite contact to : Razvan [PHON…"
type textarea "x"
type textarea "Afternoon, Please proceed with attached order. Chasite contact to : Razvan [PHO…"
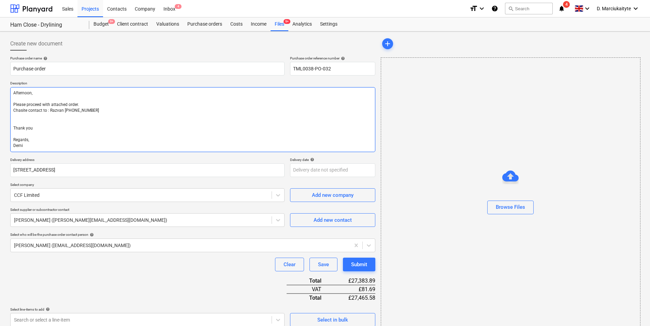
type textarea "x"
type textarea "Afternoon, Please proceed with attached order. [DEMOGRAPHIC_DATA] contact to : …"
type textarea "x"
type textarea "Afternoon, Please proceed with attached order. Chite contact to : Razvan [PHONE…"
type textarea "x"
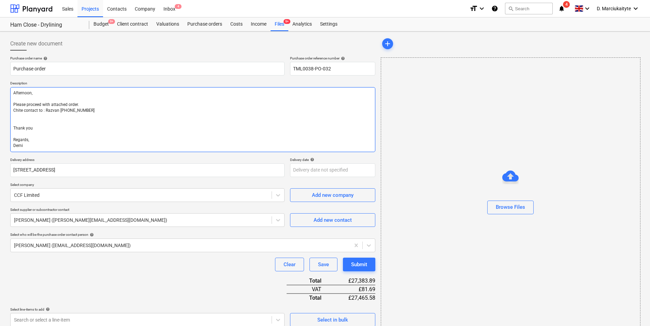
type textarea "Afternoon, Please proceed with attached order. Cite contact to : Razvan [PHONE_…"
type textarea "x"
type textarea "Afternoon, Please proceed with attached order. ite contact to : Razvan [PHONE_N…"
type textarea "x"
type textarea "Afternoon, Please proceed with attached order. Site contact to : Razvan [PHONE_…"
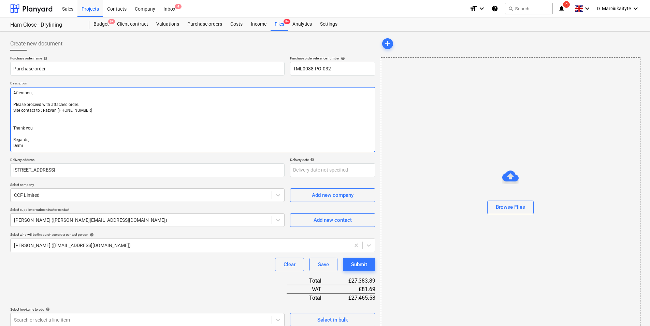
click at [39, 110] on textarea "Afternoon, Please proceed with attached order. Site contact to : Razvan [PHONE_…" at bounding box center [192, 119] width 365 height 65
type textarea "x"
type textarea "Afternoon, Please proceed with attached order. Site contact t : Razvan [PHONE_N…"
type textarea "x"
type textarea "Afternoon, Please proceed with attached order. Site contact : Razvan [PHONE_NUM…"
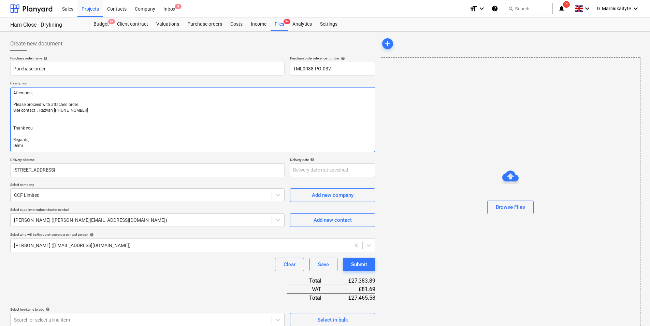
type textarea "x"
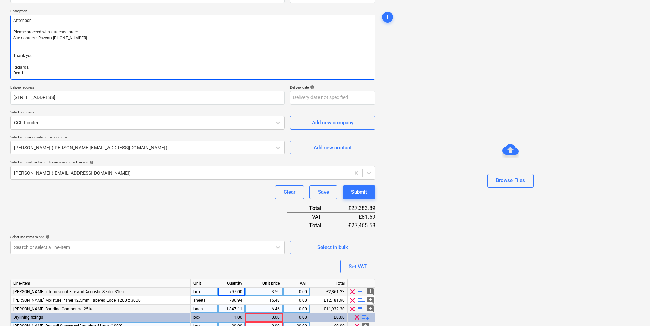
scroll to position [122, 0]
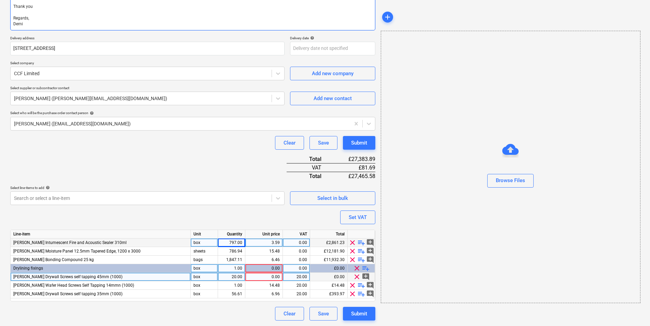
type textarea "Afternoon, Please proceed with attached order. Site contact : Razvan [PHONE_NUM…"
click at [82, 265] on div "Drylining fixings" at bounding box center [101, 268] width 180 height 9
click at [73, 268] on div "Drylining fixings" at bounding box center [101, 268] width 180 height 9
click at [364, 268] on span "playlist_add" at bounding box center [366, 268] width 8 height 8
type textarea "x"
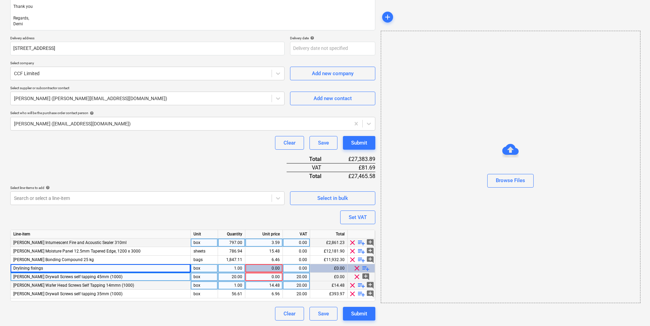
click at [228, 285] on div "1.00" at bounding box center [232, 285] width 22 height 9
type input "10"
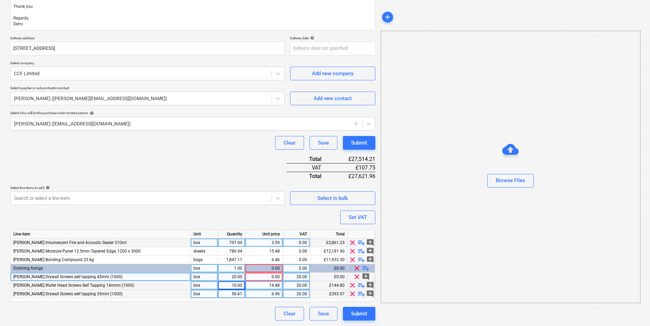
type textarea "x"
click at [228, 291] on div "56.61" at bounding box center [232, 293] width 22 height 9
type input "10"
type textarea "x"
click at [240, 242] on div "797.00" at bounding box center [232, 242] width 22 height 9
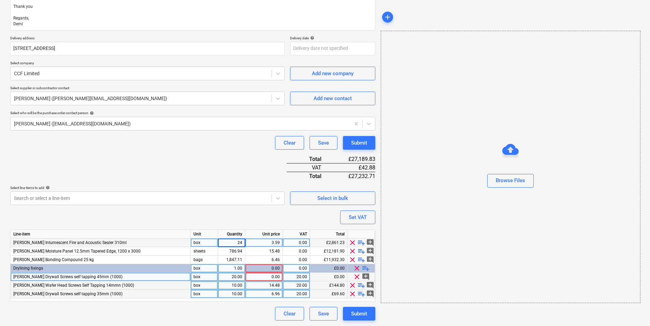
type input "240"
type textarea "x"
click at [236, 256] on div "1,847.11" at bounding box center [232, 259] width 22 height 9
type input "20"
type textarea "x"
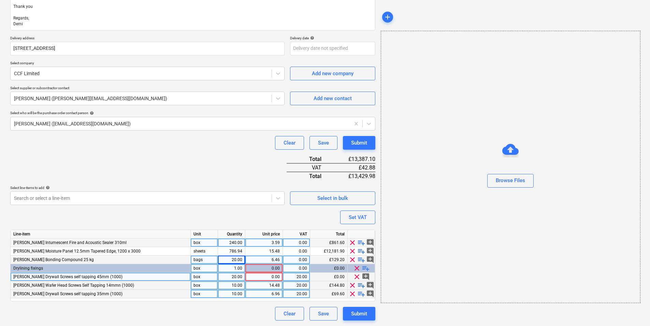
click at [233, 243] on div "240.00" at bounding box center [232, 242] width 22 height 9
type input "140"
type textarea "x"
type input "240"
type textarea "x"
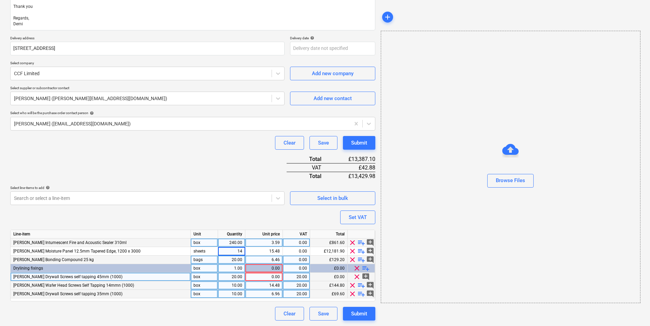
type input "140"
type textarea "x"
click at [303, 243] on div "0.00" at bounding box center [297, 242] width 22 height 9
type input "20"
type textarea "x"
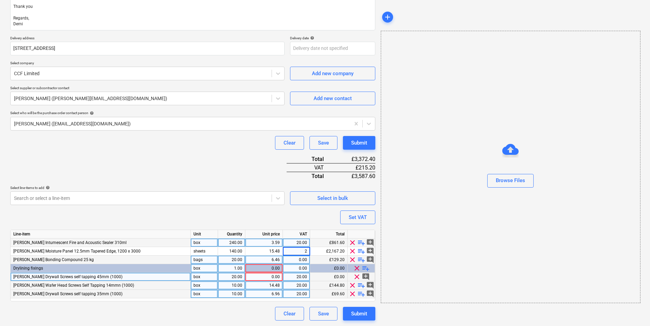
type input "20"
type textarea "x"
type input "020"
type textarea "x"
type input "20"
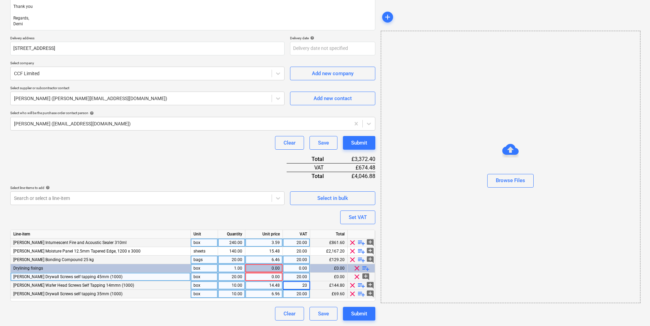
type textarea "x"
type input "20"
click at [362, 313] on div "Submit" at bounding box center [359, 313] width 16 height 9
type textarea "x"
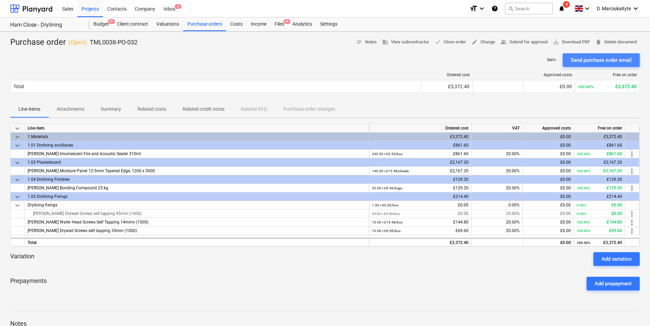
click at [587, 63] on div "Send purchase order email" at bounding box center [601, 60] width 61 height 9
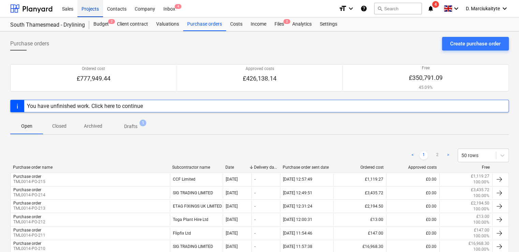
click at [93, 11] on div "Projects" at bounding box center [90, 8] width 26 height 17
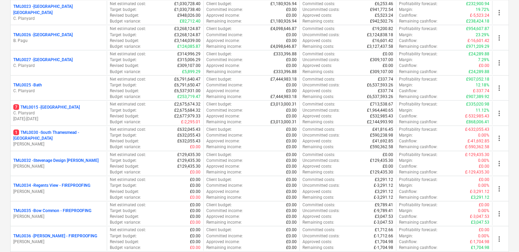
scroll to position [765, 0]
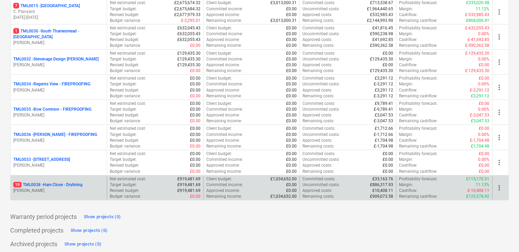
click at [57, 188] on p "[PERSON_NAME]" at bounding box center [58, 191] width 91 height 6
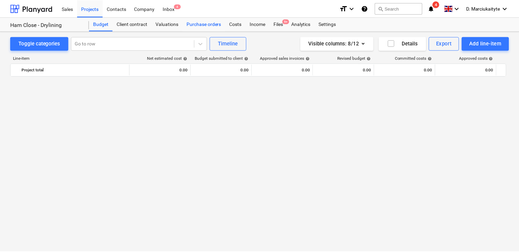
scroll to position [1265, 0]
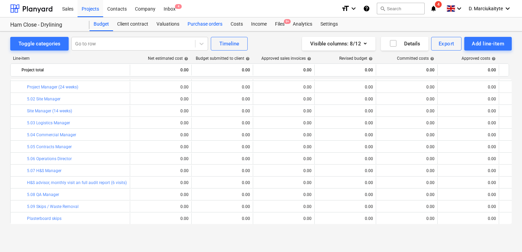
click at [194, 25] on div "Purchase orders" at bounding box center [204, 24] width 43 height 14
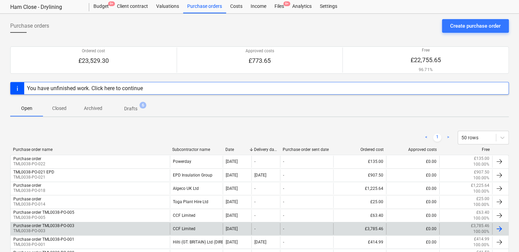
scroll to position [34, 0]
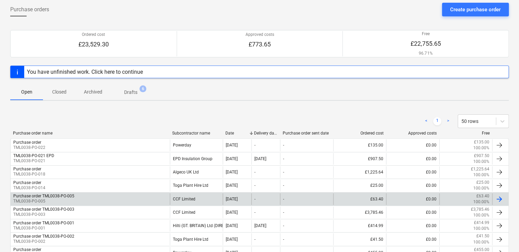
click at [154, 199] on div "Purchase order TML0038-PO-005 TML0038-PO-005" at bounding box center [90, 199] width 159 height 12
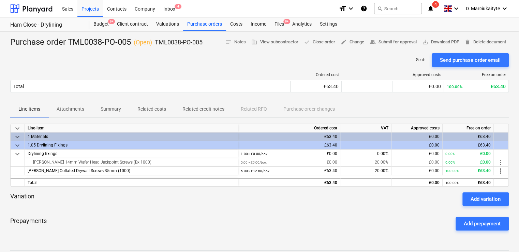
click at [120, 105] on p "Summary" at bounding box center [111, 108] width 20 height 7
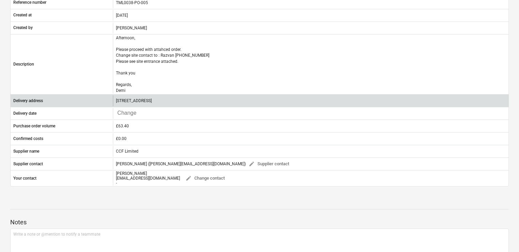
scroll to position [137, 0]
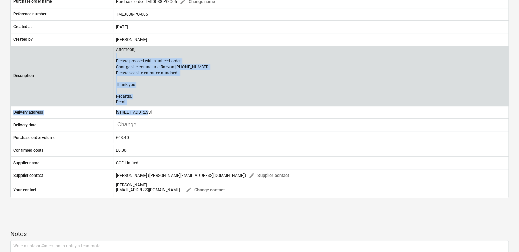
drag, startPoint x: 142, startPoint y: 106, endPoint x: 119, endPoint y: 58, distance: 53.9
click at [119, 58] on div "Purchase order name Purchase order TML0038-PO-005 edit Change name Reference nu…" at bounding box center [259, 96] width 499 height 203
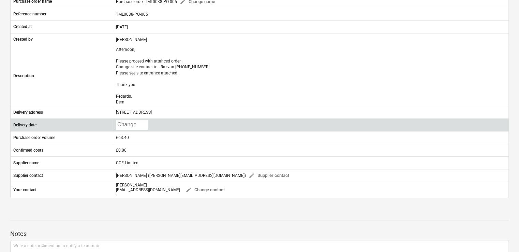
drag, startPoint x: 119, startPoint y: 58, endPoint x: 179, endPoint y: 120, distance: 86.2
click at [179, 120] on div "Press the down arrow key to interact with the calendar and select a date. Press…" at bounding box center [311, 124] width 396 height 11
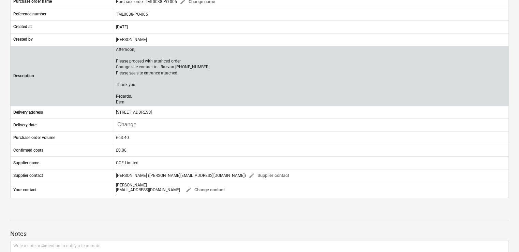
drag, startPoint x: 136, startPoint y: 101, endPoint x: 106, endPoint y: 47, distance: 62.0
click at [106, 47] on div "Description Afternoon, Please proceed with attahced order. Change site contact …" at bounding box center [260, 76] width 498 height 59
copy div "Afternoon, Please proceed with attahced order. Change site contact to : Razvan …"
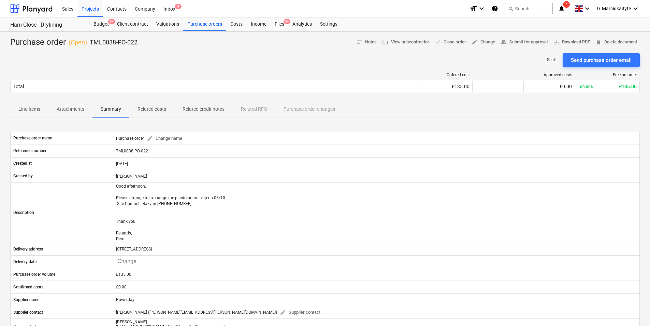
click at [26, 115] on button "Line-items" at bounding box center [29, 109] width 38 height 16
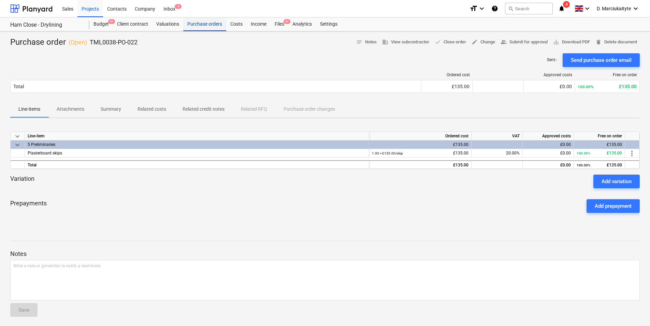
click at [198, 28] on div "Purchase orders" at bounding box center [204, 24] width 43 height 14
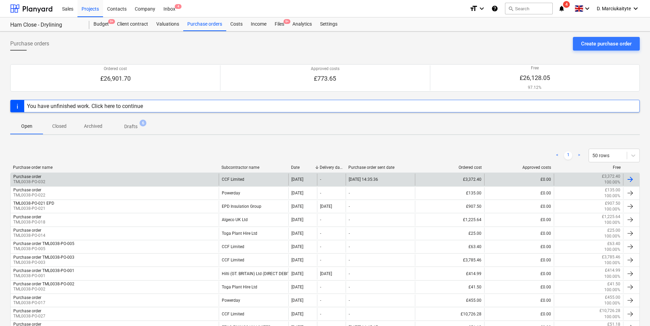
click at [80, 180] on div "Purchase order TML0038-PO-032" at bounding box center [115, 179] width 208 height 12
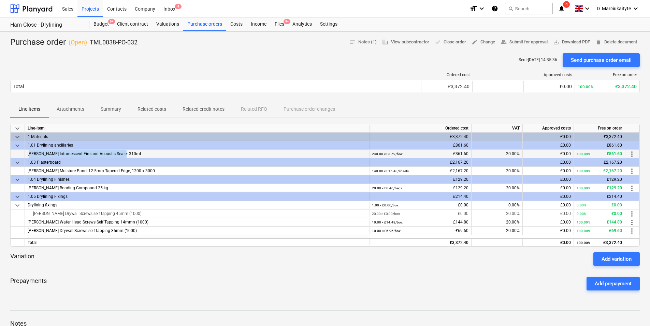
drag, startPoint x: 133, startPoint y: 153, endPoint x: 25, endPoint y: 153, distance: 108.2
click at [25, 153] on div "Knauf Intumescent Fire and Acoustic Sealer 310ml" at bounding box center [197, 153] width 344 height 9
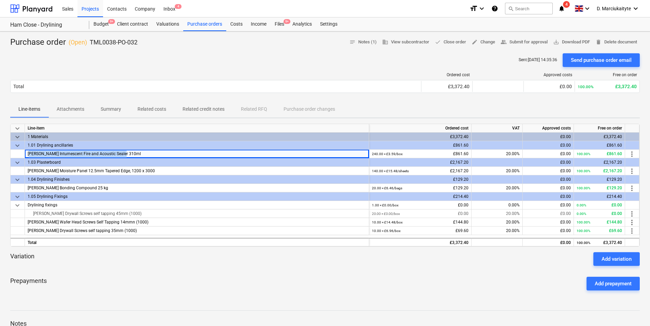
copy span "Knauf Intumescent Fire and Acoustic Sealer 310ml"
click at [145, 169] on div "Knauf Moisture Panel 12.5mm Tapered Edge, 1200 x 3000" at bounding box center [197, 171] width 344 height 9
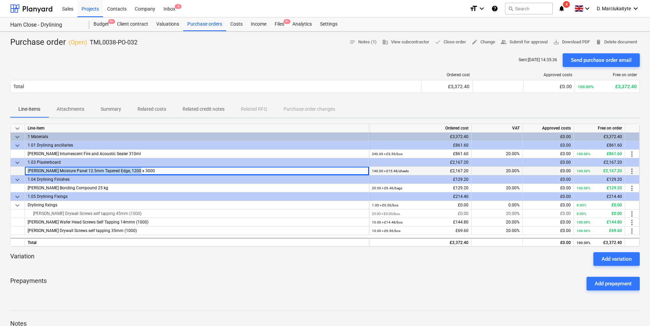
drag, startPoint x: 144, startPoint y: 172, endPoint x: 25, endPoint y: 169, distance: 118.5
click at [25, 169] on div "Knauf Moisture Panel 12.5mm Tapered Edge, 1200 x 3000" at bounding box center [197, 171] width 344 height 9
copy span "Knauf Moisture Panel 12.5mm Tapered Edge, 1200 x 3000"
click at [128, 187] on div "Knauf Bonding Compound 25 kg" at bounding box center [197, 188] width 344 height 9
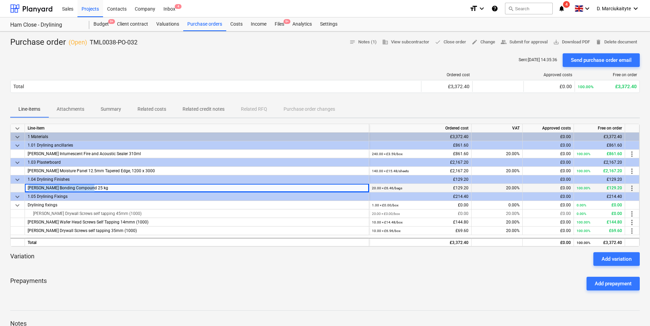
drag, startPoint x: 124, startPoint y: 188, endPoint x: 25, endPoint y: 189, distance: 99.0
click at [25, 189] on div "Knauf Bonding Compound 25 kg" at bounding box center [197, 188] width 344 height 9
copy span "Knauf Bonding Compound 25 kg"
click at [146, 212] on div "Knauf Drywall Screws self tapping 45mm (1000)" at bounding box center [197, 213] width 339 height 8
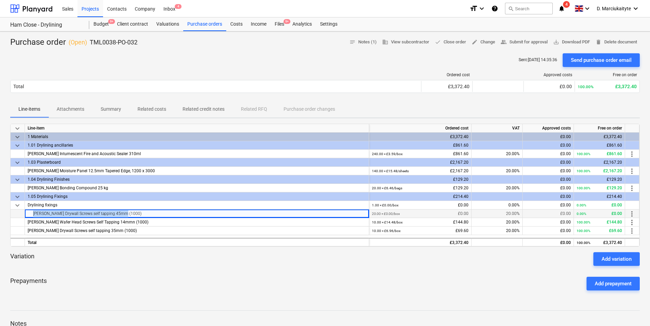
drag, startPoint x: 111, startPoint y: 212, endPoint x: 19, endPoint y: 210, distance: 91.5
click at [0, 0] on div "Knauf Drywall Screws self tapping 45mm (1000) 20.00 × £0.00 / box £0.00 20.00% …" at bounding box center [0, 0] width 0 height 0
copy div "Knauf Drywall Screws self tapping 45mm (1000)"
click at [163, 223] on div "Knauf Wafer Head Screws Self Tapping 14mmn (1000)" at bounding box center [197, 222] width 344 height 9
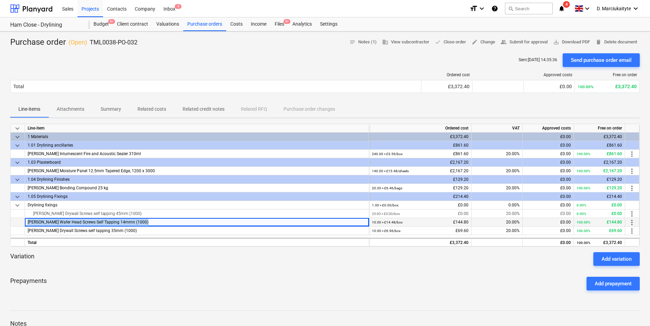
drag, startPoint x: 163, startPoint y: 222, endPoint x: 23, endPoint y: 223, distance: 139.9
click at [0, 0] on div "Knauf Wafer Head Screws Self Tapping 14mmn (1000) 10.00 × £14.48 / box £144.80 …" at bounding box center [0, 0] width 0 height 0
copy div "Knauf Wafer Head Screws Self Tapping 14mmn (1000)"
click at [163, 226] on div "Knauf Drywall Screws self tapping 35mm (1000)" at bounding box center [197, 230] width 344 height 9
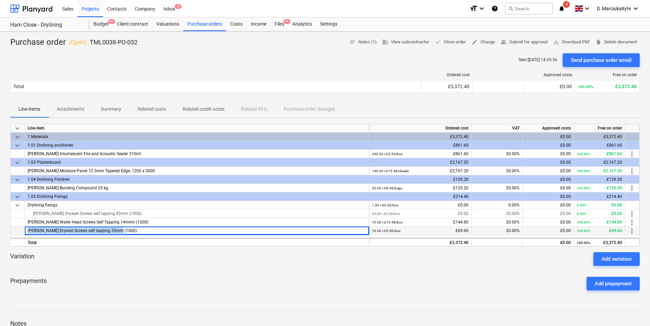
drag, startPoint x: 142, startPoint y: 231, endPoint x: 26, endPoint y: 230, distance: 115.7
click at [26, 230] on div "Knauf Drywall Screws self tapping 35mm (1000)" at bounding box center [197, 230] width 344 height 9
copy span "Knauf Drywall Screws self tapping 35mm (1000)"
drag, startPoint x: 138, startPoint y: 46, endPoint x: 90, endPoint y: 46, distance: 47.8
click at [90, 46] on div "Purchase order ( Open ) TML0038-PO-032 notes Notes (1) business View subcontrac…" at bounding box center [325, 42] width 630 height 11
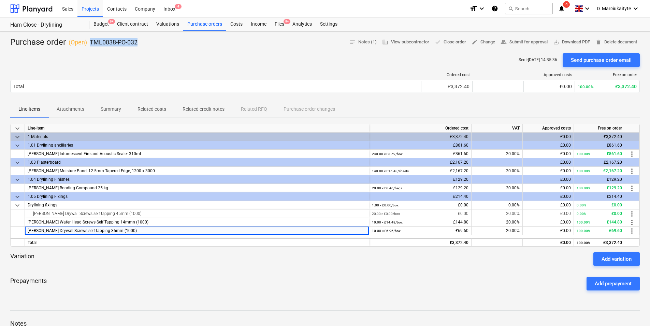
copy p "TML0038-PO-032"
click at [210, 23] on div "Purchase orders" at bounding box center [204, 24] width 43 height 14
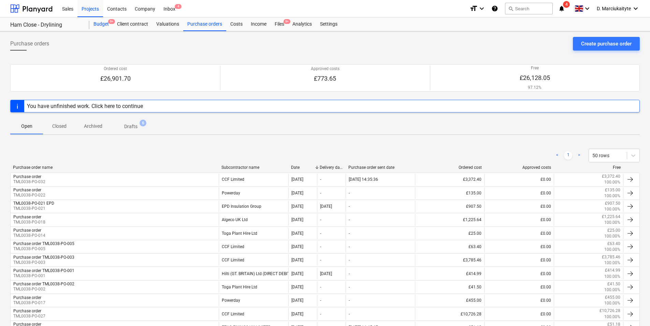
drag, startPoint x: 104, startPoint y: 23, endPoint x: 108, endPoint y: 27, distance: 5.3
click at [104, 23] on div "Budget 9+" at bounding box center [101, 24] width 24 height 14
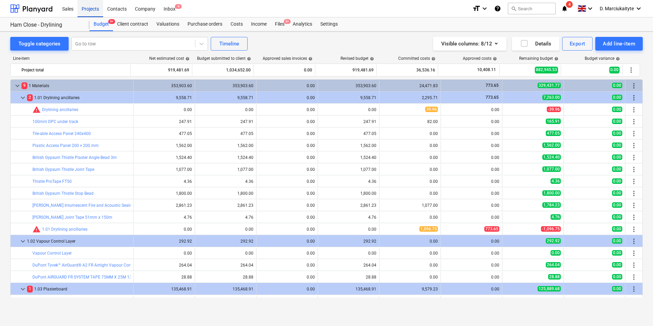
click at [87, 9] on div "Projects" at bounding box center [90, 8] width 26 height 17
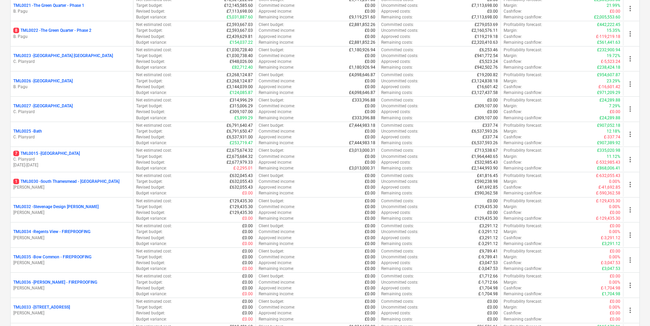
scroll to position [694, 0]
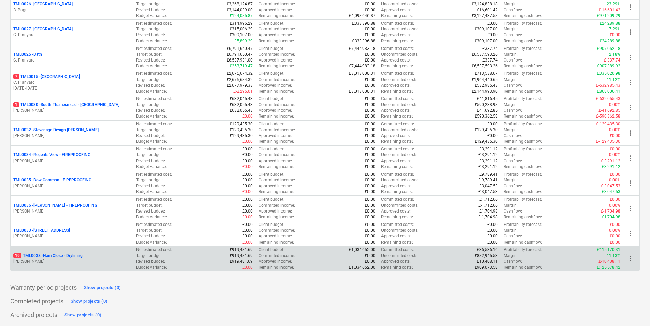
click at [65, 255] on p "19 TML0038 - Ham Close - Drylining" at bounding box center [47, 256] width 69 height 6
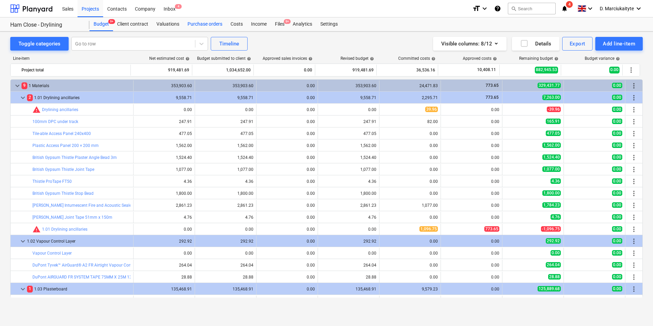
click at [213, 26] on div "Purchase orders" at bounding box center [204, 24] width 43 height 14
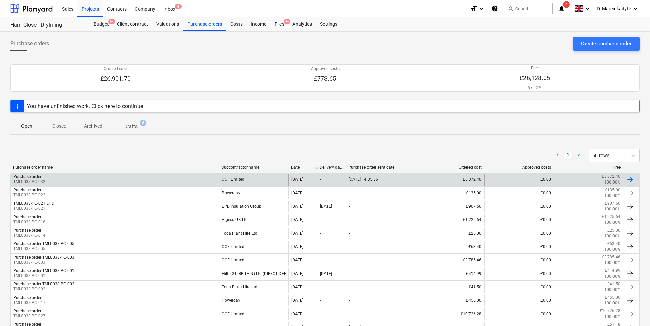
click at [168, 178] on div "Purchase order TML0038-PO-032" at bounding box center [115, 179] width 208 height 12
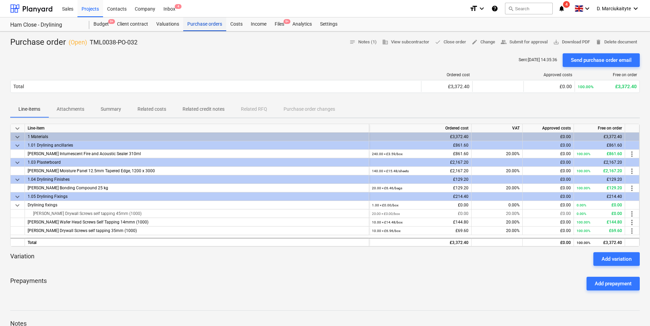
click at [198, 24] on div "Purchase orders" at bounding box center [204, 24] width 43 height 14
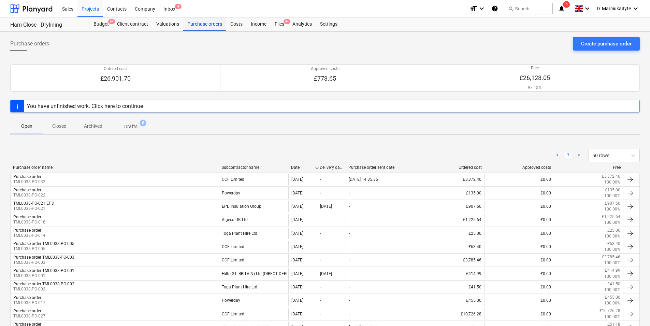
drag, startPoint x: 210, startPoint y: 26, endPoint x: 223, endPoint y: 26, distance: 12.6
click at [210, 26] on div "Purchase orders" at bounding box center [204, 24] width 43 height 14
click at [80, 6] on div "Projects" at bounding box center [90, 8] width 26 height 17
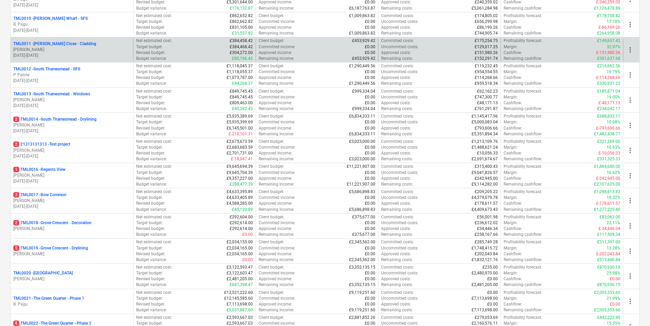
scroll to position [410, 0]
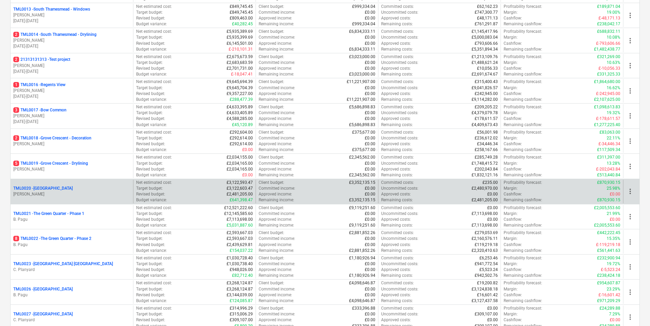
click at [58, 190] on div "TML0020 - Ibis Hotel" at bounding box center [71, 188] width 117 height 6
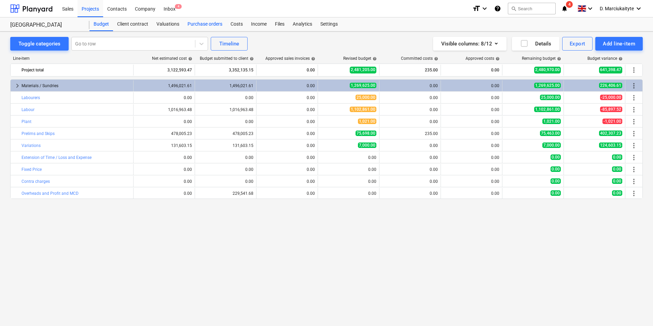
click at [203, 22] on div "Purchase orders" at bounding box center [204, 24] width 43 height 14
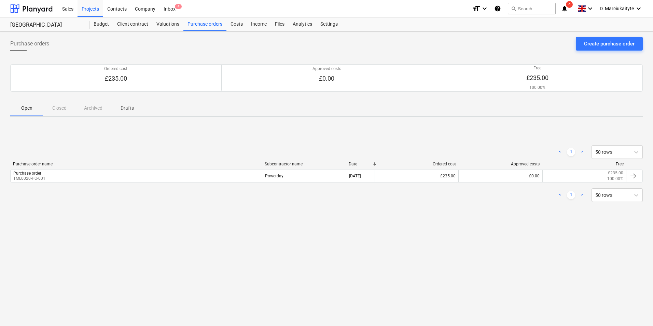
click at [186, 185] on div "Purchase order name Subcontractor name Date Ordered cost Approved costs Free Pu…" at bounding box center [326, 173] width 632 height 24
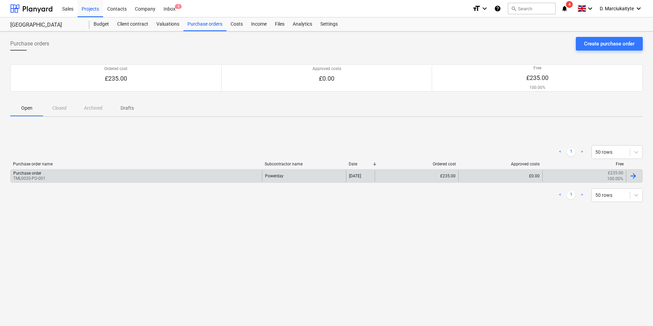
click at [196, 174] on div "Purchase order TML0020-PO-001" at bounding box center [136, 176] width 251 height 12
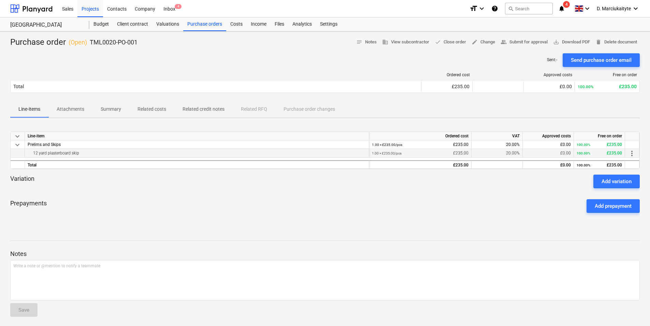
drag, startPoint x: 84, startPoint y: 154, endPoint x: 25, endPoint y: 153, distance: 59.1
click at [0, 0] on div "12 yard plasterboard skip 1.00 × £235.00 / pcs £235.00 20.00% £0.00 100.00% £23…" at bounding box center [0, 0] width 0 height 0
copy div "12 yard plasterboard skip"
click at [203, 26] on div "Purchase orders" at bounding box center [204, 24] width 43 height 14
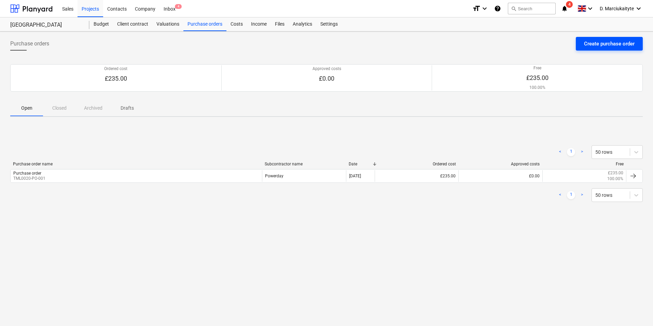
click at [585, 44] on div "Create purchase order" at bounding box center [609, 43] width 51 height 9
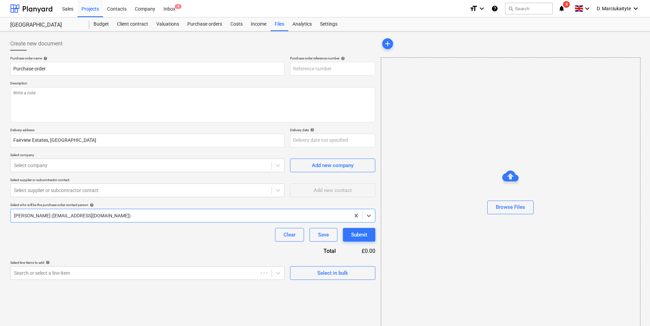
type textarea "x"
type input "TML0020-PO-002"
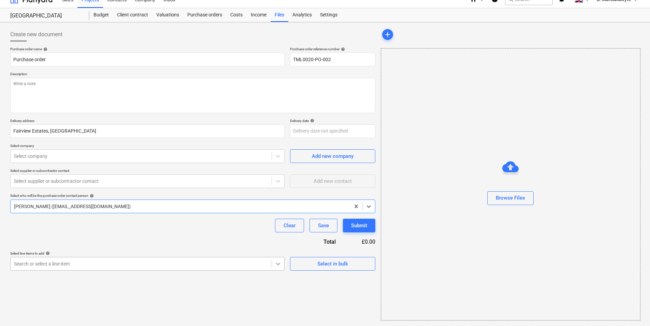
click at [281, 267] on body "Sales Projects Contacts Company Inbox 4 format_size keyboard_arrow_down help se…" at bounding box center [325, 154] width 650 height 326
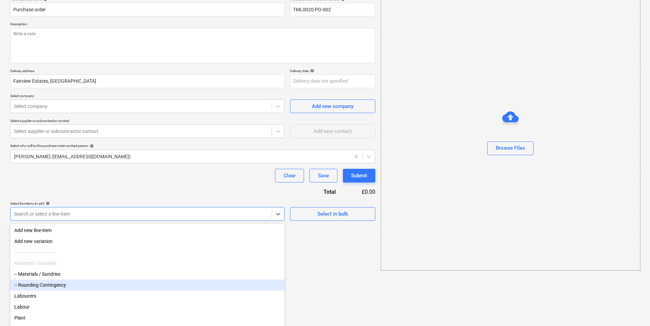
scroll to position [69, 0]
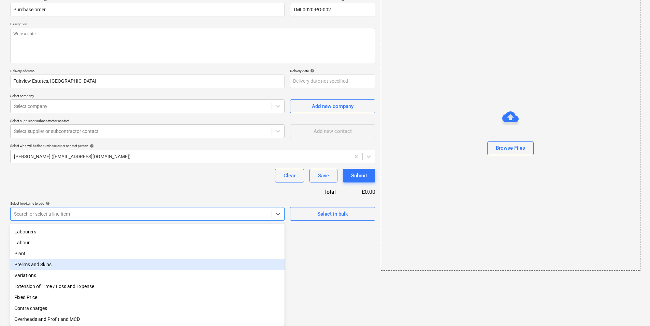
click at [54, 263] on div "Prelims and Skips" at bounding box center [147, 264] width 274 height 11
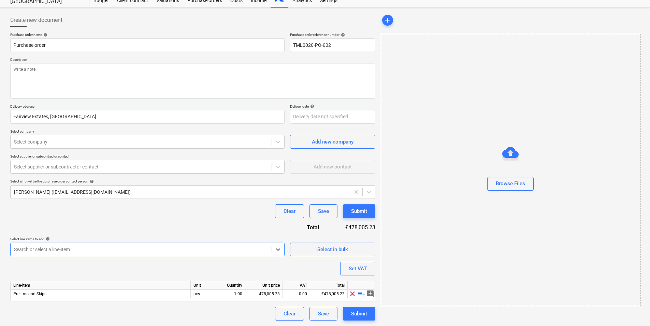
scroll to position [24, 0]
click at [360, 293] on span "playlist_add" at bounding box center [361, 293] width 8 height 8
type textarea "x"
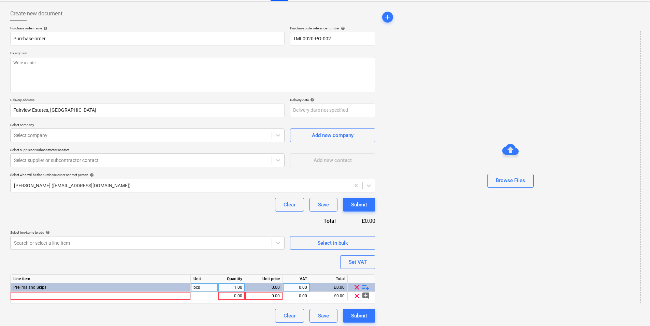
scroll to position [32, 0]
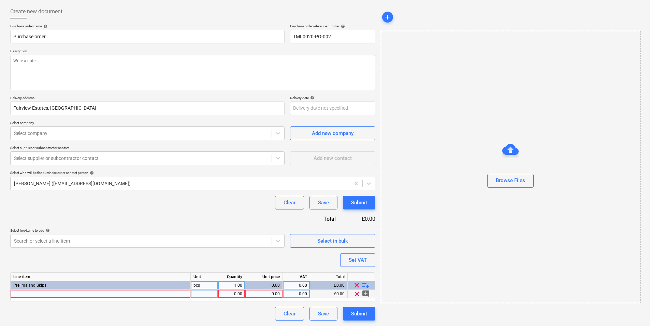
click at [110, 292] on div at bounding box center [101, 293] width 180 height 9
click at [15, 293] on input "12 yard plasterboard skip" at bounding box center [101, 293] width 180 height 8
drag, startPoint x: 75, startPoint y: 295, endPoint x: 87, endPoint y: 292, distance: 11.5
click at [76, 295] on input "12 yard plasterboard skip" at bounding box center [101, 293] width 180 height 8
type input "12 yard plasterboard skip exchange"
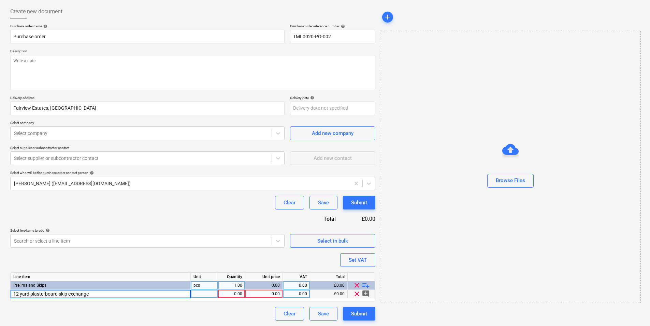
type textarea "x"
type input "235"
type textarea "x"
type input "20"
type textarea "x"
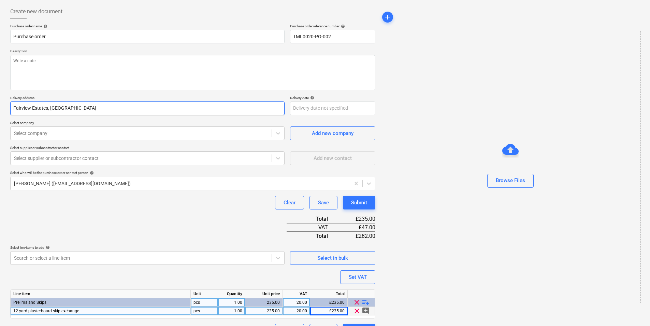
drag, startPoint x: 103, startPoint y: 133, endPoint x: 105, endPoint y: 111, distance: 22.6
click at [104, 133] on div at bounding box center [141, 133] width 254 height 7
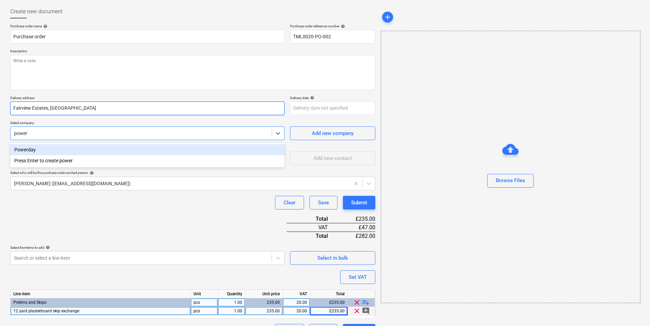
type input "power"
type textarea "x"
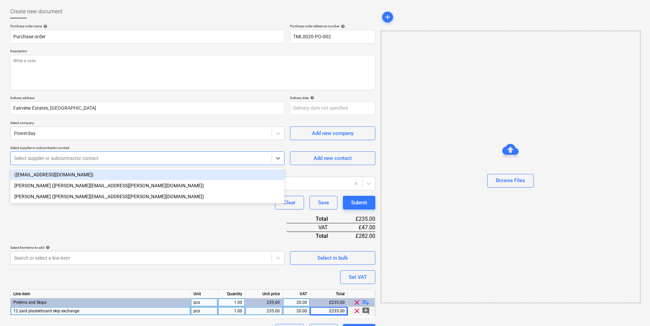
click at [136, 162] on div "Select supplier or subcontractor contact" at bounding box center [141, 158] width 261 height 10
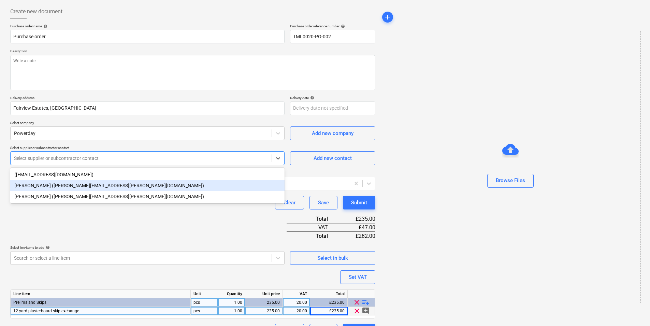
click at [127, 184] on div "[PERSON_NAME] ([PERSON_NAME][EMAIL_ADDRESS][PERSON_NAME][DOMAIN_NAME])" at bounding box center [147, 185] width 274 height 11
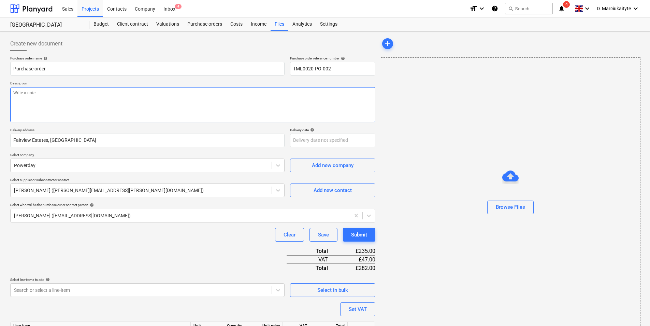
click at [66, 98] on textarea at bounding box center [192, 104] width 365 height 35
paste textarea "Good morning, Please go ahead with the attached order. We would appreciate deli…"
type textarea "x"
type textarea "Good morning, Please go ahead with the attached order. We would appreciate deli…"
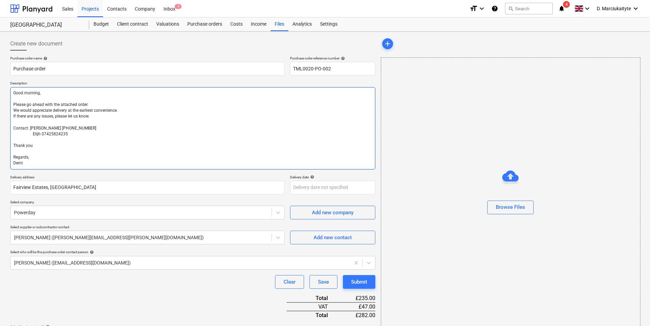
drag, startPoint x: 41, startPoint y: 93, endPoint x: 26, endPoint y: 91, distance: 15.5
click at [26, 91] on textarea "Good morning, Please go ahead with the attached order. We would appreciate deli…" at bounding box center [192, 128] width 365 height 82
type textarea "x"
type textarea "Good e Please go ahead with the attached order. We would appreciate delivery at…"
type textarea "x"
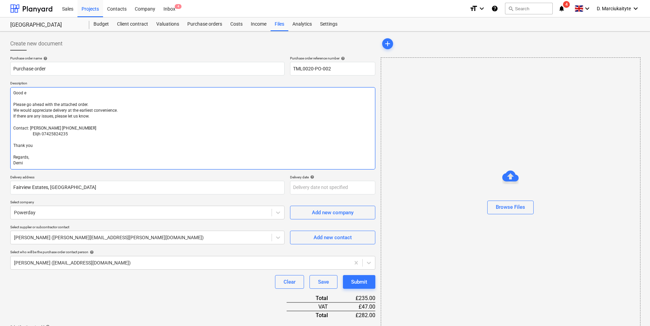
type textarea "Good ev Please go ahead with the attached order. We would appreciate delivery a…"
type textarea "x"
type textarea "Good eve Please go ahead with the attached order. We would appreciate delivery …"
type textarea "x"
type textarea "Good even Please go ahead with the attached order. We would appreciate delivery…"
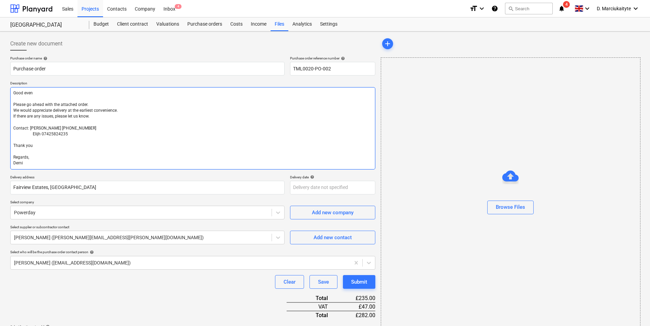
type textarea "x"
type textarea "Good eveni Please go ahead with the attached order. We would appreciate deliver…"
type textarea "x"
type textarea "Good evenin Please go ahead with the attached order. We would appreciate delive…"
type textarea "x"
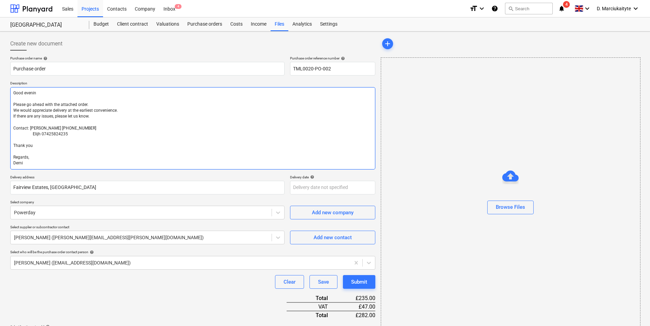
type textarea "Good evening Please go ahead with the attached order. We would appreciate deliv…"
type textarea "x"
type textarea "Good evening, Please go ahead with the attached order. We would appreciate deli…"
drag, startPoint x: 130, startPoint y: 110, endPoint x: 9, endPoint y: 91, distance: 122.5
click at [5, 111] on div "Create new document Purchase order name help Purchase order Purchase order refe…" at bounding box center [325, 226] width 650 height 390
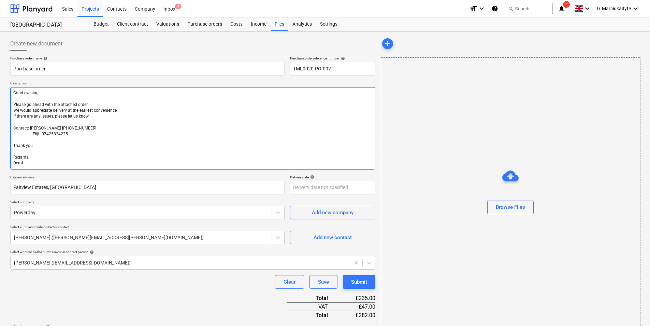
type textarea "x"
type textarea "Good evening, Please go ahead with the attached order. If there are any issues,…"
drag, startPoint x: 76, startPoint y: 113, endPoint x: 0, endPoint y: 98, distance: 77.6
click at [0, 99] on html "Sales Projects Contacts Company Inbox 4 format_size keyboard_arrow_down help se…" at bounding box center [325, 163] width 650 height 326
type textarea "x"
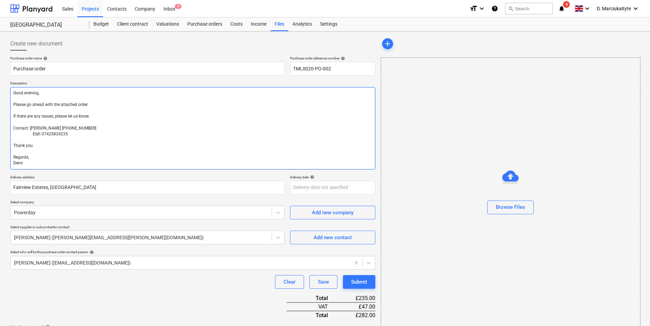
type textarea "Good evening, Contact: Alex 07958418640 Elijh 07425824235 Thank you Regards, De…"
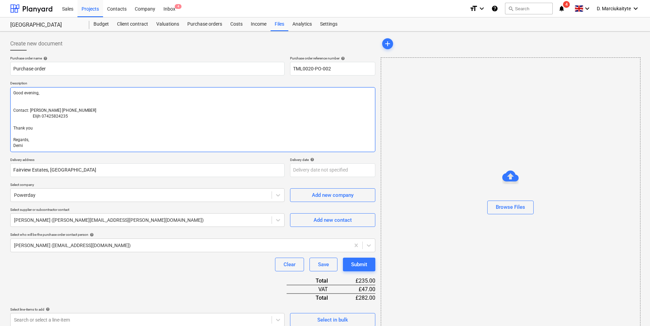
type textarea "x"
type textarea "Good evening, Contact: Alex 07958418640 Elijh 07425824235 Thank you Regards, De…"
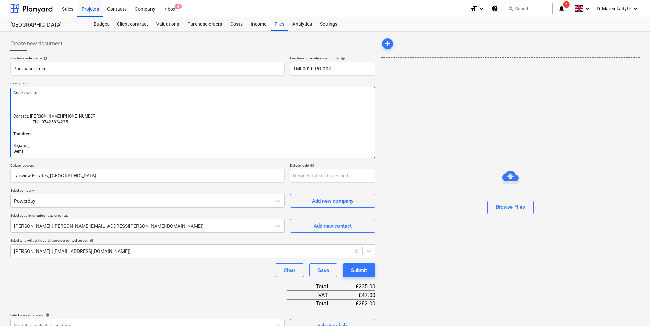
type textarea "x"
type textarea "Good evening, Contact: Alex 07958418640 Elijh 07425824235 Thank you Regards, De…"
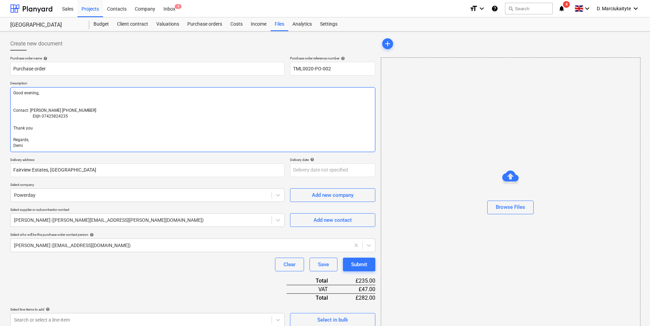
type textarea "x"
type textarea "Good evening, Contact: Alex 07958418640 Elijh 07425824235 Thank you Regards, De…"
type textarea "x"
type textarea "Good evening Contact: Alex 07958418640 Elijh 07425824235 Thank you Regards, Demi"
type textarea "x"
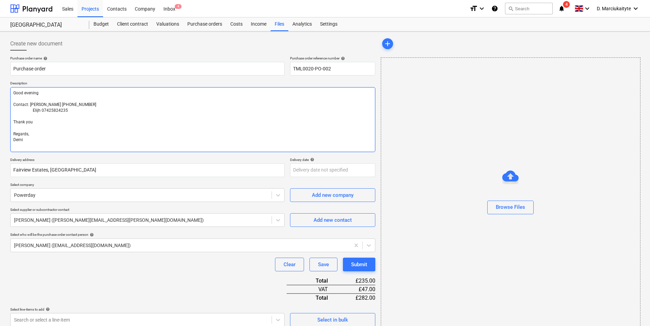
type textarea "Good evenin Contact: Alex 07958418640 Elijh 07425824235 Thank you Regards, Demi"
type textarea "x"
type textarea "Good eveni Contact: Alex 07958418640 Elijh 07425824235 Thank you Regards, Demi"
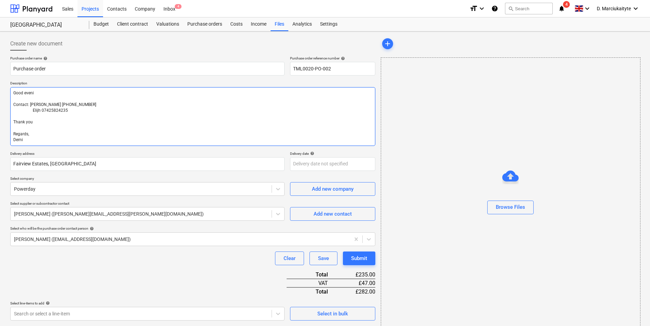
type textarea "x"
type textarea "Good even Contact: Alex 07958418640 Elijh 07425824235 Thank you Regards, Demi"
type textarea "x"
type textarea "Good ev Contact: Alex 07958418640 Elijh 07425824235 Thank you Regards, Demi"
type textarea "x"
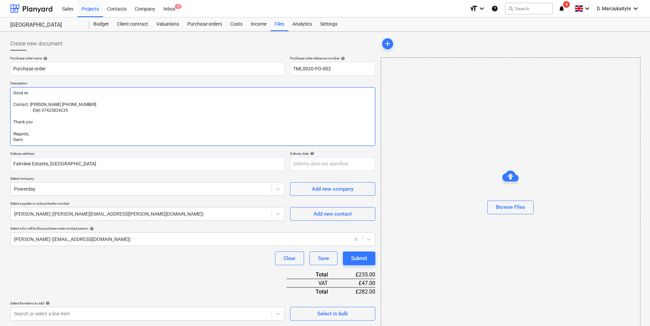
type textarea "Good e Contact: Alex 07958418640 Elijh 07425824235 Thank you Regards, Demi"
type textarea "x"
type textarea "Good Contact: Alex 07958418640 Elijh 07425824235 Thank you Regards, Demi"
type textarea "x"
type textarea "Good a Contact: Alex 07958418640 Elijh 07425824235 Thank you Regards, Demi"
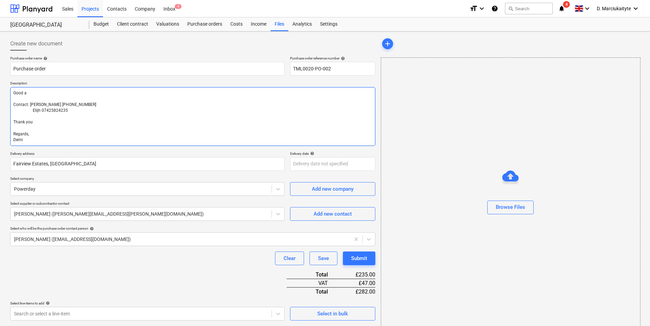
type textarea "x"
type textarea "Good af Contact: Alex 07958418640 Elijh 07425824235 Thank you Regards, Demi"
type textarea "x"
type textarea "Good aft Contact: Alex 07958418640 Elijh 07425824235 Thank you Regards, Demi"
type textarea "x"
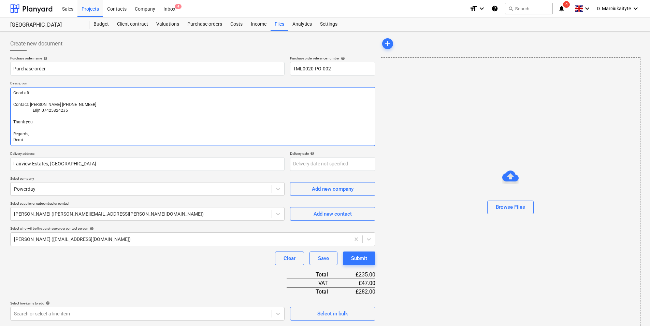
type textarea "Good afte Contact: Alex 07958418640 Elijh 07425824235 Thank you Regards, Demi"
type textarea "x"
type textarea "Good after Contact: Alex 07958418640 Elijh 07425824235 Thank you Regards, Demi"
type textarea "x"
type textarea "Good aftern Contact: Alex 07958418640 Elijh 07425824235 Thank you Regards, Demi"
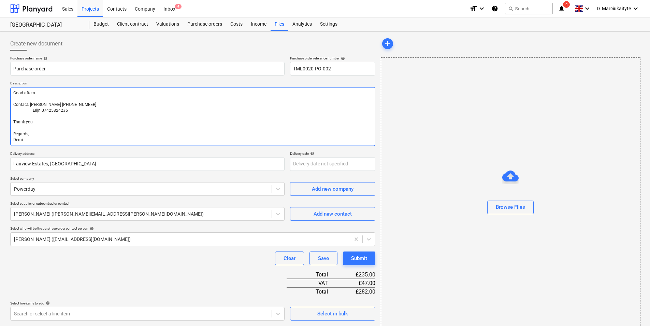
type textarea "x"
type textarea "Good afterno Contact: Alex 07958418640 Elijh 07425824235 Thank you Regards, Demi"
type textarea "x"
type textarea "Good afternoo Contact: Alex 07958418640 Elijh 07425824235 Thank you Regards, De…"
type textarea "x"
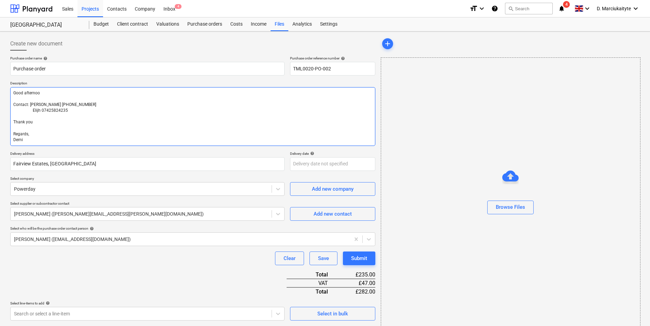
type textarea "Good afternoon Contact: Alex 07958418640 Elijh 07425824235 Thank you Regards, D…"
type textarea "x"
type textarea "Good afternoon, Contact: Alex 07958418640 Elijh 07425824235 Thank you Regards, …"
type textarea "x"
type textarea "Good afternoon, Contact: Alex 07958418640 Elijh 07425824235 Thank you Regards, …"
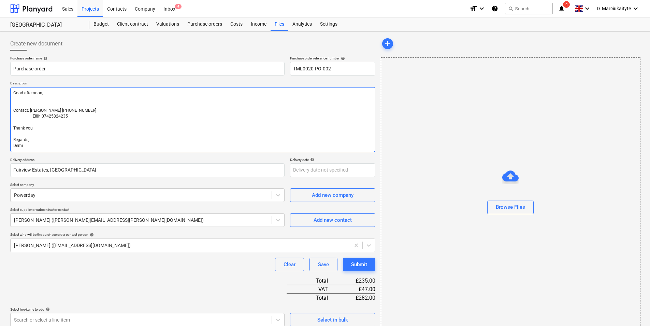
type textarea "x"
type textarea "Good afternoon, Contact: Alex 07958418640 Elijh 07425824235 Thank you Regards, …"
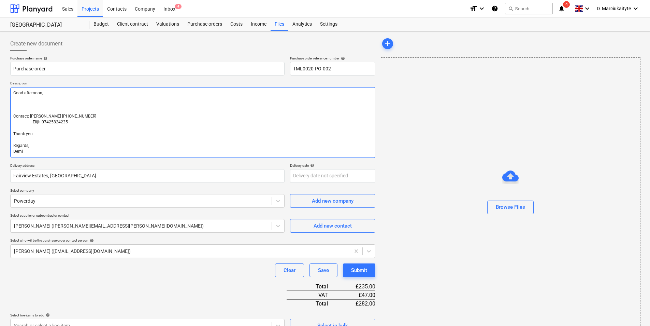
type textarea "x"
type textarea "Good afternoon, P Contact: Alex 07958418640 Elijh 07425824235 Thank you Regards…"
type textarea "x"
type textarea "Good afternoon, Pl Contact: Alex 07958418640 Elijh 07425824235 Thank you Regard…"
type textarea "x"
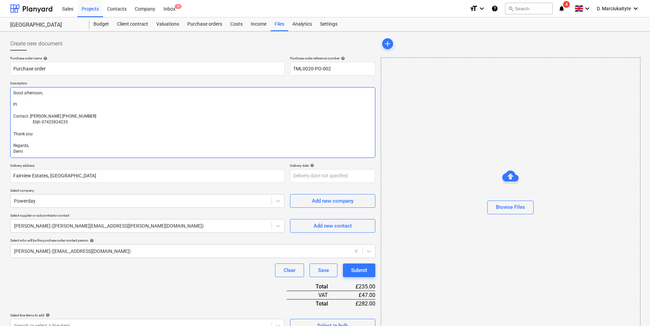
type textarea "Good afternoon, P Contact: Alex 07958418640 Elijh 07425824235 Thank you Regards…"
type textarea "x"
type textarea "Good afternoon, Contact: Alex 07958418640 Elijh 07425824235 Thank you Regards, …"
type textarea "x"
type textarea "Good afternoon, C Contact: Alex 07958418640 Elijh 07425824235 Thank you Regards…"
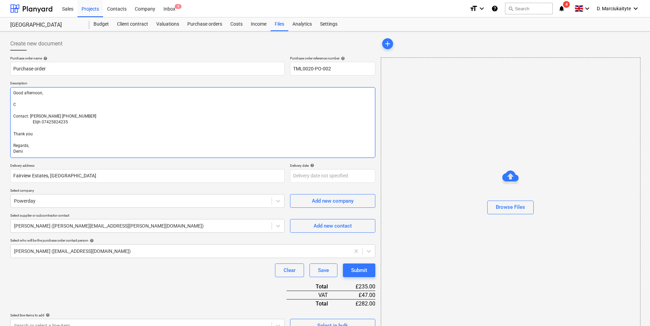
type textarea "x"
type textarea "Good afternoon, Co Contact: Alex 07958418640 Elijh 07425824235 Thank you Regard…"
type textarea "x"
type textarea "Good afternoon, Cou Contact: Alex 07958418640 Elijh 07425824235 Thank you Regar…"
type textarea "x"
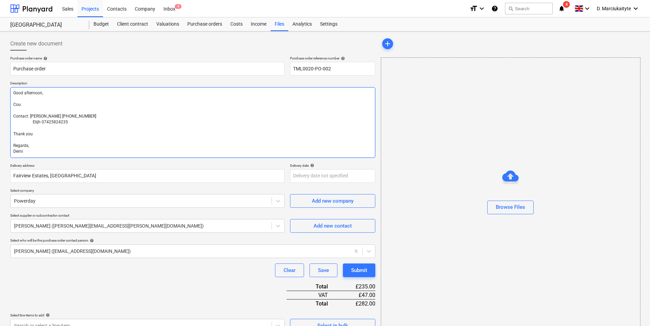
type textarea "Good afternoon, Coul Contact: Alex 07958418640 Elijh 07425824235 Thank you Rega…"
type textarea "x"
type textarea "Good afternoon, Could Contact: Alex 07958418640 Elijh 07425824235 Thank you Reg…"
type textarea "x"
type textarea "Good afternoon, Could Contact: Alex 07958418640 Elijh 07425824235 Thank you Reg…"
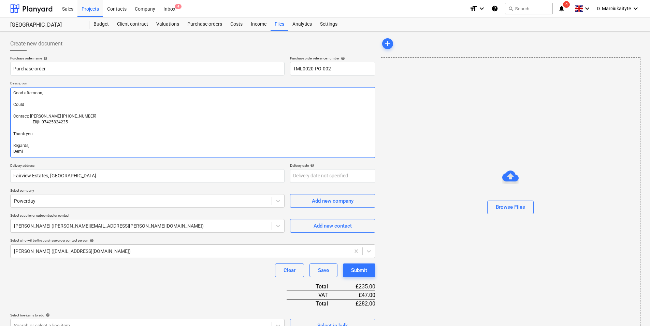
type textarea "x"
type textarea "Good afternoon, Could y Contact: Alex 07958418640 Elijh 07425824235 Thank you R…"
type textarea "x"
type textarea "Good afternoon, Could yo Contact: Alex 07958418640 Elijh 07425824235 Thank you …"
type textarea "x"
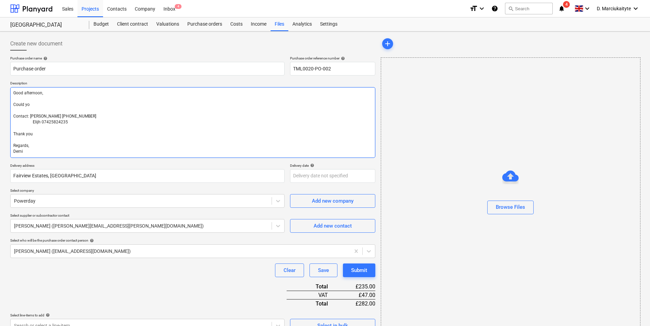
type textarea "Good afternoon, Could you Contact: Alex 07958418640 Elijh 07425824235 Thank you…"
type textarea "x"
type textarea "Good afternoon, Could you Contact: Alex 07958418640 Elijh 07425824235 Thank you…"
type textarea "x"
type textarea "Good afternoon, Could you p Contact: Alex 07958418640 Elijh 07425824235 Thank y…"
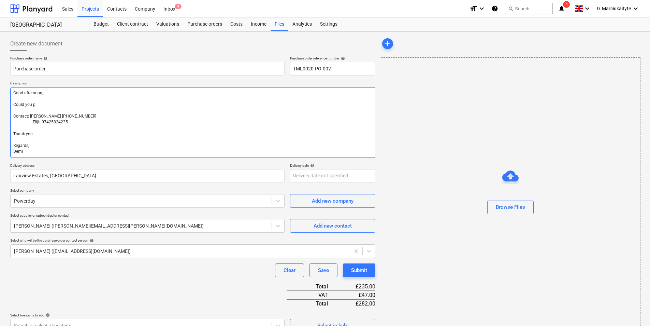
type textarea "x"
type textarea "Good afternoon, Could you pl Contact: Alex 07958418640 Elijh 07425824235 Thank …"
type textarea "x"
type textarea "Good afternoon, Could you ple Contact: Alex 07958418640 Elijh 07425824235 Thank…"
type textarea "x"
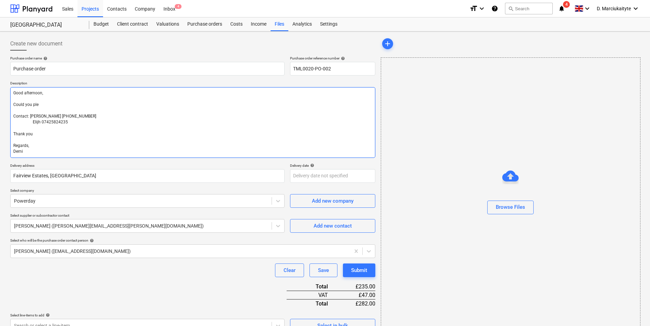
type textarea "Good afternoon, Could you plea Contact: Alex 07958418640 Elijh 07425824235 Than…"
type textarea "x"
type textarea "Good afternoon, Could you pleas Contact: Alex 07958418640 Elijh 07425824235 Tha…"
type textarea "x"
type textarea "Good afternoon, Could you please Contact: Alex 07958418640 Elijh 07425824235 Th…"
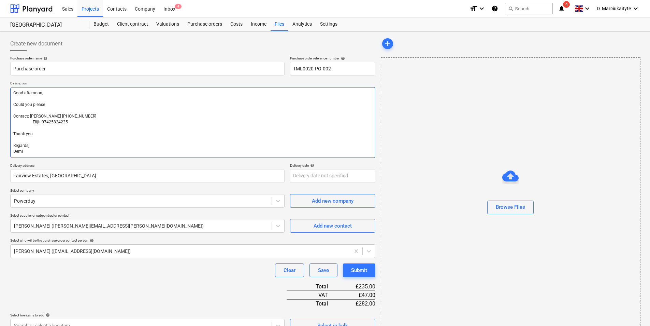
type textarea "x"
type textarea "Good afternoon, Could you please Contact: Alex 07958418640 Elijh 07425824235 Th…"
type textarea "x"
type textarea "Good afternoon, Could you please e Contact: Alex 07958418640 Elijh 07425824235 …"
type textarea "x"
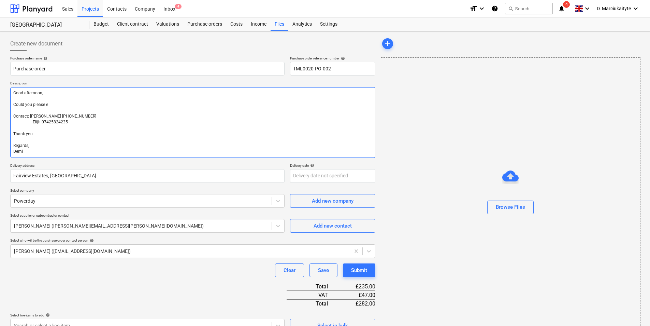
type textarea "Good afternoon, Could you please ex Contact: Alex 07958418640 Elijh 07425824235…"
type textarea "x"
type textarea "Good afternoon, Could you please exc Contact: Alex 07958418640 Elijh 0742582423…"
type textarea "x"
type textarea "Good afternoon, Could you please exch Contact: Alex 07958418640 Elijh 074258242…"
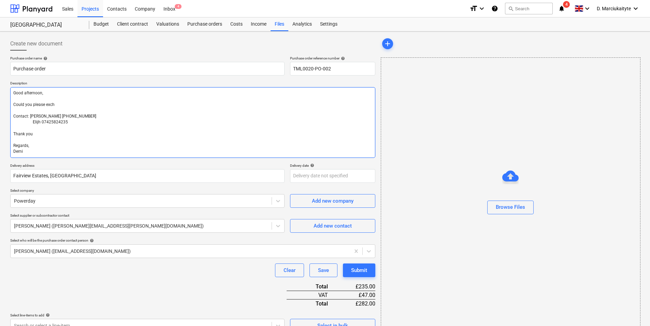
type textarea "x"
type textarea "Good afternoon, Could you please excha Contact: Alex 07958418640 Elijh 07425824…"
type textarea "x"
type textarea "Good afternoon, Could you please exchan Contact: Alex 07958418640 Elijh 0742582…"
type textarea "x"
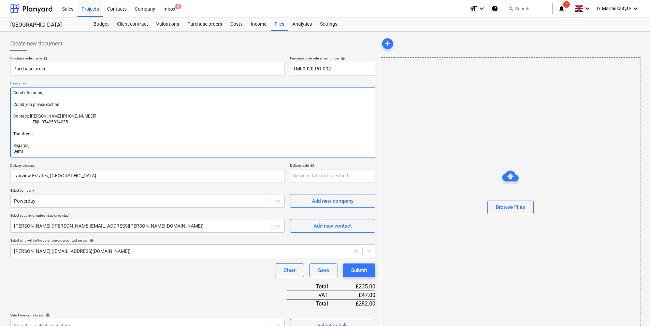
type textarea "Good afternoon, Could you please exchang Contact: Alex 07958418640 Elijh 074258…"
type textarea "x"
type textarea "Good afternoon, Could you please exchange Contact: Alex 07958418640 Elijh 07425…"
type textarea "x"
type textarea "Good afternoon, Could you please exchange Contact: Alex 07958418640 Elijh 07425…"
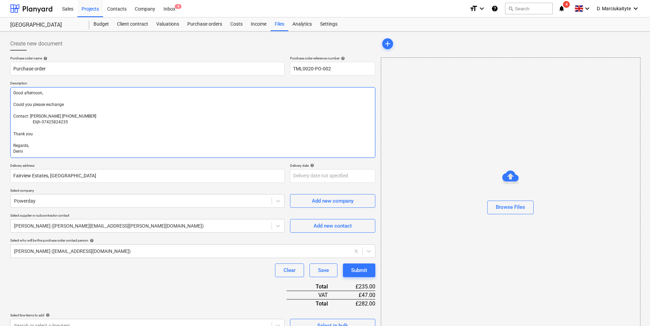
type textarea "x"
type textarea "Good afternoon, Could you please exchange s Contact: Alex 07958418640 Elijh 074…"
type textarea "x"
type textarea "Good afternoon, Could you please exchange sk Contact: Alex 07958418640 Elijh 07…"
type textarea "x"
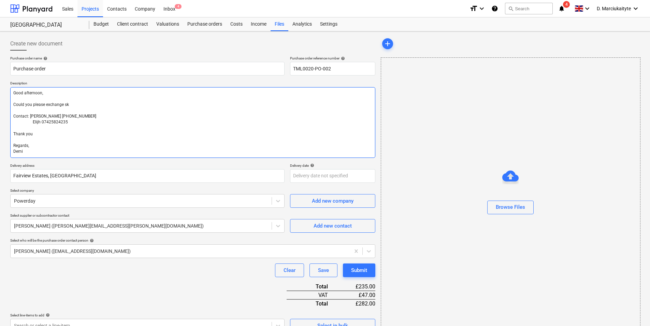
type textarea "Good afternoon, Could you please exchange sku Contact: Alex 07958418640 Elijh 0…"
type textarea "x"
type textarea "Good afternoon, Could you please exchange sk Contact: Alex 07958418640 Elijh 07…"
type textarea "x"
type textarea "Good afternoon, Could you please exchange ski Contact: Alex 07958418640 Elijh 0…"
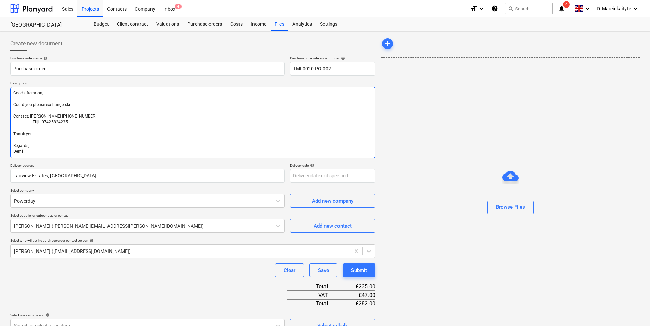
type textarea "x"
type textarea "Good afternoon, Could you please exchange skip Contact: Alex 07958418640 Elijh …"
type textarea "x"
type textarea "Good afternoon, Could you please exchange skip Contact: Alex 07958418640 Elijh …"
type textarea "x"
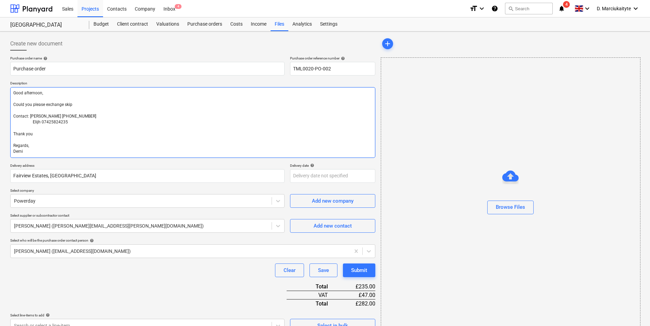
type textarea "Good afternoon, Could you please exchange skip a Contact: Alex 07958418640 Elij…"
type textarea "x"
type textarea "Good afternoon, Could you please exchange skip at Contact: Alex 07958418640 Eli…"
type textarea "x"
type textarea "Good afternoon, Could you please exchange skip at Contact: Alex 07958418640 Eli…"
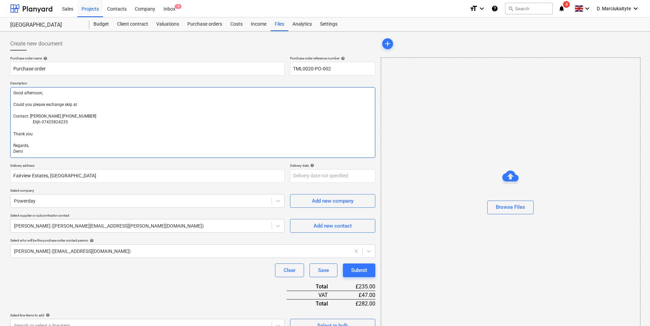
type textarea "x"
type textarea "Good afternoon, Could you please exchange skip at Contact: Alex 07958418640 Eli…"
type textarea "x"
type textarea "Good afternoon, Could you please exchange skip a Contact: Alex 07958418640 Elij…"
type textarea "x"
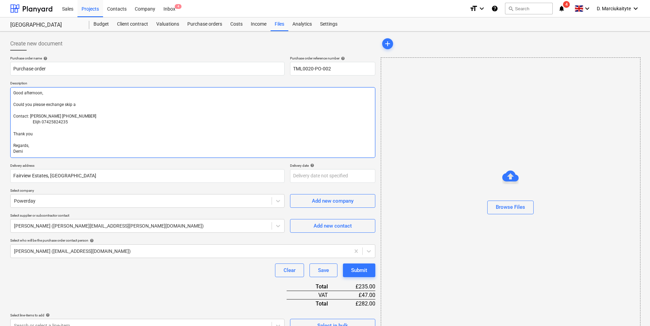
type textarea "Good afternoon, Could you please exchange skip Contact: Alex 07958418640 Elijh …"
type textarea "x"
type textarea "Good afternoon, Could you please exchange skip t Contact: Alex 07958418640 Elij…"
type textarea "x"
type textarea "Good afternoon, Could you please exchange skip to Contact: Alex 07958418640 Eli…"
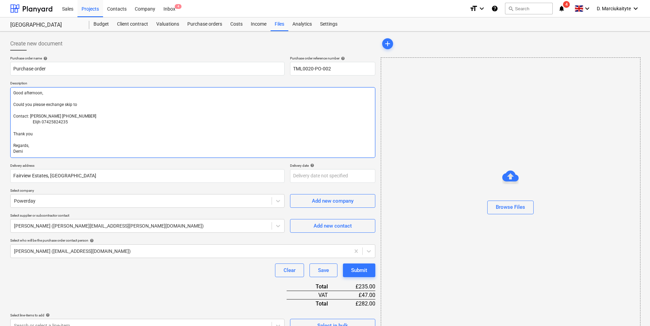
type textarea "x"
type textarea "Good afternoon, Could you please exchange skip tom Contact: Alex 07958418640 El…"
type textarea "x"
type textarea "Good afternoon, Could you please exchange skip tomm Contact: Alex 07958418640 E…"
type textarea "x"
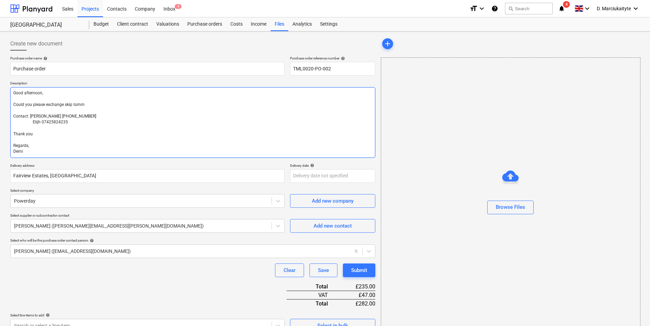
type textarea "Good afternoon, Could you please exchange skip tommo Contact: Alex 07958418640 …"
type textarea "x"
type textarea "Good afternoon, Could you please exchange skip tommor Contact: Alex 07958418640…"
type textarea "x"
type textarea "Good afternoon, Could you please exchange skip tommoro Contact: Alex 0795841864…"
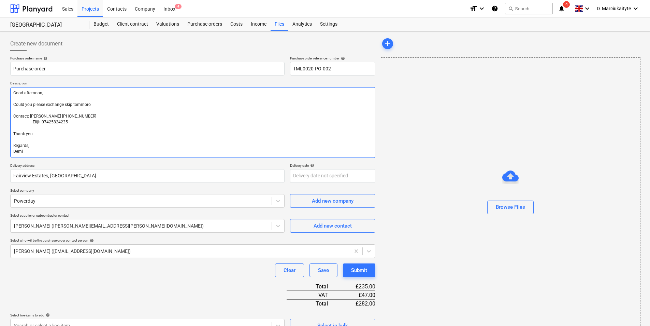
type textarea "x"
type textarea "Good afternoon, Could you please exchange skip tommorow Contact: Alex 079584186…"
type textarea "x"
type textarea "Good afternoon, Could you please exchange skip tommorow Contact: Alex 079584186…"
type textarea "x"
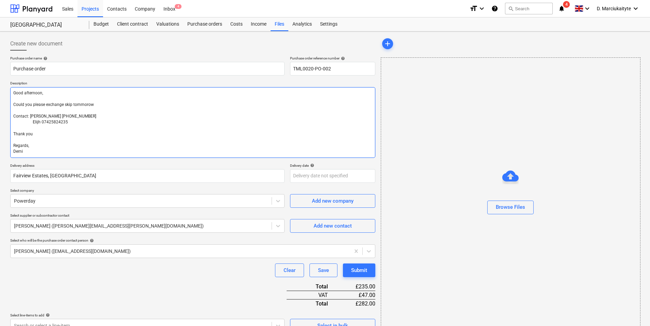
type textarea "Good afternoon, Could you please exchange skip tommorow 1 Contact: Alex 0795841…"
type textarea "x"
type textarea "Good afternoon, Could you please exchange skip tommorow 10 Contact: Alex 079584…"
type textarea "x"
type textarea "Good afternoon, Could you please exchange skip tommorow 10: Contact: Alex 07958…"
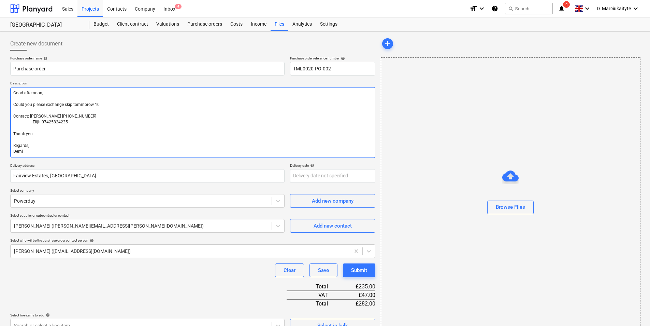
type textarea "x"
type textarea "Good afternoon, Could you please exchange skip tommorow 10: Contact: Alex 07958…"
type textarea "x"
type textarea "Good afternoon, Could you please exchange skip tommorow 10: 1 Contact: Alex 079…"
type textarea "x"
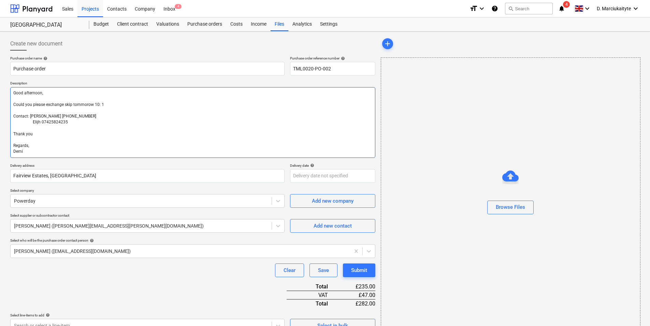
type textarea "Good afternoon, Could you please exchange skip tommorow 10: Contact: Alex 07958…"
type textarea "x"
type textarea "Good afternoon, Could you please exchange skip tommorow 10: 3 Contact: Alex 079…"
type textarea "x"
type textarea "Good afternoon, Could you please exchange skip tommorow 10: 30 Contact: Alex 07…"
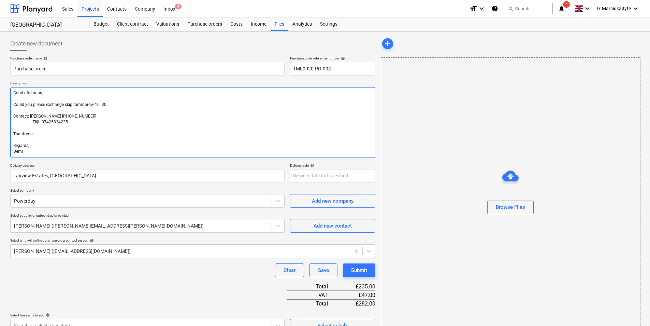
type textarea "x"
type textarea "Good afternoon, Could you please exchange skip tommorow 10: 30a Contact: Alex 0…"
drag, startPoint x: 90, startPoint y: 101, endPoint x: -1, endPoint y: 94, distance: 91.4
click at [0, 94] on html "Sales Projects Contacts Company Inbox 4 format_size keyboard_arrow_down help se…" at bounding box center [325, 163] width 650 height 326
paste textarea "the skip tomorrow at 10:30 am?"
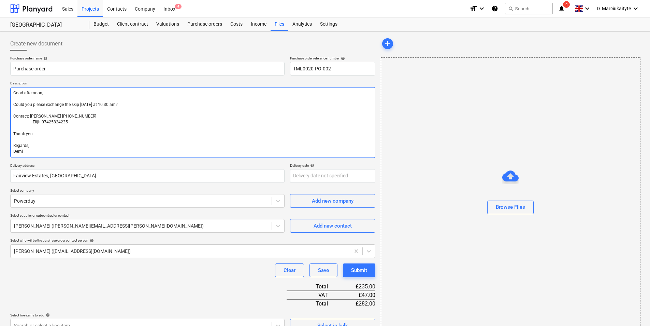
drag, startPoint x: 41, startPoint y: 153, endPoint x: 11, endPoint y: 86, distance: 73.2
click at [11, 86] on div "Description Good afternoon, Could you please exchange the skip tomorrow at 10:3…" at bounding box center [192, 119] width 365 height 76
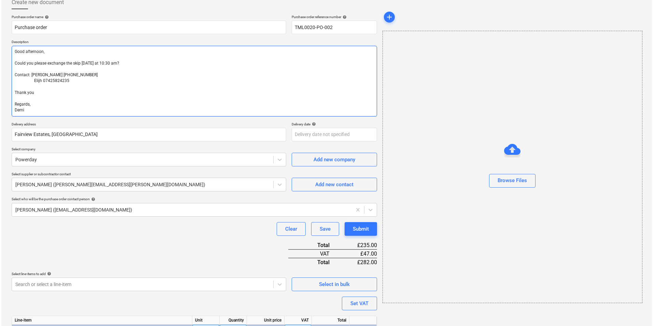
scroll to position [85, 0]
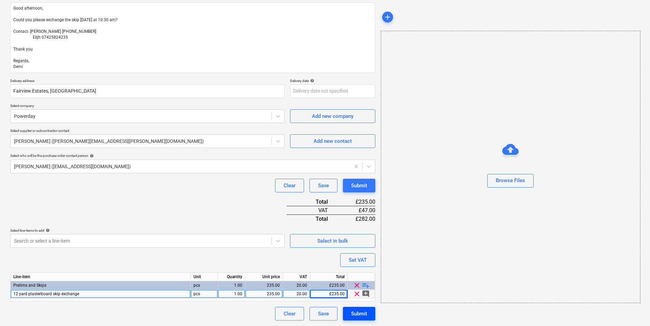
click at [356, 310] on div "Submit" at bounding box center [359, 313] width 16 height 9
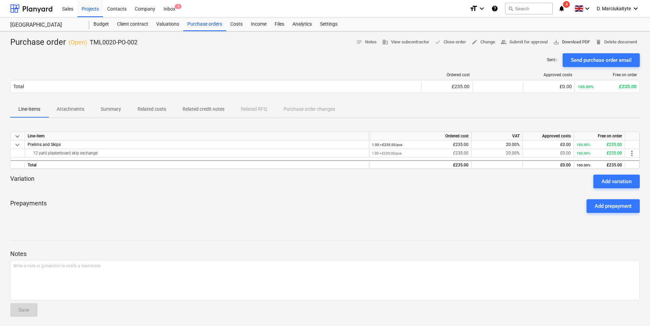
click at [565, 40] on span "save_alt Download PDF" at bounding box center [571, 42] width 37 height 8
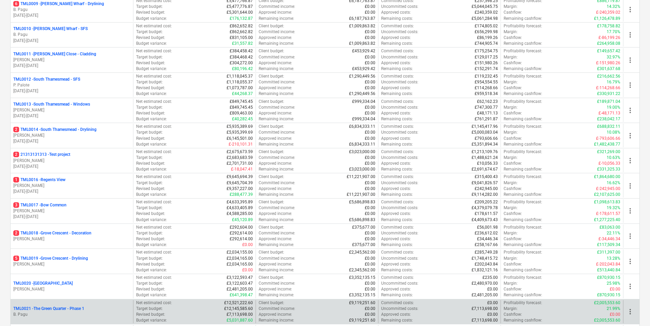
scroll to position [375, 0]
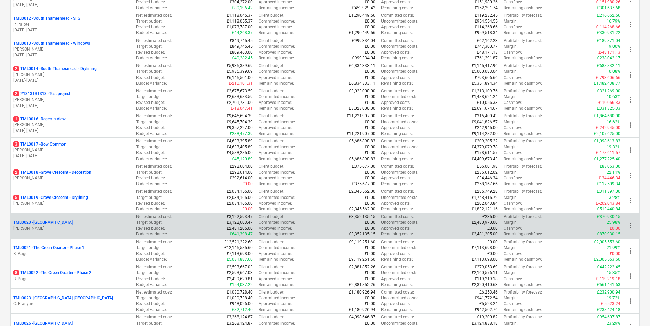
click at [64, 228] on p "[PERSON_NAME]" at bounding box center [71, 228] width 117 height 6
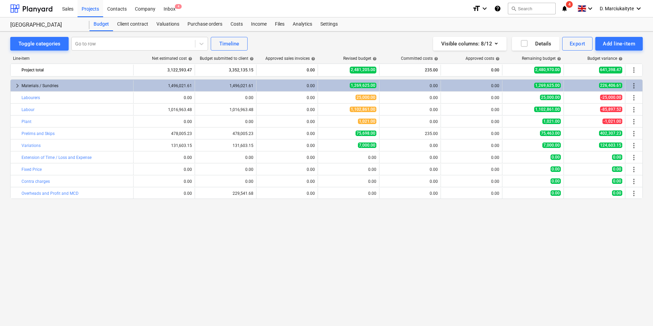
click at [198, 33] on div "Toggle categories Go to row Timeline Visible columns : 8/12 Details Export Add …" at bounding box center [326, 171] width 653 height 280
click at [200, 27] on div "Purchase orders" at bounding box center [204, 24] width 43 height 14
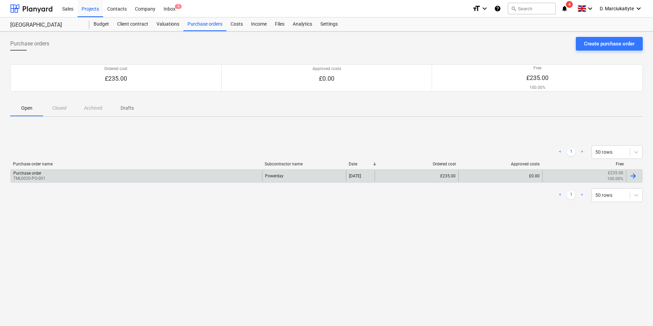
click at [108, 174] on div "Purchase order TML0020-PO-001" at bounding box center [136, 176] width 251 height 12
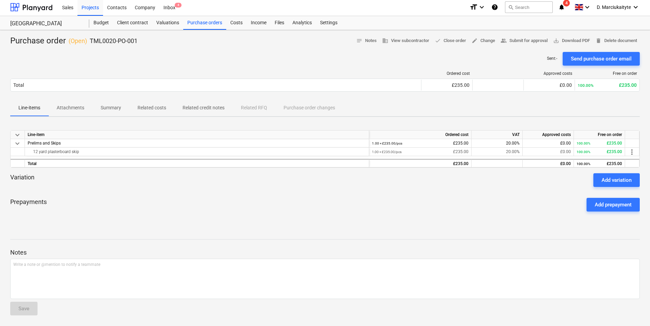
scroll to position [2, 0]
click at [111, 110] on p "Summary" at bounding box center [111, 107] width 20 height 7
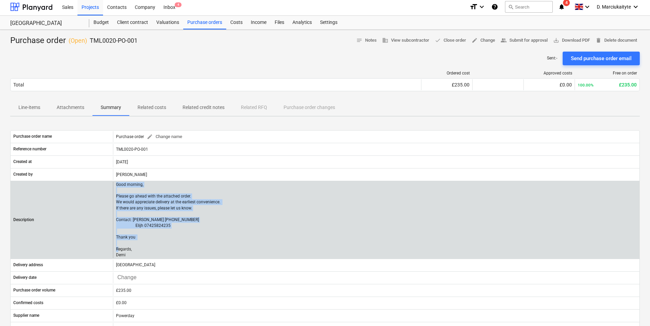
drag, startPoint x: 132, startPoint y: 254, endPoint x: 116, endPoint y: 180, distance: 75.1
click at [116, 181] on div "Description Good morning, Please go ahead with the attached order. We would app…" at bounding box center [325, 220] width 630 height 78
copy p "Good morning, Please go ahead with the attached order. We would appreciate deli…"
